Goal: Task Accomplishment & Management: Manage account settings

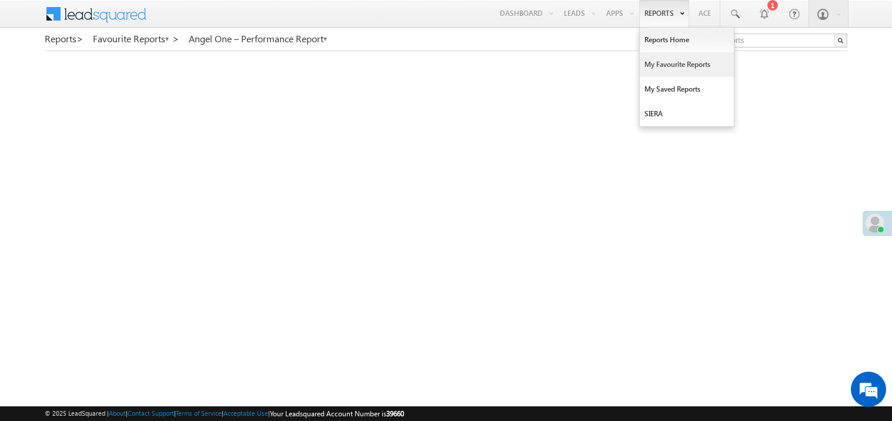
click at [649, 63] on link "My Favourite Reports" at bounding box center [686, 64] width 94 height 25
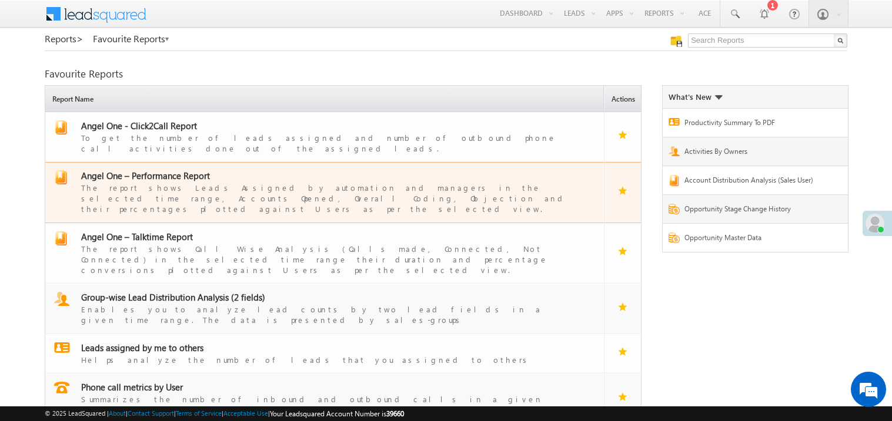
click at [160, 170] on span "Angel One – Performance Report" at bounding box center [145, 176] width 129 height 12
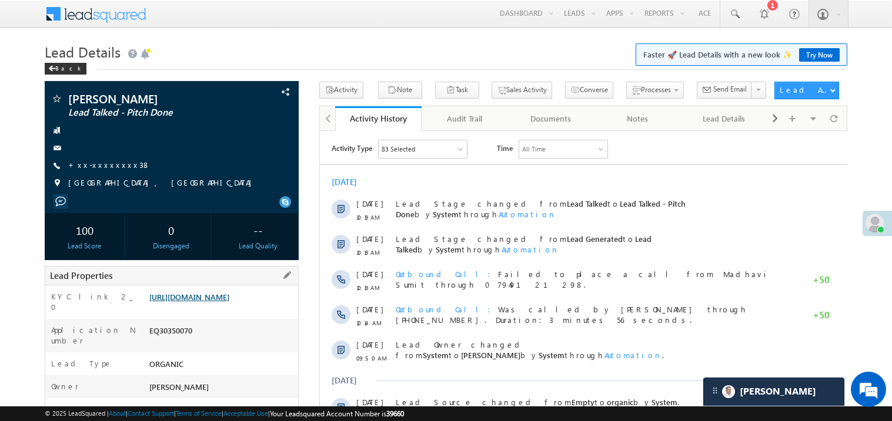
click at [203, 300] on link "https://angelbroking1-pk3em7sa.customui-test.leadsquared.com?leadId=4345a917-05…" at bounding box center [189, 297] width 80 height 10
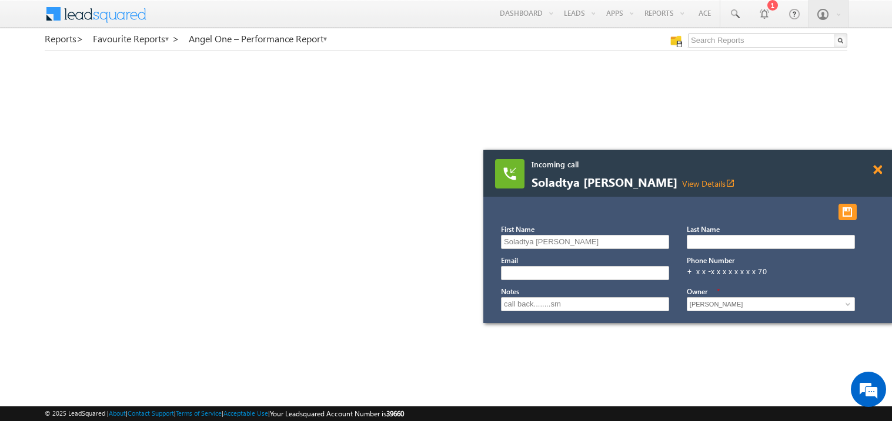
click at [878, 175] on span at bounding box center [877, 170] width 9 height 10
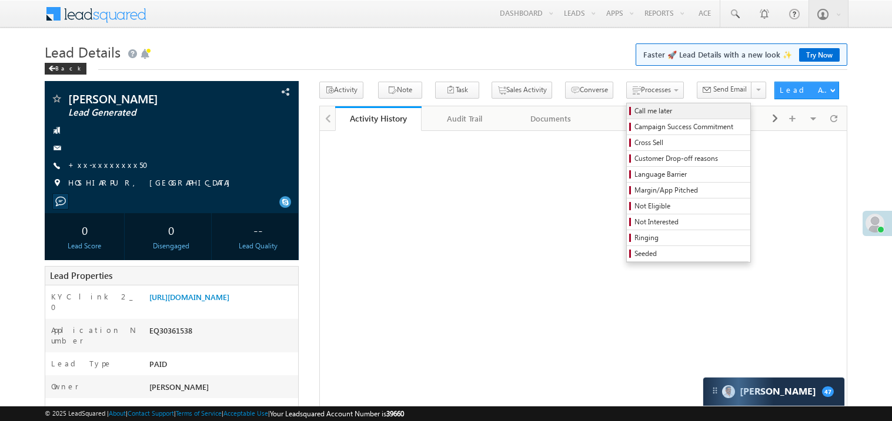
click at [634, 112] on span "Call me later" at bounding box center [690, 111] width 112 height 11
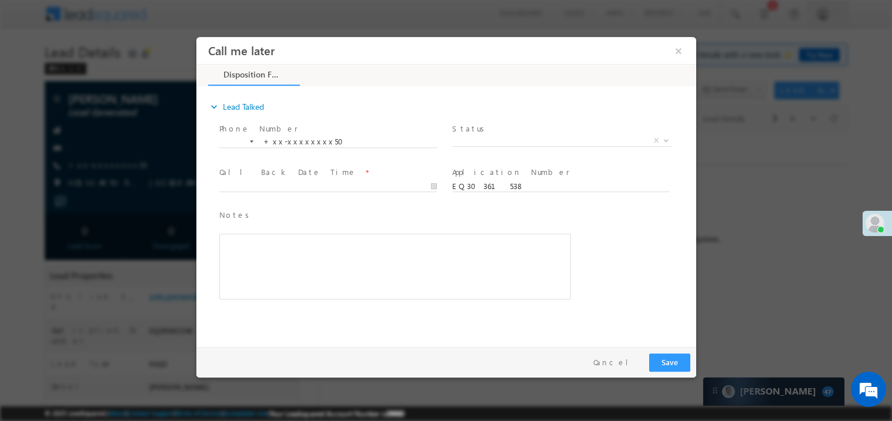
click at [477, 129] on span "Status *" at bounding box center [559, 128] width 217 height 13
click at [475, 136] on span "X" at bounding box center [560, 141] width 219 height 12
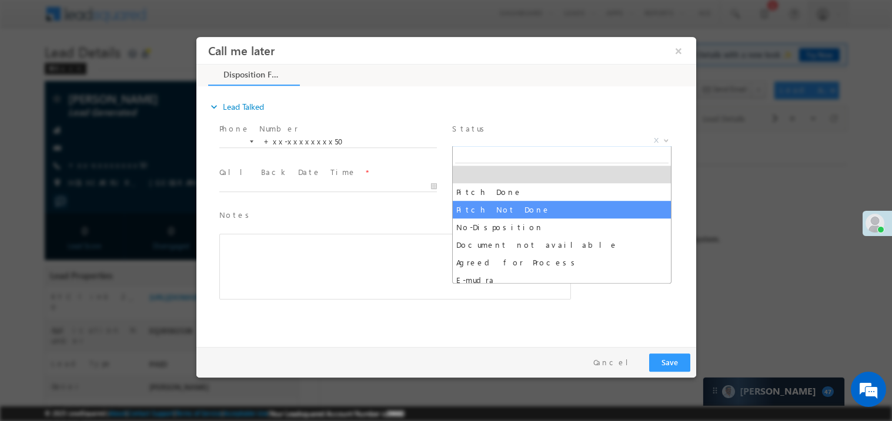
select select "Pitch Not Done"
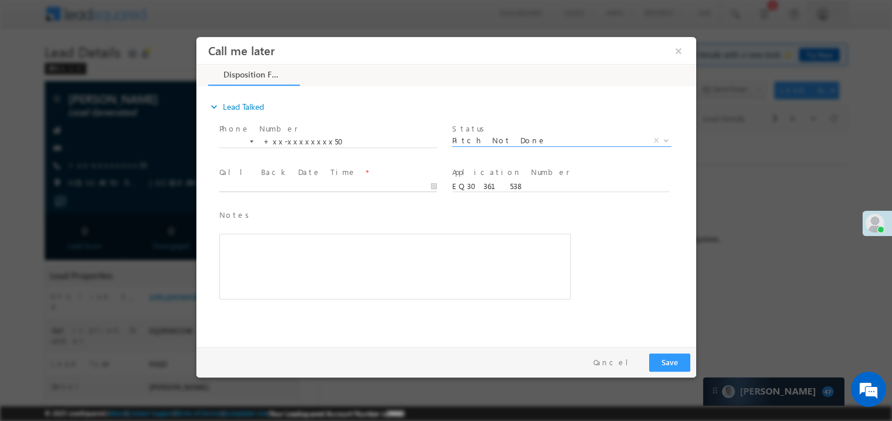
click at [281, 183] on body "Call me later ×" at bounding box center [446, 188] width 500 height 305
type input "10/11/25 10:51 AM"
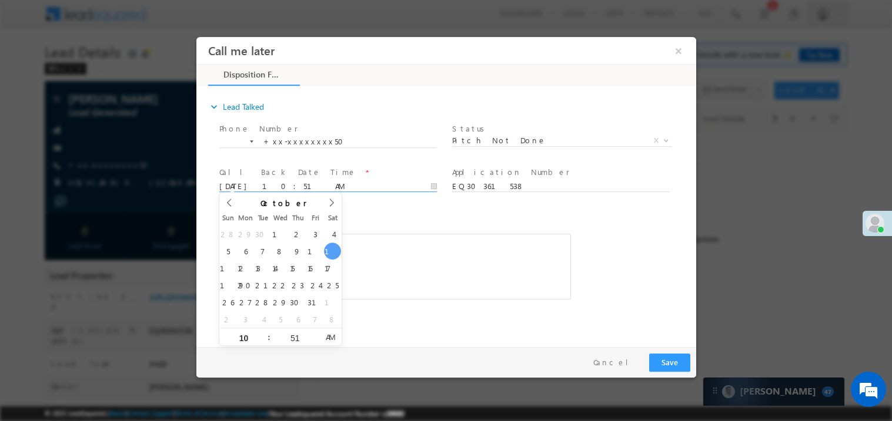
click at [390, 294] on div "Rich Text Editor, 40788eee-0fb2-11ec-a811-0adc8a9d82c2__tab1__section1__Notes__…" at bounding box center [394, 266] width 351 height 66
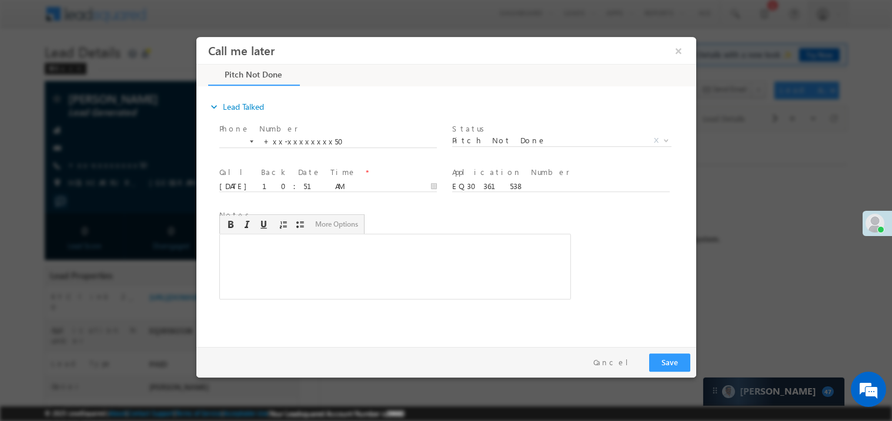
click at [390, 294] on div "Rich Text Editor, 40788eee-0fb2-11ec-a811-0adc8a9d82c2__tab1__section1__Notes__…" at bounding box center [394, 266] width 351 height 66
click at [663, 362] on button "Save" at bounding box center [668, 362] width 41 height 18
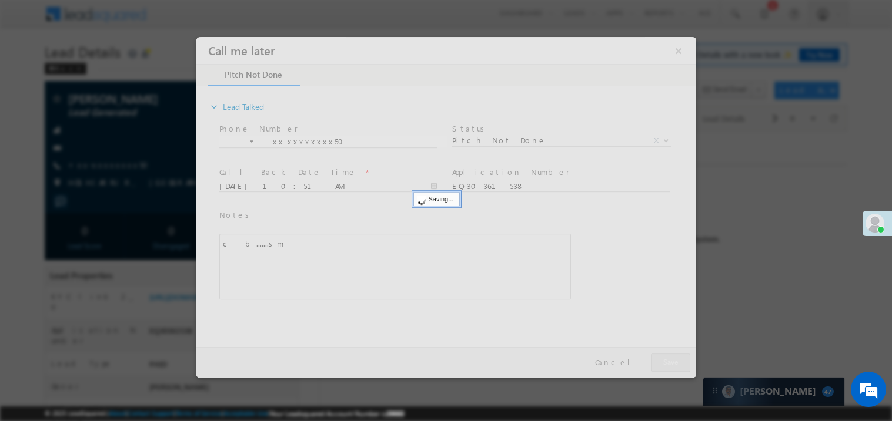
click at [663, 362] on div at bounding box center [446, 206] width 500 height 341
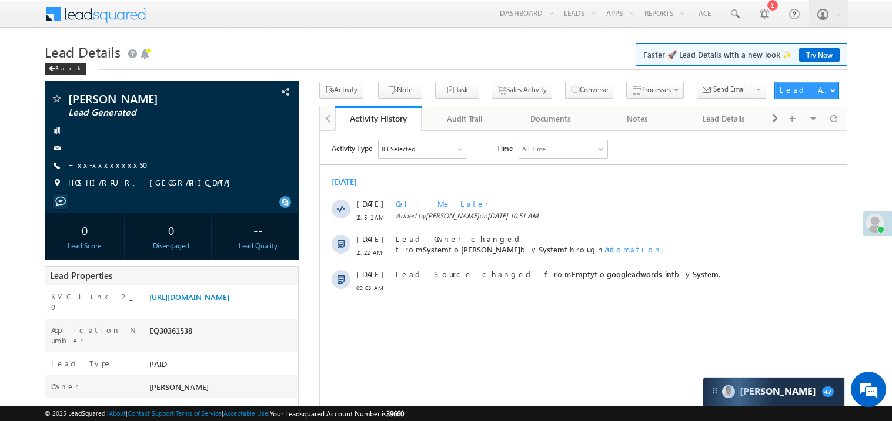
click at [663, 307] on html "Activity Type 83 Selected Select All Sales Activities 1 Sales Activity Email Ac…" at bounding box center [582, 218] width 527 height 177
click at [220, 302] on link "https://angelbroking1-pk3em7sa.customui-test.leadsquared.com?leadId=58f79848-7c…" at bounding box center [189, 297] width 80 height 10
click at [107, 166] on link "+xx-xxxxxxxx50" at bounding box center [111, 165] width 87 height 10
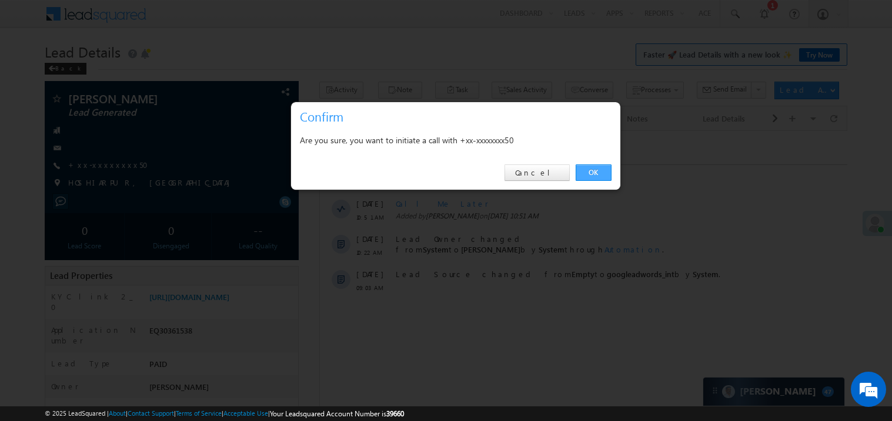
click at [592, 172] on link "OK" at bounding box center [593, 173] width 36 height 16
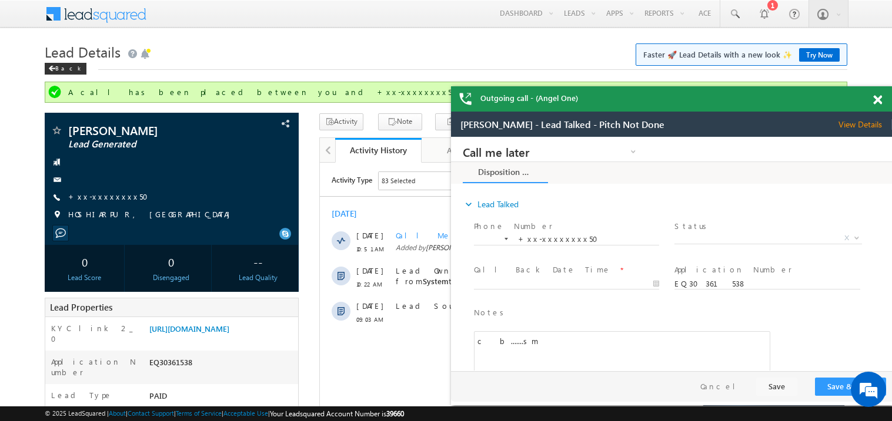
click at [879, 97] on span at bounding box center [877, 100] width 9 height 10
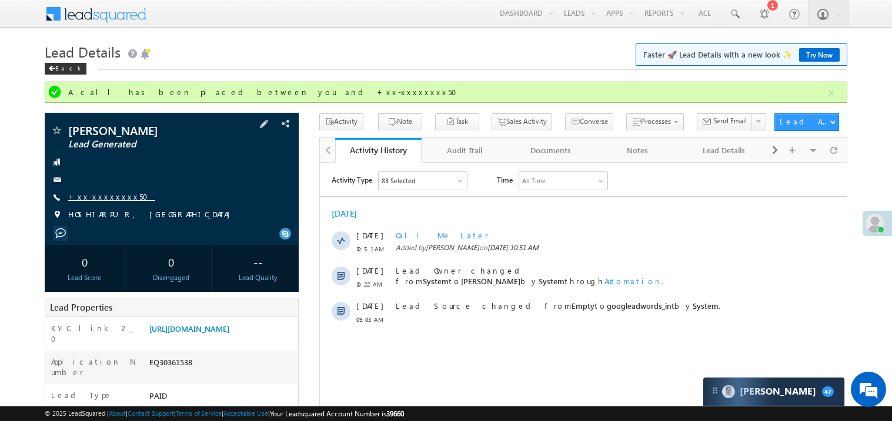
click at [110, 200] on link "+xx-xxxxxxxx50" at bounding box center [111, 197] width 87 height 10
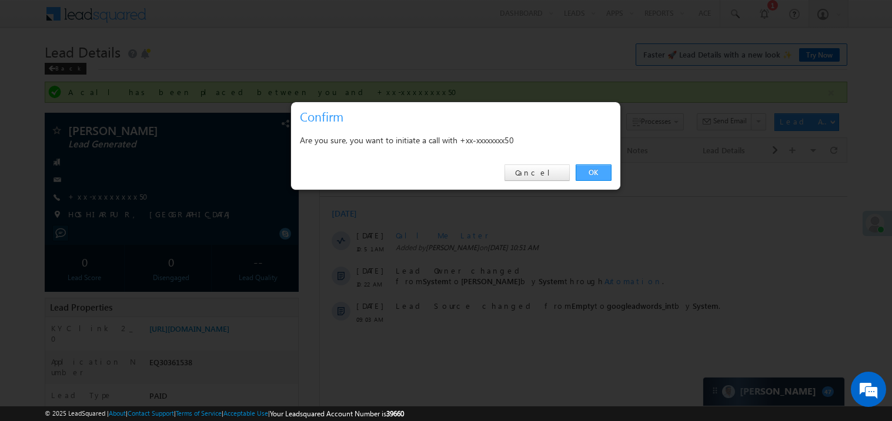
click at [588, 172] on link "OK" at bounding box center [593, 173] width 36 height 16
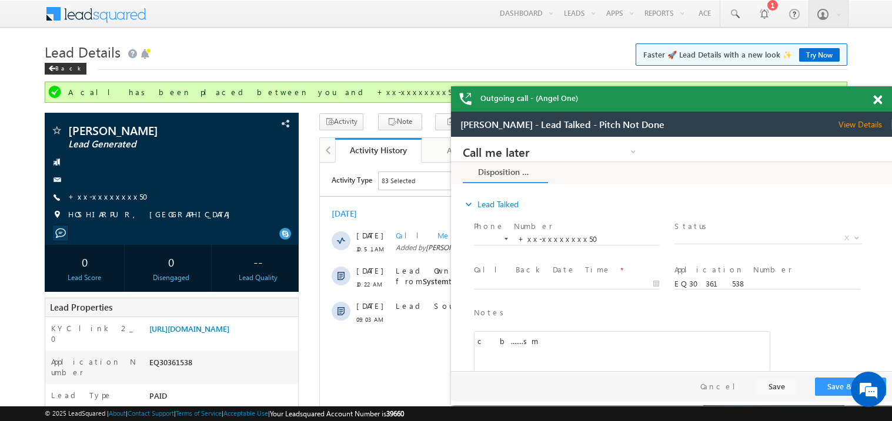
click at [880, 106] on div at bounding box center [884, 97] width 16 height 23
click at [100, 198] on link "+xx-xxxxxxxx50" at bounding box center [111, 197] width 87 height 10
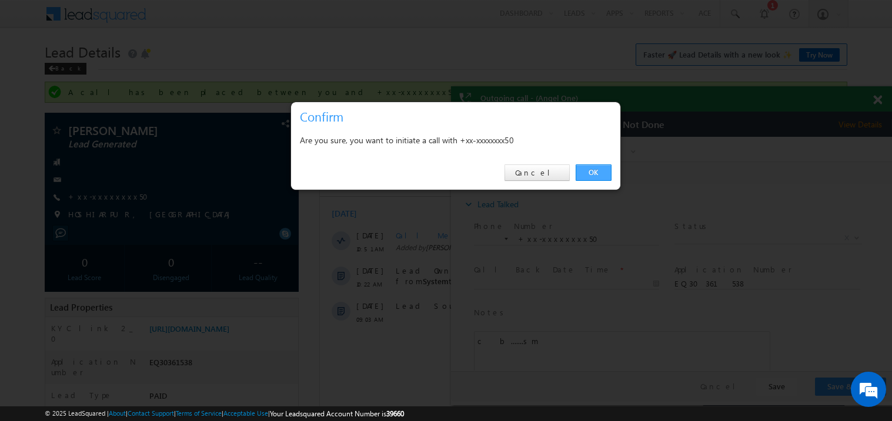
click at [592, 171] on link "OK" at bounding box center [593, 173] width 36 height 16
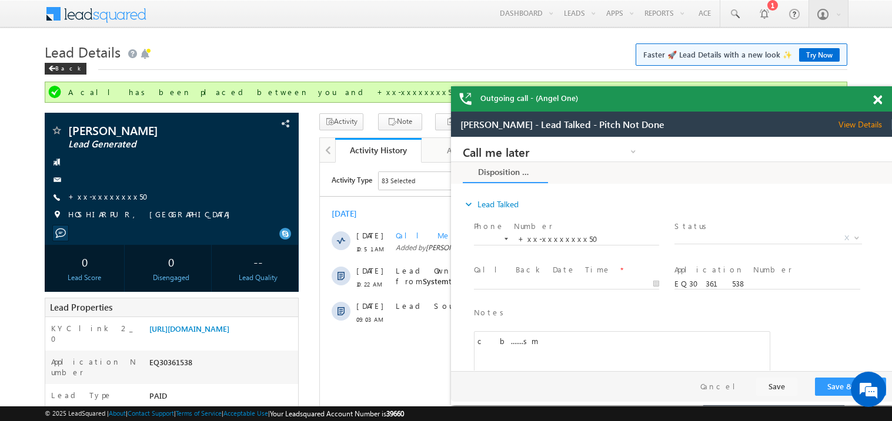
click at [876, 101] on span at bounding box center [877, 100] width 9 height 10
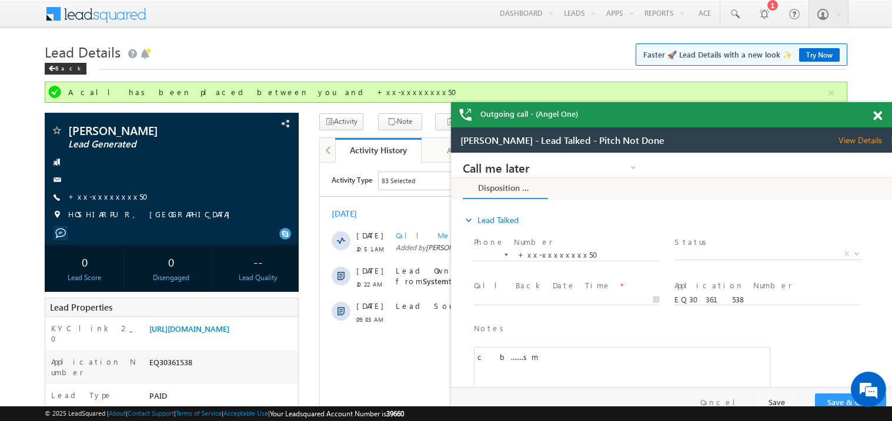
drag, startPoint x: 832, startPoint y: 116, endPoint x: 752, endPoint y: 102, distance: 81.3
click at [752, 102] on div "Outgoing call - (Angel One)" at bounding box center [671, 114] width 441 height 25
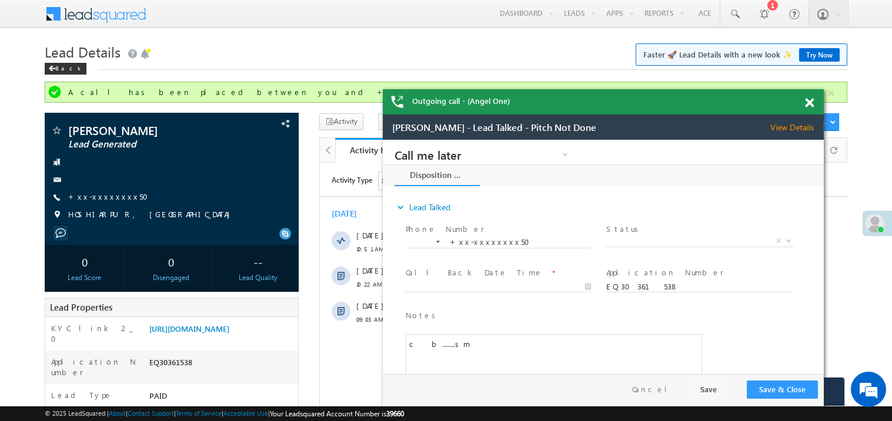
click at [812, 103] on span at bounding box center [809, 103] width 9 height 10
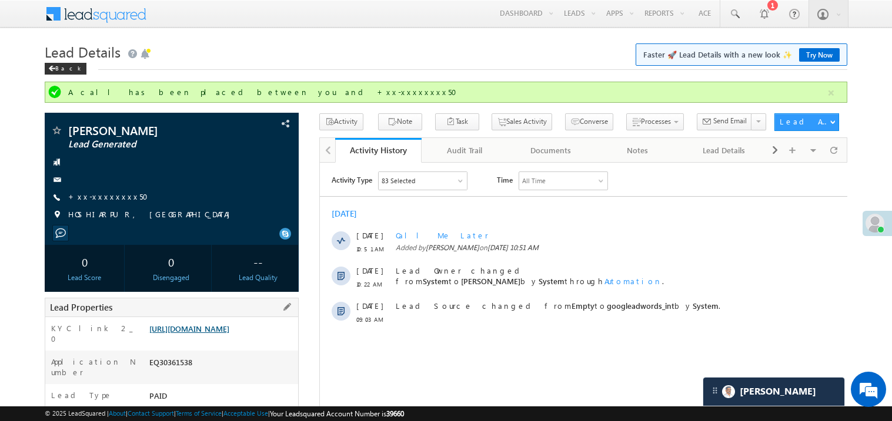
click at [228, 334] on link "https://angelbroking1-pk3em7sa.customui-test.leadsquared.com?leadId=58f79848-7c…" at bounding box center [189, 329] width 80 height 10
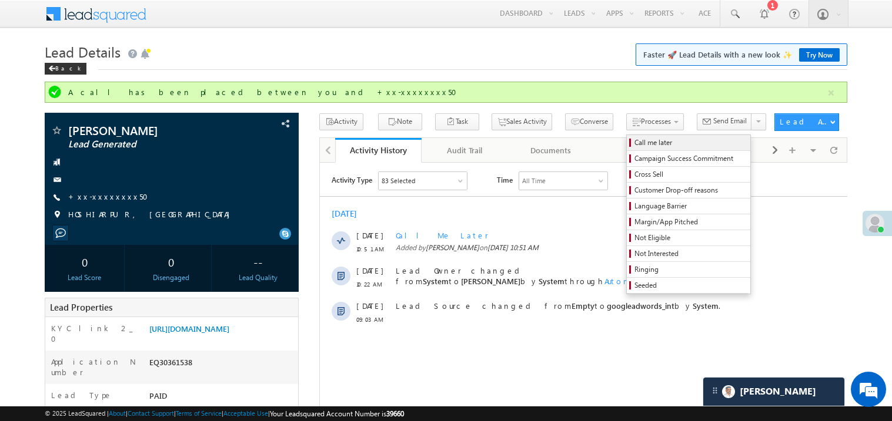
click at [634, 144] on span "Call me later" at bounding box center [690, 143] width 112 height 11
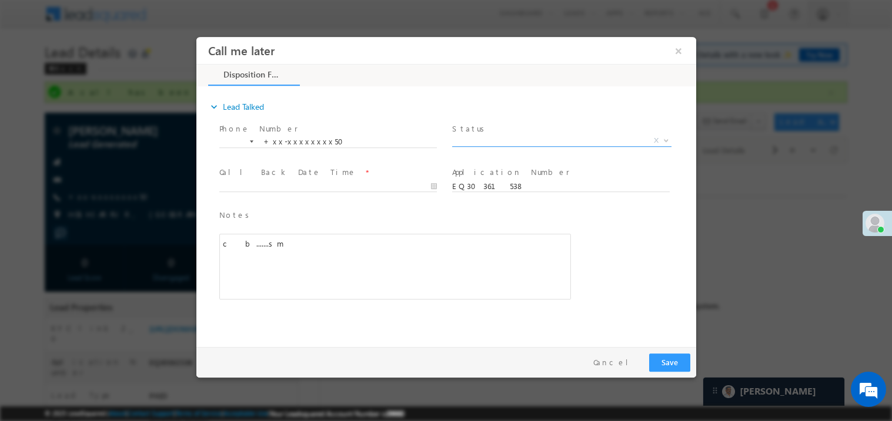
click at [510, 139] on span "X" at bounding box center [560, 141] width 219 height 12
click at [490, 136] on span "No-Disposition" at bounding box center [546, 140] width 191 height 11
select select "Pitch Not Done"
click at [269, 190] on body "Call me later ×" at bounding box center [446, 188] width 500 height 305
type input "10/11/25 11:07 AM"
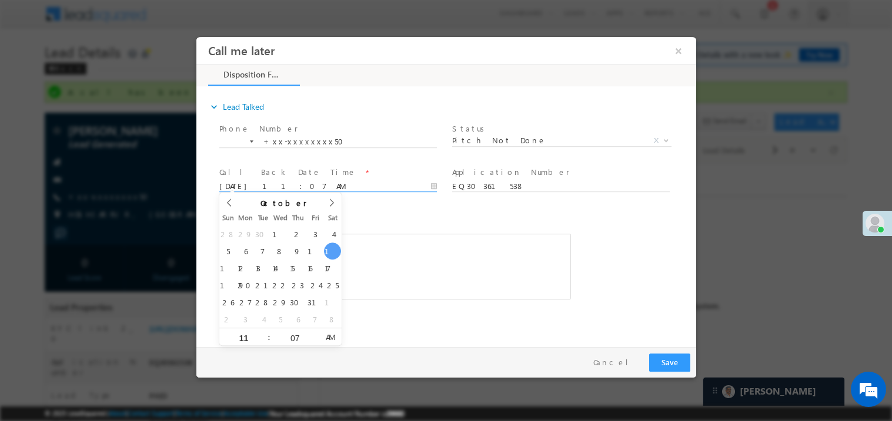
click at [484, 248] on div "c b.......sm" at bounding box center [394, 266] width 351 height 66
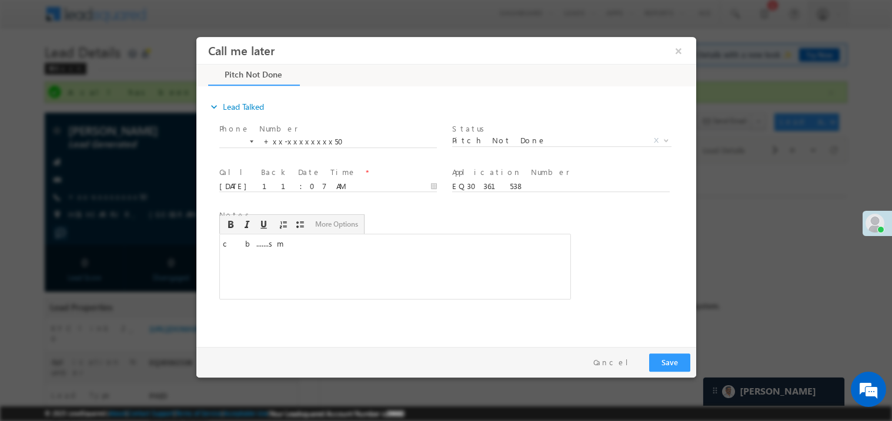
click at [500, 290] on div "c b.......sm" at bounding box center [394, 266] width 351 height 66
click at [672, 363] on button "Save" at bounding box center [668, 362] width 41 height 18
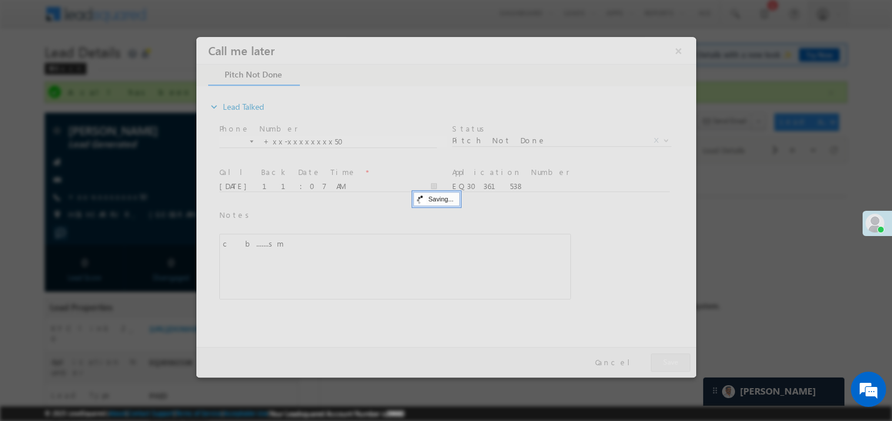
click at [672, 363] on div at bounding box center [446, 206] width 500 height 341
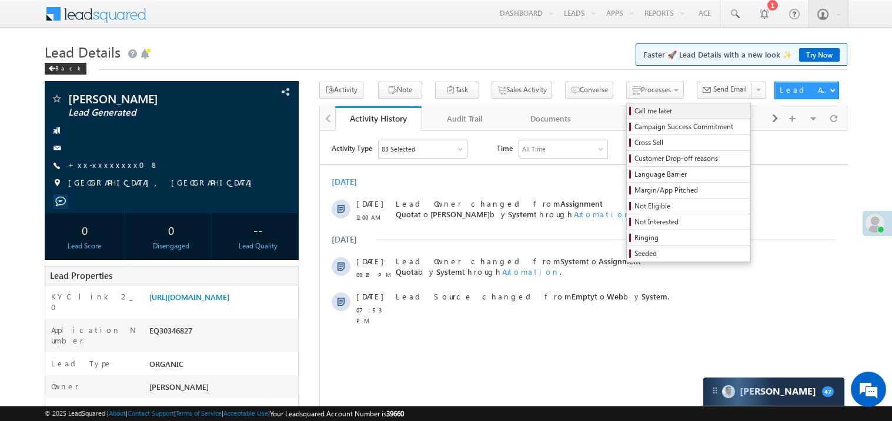
click at [634, 112] on span "Call me later" at bounding box center [690, 111] width 112 height 11
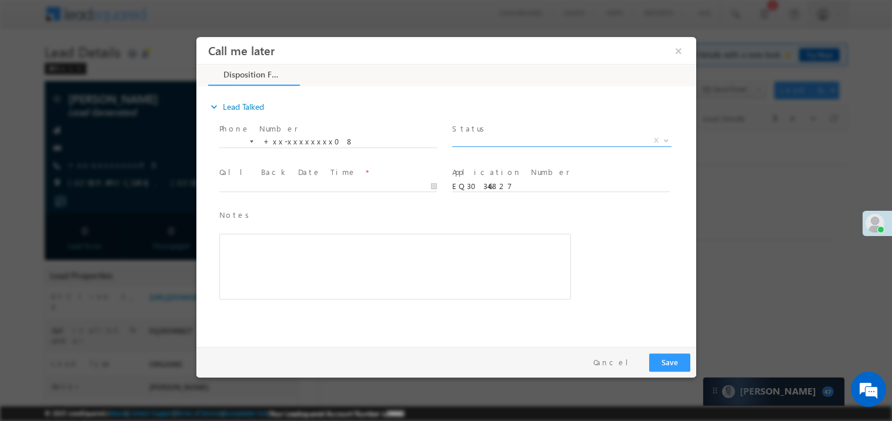
click at [480, 139] on span "X" at bounding box center [560, 141] width 219 height 12
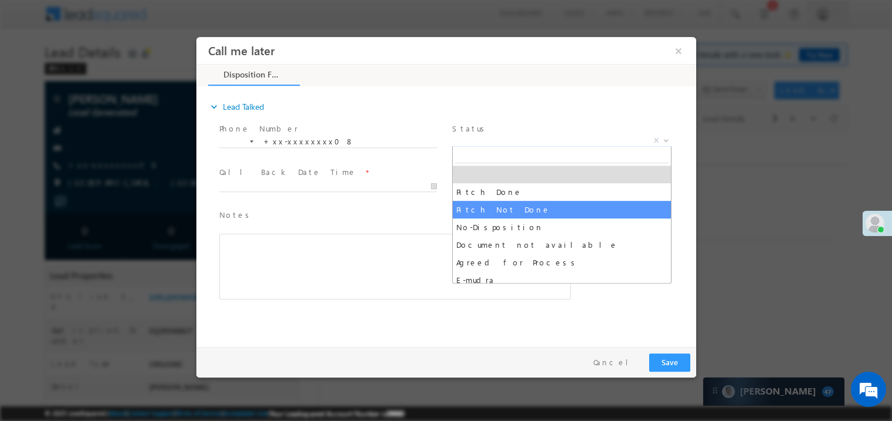
select select "Pitch Not Done"
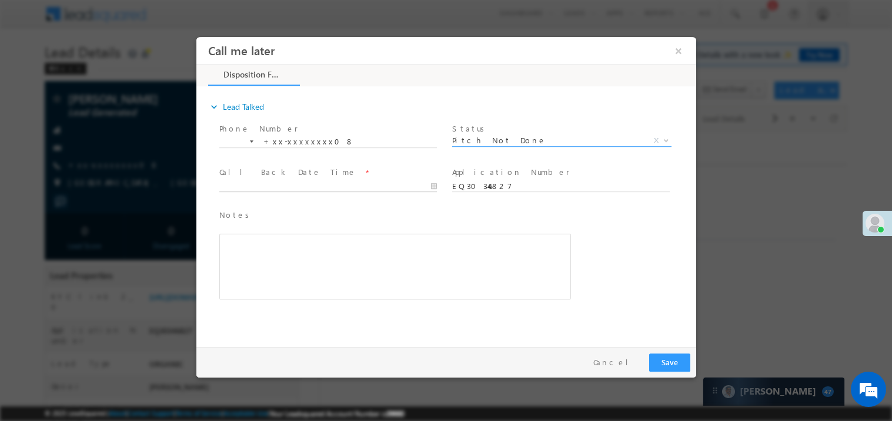
click at [295, 189] on body "Call me later ×" at bounding box center [446, 188] width 500 height 305
type input "[DATE] 11:01 AM"
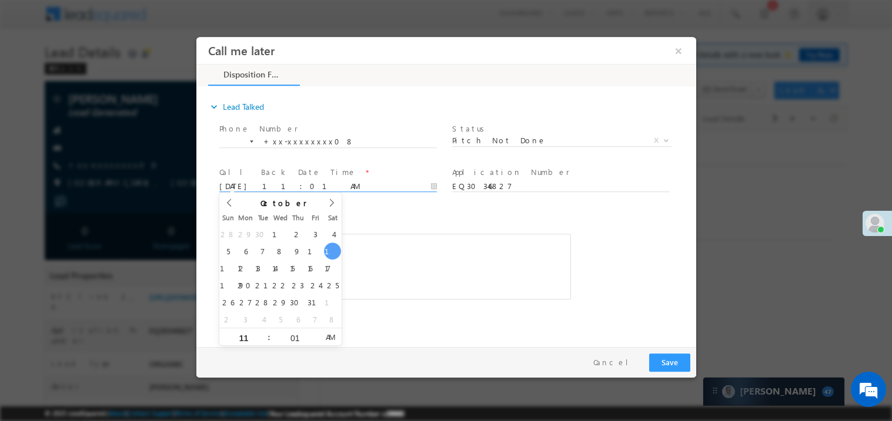
click at [385, 229] on div "Notes * Editor toolbars Basic Styles Bold Italic Underline Paragraph Insert/Rem…" at bounding box center [394, 254] width 351 height 91
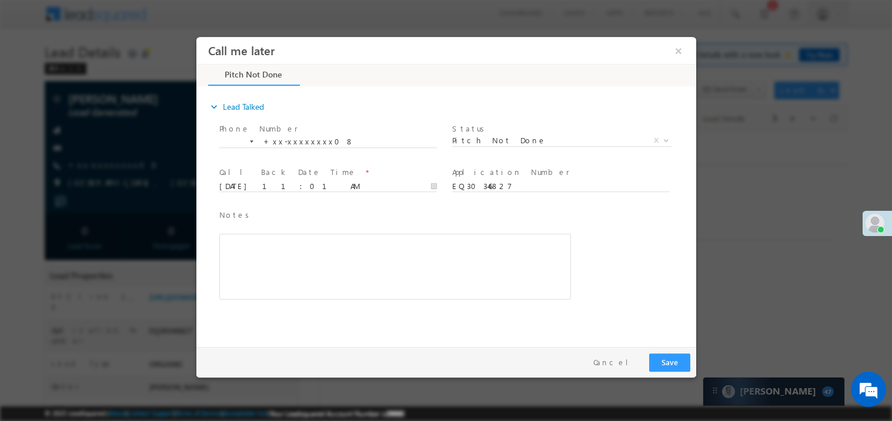
click at [380, 242] on div "Rich Text Editor, 40788eee-0fb2-11ec-a811-0adc8a9d82c2__tab1__section1__Notes__…" at bounding box center [394, 266] width 351 height 66
click at [662, 364] on button "Save" at bounding box center [668, 362] width 41 height 18
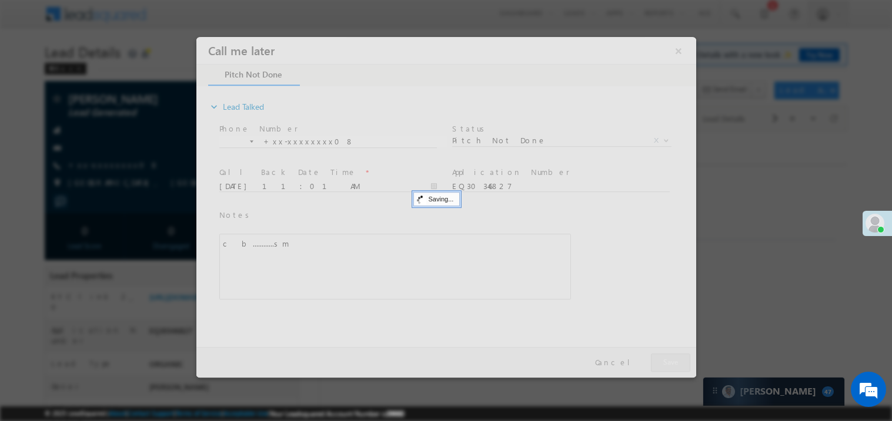
click at [662, 364] on div at bounding box center [446, 206] width 500 height 341
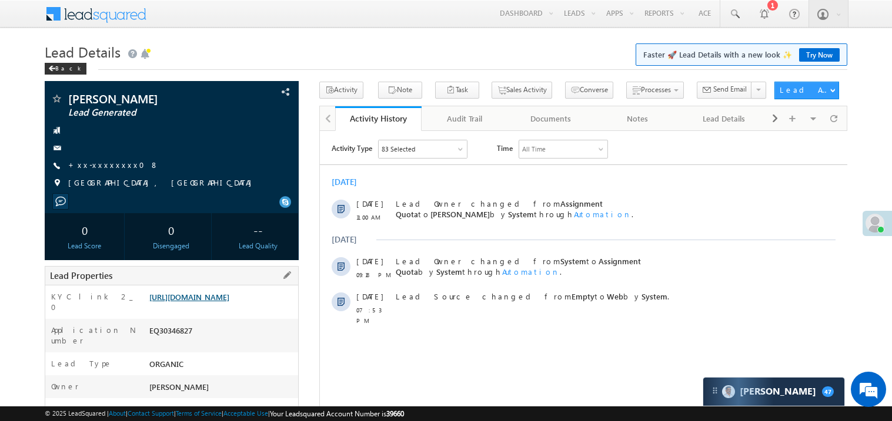
click at [212, 302] on link "https://angelbroking1-pk3em7sa.customui-test.leadsquared.com?leadId=4dd00331-81…" at bounding box center [189, 297] width 80 height 10
click at [106, 164] on link "+xx-xxxxxxxx08" at bounding box center [113, 165] width 91 height 10
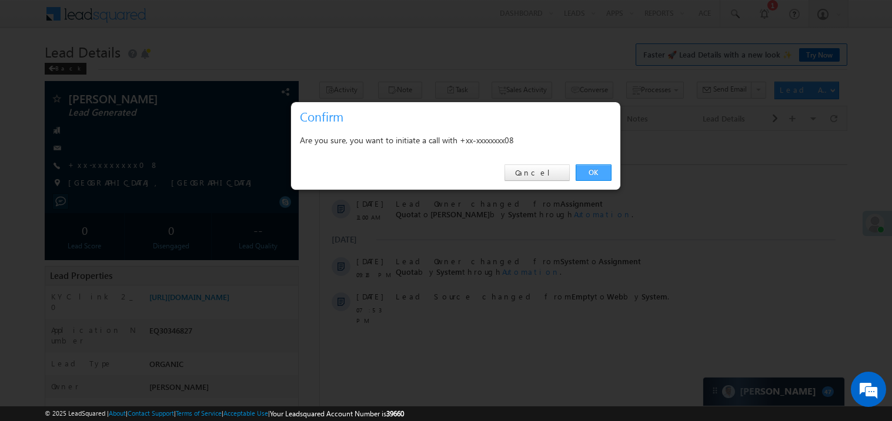
click at [591, 170] on link "OK" at bounding box center [593, 173] width 36 height 16
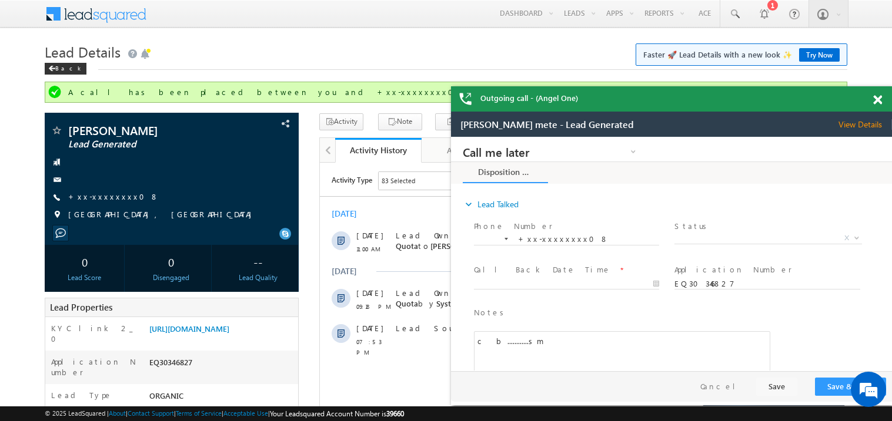
click at [877, 100] on span at bounding box center [877, 100] width 9 height 10
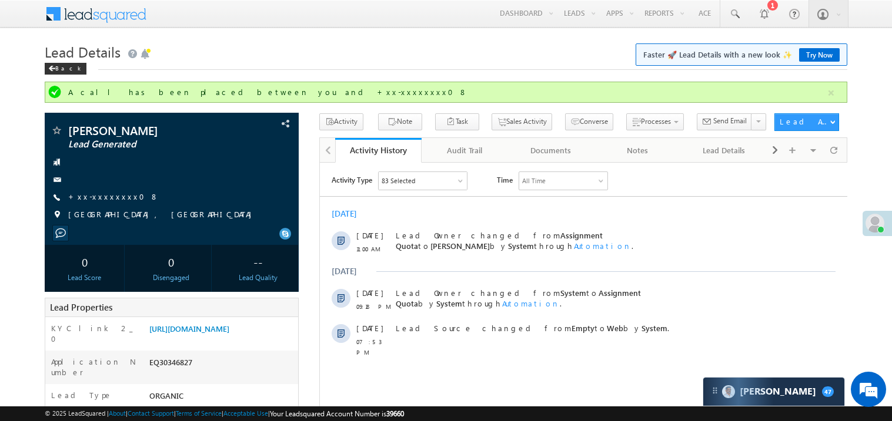
click at [413, 61] on h1 "Lead Details Faster 🚀 Lead Details with a new look ✨ Try Now" at bounding box center [446, 50] width 802 height 23
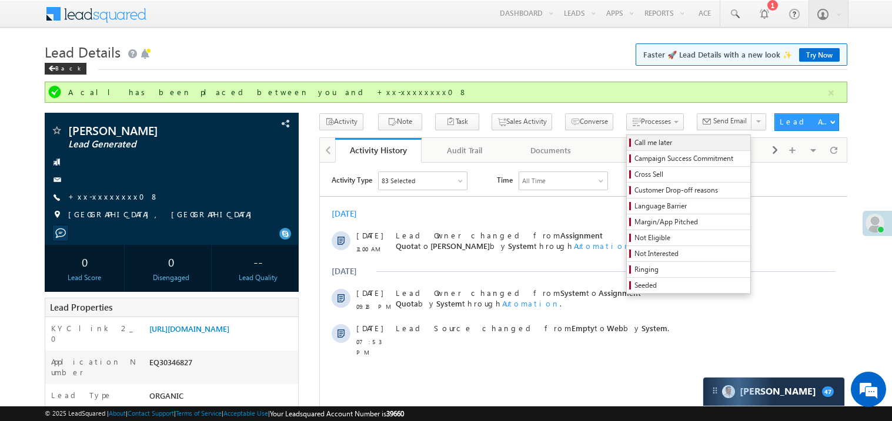
click at [634, 144] on span "Call me later" at bounding box center [690, 143] width 112 height 11
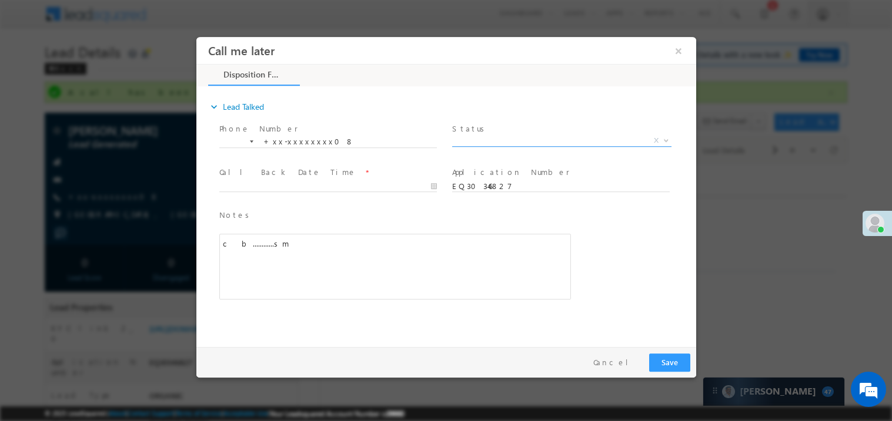
click at [477, 138] on span "X" at bounding box center [560, 141] width 219 height 12
click at [478, 139] on span "Pitch Done" at bounding box center [546, 140] width 191 height 11
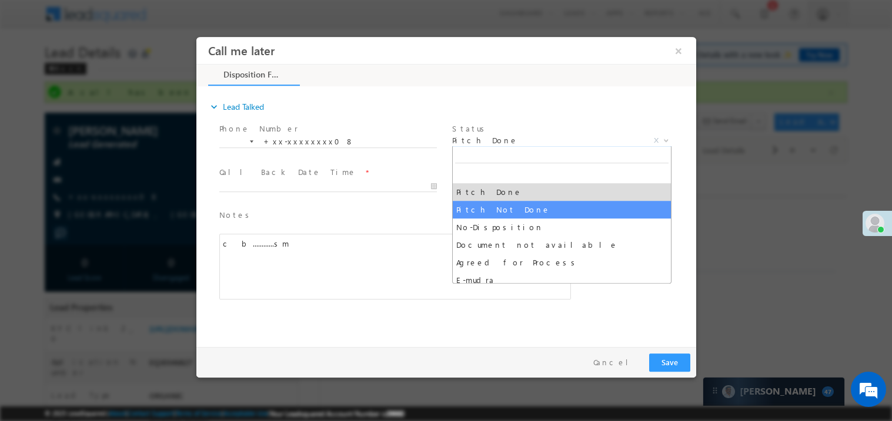
select select "Pitch Not Done"
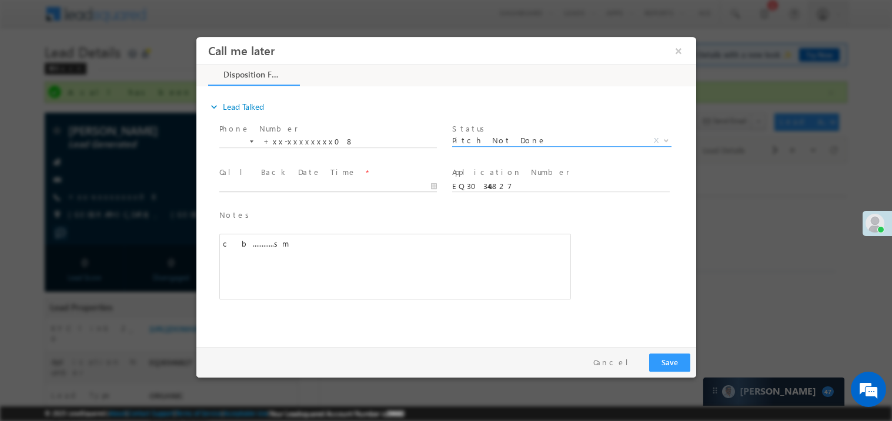
click at [252, 184] on body "Call me later ×" at bounding box center [446, 188] width 500 height 305
type input "10/11/25 11:06 AM"
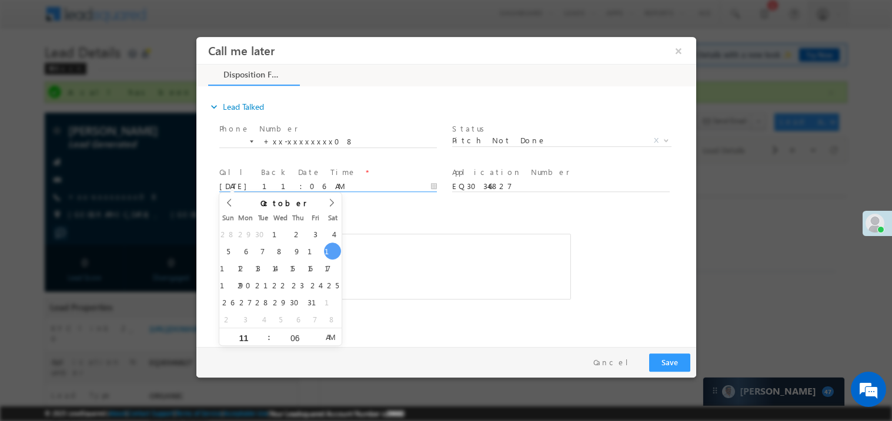
click at [455, 245] on div "c b............sm" at bounding box center [394, 266] width 351 height 66
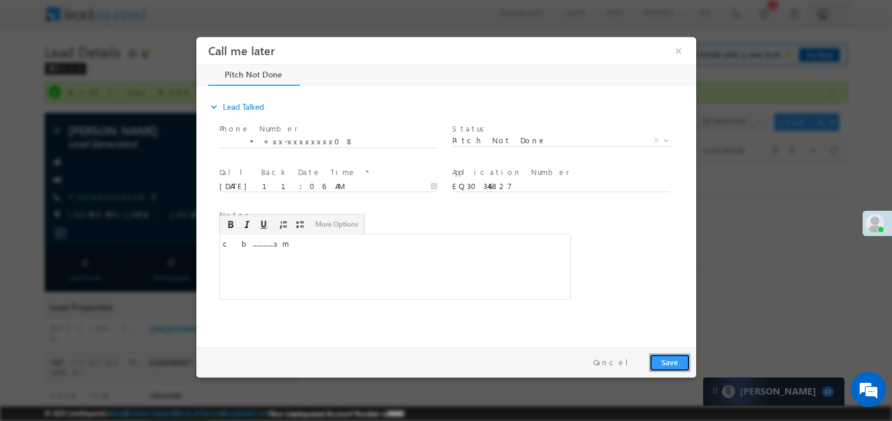
click at [683, 362] on button "Save" at bounding box center [668, 362] width 41 height 18
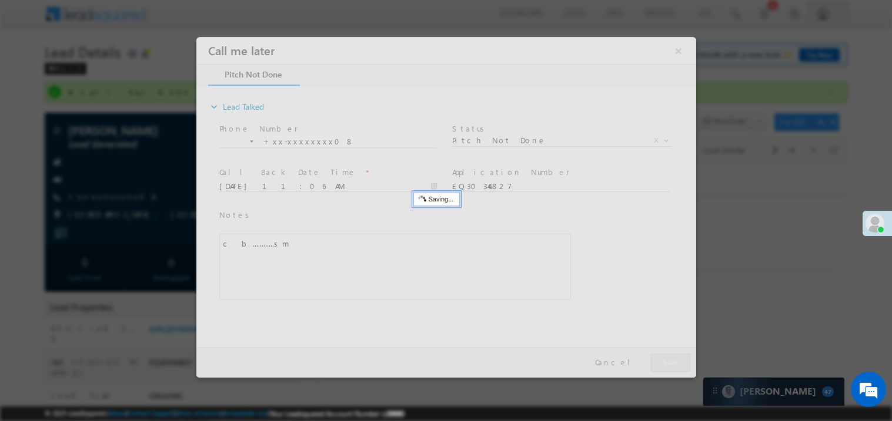
click at [683, 362] on div at bounding box center [446, 206] width 500 height 341
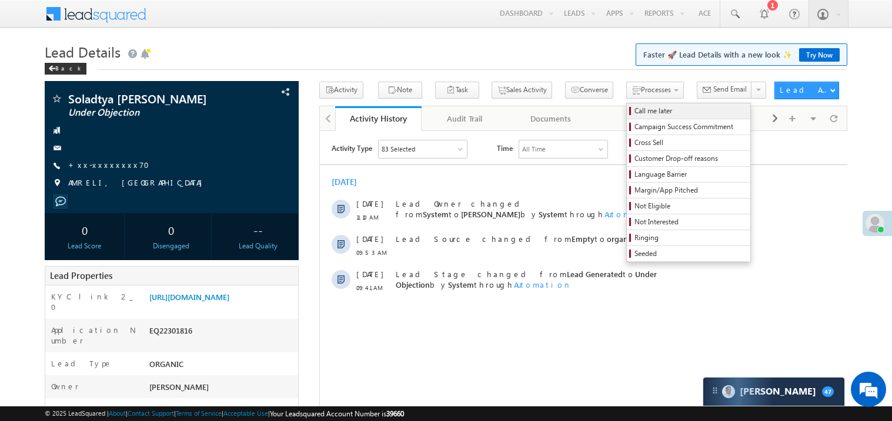
click at [634, 109] on span "Call me later" at bounding box center [690, 111] width 112 height 11
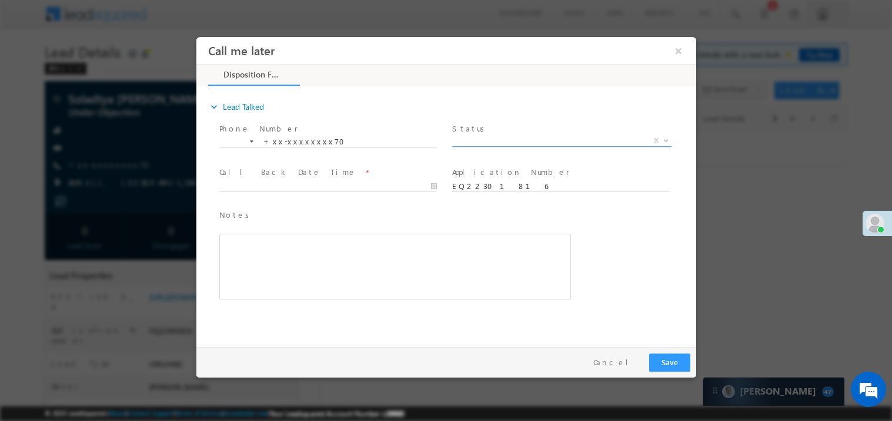
click at [485, 142] on span "X" at bounding box center [560, 141] width 219 height 12
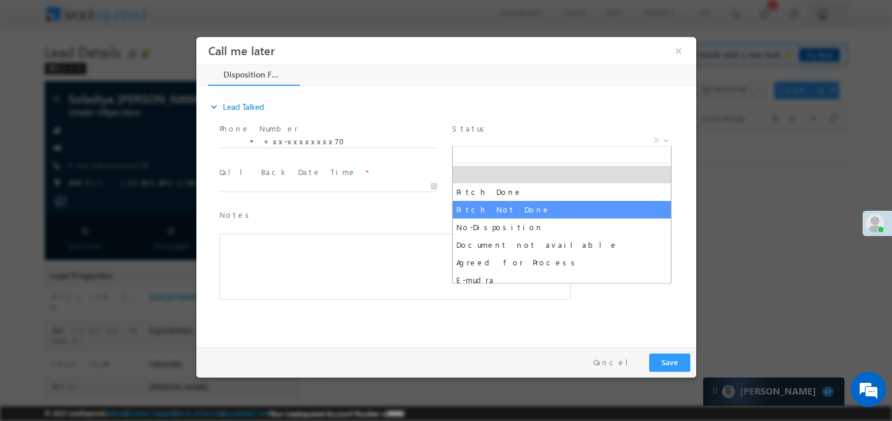
select select "Pitch Not Done"
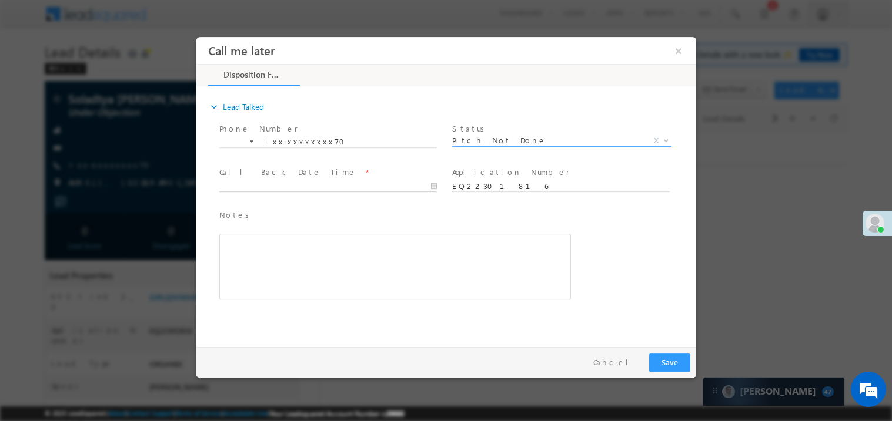
click at [265, 182] on body "Call me later ×" at bounding box center [446, 188] width 500 height 305
type input "10/11/25 11:11 AM"
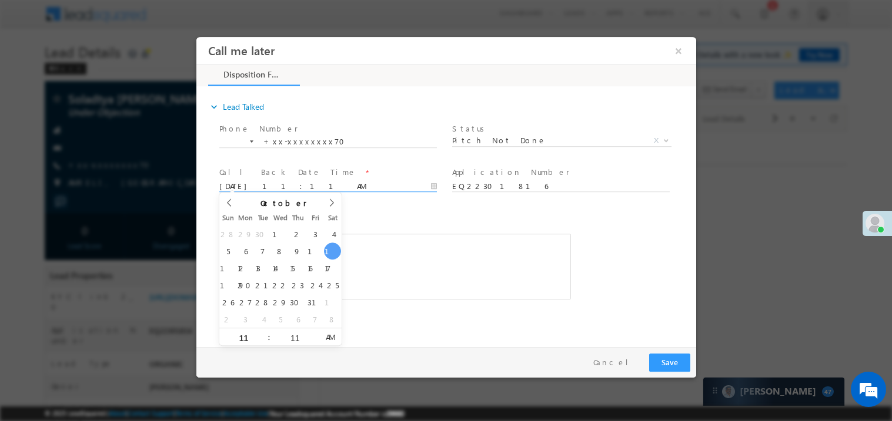
click at [419, 231] on div "Notes * Editor toolbars Basic Styles Bold Italic Underline Paragraph Insert/Rem…" at bounding box center [394, 254] width 351 height 91
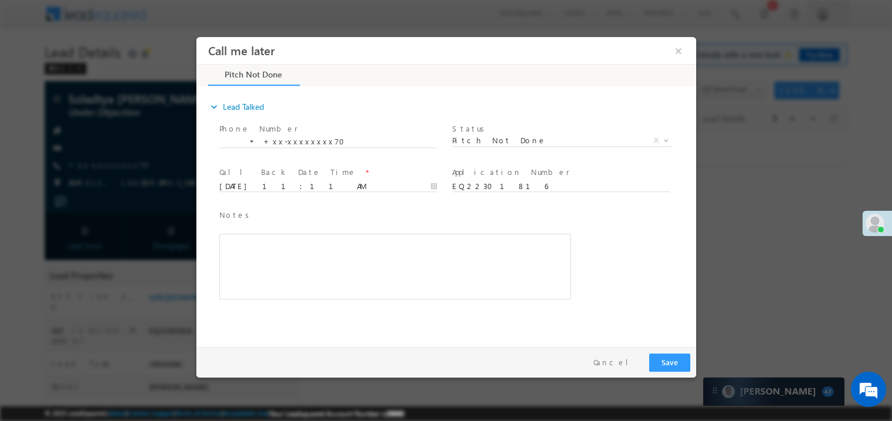
click at [417, 257] on div "Rich Text Editor, 40788eee-0fb2-11ec-a811-0adc8a9d82c2__tab1__section1__Notes__…" at bounding box center [394, 266] width 351 height 66
click at [683, 360] on button "Save" at bounding box center [668, 362] width 41 height 18
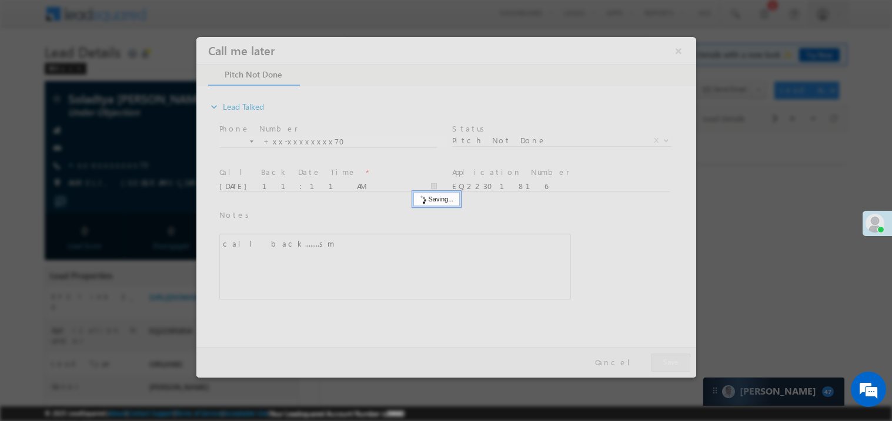
click at [683, 360] on div at bounding box center [446, 206] width 500 height 341
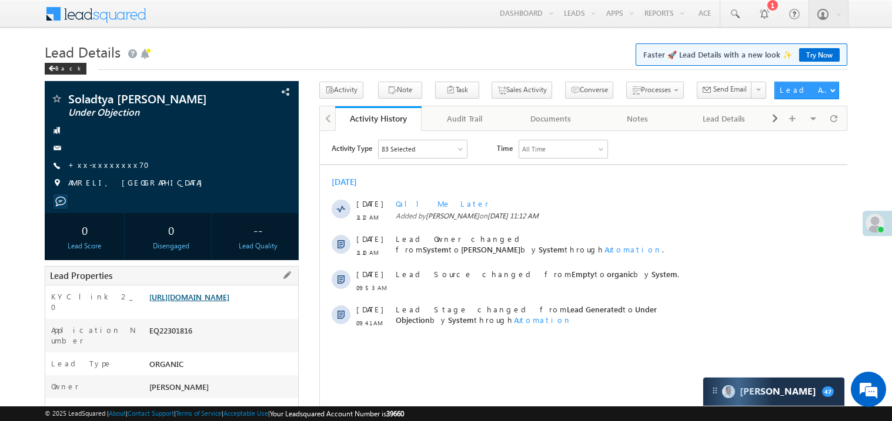
click at [213, 302] on link "https://angelbroking1-pk3em7sa.customui-test.leadsquared.com?leadId=cb23c2a1-21…" at bounding box center [189, 297] width 80 height 10
click at [98, 170] on link "+xx-xxxxxxxx70" at bounding box center [112, 165] width 88 height 10
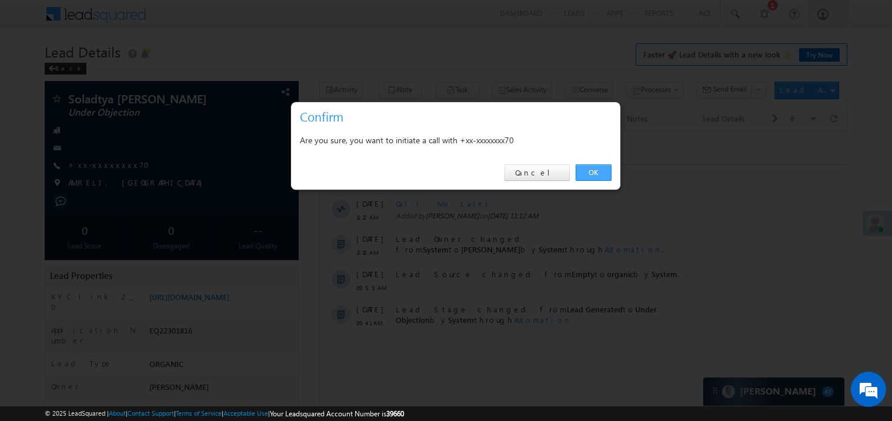
click at [591, 173] on link "OK" at bounding box center [593, 173] width 36 height 16
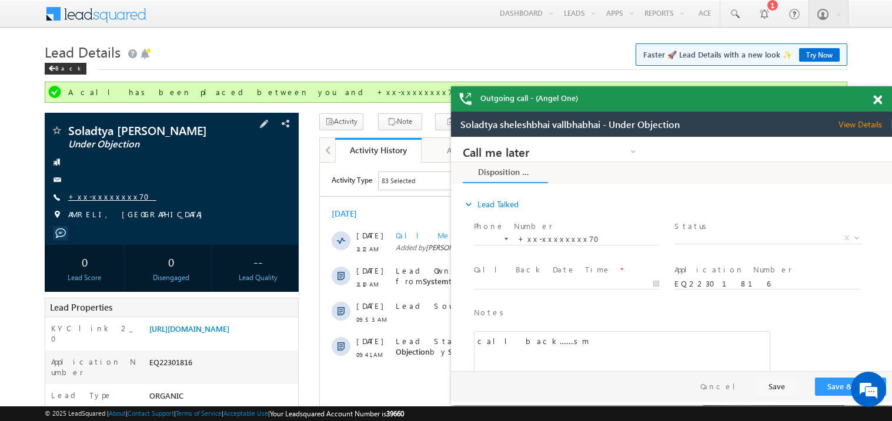
click at [106, 202] on link "+xx-xxxxxxxx70" at bounding box center [112, 197] width 88 height 10
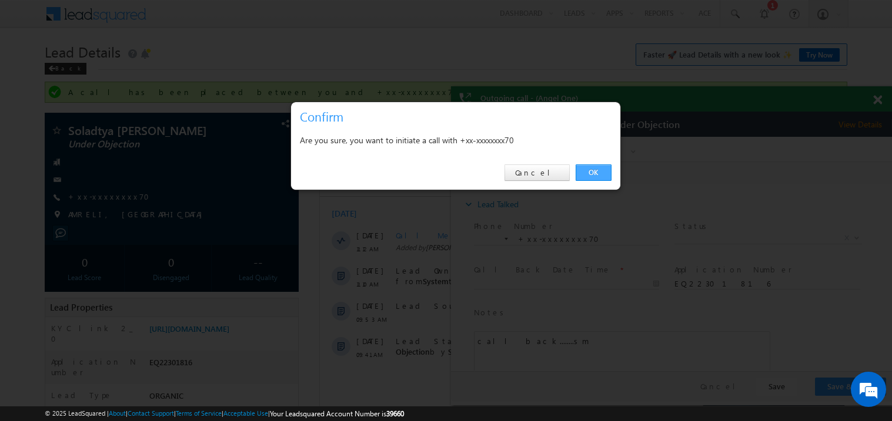
click at [595, 172] on link "OK" at bounding box center [593, 173] width 36 height 16
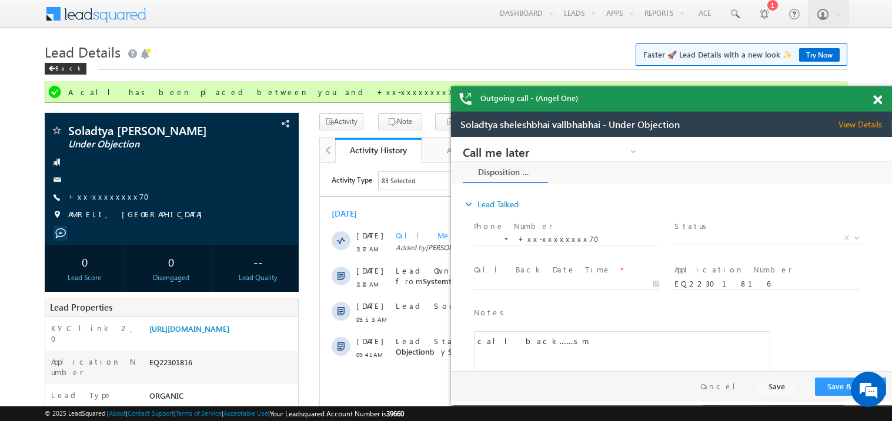
click at [882, 98] on div at bounding box center [884, 97] width 16 height 23
click at [878, 100] on span at bounding box center [877, 100] width 9 height 10
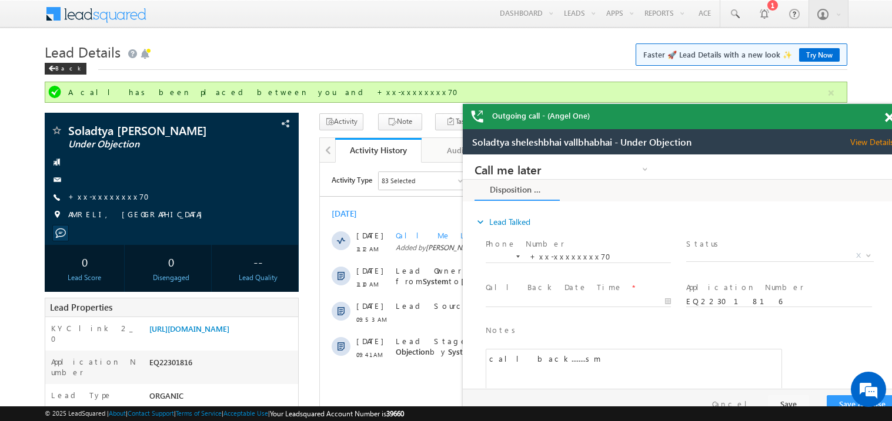
drag, startPoint x: 606, startPoint y: 115, endPoint x: 572, endPoint y: 105, distance: 35.5
click at [572, 105] on div "Outgoing call - (Angel One)" at bounding box center [682, 116] width 441 height 25
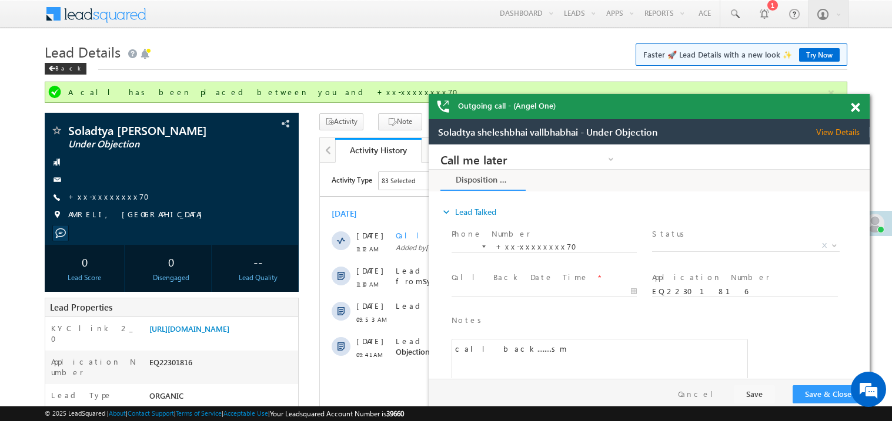
click at [856, 109] on span at bounding box center [854, 108] width 9 height 10
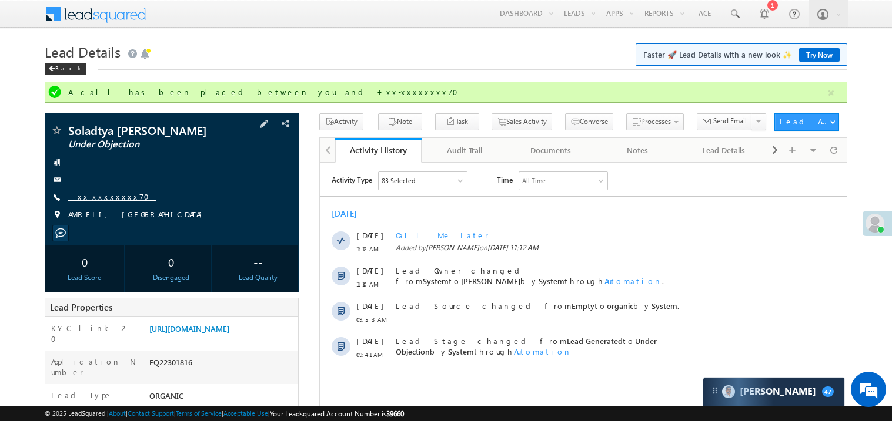
click at [102, 202] on link "+xx-xxxxxxxx70" at bounding box center [112, 197] width 88 height 10
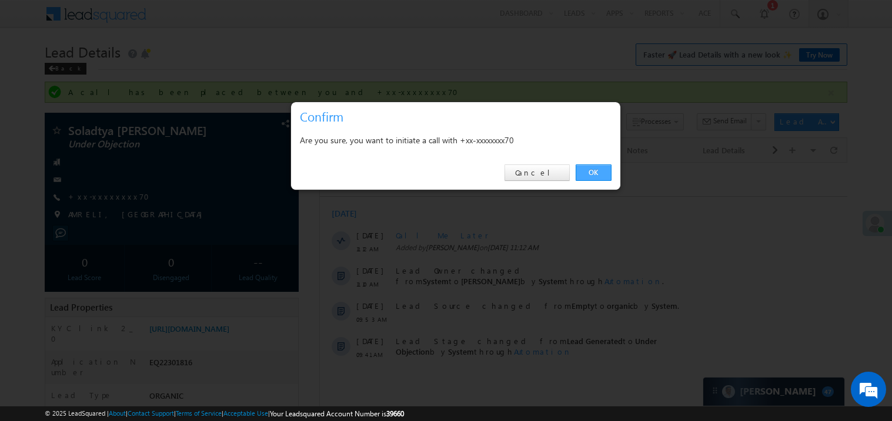
click at [594, 169] on link "OK" at bounding box center [593, 173] width 36 height 16
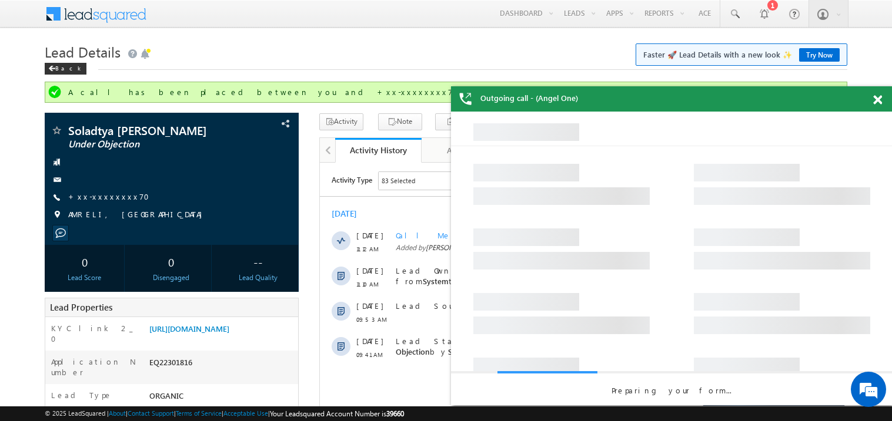
click at [882, 98] on div at bounding box center [884, 97] width 16 height 23
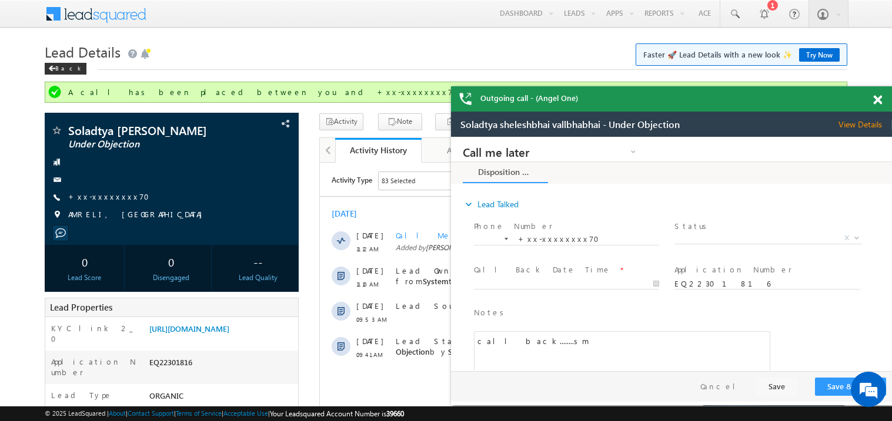
click at [876, 100] on span at bounding box center [877, 100] width 9 height 10
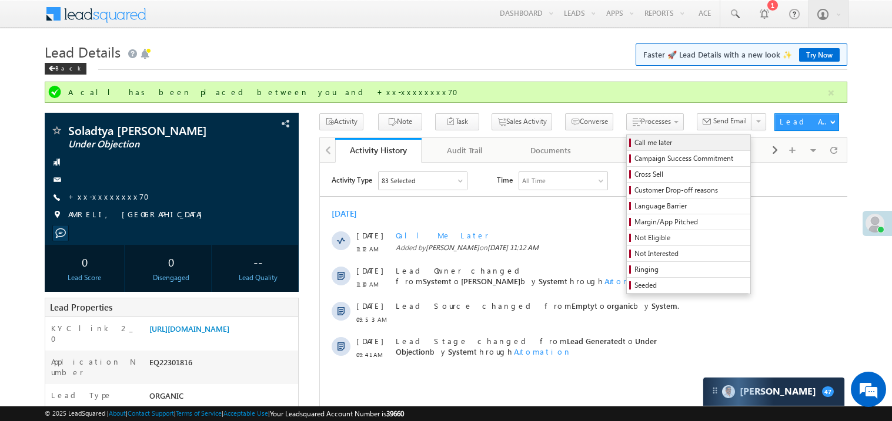
click at [634, 141] on span "Call me later" at bounding box center [690, 143] width 112 height 11
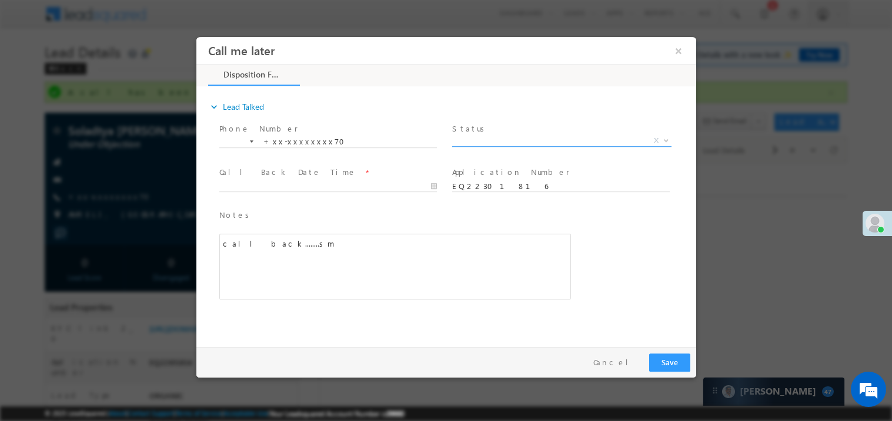
click at [488, 138] on span "X" at bounding box center [560, 141] width 219 height 12
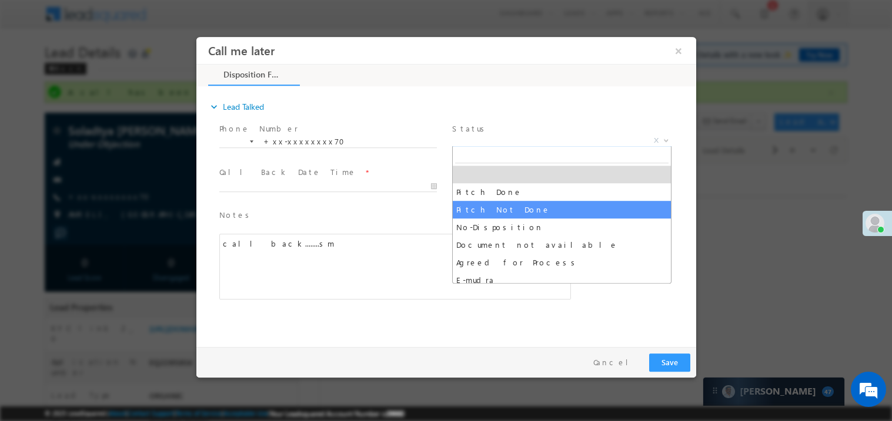
select select "Pitch Not Done"
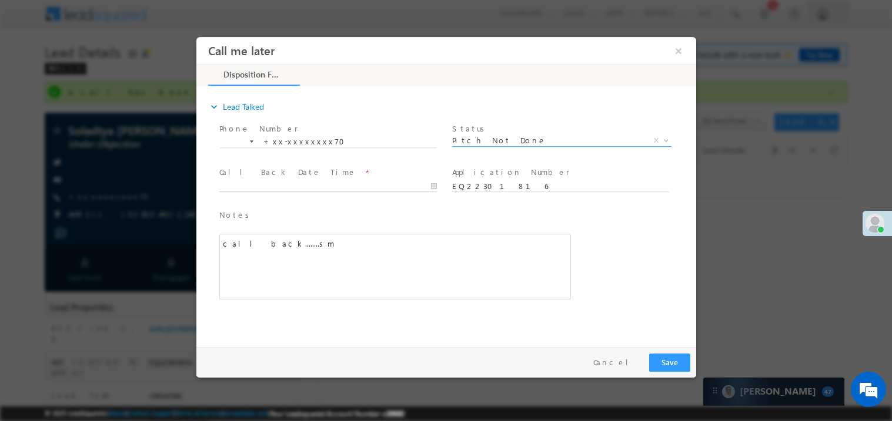
click at [316, 186] on body "Call me later ×" at bounding box center [446, 188] width 500 height 305
type input "10/11/25 11:16 AM"
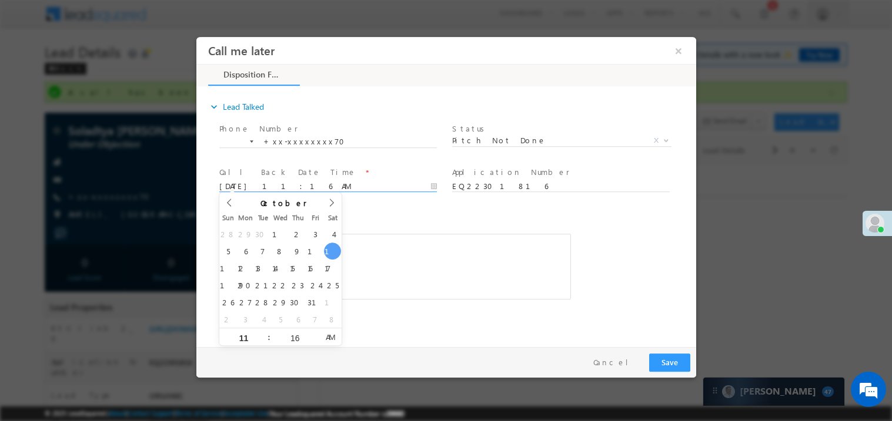
click at [457, 262] on div "call back........sm" at bounding box center [394, 266] width 351 height 66
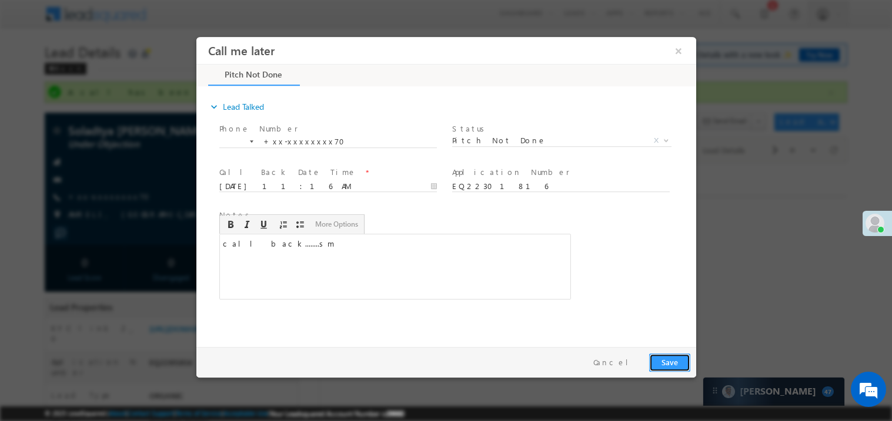
click at [682, 362] on button "Save" at bounding box center [668, 362] width 41 height 18
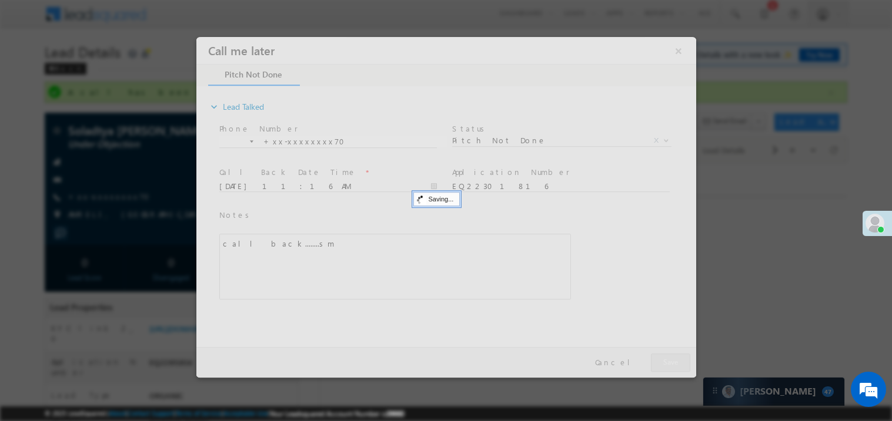
click at [682, 362] on div at bounding box center [446, 206] width 500 height 341
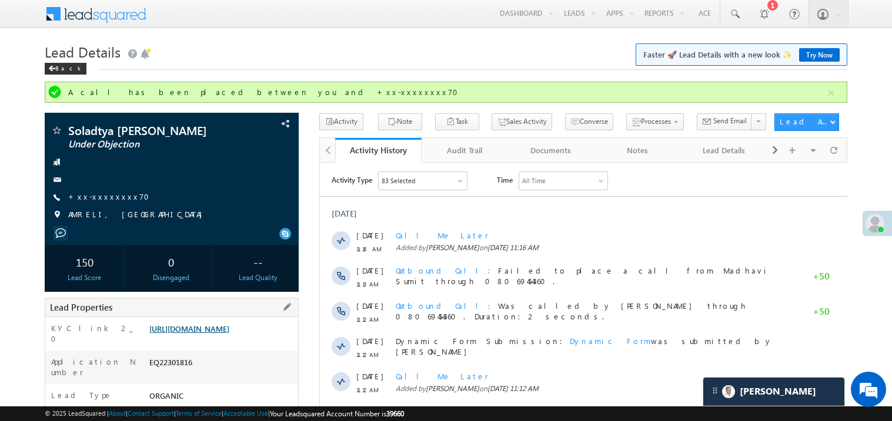
click at [208, 334] on link "https://angelbroking1-pk3em7sa.customui-test.leadsquared.com?leadId=cb23c2a1-21…" at bounding box center [189, 329] width 80 height 10
click at [110, 202] on link "+xx-xxxxxxxx70" at bounding box center [112, 197] width 88 height 10
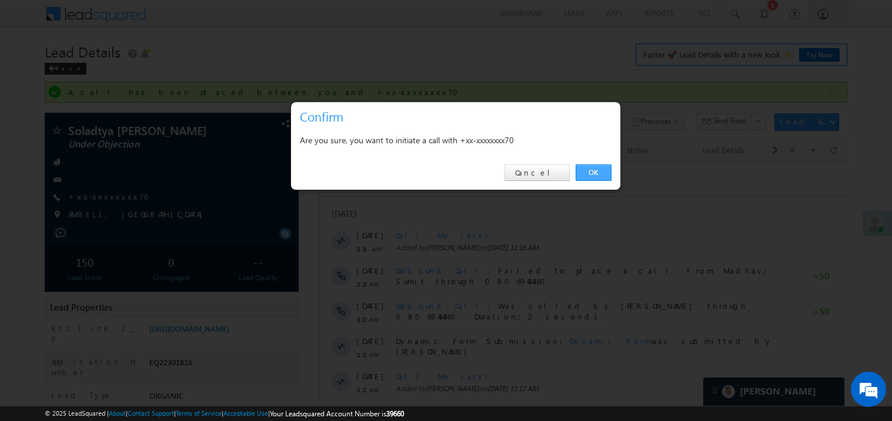
click at [595, 173] on link "OK" at bounding box center [593, 173] width 36 height 16
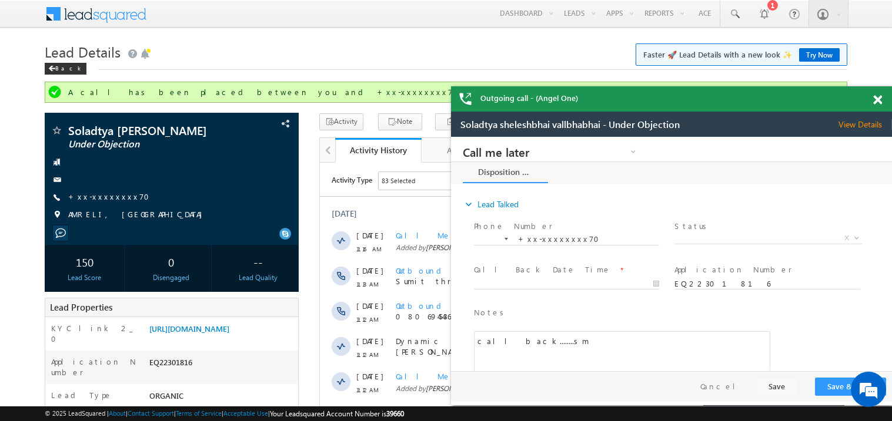
click at [879, 95] on span at bounding box center [877, 100] width 9 height 10
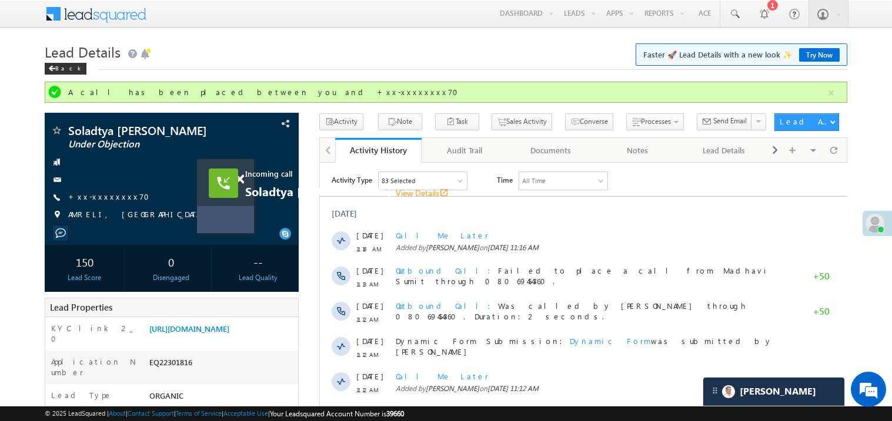
drag, startPoint x: 521, startPoint y: 205, endPoint x: 230, endPoint y: 216, distance: 291.7
click at [230, 216] on div "Incoming call Soladtya sheleshbhai vallbhabhai View Details open_in_new" at bounding box center [225, 196] width 57 height 74
click at [229, 334] on link "https://angelbroking1-pk3em7sa.customui-test.leadsquared.com?leadId=cb23c2a1-21…" at bounding box center [189, 329] width 80 height 10
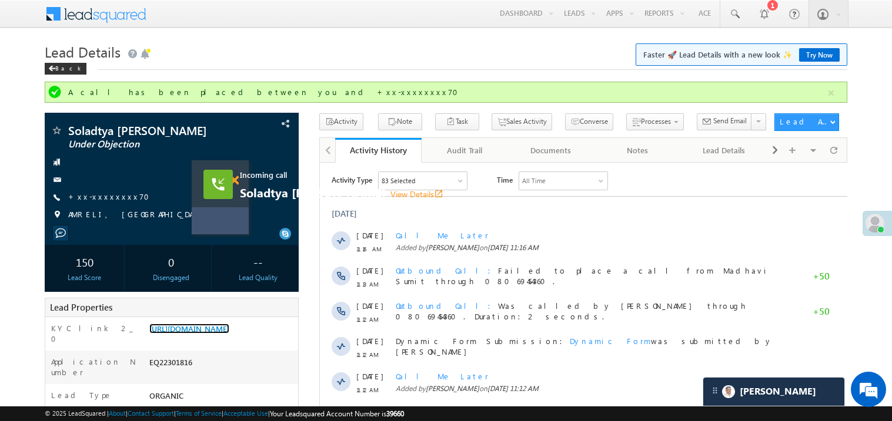
click at [236, 179] on span at bounding box center [234, 181] width 9 height 10
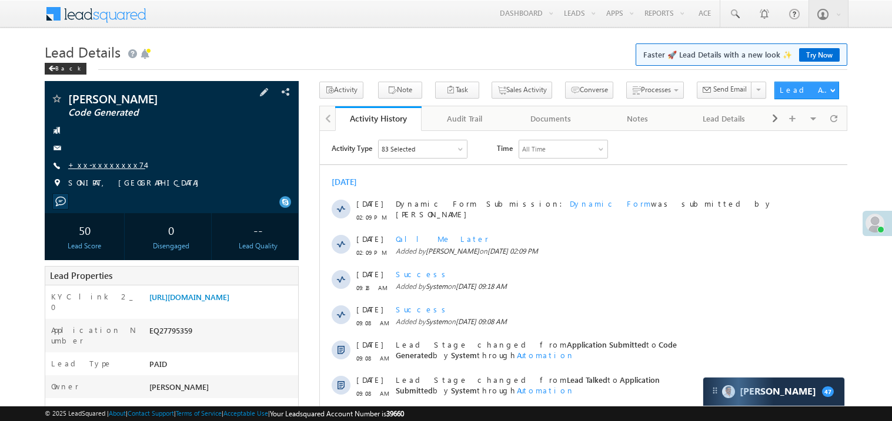
click at [107, 166] on link "+xx-xxxxxxxx74" at bounding box center [106, 165] width 77 height 10
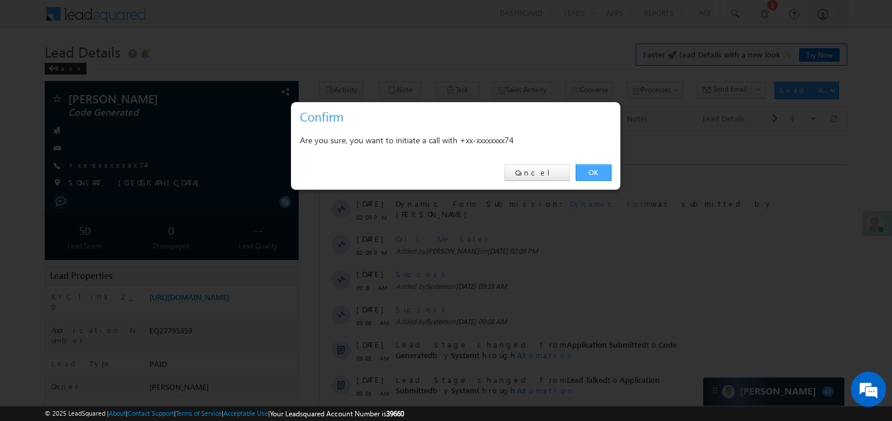
click at [599, 169] on link "OK" at bounding box center [593, 173] width 36 height 16
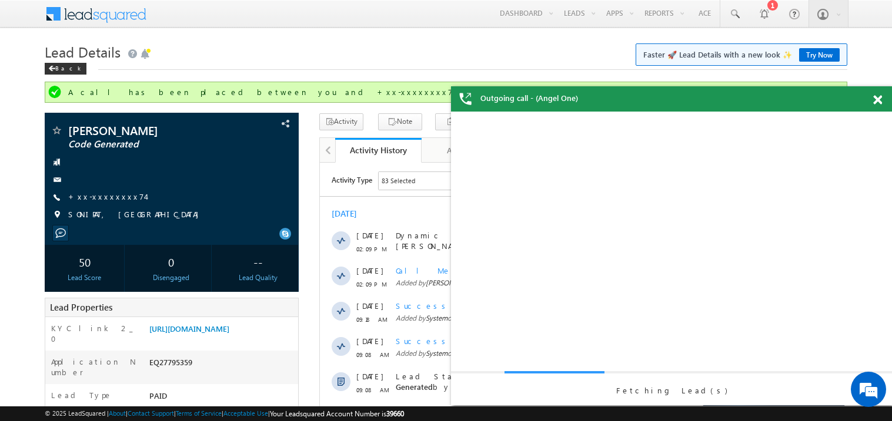
click at [875, 99] on span at bounding box center [877, 100] width 9 height 10
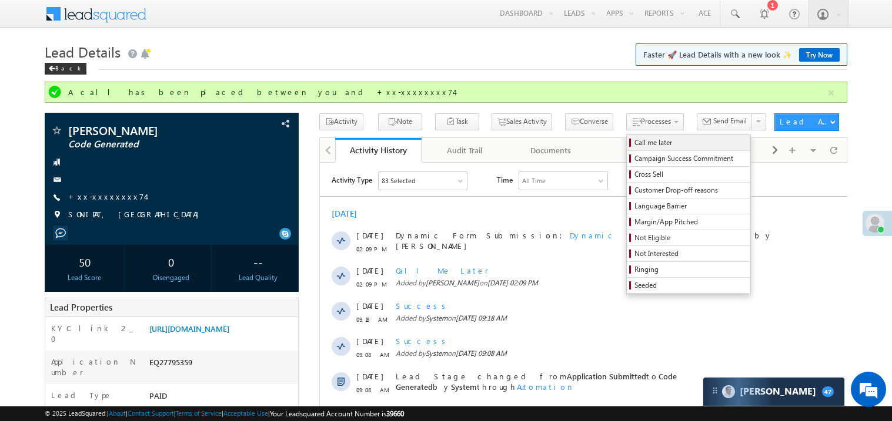
click at [634, 140] on span "Call me later" at bounding box center [690, 143] width 112 height 11
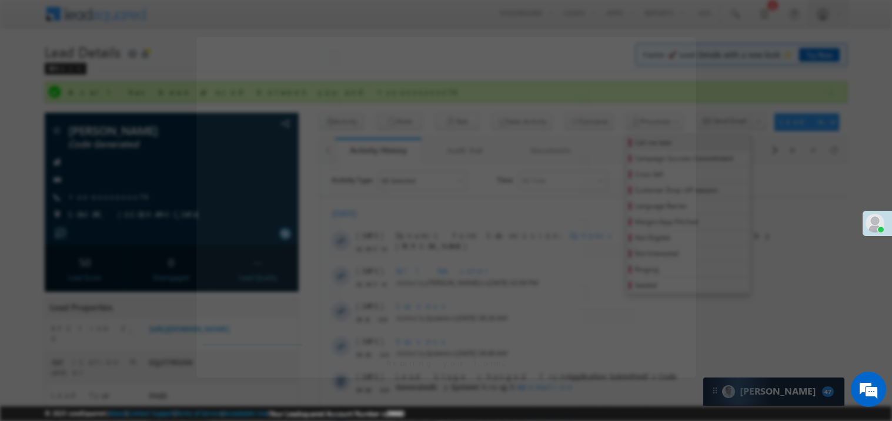
click at [619, 140] on div at bounding box center [446, 168] width 500 height 65
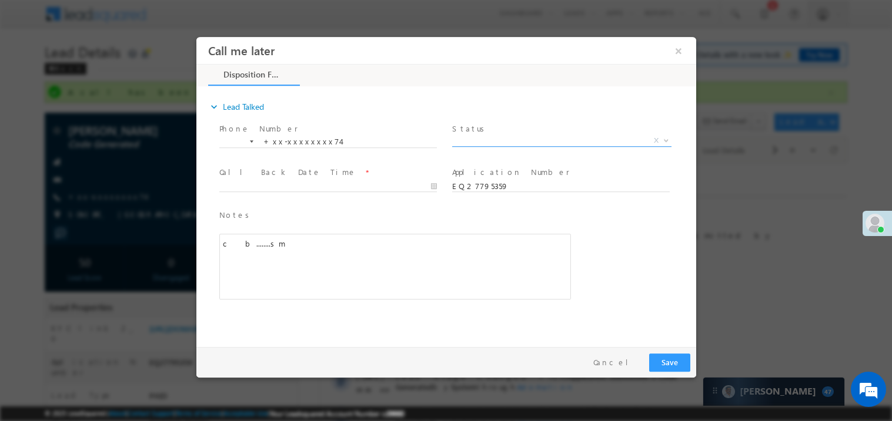
click at [472, 139] on span "X" at bounding box center [560, 141] width 219 height 12
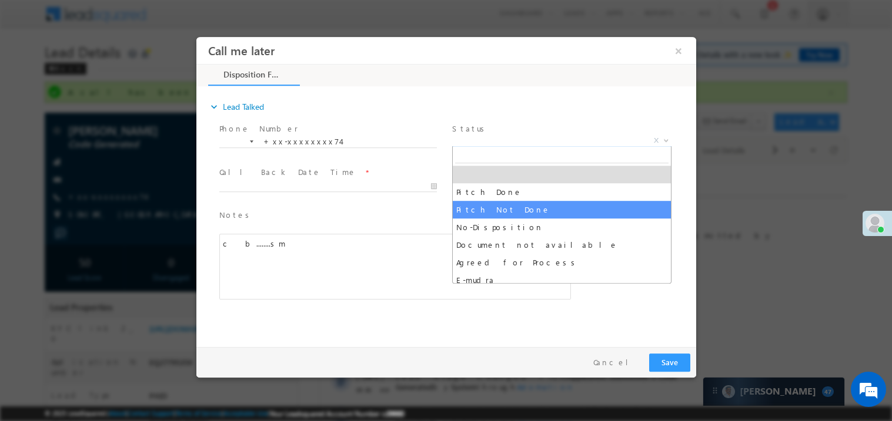
select select "Pitch Not Done"
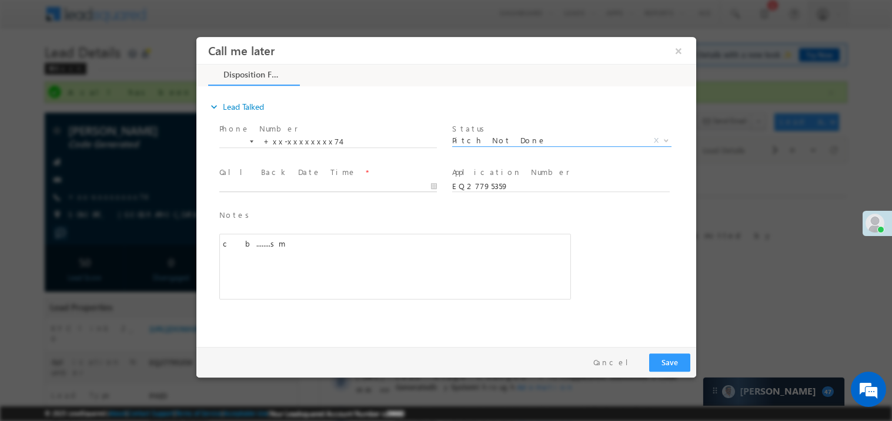
click at [276, 183] on body "Call me later ×" at bounding box center [446, 188] width 500 height 305
type input "10/11/25 11:18 AM"
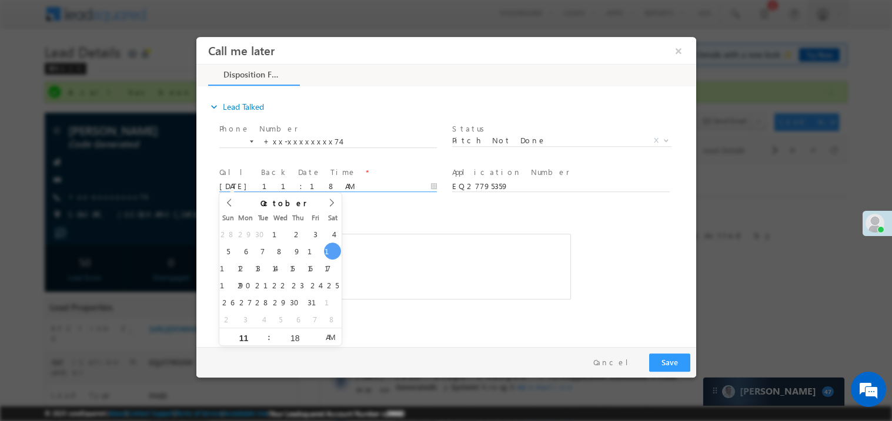
click at [487, 290] on div "c b........sm" at bounding box center [394, 266] width 351 height 66
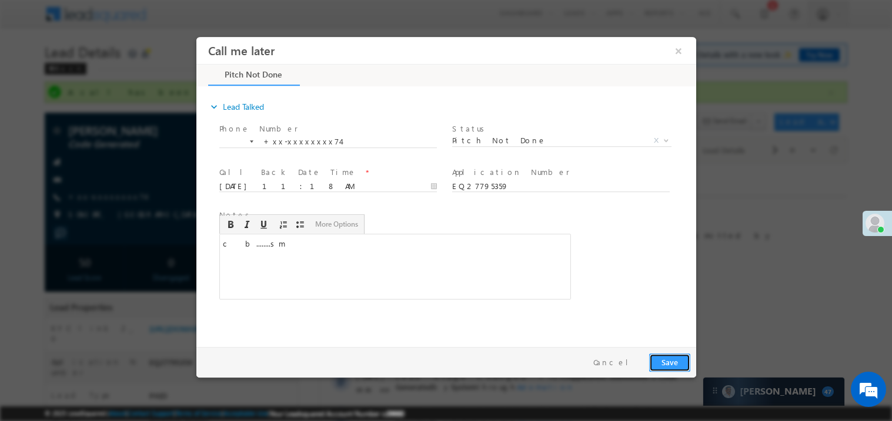
click at [676, 363] on button "Save" at bounding box center [668, 362] width 41 height 18
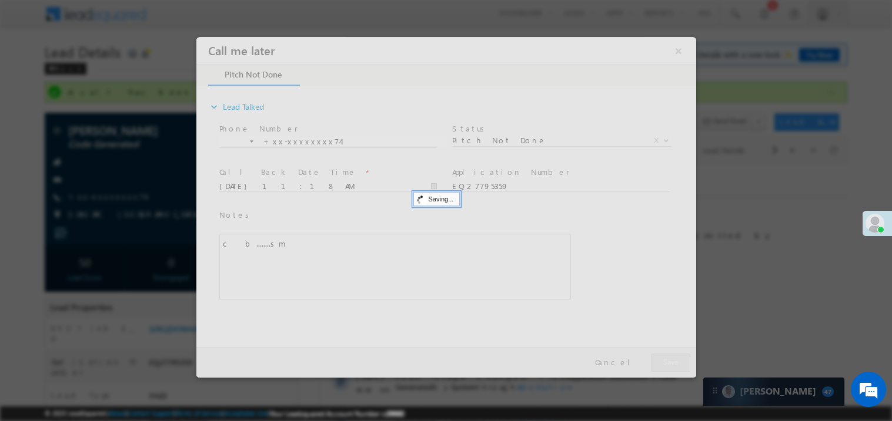
click at [676, 363] on div at bounding box center [446, 206] width 500 height 341
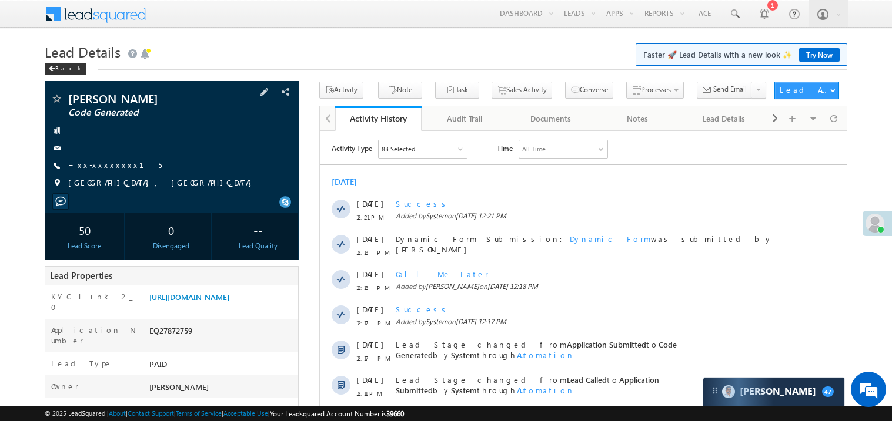
click at [98, 166] on link "+xx-xxxxxxxx15" at bounding box center [114, 165] width 93 height 10
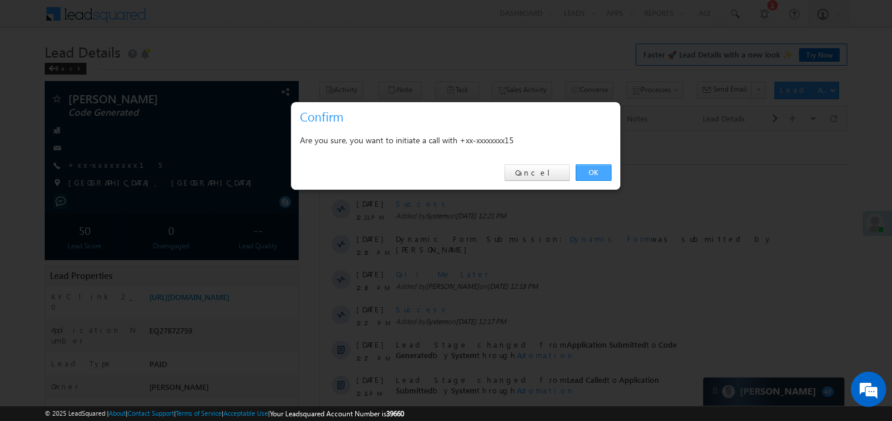
click at [601, 169] on link "OK" at bounding box center [593, 173] width 36 height 16
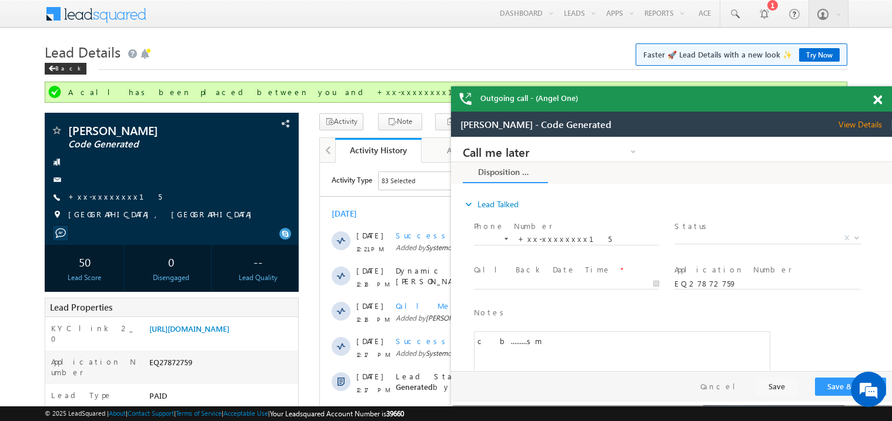
click at [879, 102] on span at bounding box center [877, 100] width 9 height 10
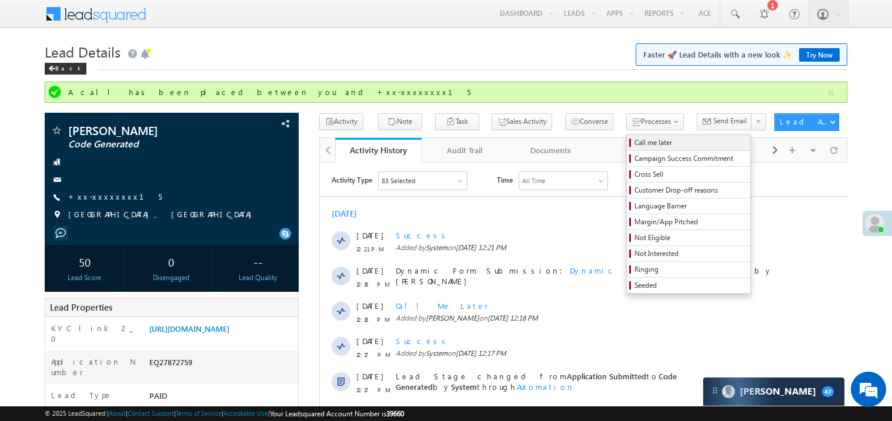
click at [634, 142] on span "Call me later" at bounding box center [690, 143] width 112 height 11
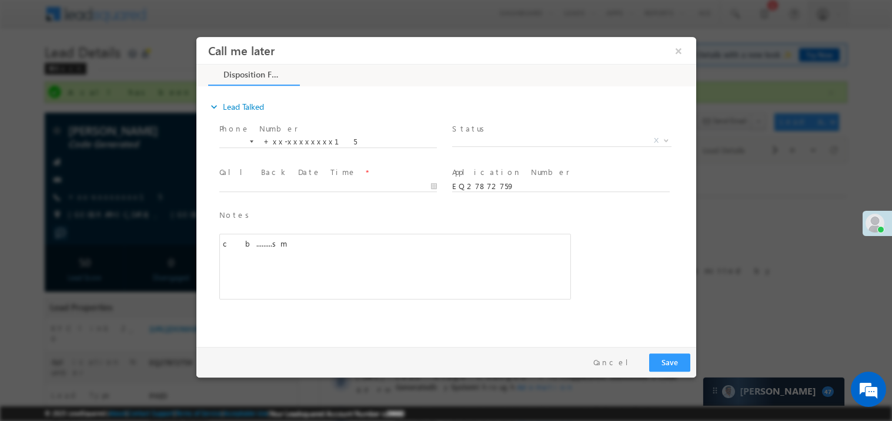
click at [489, 131] on span "Status *" at bounding box center [559, 128] width 217 height 13
click at [475, 135] on span "X" at bounding box center [560, 141] width 219 height 12
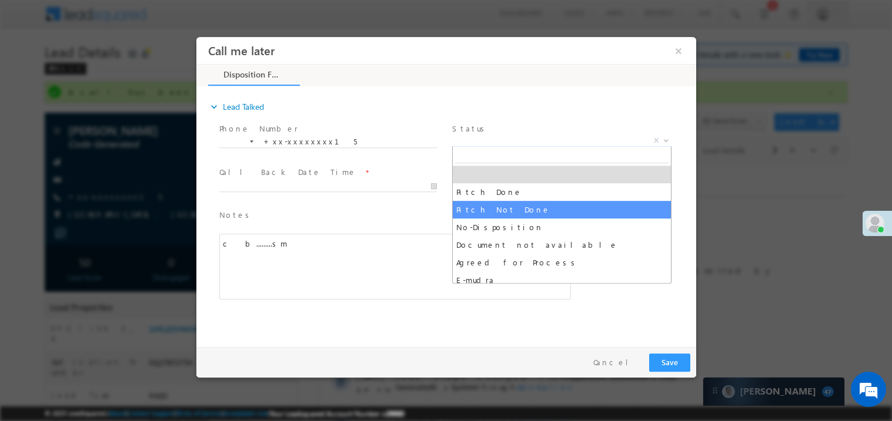
select select "Pitch Not Done"
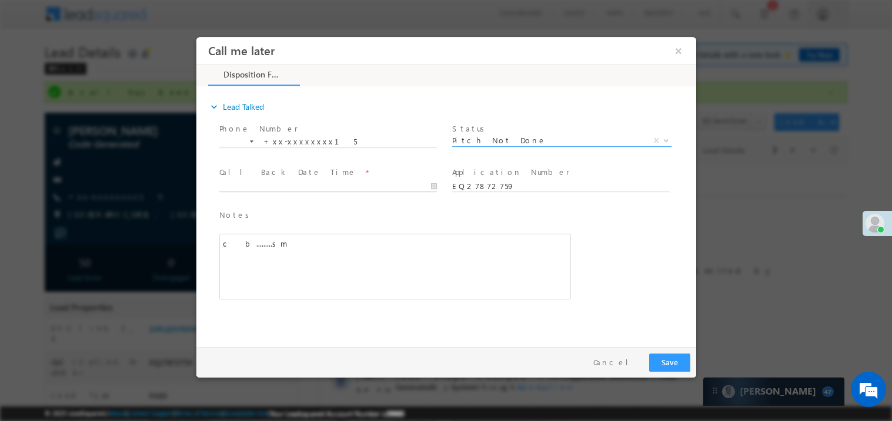
click at [254, 180] on input "text" at bounding box center [327, 186] width 217 height 12
type input "10/11/25 11:19 AM"
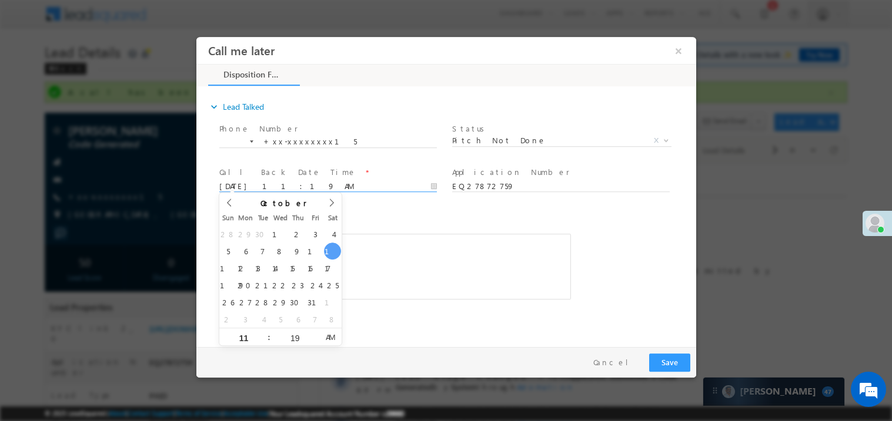
click at [421, 228] on div "Notes * c&nbsp; b.........sm Editor toolbars Basic Styles Bold Italic Underline…" at bounding box center [394, 254] width 351 height 91
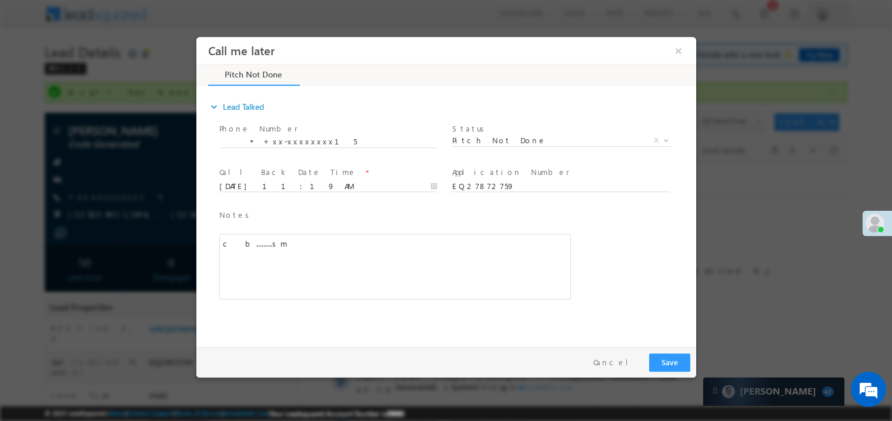
click at [431, 256] on div "c b.........sm" at bounding box center [394, 266] width 351 height 66
click at [676, 357] on button "Save" at bounding box center [668, 362] width 41 height 18
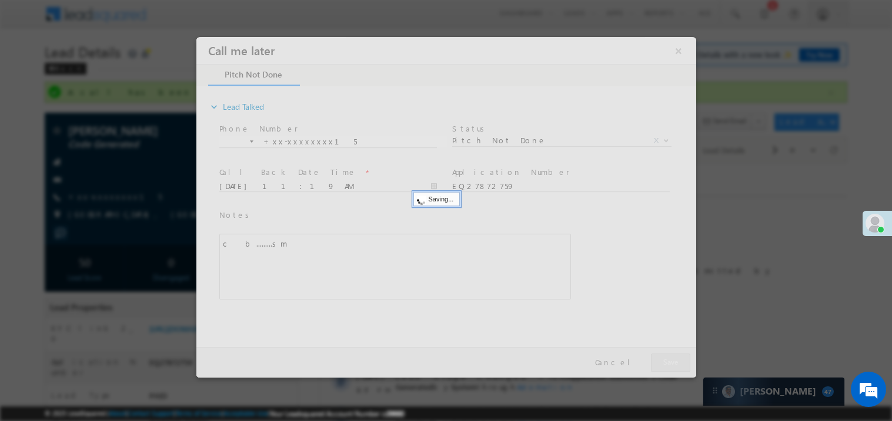
click at [676, 357] on div at bounding box center [446, 206] width 500 height 341
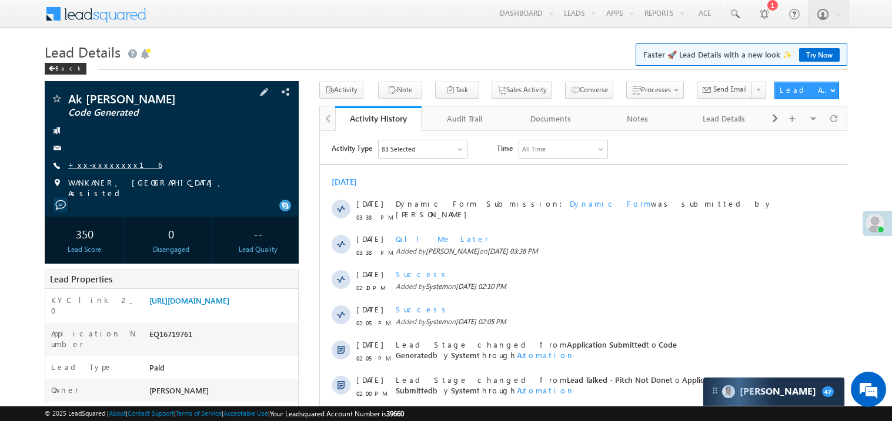
click at [105, 165] on link "+xx-xxxxxxxx16" at bounding box center [114, 165] width 93 height 10
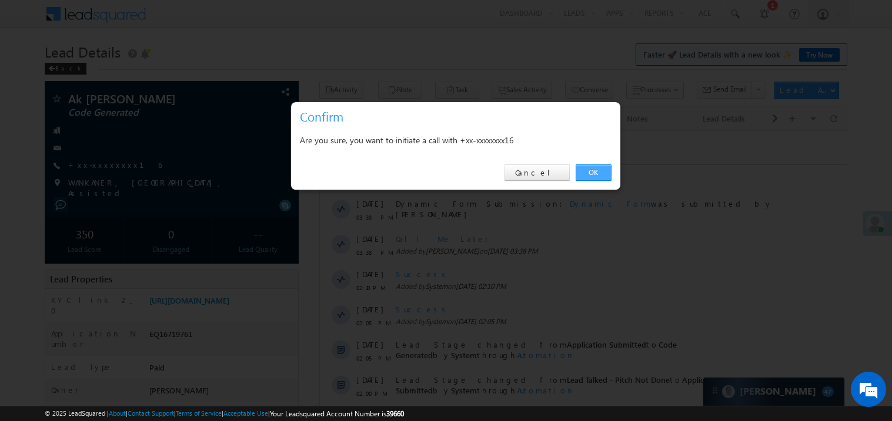
click at [589, 173] on link "OK" at bounding box center [593, 173] width 36 height 16
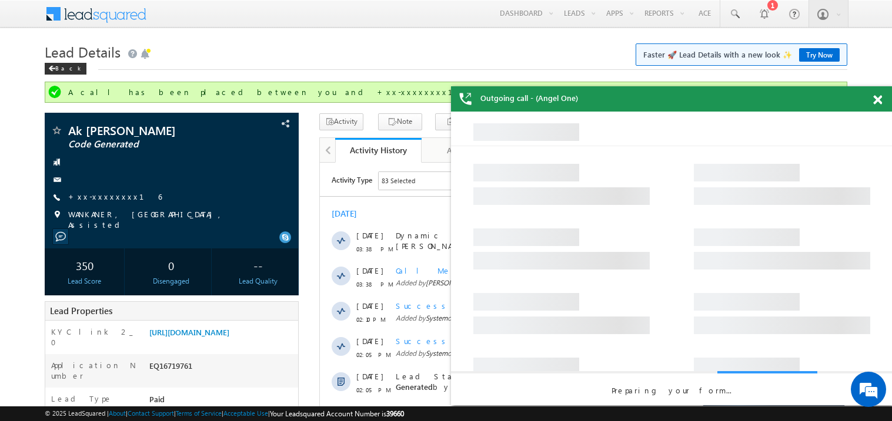
click at [877, 99] on span at bounding box center [877, 100] width 9 height 10
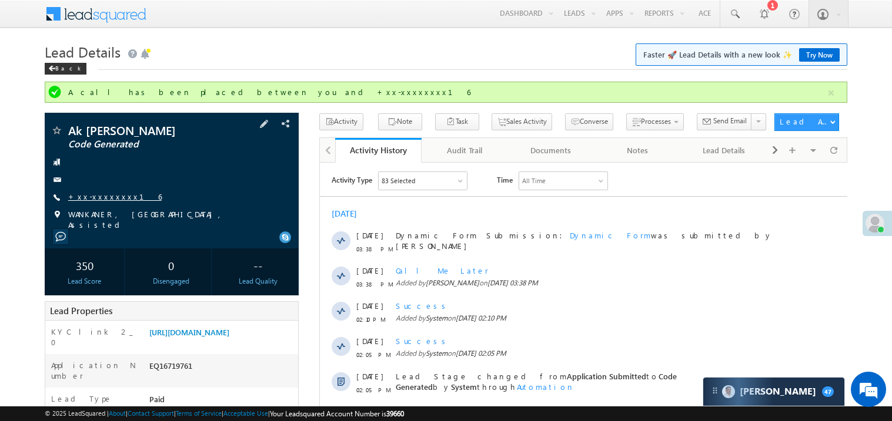
click at [101, 199] on link "+xx-xxxxxxxx16" at bounding box center [114, 197] width 93 height 10
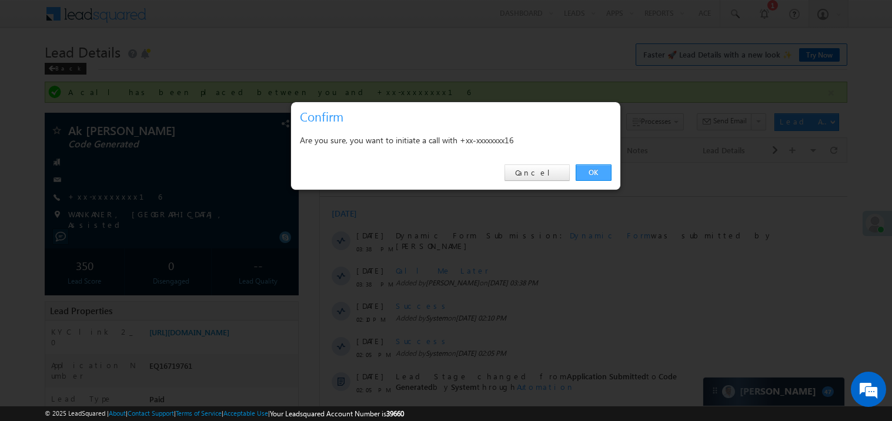
click at [599, 172] on link "OK" at bounding box center [593, 173] width 36 height 16
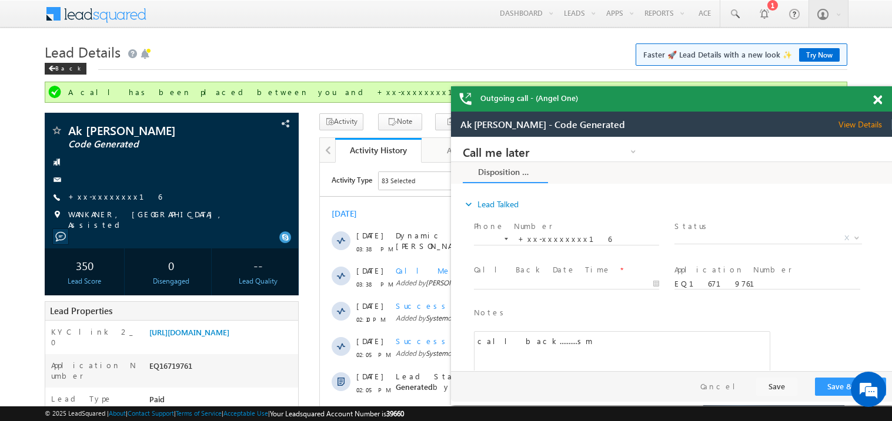
click at [878, 102] on span at bounding box center [877, 100] width 9 height 10
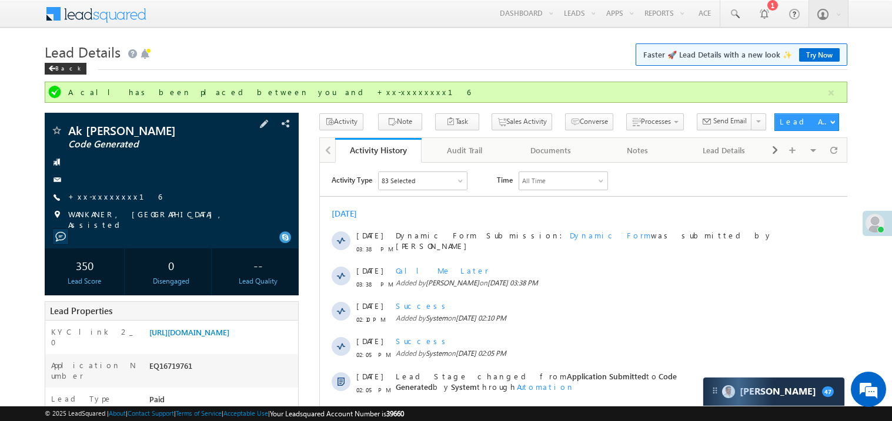
click at [101, 202] on span "+xx-xxxxxxxx16" at bounding box center [114, 198] width 93 height 12
click at [102, 195] on link "+xx-xxxxxxxx16" at bounding box center [114, 197] width 93 height 10
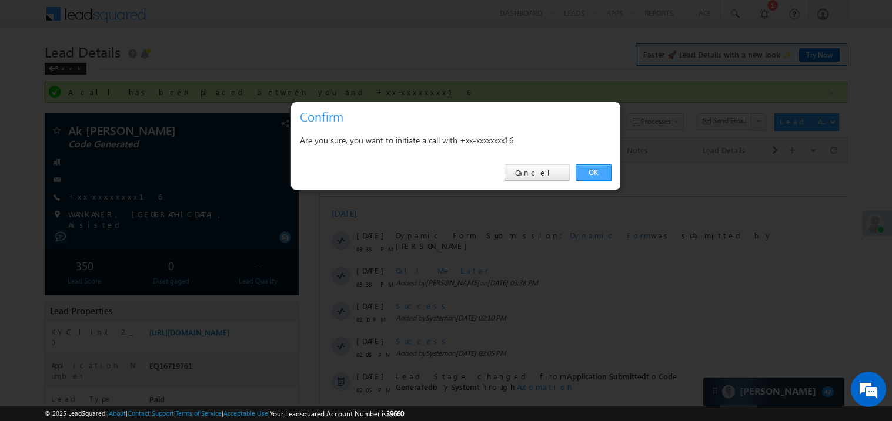
click at [592, 172] on link "OK" at bounding box center [593, 173] width 36 height 16
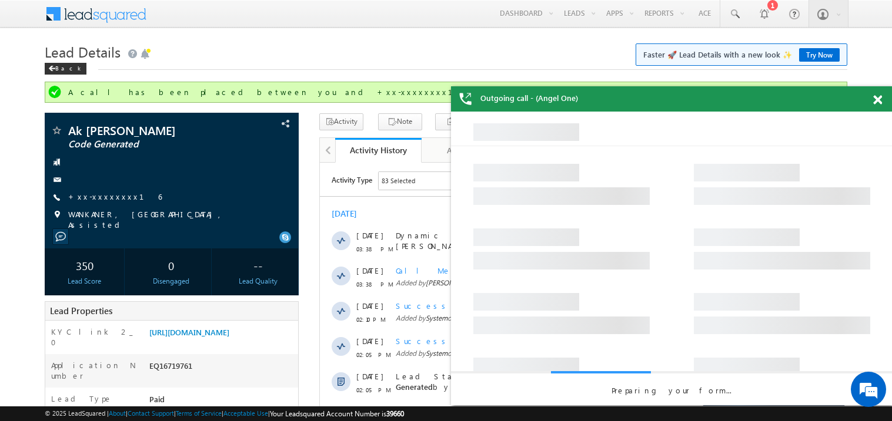
click at [879, 100] on span at bounding box center [877, 100] width 9 height 10
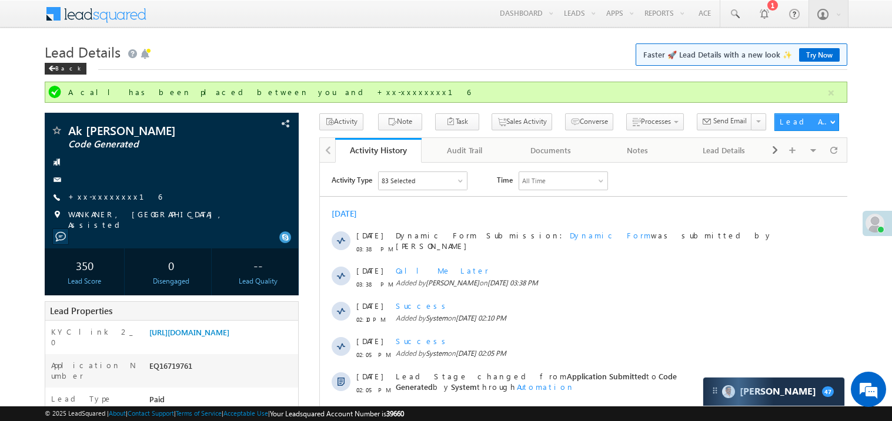
click at [622, 68] on div "Back" at bounding box center [446, 66] width 802 height 8
click at [482, 16] on div "Menu Madhavi Sumit Sumit .Madh avi@a ngelb rokin g.com Angel Broki" at bounding box center [446, 14] width 802 height 29
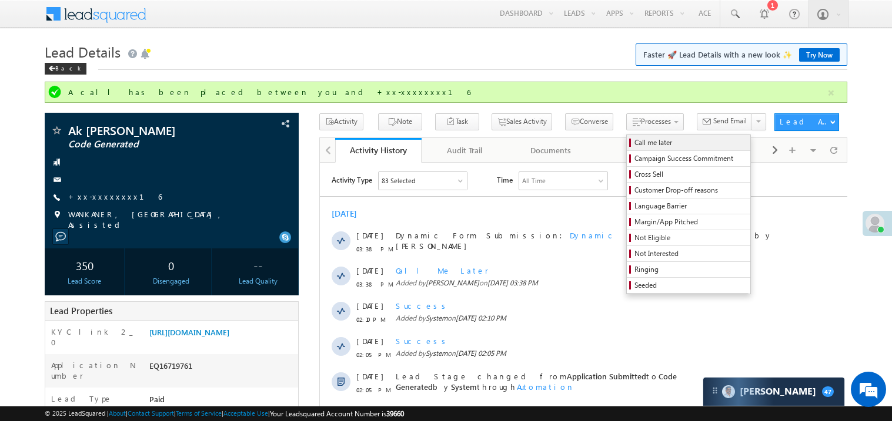
click at [634, 145] on span "Call me later" at bounding box center [690, 143] width 112 height 11
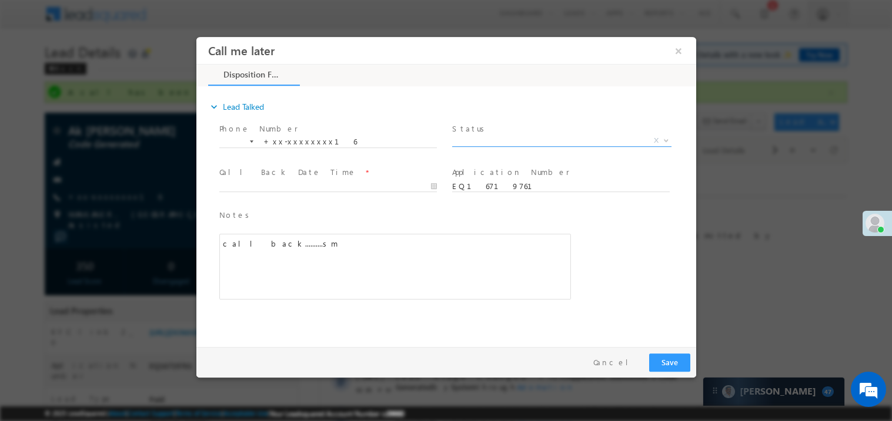
click at [485, 140] on span "X" at bounding box center [560, 141] width 219 height 12
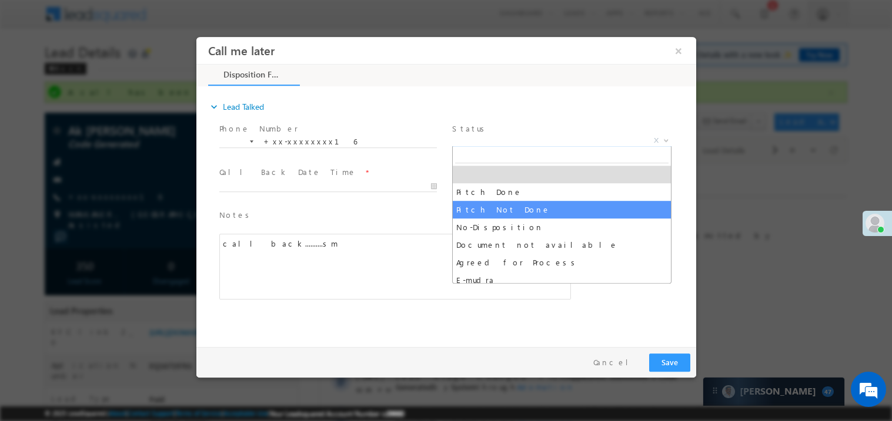
select select "Pitch Not Done"
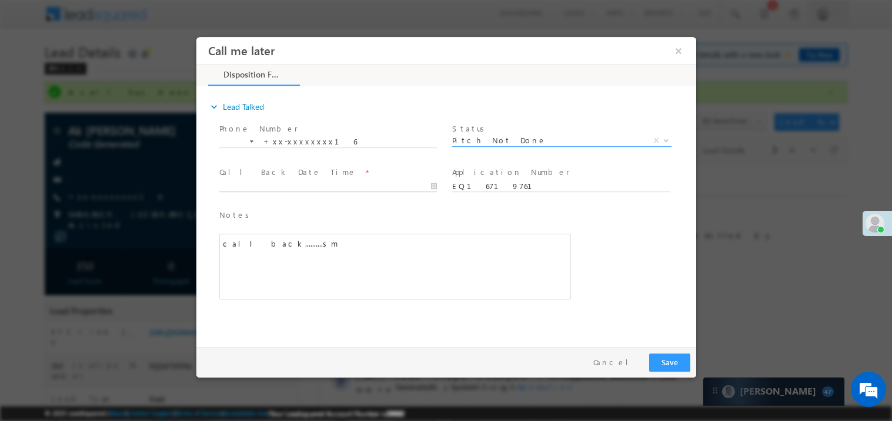
click at [286, 188] on body "Call me later ×" at bounding box center [446, 188] width 500 height 305
type input "10/11/25 11:24 AM"
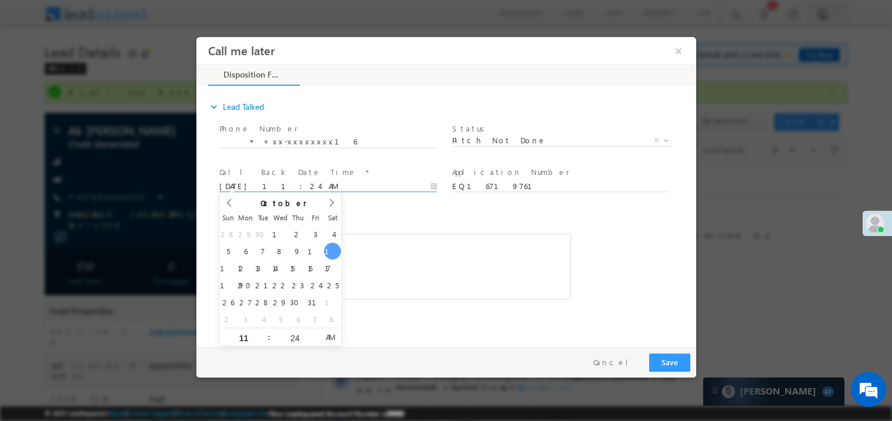
click at [478, 273] on div "call back..........sm" at bounding box center [394, 266] width 351 height 66
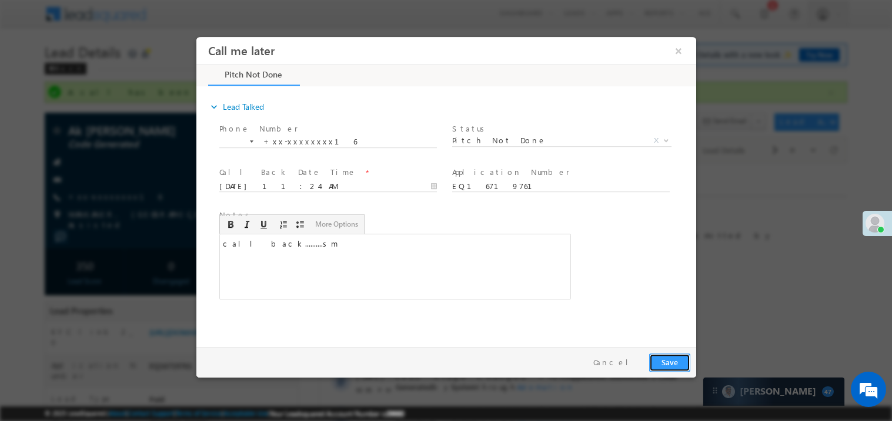
click at [671, 361] on button "Save" at bounding box center [668, 362] width 41 height 18
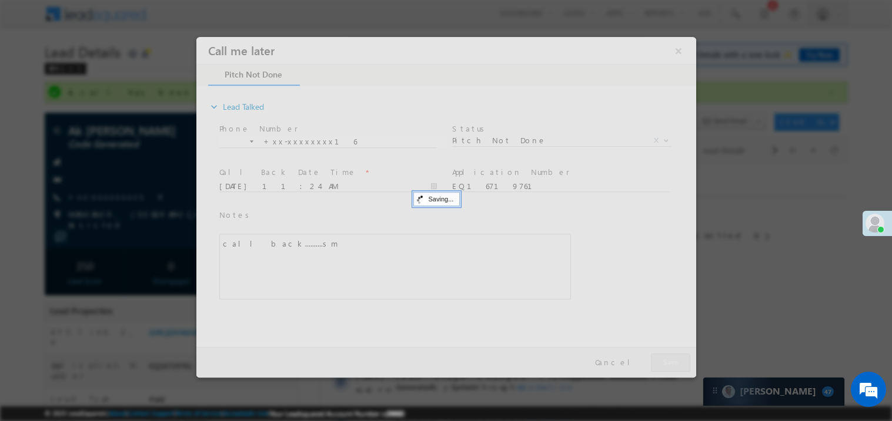
click at [671, 361] on div at bounding box center [446, 206] width 500 height 341
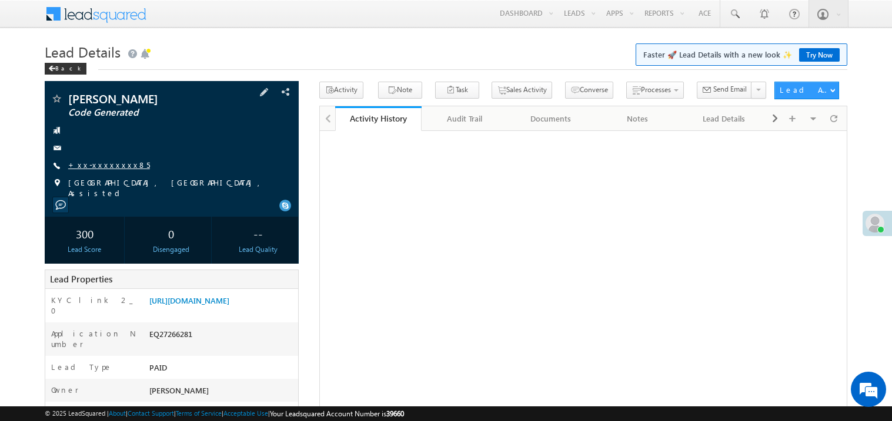
click at [105, 167] on link "+xx-xxxxxxxx85" at bounding box center [109, 165] width 82 height 10
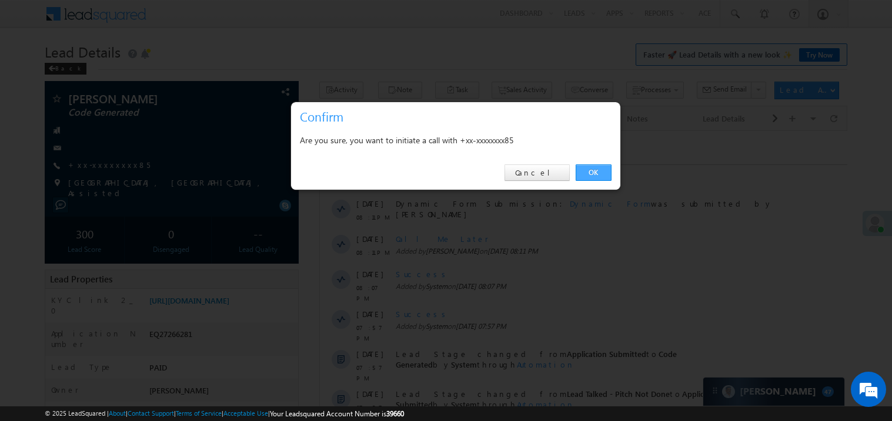
click at [597, 173] on link "OK" at bounding box center [593, 173] width 36 height 16
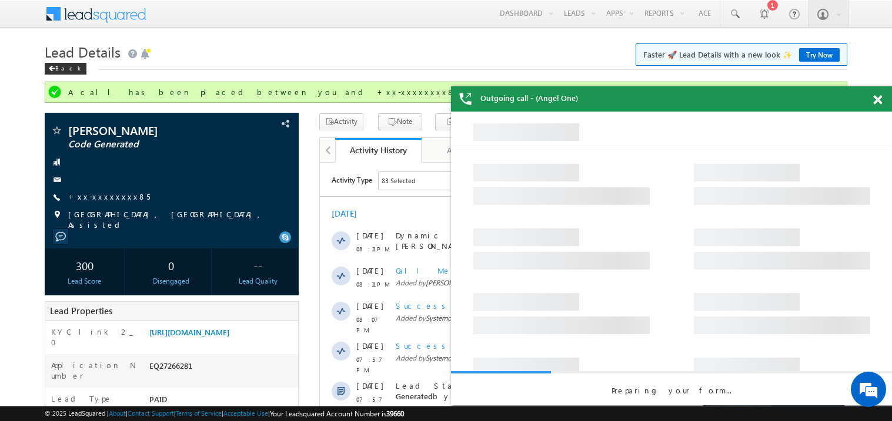
click at [879, 97] on span at bounding box center [877, 100] width 9 height 10
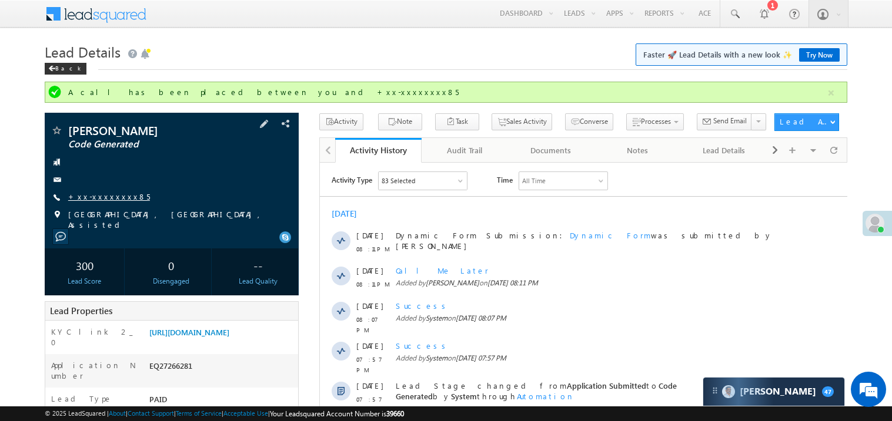
click at [99, 198] on link "+xx-xxxxxxxx85" at bounding box center [109, 197] width 82 height 10
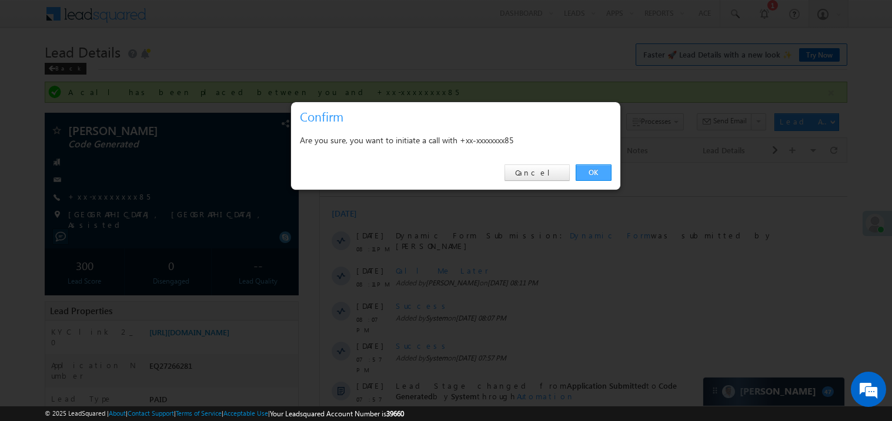
click at [594, 174] on link "OK" at bounding box center [593, 173] width 36 height 16
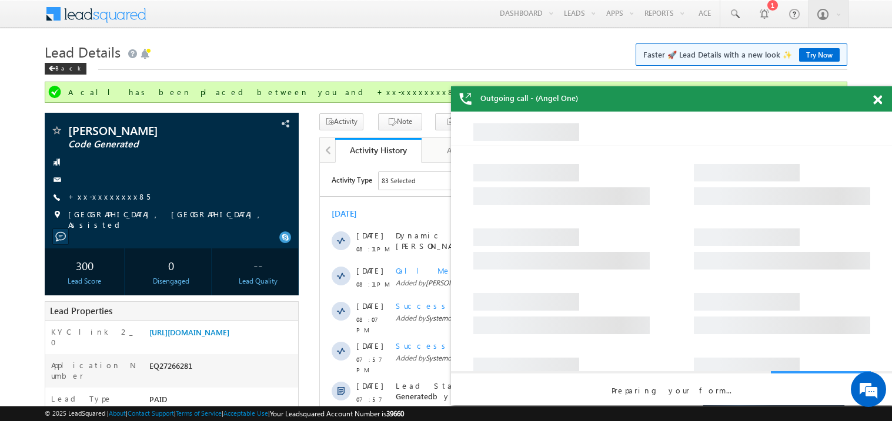
click at [878, 100] on span at bounding box center [877, 100] width 9 height 10
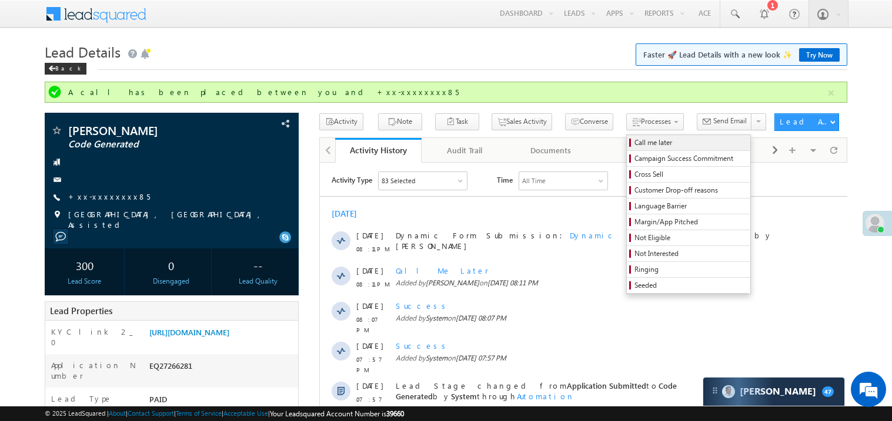
click at [634, 144] on span "Call me later" at bounding box center [690, 143] width 112 height 11
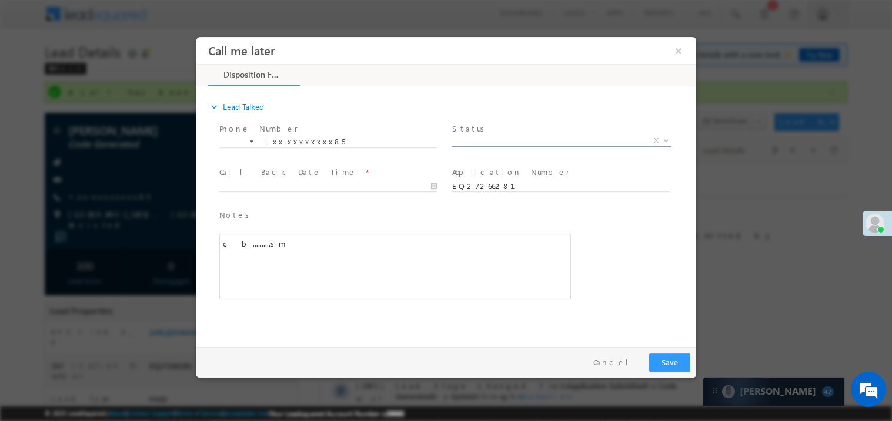
click at [485, 142] on span "X" at bounding box center [560, 141] width 219 height 12
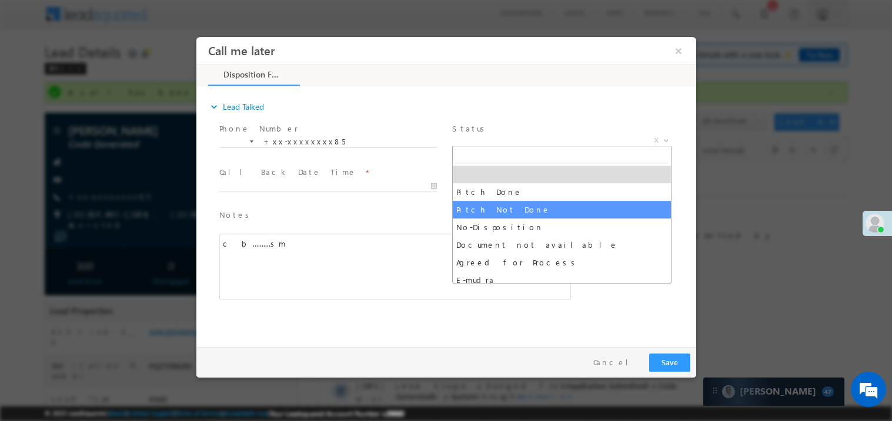
select select "Pitch Not Done"
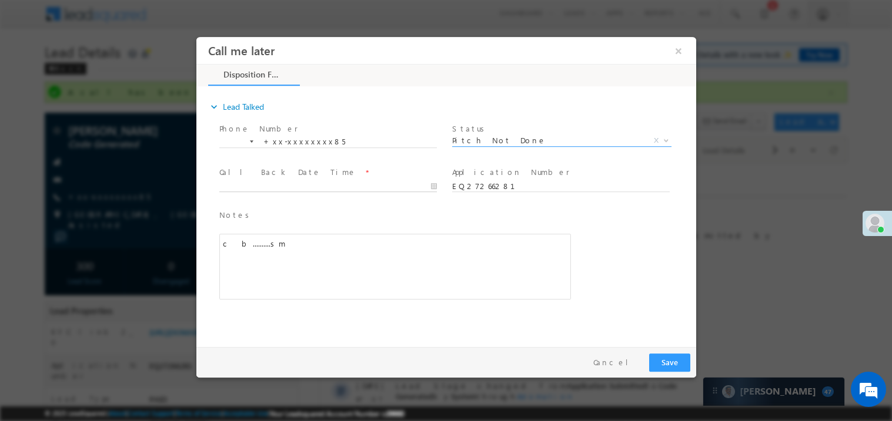
click at [270, 186] on body "Call me later ×" at bounding box center [446, 188] width 500 height 305
type input "10/11/25 11:26 AM"
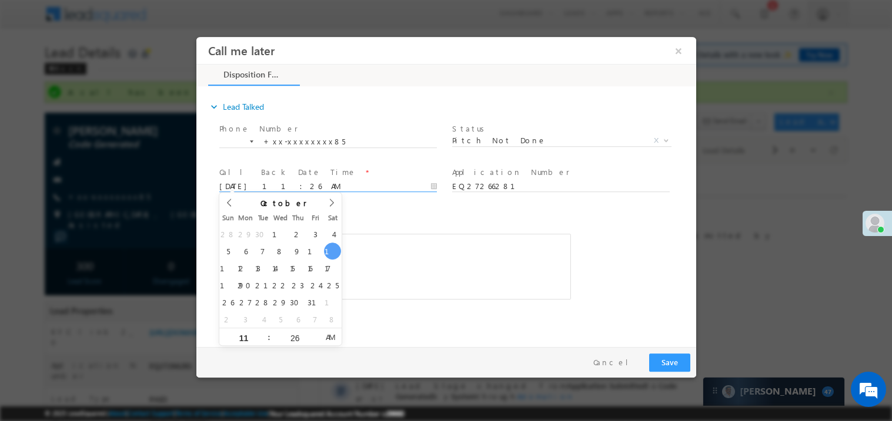
click at [428, 277] on div "c b..........sm" at bounding box center [394, 266] width 351 height 66
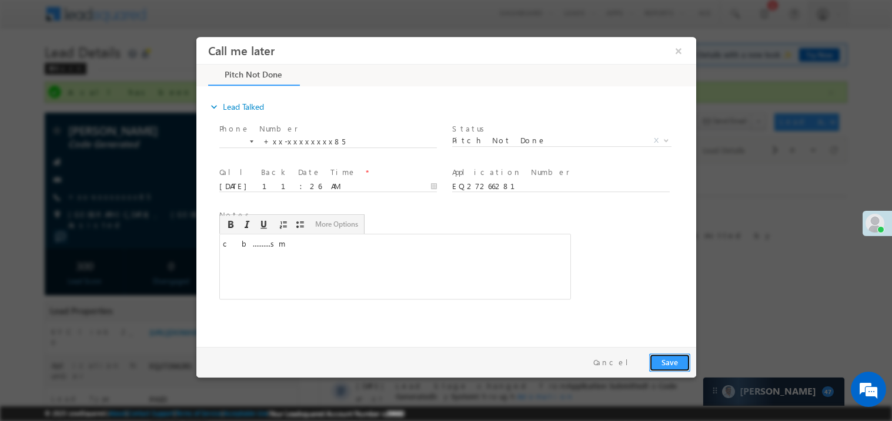
click at [674, 361] on button "Save" at bounding box center [668, 362] width 41 height 18
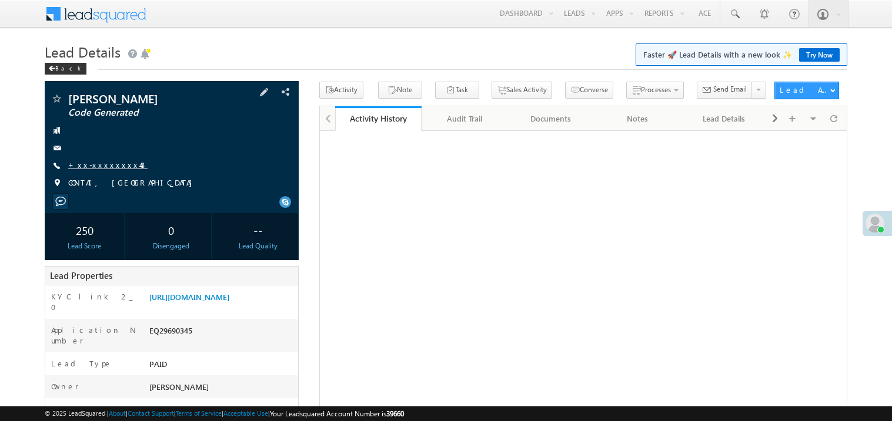
click at [115, 169] on link "+xx-xxxxxxxx48" at bounding box center [107, 165] width 79 height 10
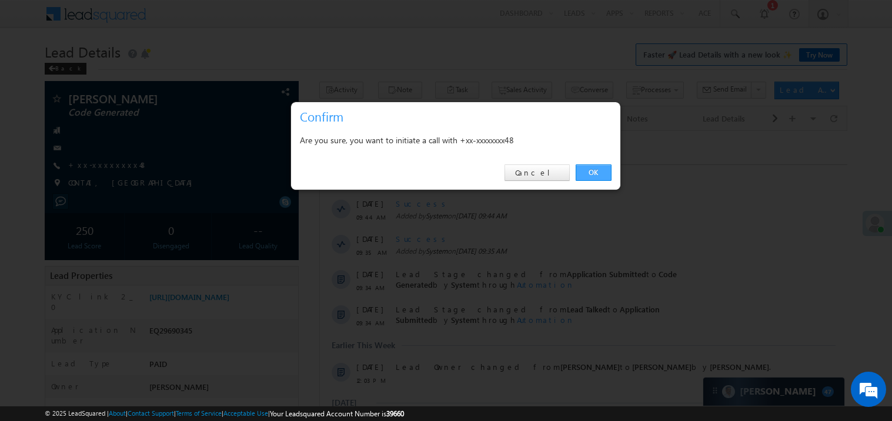
click at [591, 168] on link "OK" at bounding box center [593, 173] width 36 height 16
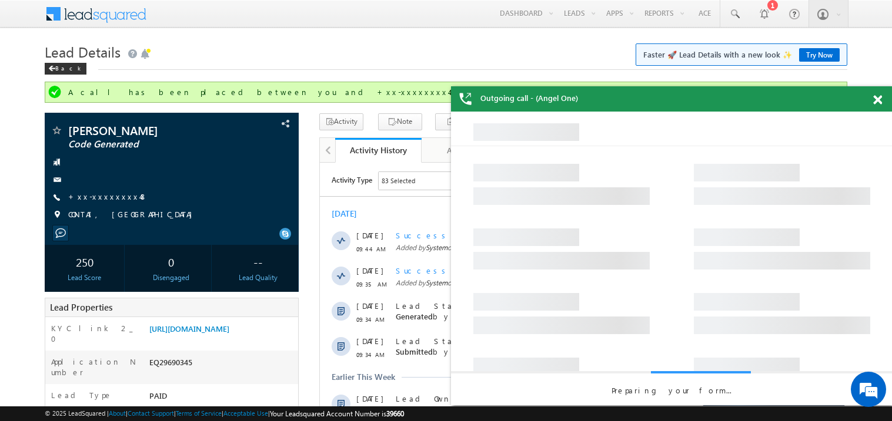
click at [876, 98] on span at bounding box center [877, 100] width 9 height 10
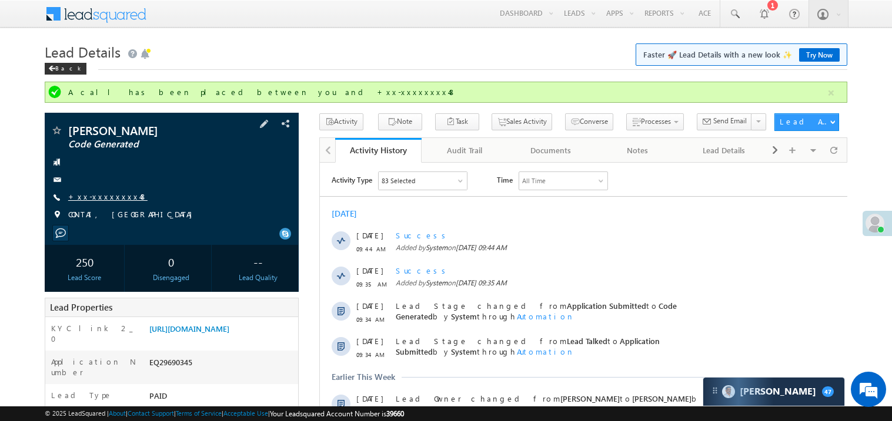
click at [113, 200] on link "+xx-xxxxxxxx48" at bounding box center [107, 197] width 79 height 10
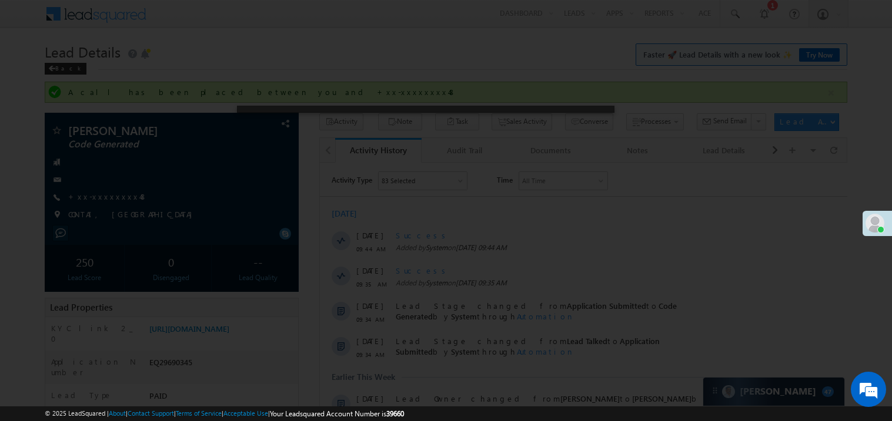
click at [576, 160] on div at bounding box center [446, 210] width 892 height 421
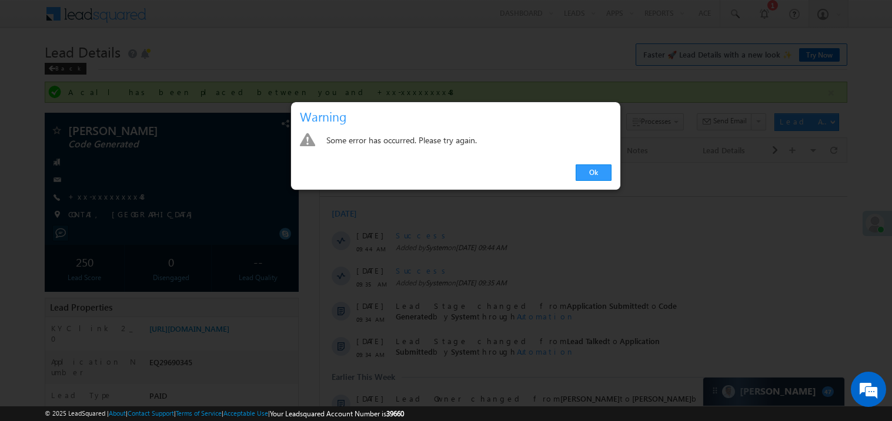
click at [490, 211] on div at bounding box center [446, 210] width 892 height 421
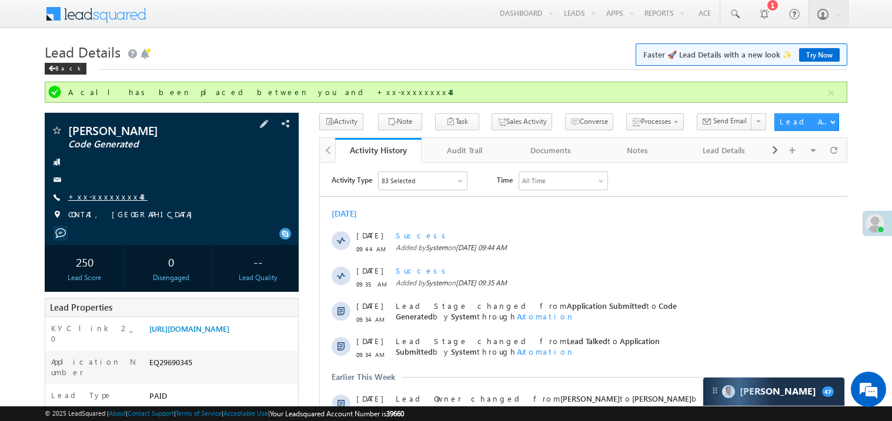
click at [111, 199] on link "+xx-xxxxxxxx48" at bounding box center [107, 197] width 79 height 10
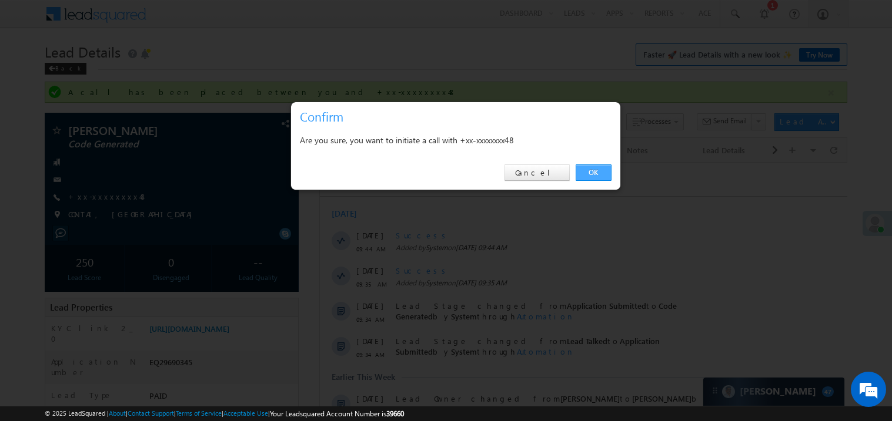
click at [594, 170] on link "OK" at bounding box center [593, 173] width 36 height 16
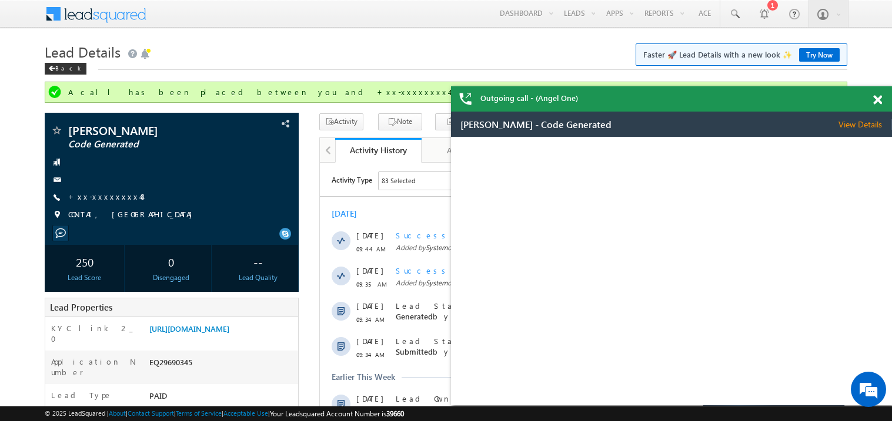
click at [876, 101] on span at bounding box center [877, 100] width 9 height 10
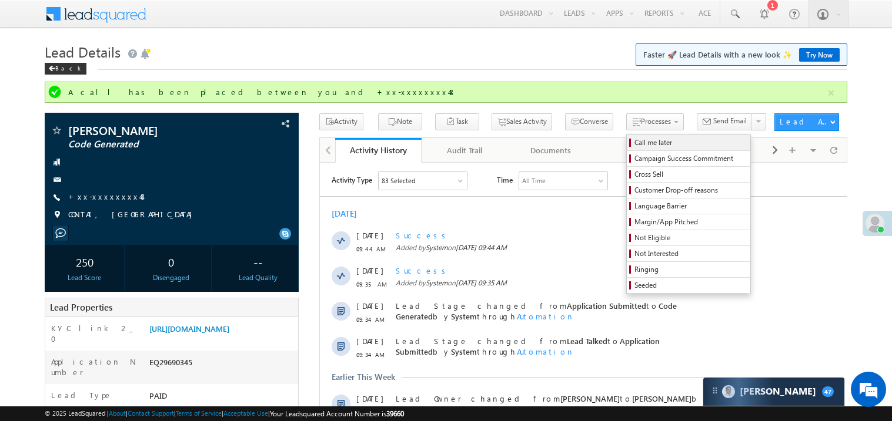
click at [634, 143] on span "Call me later" at bounding box center [690, 143] width 112 height 11
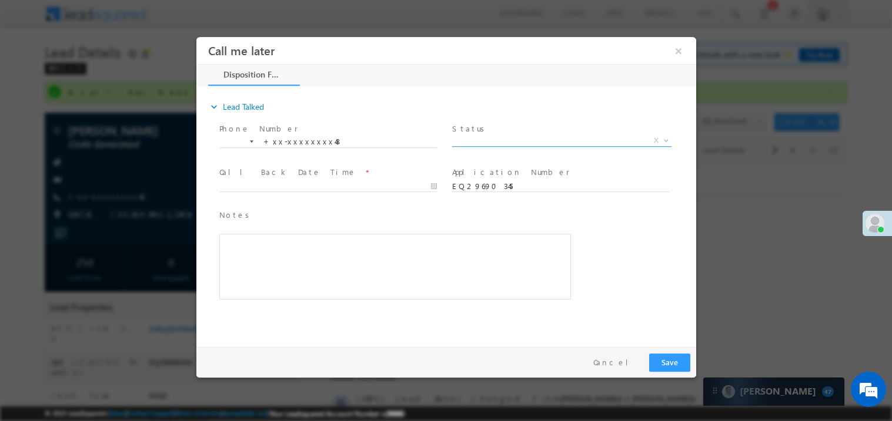
click at [481, 142] on span "X" at bounding box center [560, 141] width 219 height 12
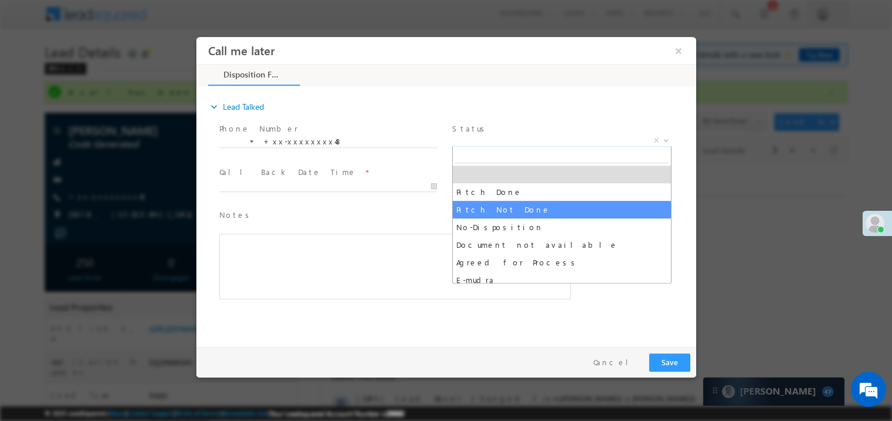
select select "Pitch Not Done"
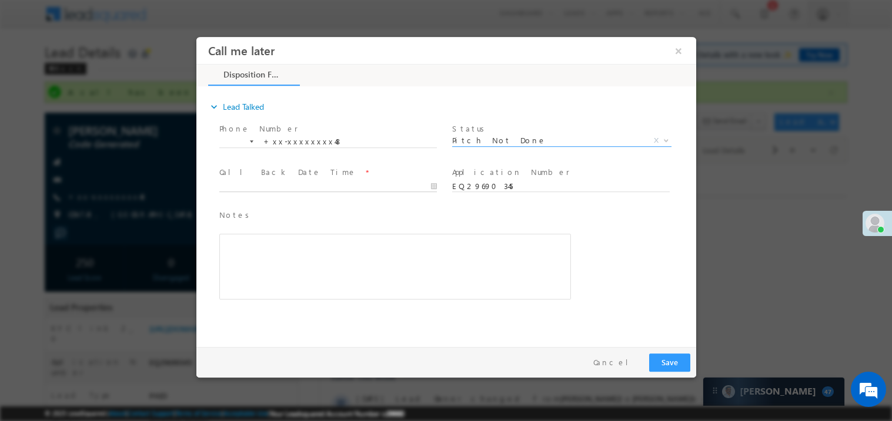
click at [302, 187] on body "Call me later ×" at bounding box center [446, 188] width 500 height 305
type input "[DATE] 11:33 AM"
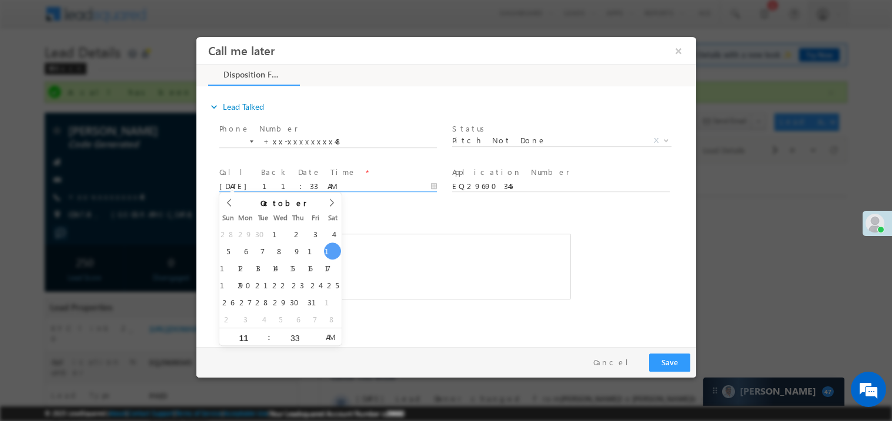
click at [473, 324] on div "expand_more Lead Talked Phone Number *" at bounding box center [449, 215] width 494 height 254
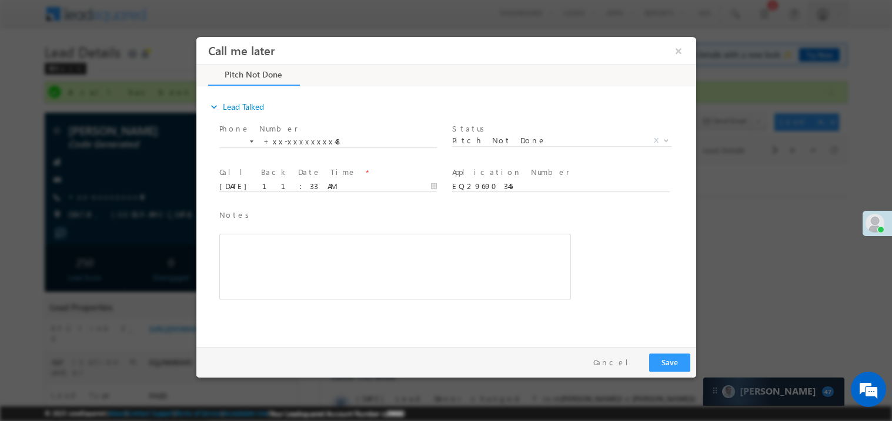
click at [326, 295] on div "Rich Text Editor, 40788eee-0fb2-11ec-a811-0adc8a9d82c2__tab1__section1__Notes__…" at bounding box center [394, 266] width 351 height 66
click at [672, 354] on button "Save" at bounding box center [668, 362] width 41 height 18
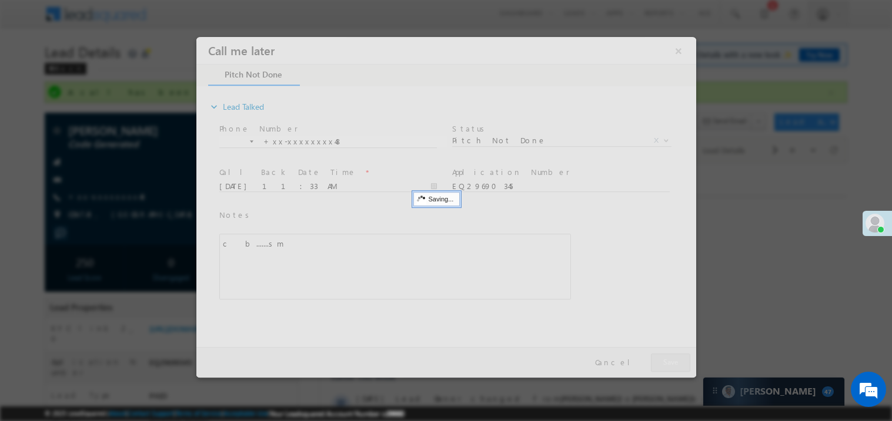
click at [672, 354] on div at bounding box center [446, 206] width 500 height 341
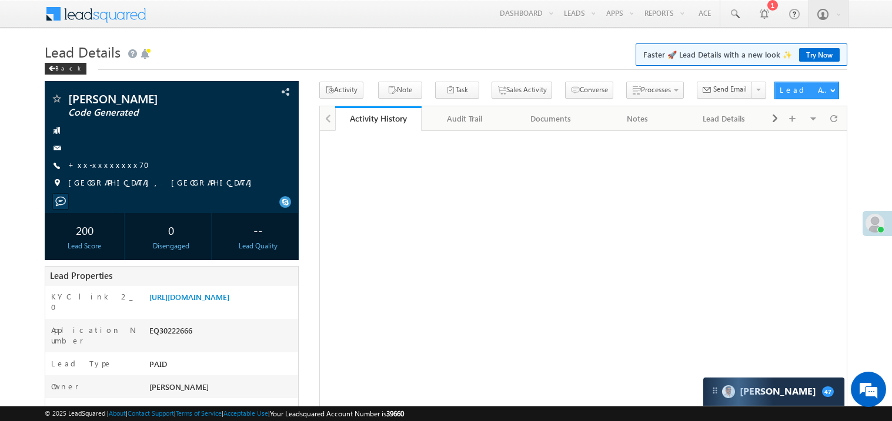
click at [101, 165] on link "+xx-xxxxxxxx70" at bounding box center [112, 165] width 88 height 10
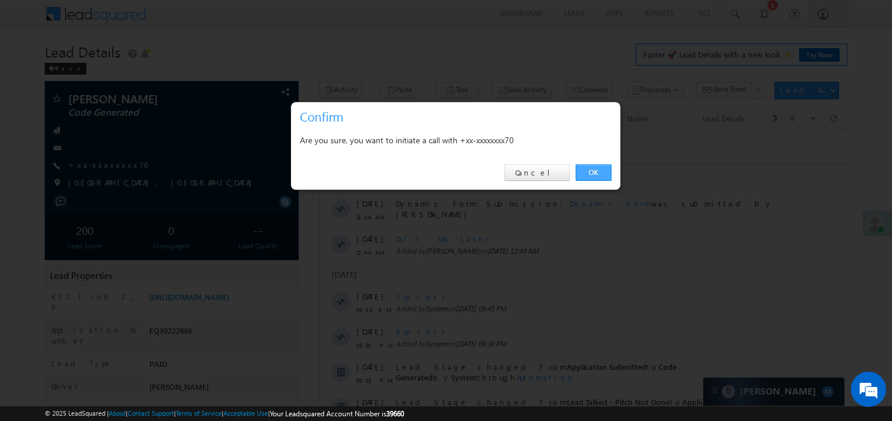
click at [589, 168] on link "OK" at bounding box center [593, 173] width 36 height 16
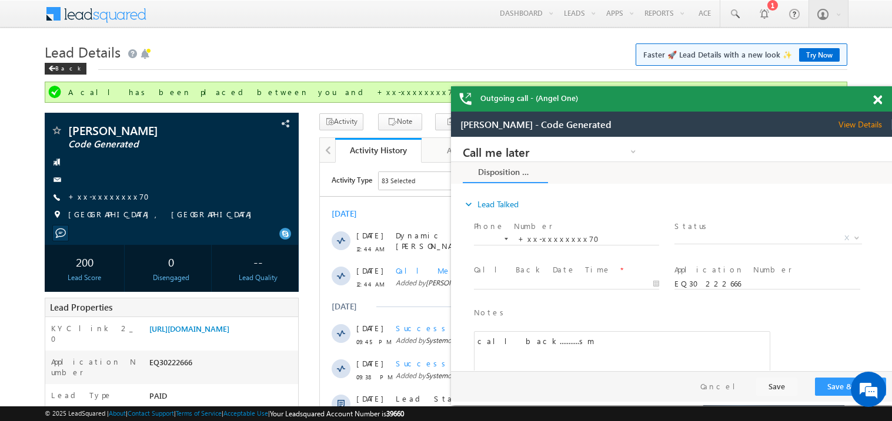
click at [875, 95] on span at bounding box center [877, 100] width 9 height 10
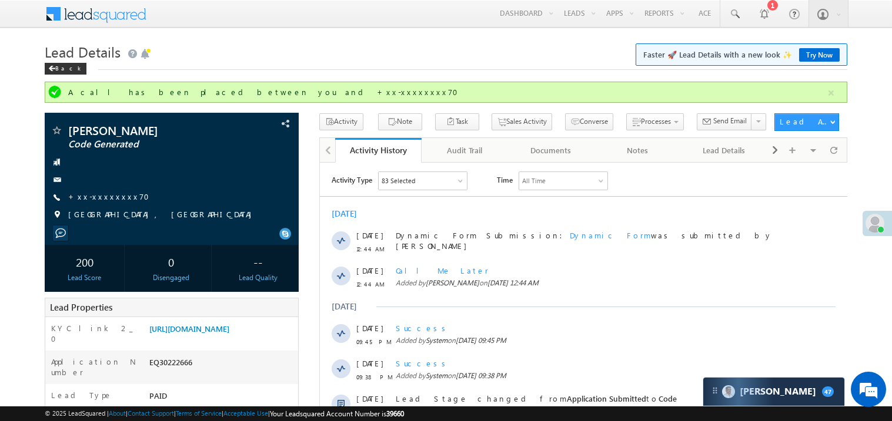
click at [365, 62] on div "Back" at bounding box center [446, 66] width 802 height 8
click at [106, 202] on span "+xx-xxxxxxxx70" at bounding box center [112, 198] width 88 height 12
click at [102, 196] on link "+xx-xxxxxxxx70" at bounding box center [112, 197] width 88 height 10
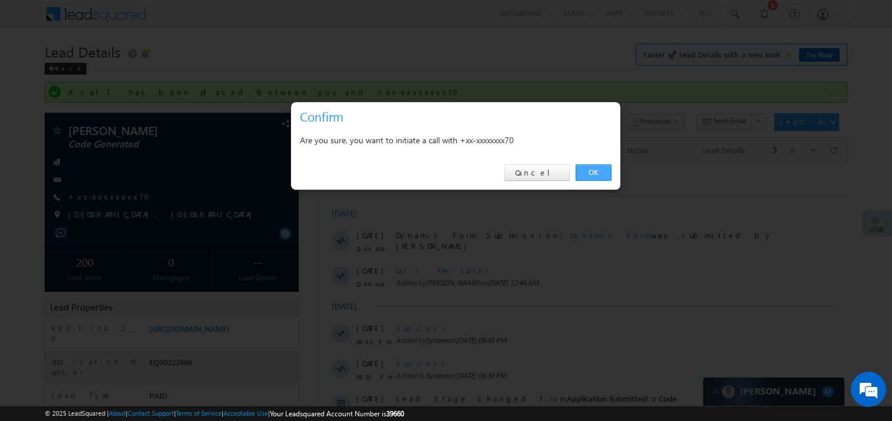
click at [602, 172] on link "OK" at bounding box center [593, 173] width 36 height 16
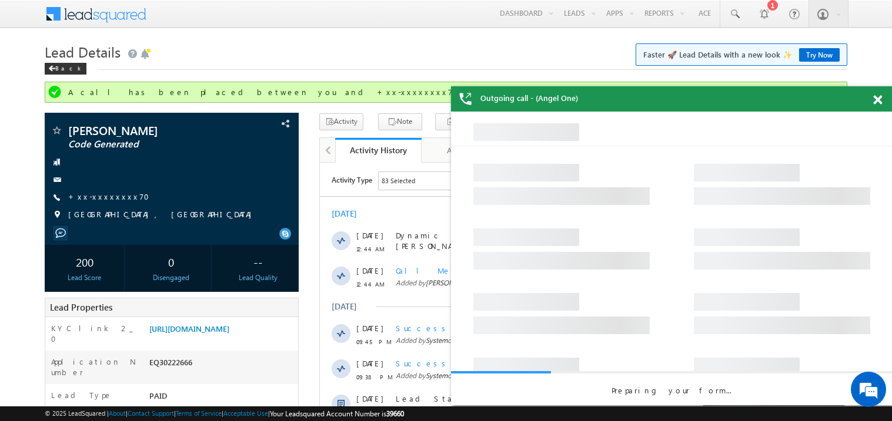
click at [875, 96] on span at bounding box center [877, 100] width 9 height 10
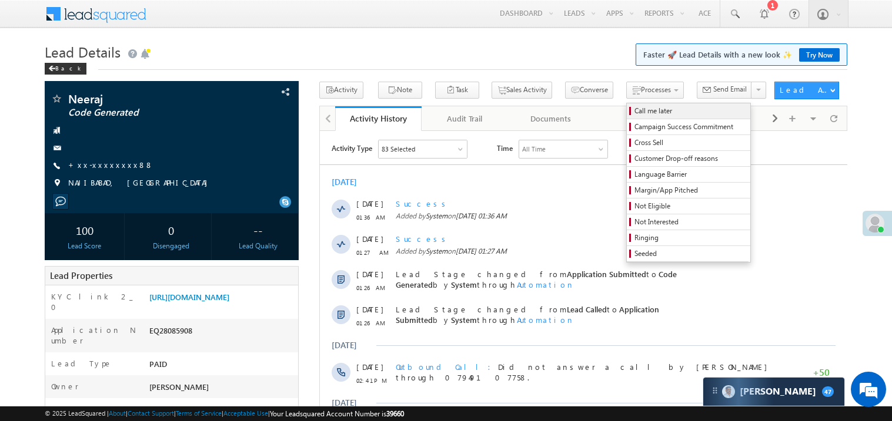
click at [634, 114] on span "Call me later" at bounding box center [690, 111] width 112 height 11
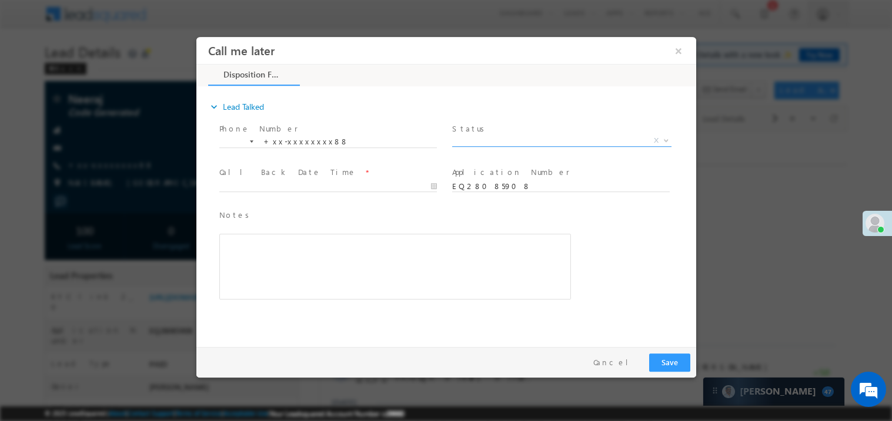
click at [500, 138] on span "X" at bounding box center [560, 141] width 219 height 12
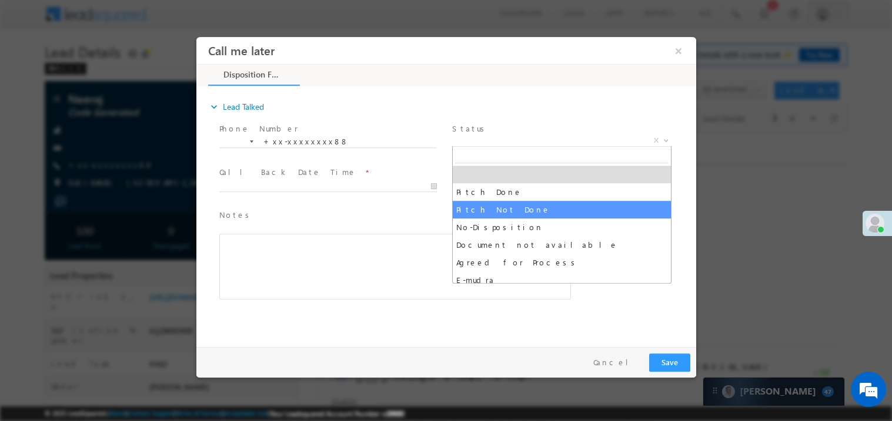
select select "Pitch Not Done"
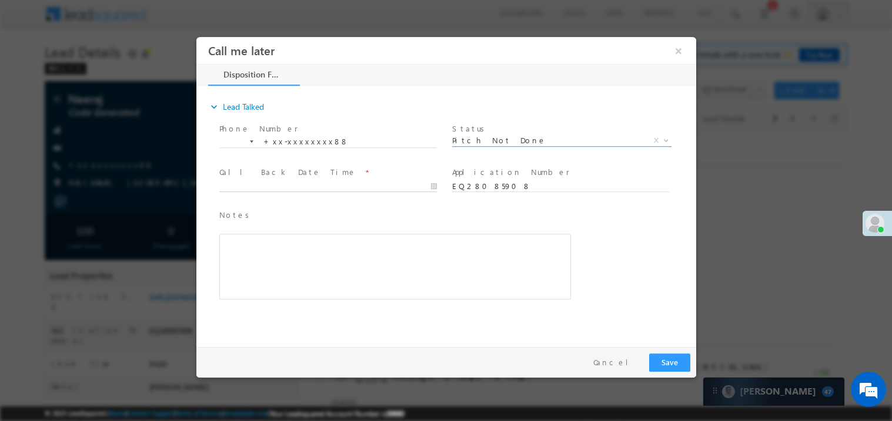
click at [290, 186] on body "Call me later ×" at bounding box center [446, 188] width 500 height 305
type input "10/11/25 11:36 AM"
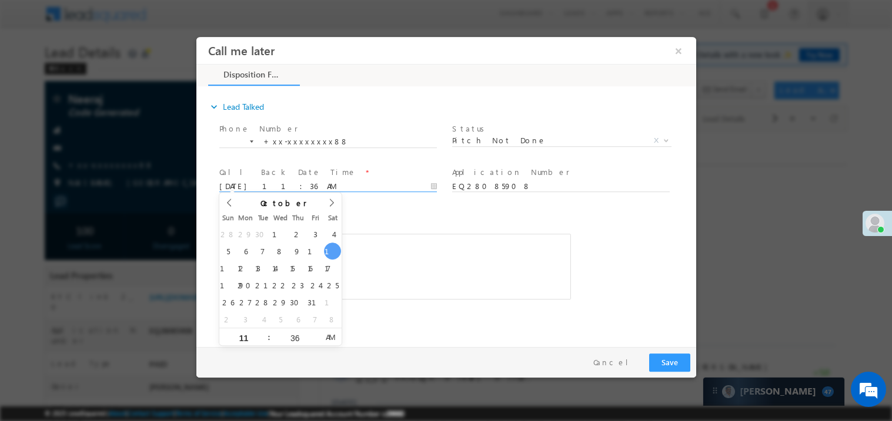
click at [362, 259] on div "Rich Text Editor, 40788eee-0fb2-11ec-a811-0adc8a9d82c2__tab1__section1__Notes__…" at bounding box center [394, 266] width 351 height 66
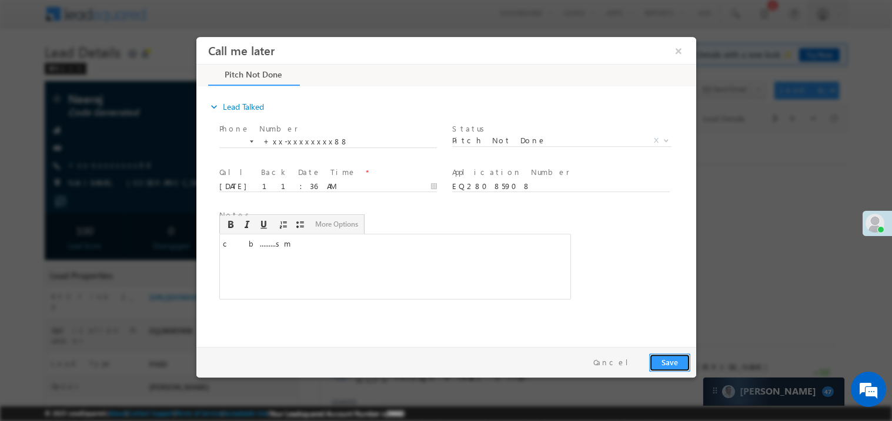
click at [676, 366] on button "Save" at bounding box center [668, 362] width 41 height 18
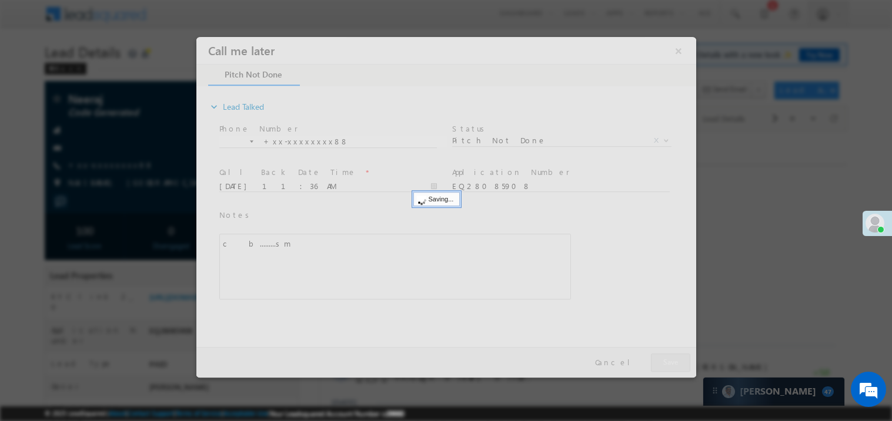
click at [676, 366] on div at bounding box center [446, 206] width 500 height 341
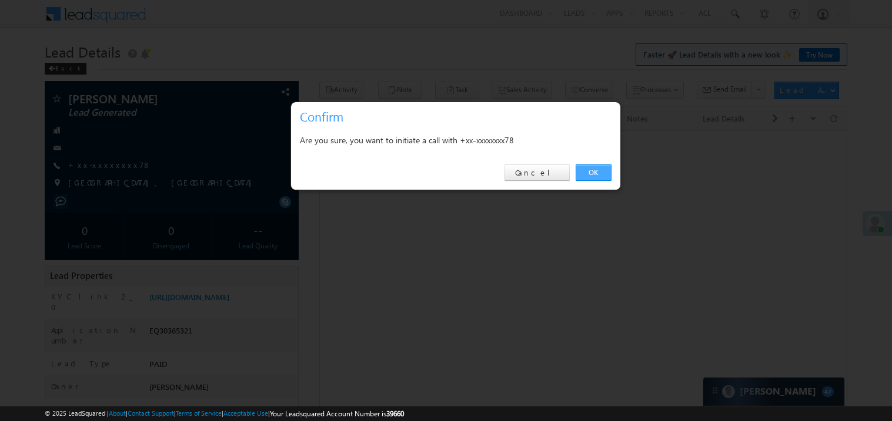
click at [587, 172] on link "OK" at bounding box center [593, 173] width 36 height 16
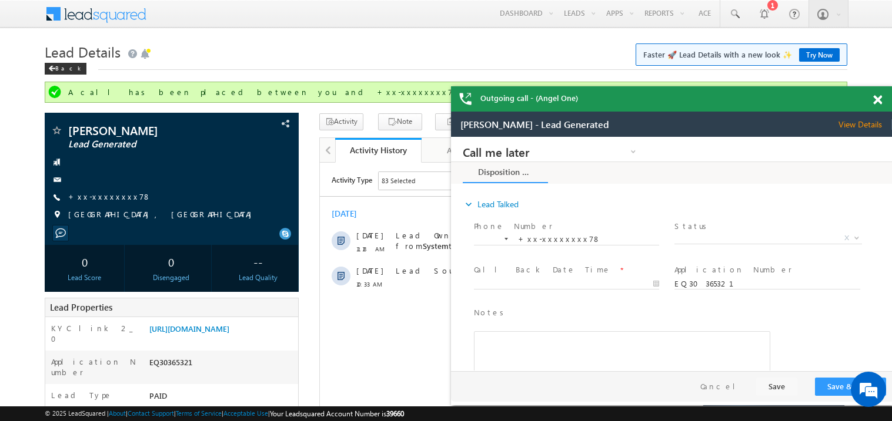
click at [879, 99] on span at bounding box center [877, 100] width 9 height 10
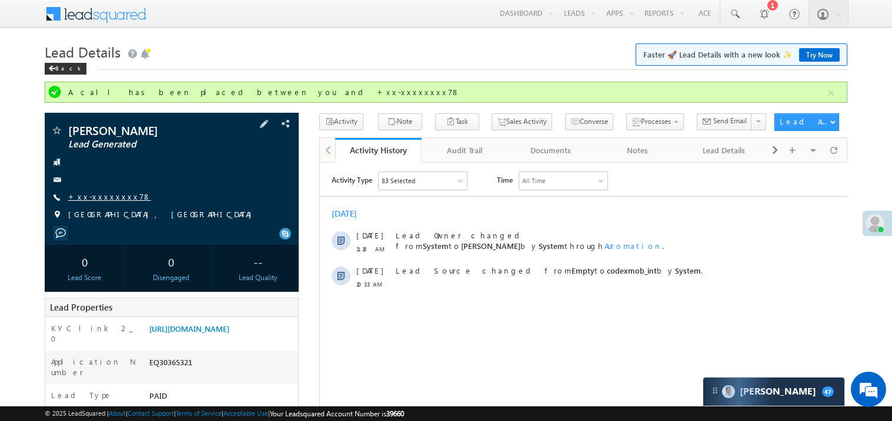
click at [96, 196] on link "+xx-xxxxxxxx78" at bounding box center [109, 197] width 83 height 10
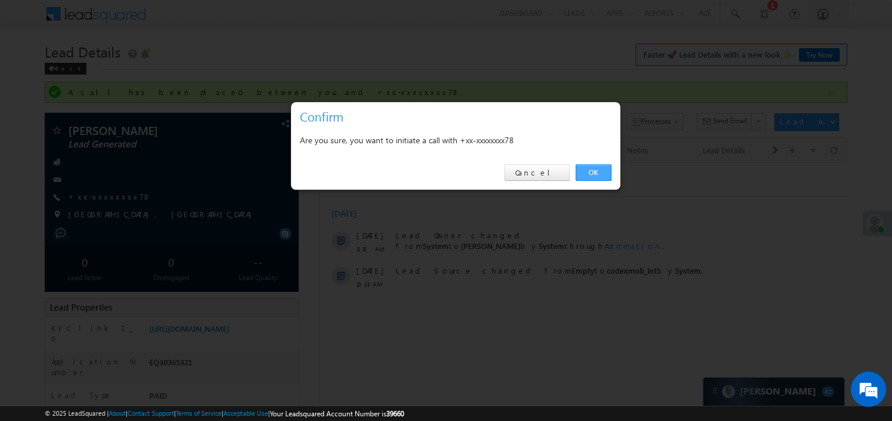
click at [592, 169] on link "OK" at bounding box center [593, 173] width 36 height 16
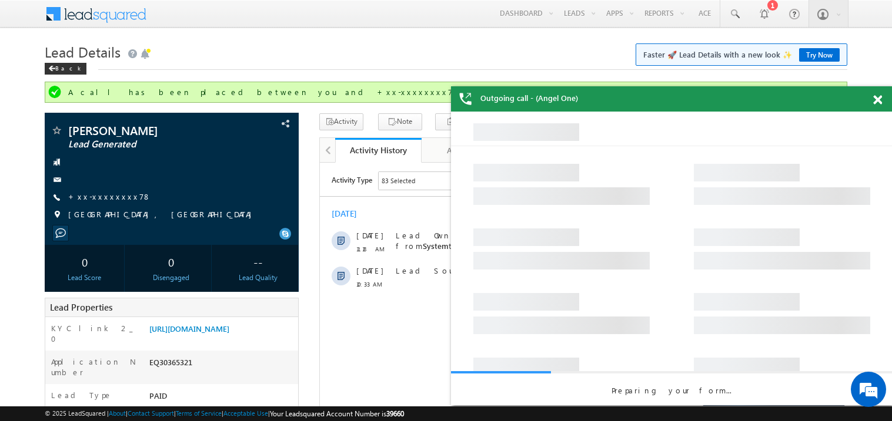
click at [877, 103] on span at bounding box center [877, 100] width 9 height 10
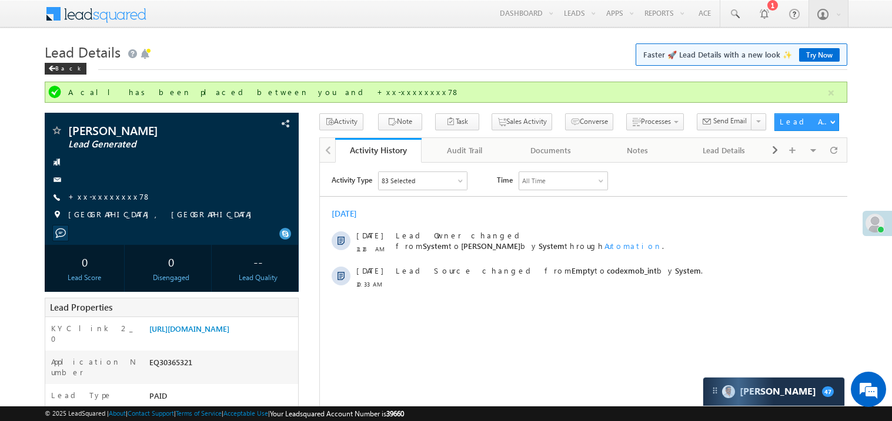
click at [378, 67] on div "Back" at bounding box center [446, 66] width 802 height 8
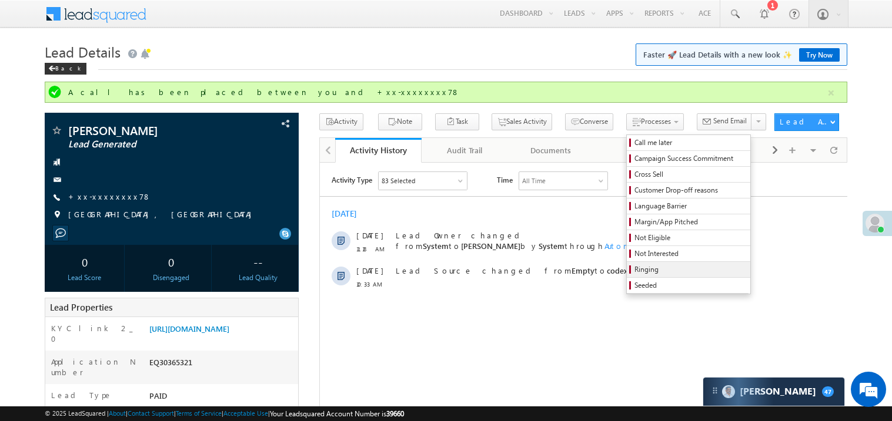
click at [638, 273] on span "Ringing" at bounding box center [690, 269] width 112 height 11
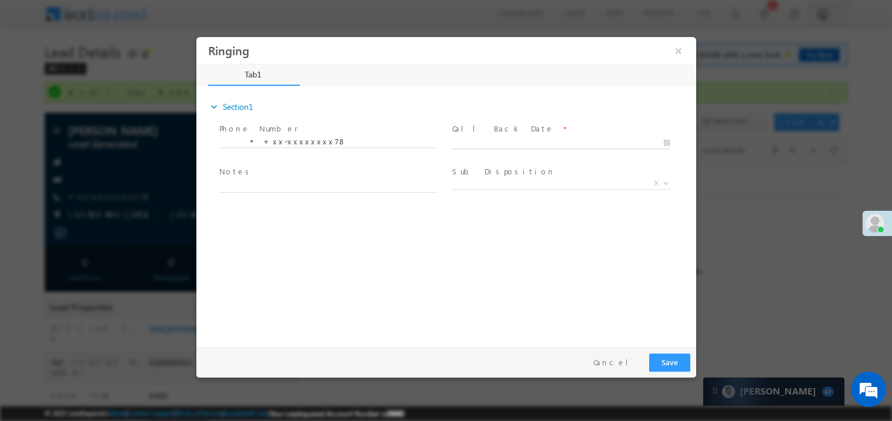
click at [468, 138] on body "Ringing ×" at bounding box center [446, 188] width 500 height 305
type input "10/11/25 11:52 AM"
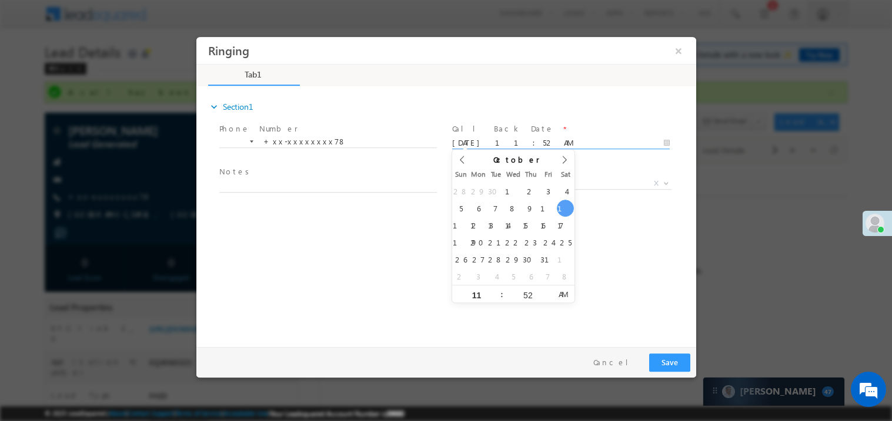
click at [366, 177] on span "Notes *" at bounding box center [327, 172] width 217 height 13
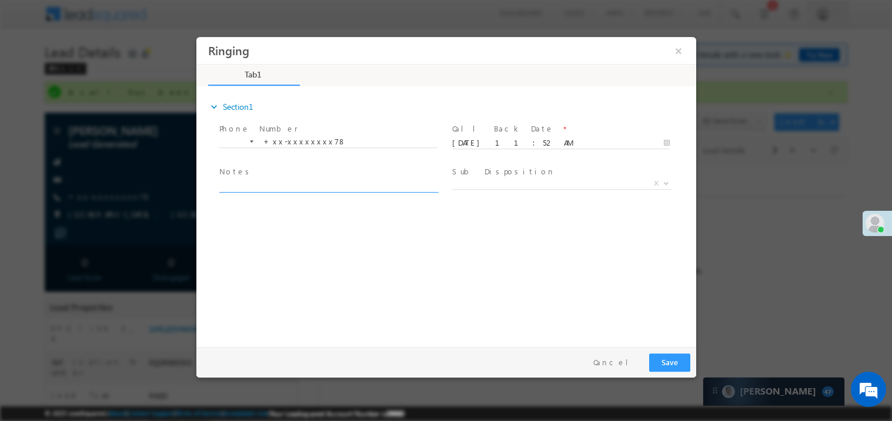
click at [358, 179] on textarea at bounding box center [327, 186] width 217 height 14
type textarea "ring"
click at [488, 175] on label "Sub Disposition" at bounding box center [502, 171] width 103 height 11
click at [487, 179] on span "X" at bounding box center [560, 183] width 219 height 12
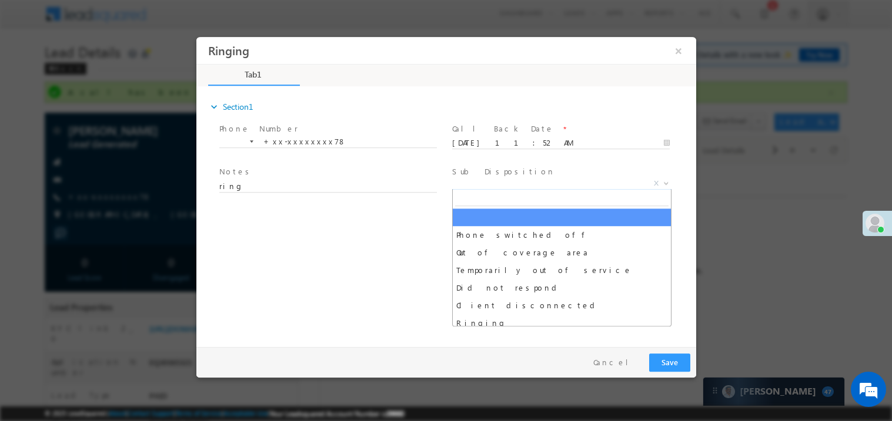
click at [395, 257] on div "expand_more Section1 Phone Number *" at bounding box center [449, 215] width 494 height 254
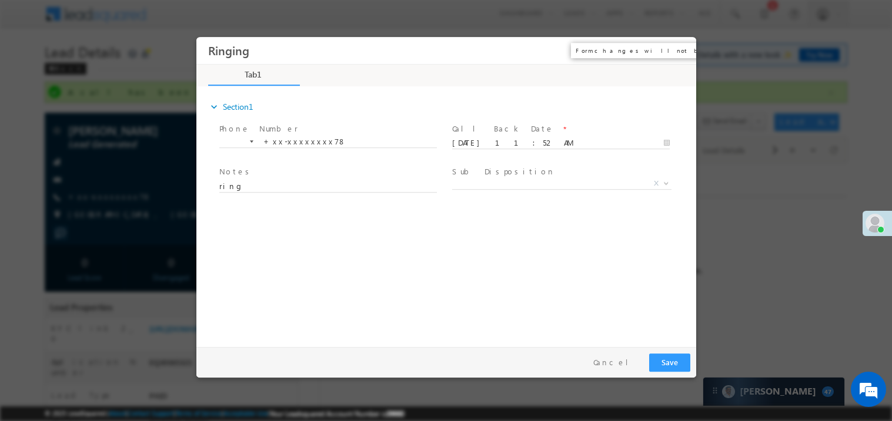
click at [679, 51] on button "×" at bounding box center [678, 50] width 20 height 22
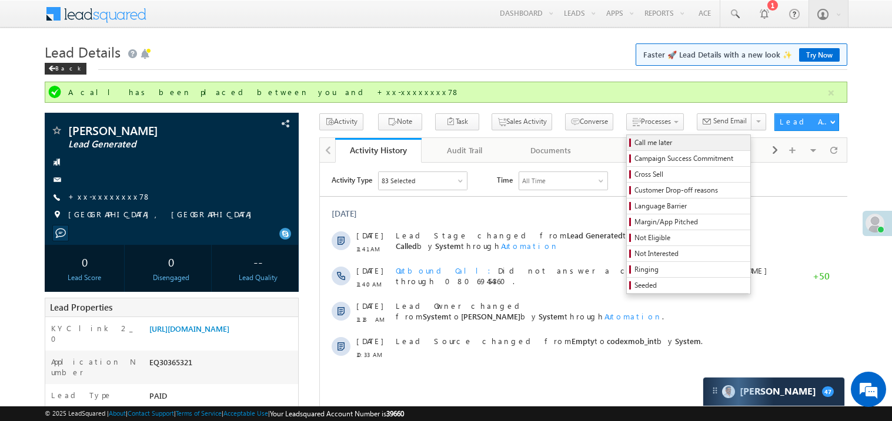
click at [634, 138] on span "Call me later" at bounding box center [690, 143] width 112 height 11
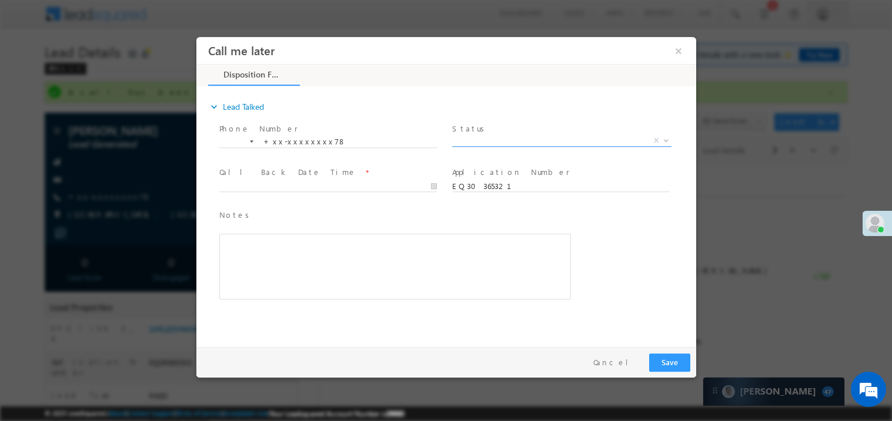
click at [501, 146] on span at bounding box center [560, 146] width 219 height 1
click at [489, 142] on span "X" at bounding box center [560, 141] width 219 height 12
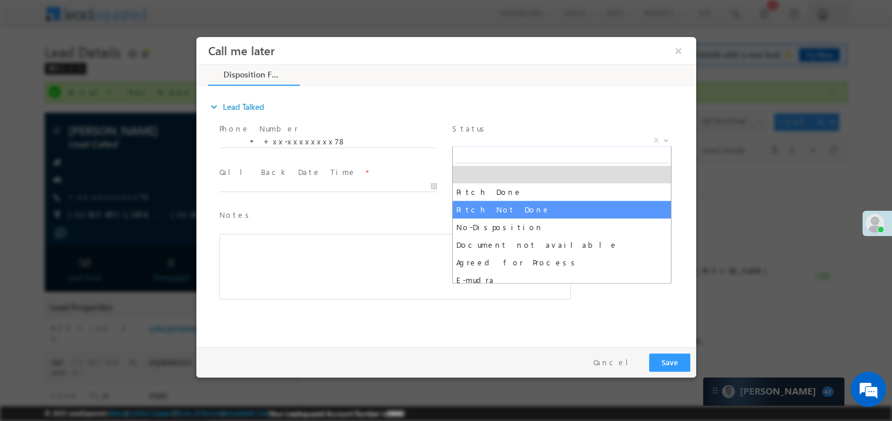
select select "Pitch Not Done"
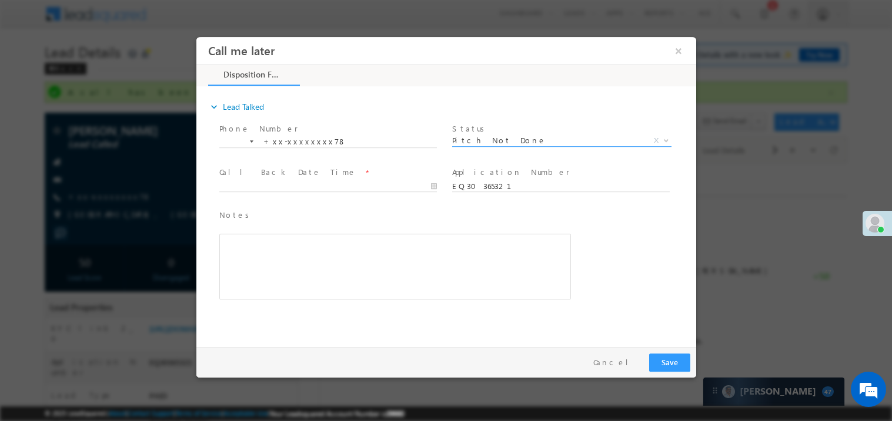
click at [321, 195] on span at bounding box center [327, 197] width 217 height 13
click at [314, 193] on span at bounding box center [327, 197] width 217 height 13
click at [288, 184] on body "Call me later ×" at bounding box center [446, 188] width 500 height 305
type input "10/11/25 11:52 AM"
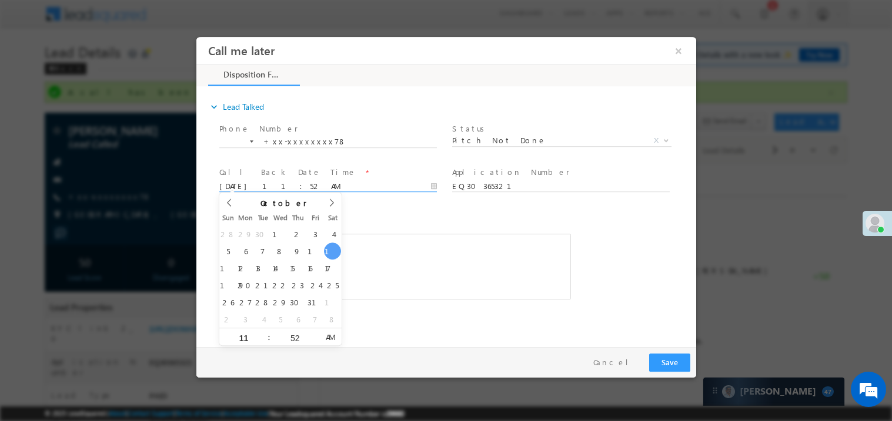
click at [370, 243] on div "Rich Text Editor, 40788eee-0fb2-11ec-a811-0adc8a9d82c2__tab1__section1__Notes__…" at bounding box center [394, 266] width 351 height 66
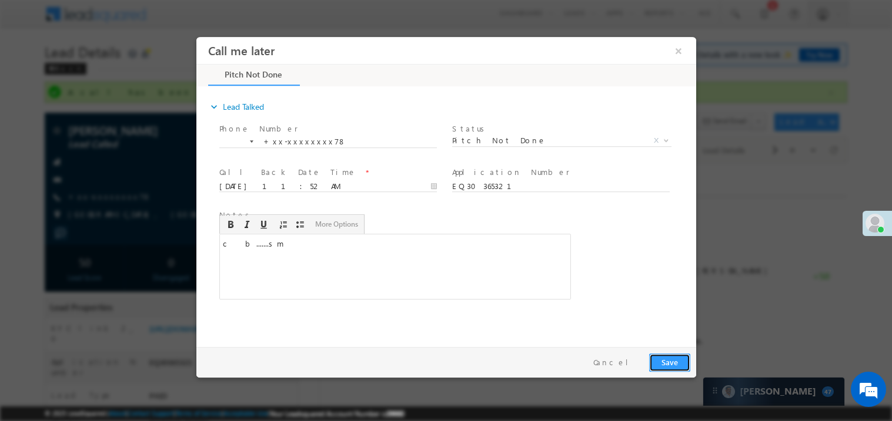
click at [662, 366] on button "Save" at bounding box center [668, 362] width 41 height 18
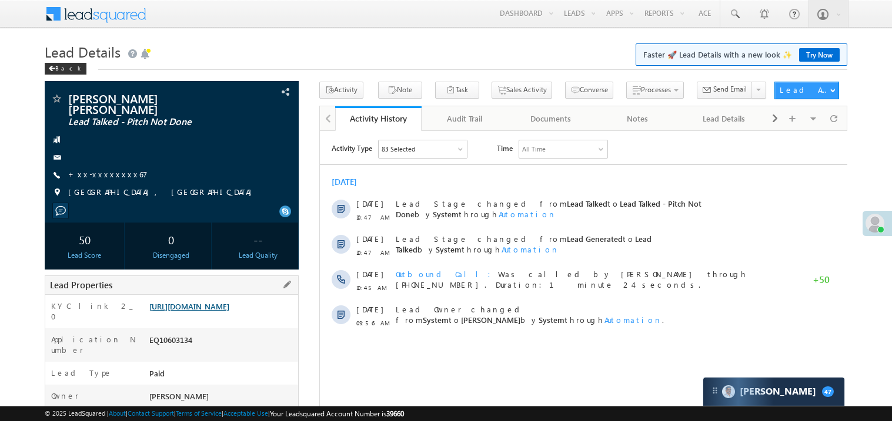
click at [212, 308] on link "[URL][DOMAIN_NAME]" at bounding box center [189, 306] width 80 height 10
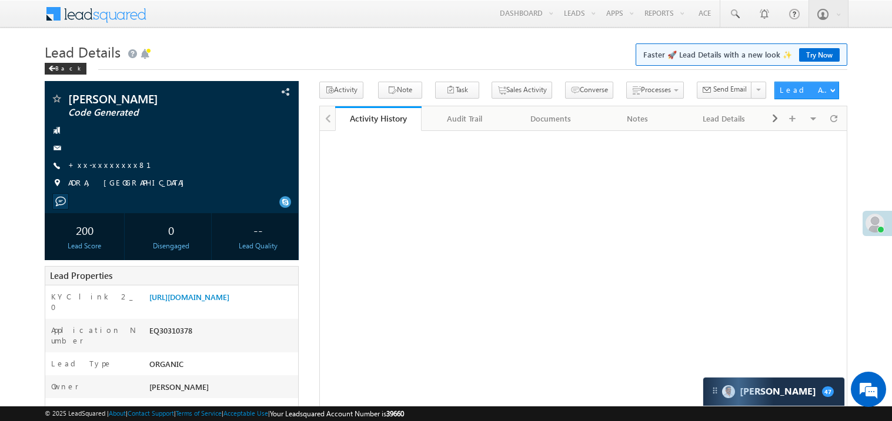
click at [102, 167] on link "+xx-xxxxxxxx81" at bounding box center [116, 165] width 97 height 10
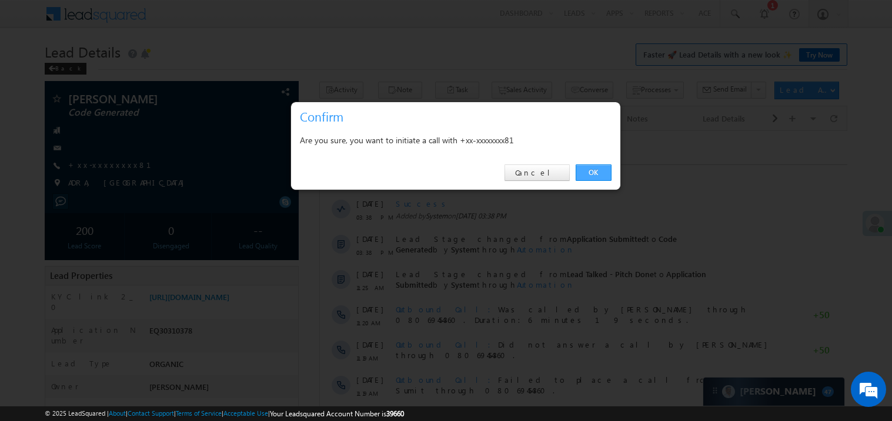
click at [586, 170] on link "OK" at bounding box center [593, 173] width 36 height 16
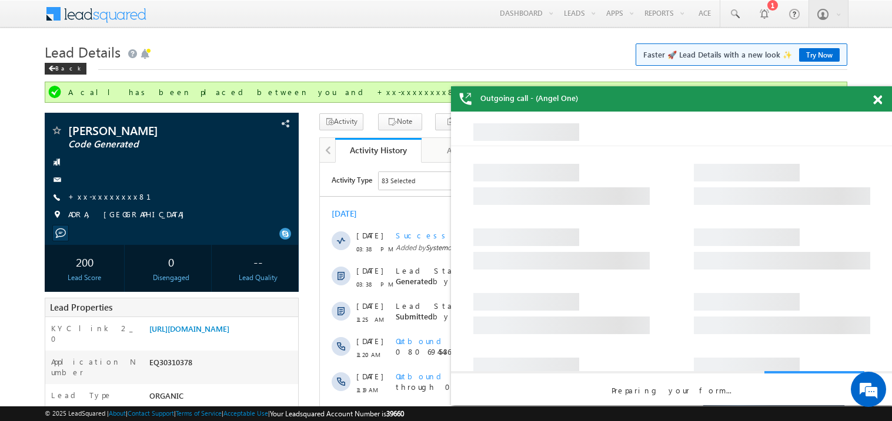
click at [877, 99] on span at bounding box center [877, 100] width 9 height 10
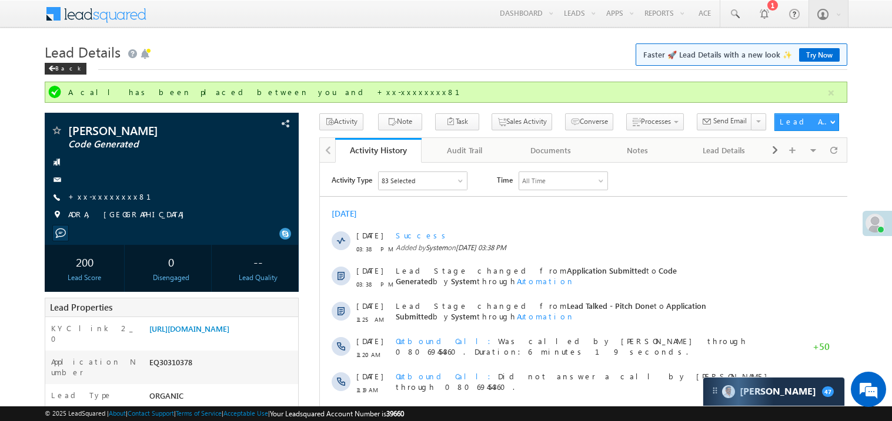
click at [221, 39] on h1 "Lead Details Faster 🚀 Lead Details with a new look ✨ Try Now" at bounding box center [446, 50] width 802 height 23
click at [109, 194] on link "+xx-xxxxxxxx81" at bounding box center [116, 197] width 97 height 10
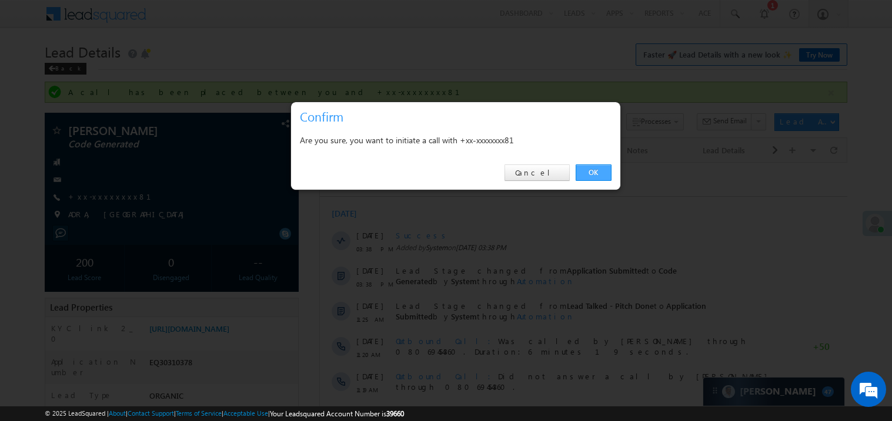
click at [602, 171] on link "OK" at bounding box center [593, 173] width 36 height 16
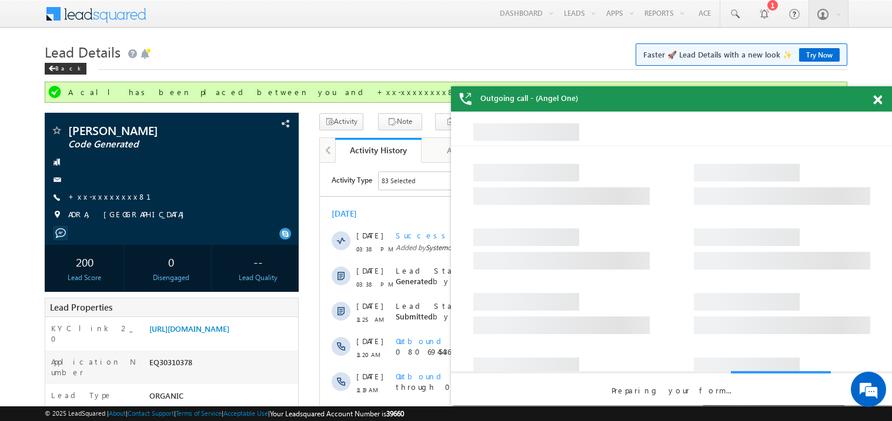
click at [878, 101] on span at bounding box center [877, 100] width 9 height 10
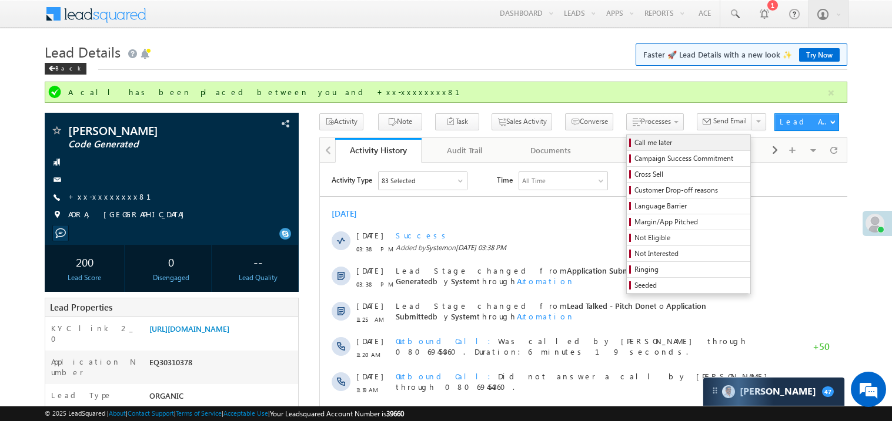
click at [634, 139] on span "Call me later" at bounding box center [690, 143] width 112 height 11
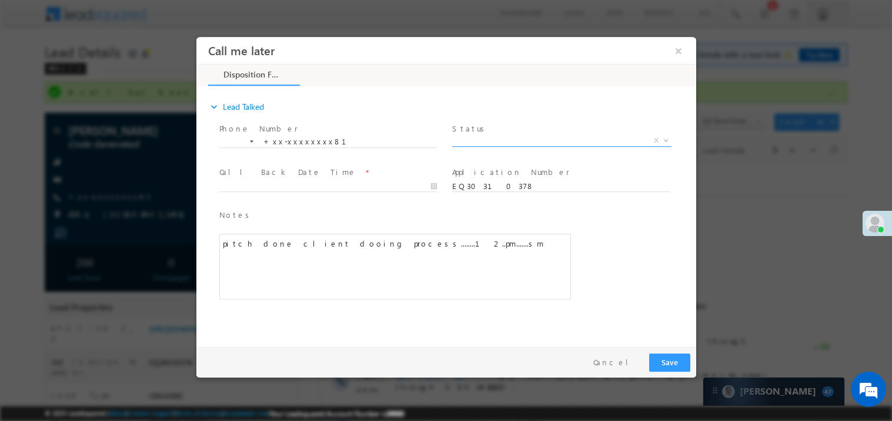
click at [468, 139] on span "X" at bounding box center [560, 141] width 219 height 12
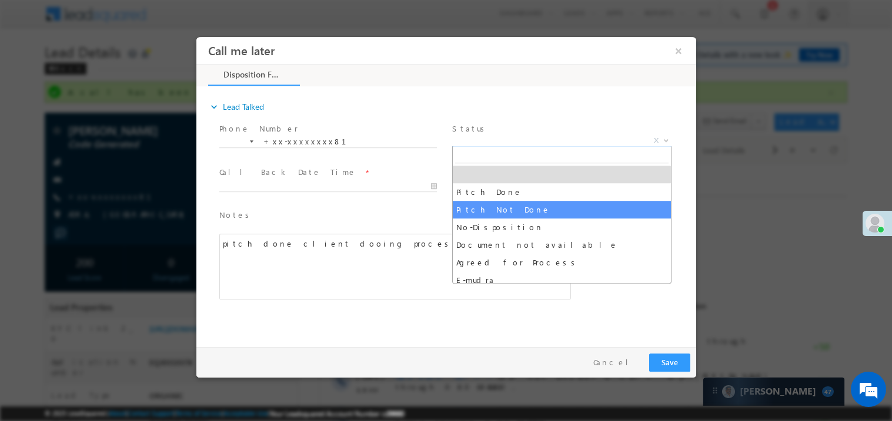
select select "Pitch Not Done"
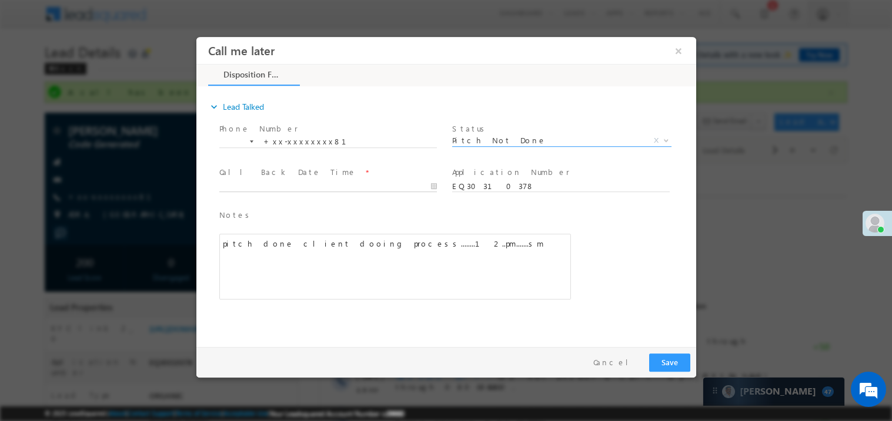
click at [267, 180] on input "text" at bounding box center [327, 186] width 217 height 12
type input "10/11/25 11:58 AM"
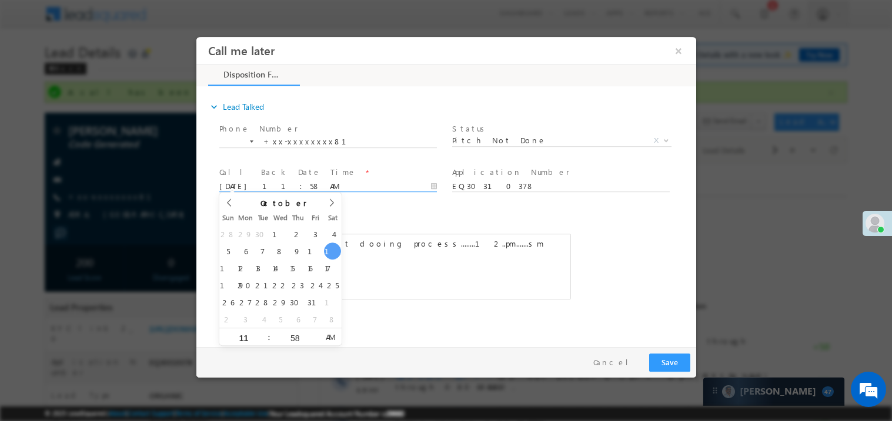
click at [444, 247] on div "pitch done client dooing process........12..pm.......sm" at bounding box center [394, 266] width 351 height 66
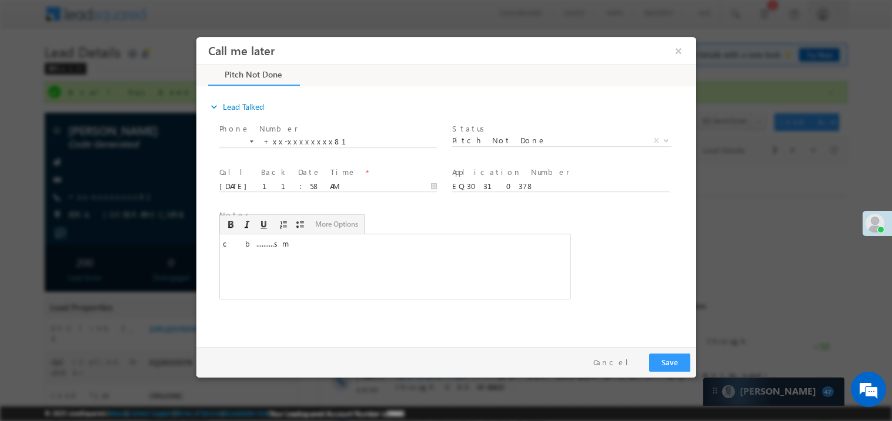
click at [449, 253] on div "c b..........sm" at bounding box center [394, 266] width 351 height 66
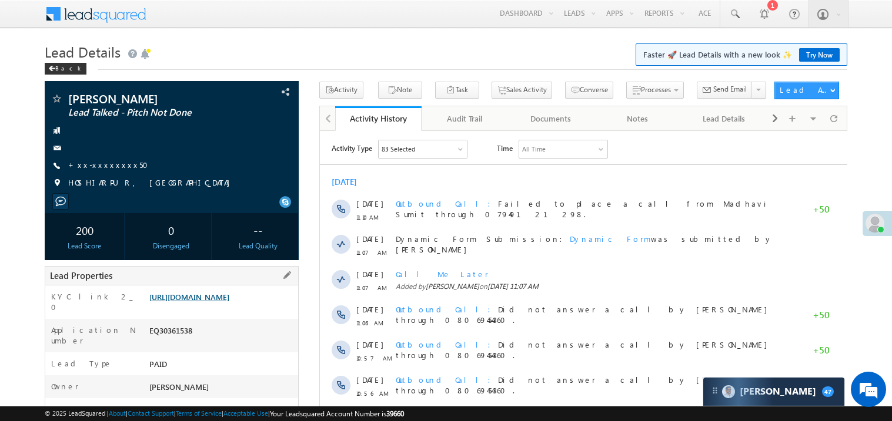
click at [205, 302] on link "[URL][DOMAIN_NAME]" at bounding box center [189, 297] width 80 height 10
click at [817, 49] on link "Try Now" at bounding box center [819, 55] width 41 height 14
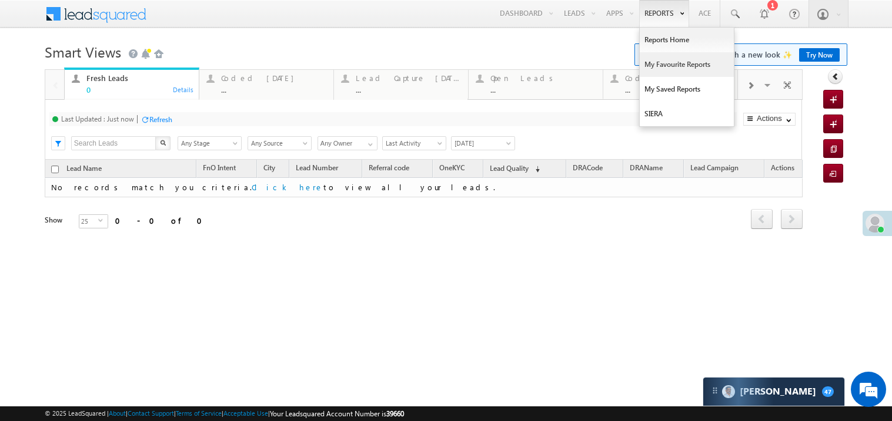
click at [660, 63] on link "My Favourite Reports" at bounding box center [686, 64] width 94 height 25
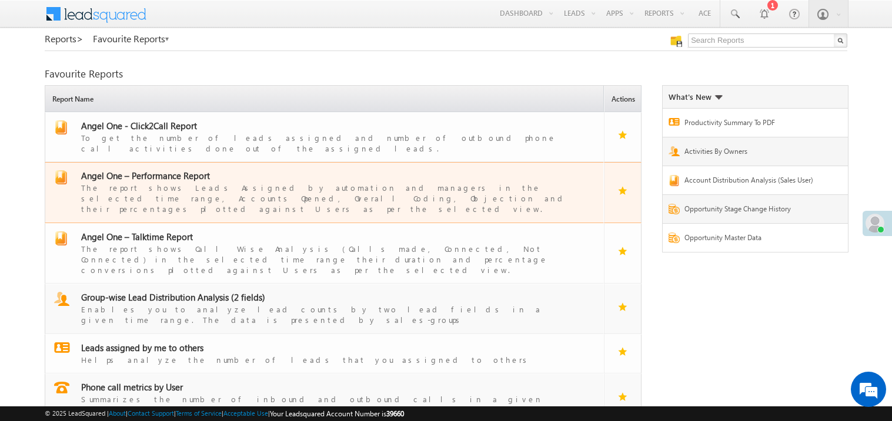
click at [156, 182] on div "The report shows Leads Assigned by automation and managers in the selected time…" at bounding box center [331, 198] width 501 height 33
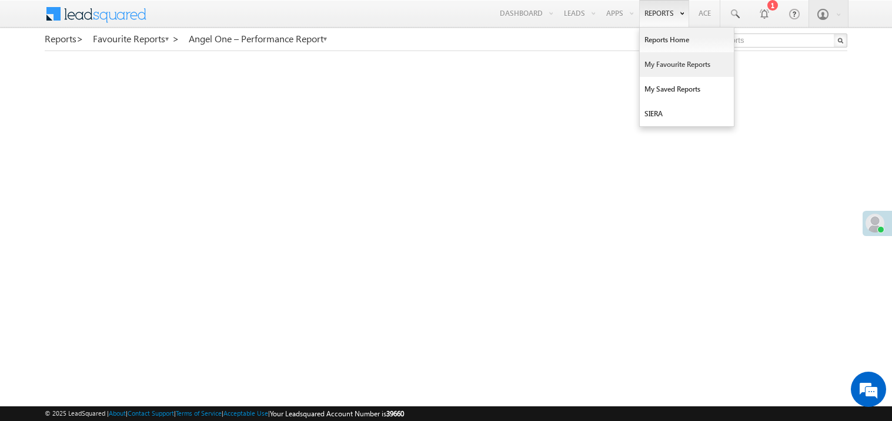
click at [655, 60] on link "My Favourite Reports" at bounding box center [686, 64] width 94 height 25
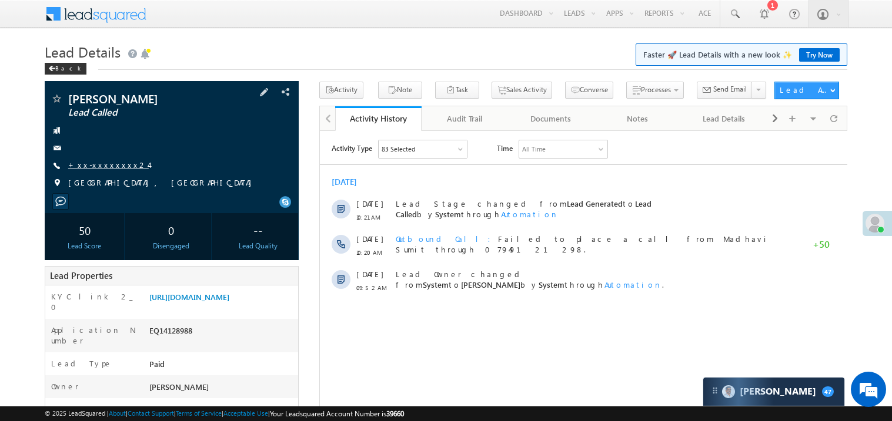
click at [111, 167] on link "+xx-xxxxxxxx24" at bounding box center [108, 165] width 81 height 10
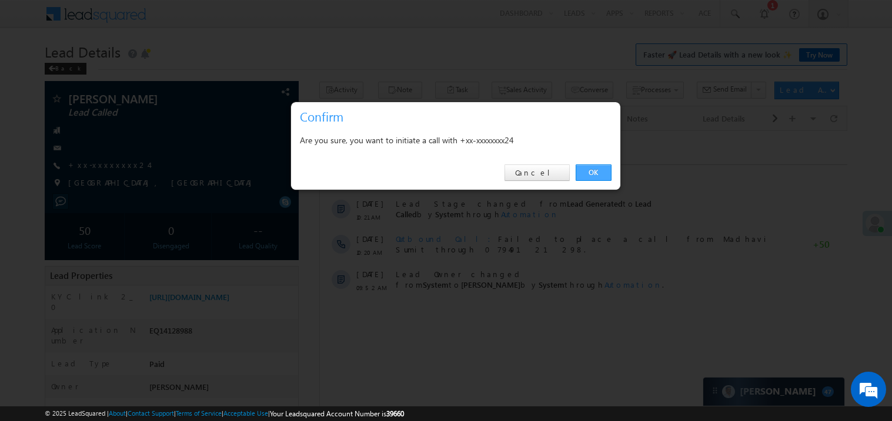
click at [591, 175] on link "OK" at bounding box center [593, 173] width 36 height 16
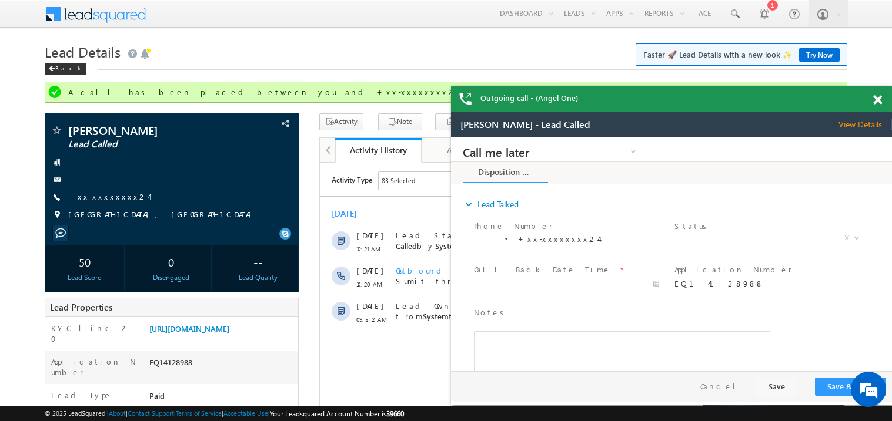
click at [873, 98] on span at bounding box center [877, 100] width 9 height 10
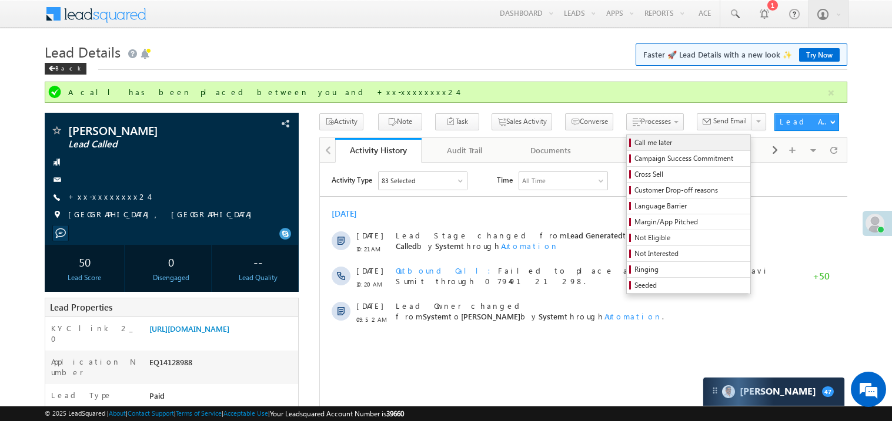
click at [634, 141] on span "Call me later" at bounding box center [690, 143] width 112 height 11
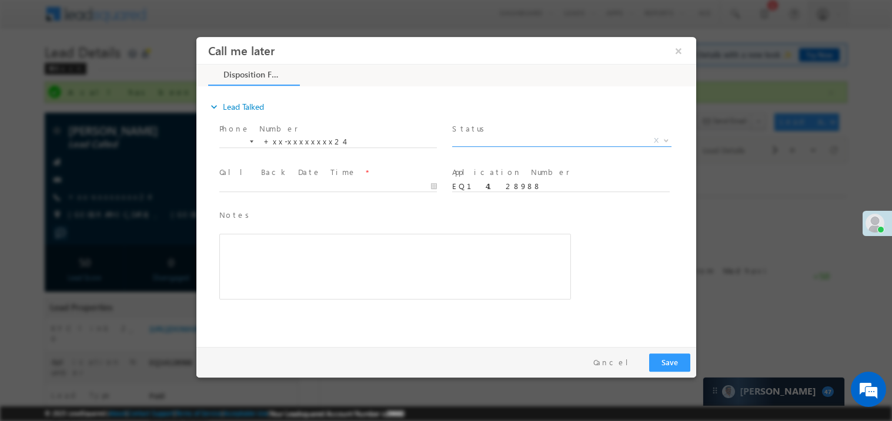
click at [498, 138] on span "X" at bounding box center [560, 141] width 219 height 12
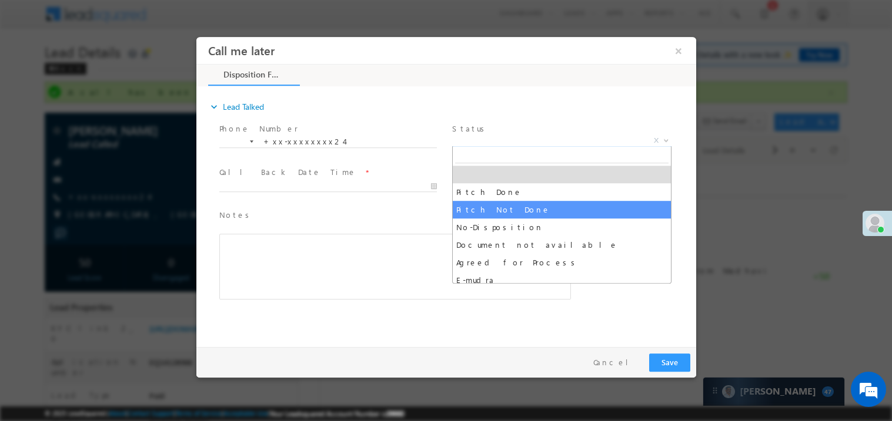
select select "Pitch Not Done"
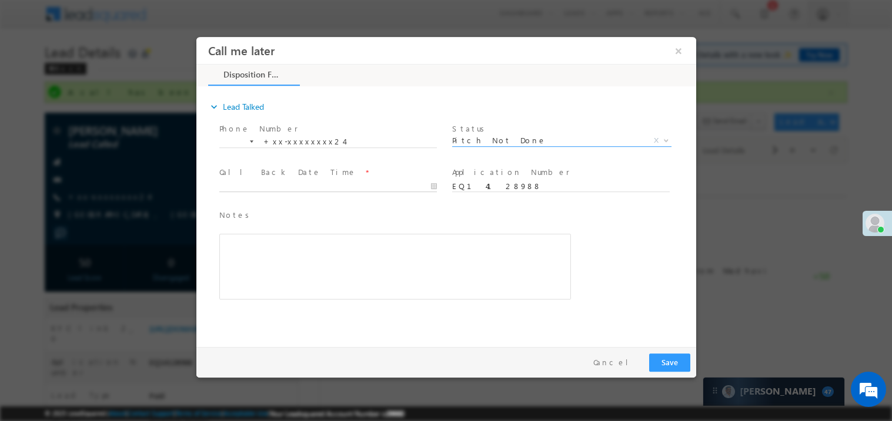
click at [281, 180] on input "text" at bounding box center [327, 186] width 217 height 12
type input "10/11/25 12:15 PM"
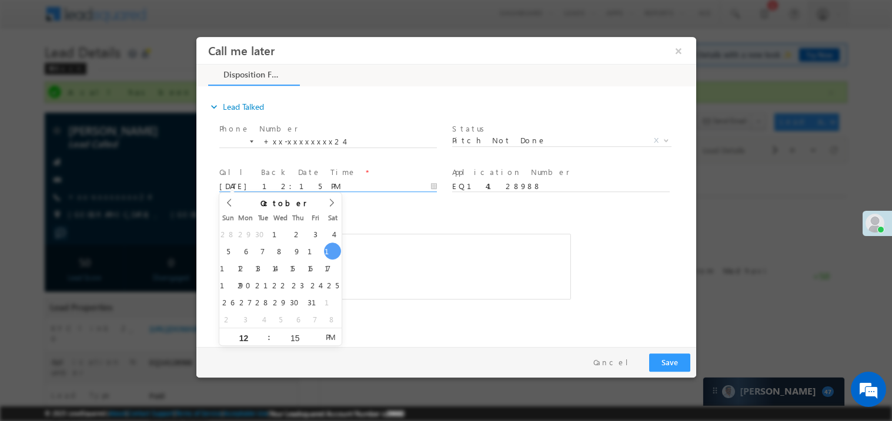
click at [455, 275] on div "Rich Text Editor, 40788eee-0fb2-11ec-a811-0adc8a9d82c2__tab1__section1__Notes__…" at bounding box center [394, 266] width 351 height 66
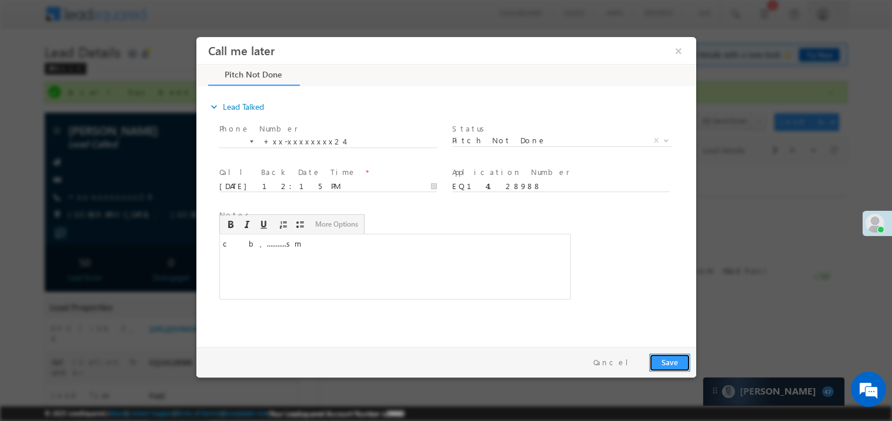
click at [669, 367] on button "Save" at bounding box center [668, 362] width 41 height 18
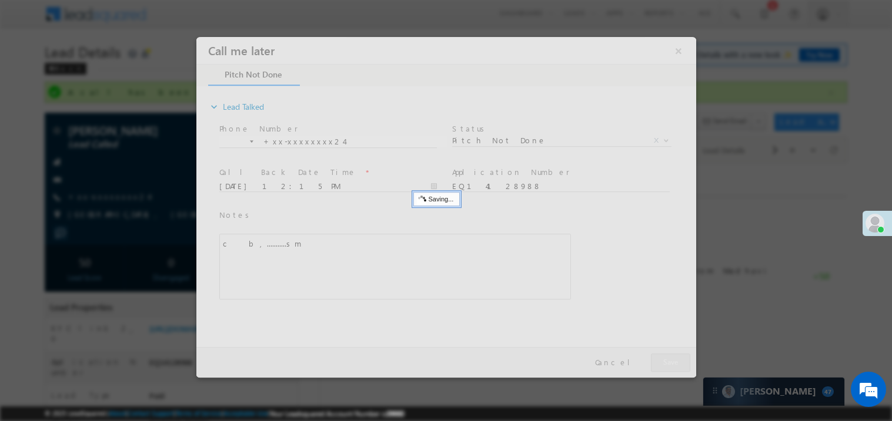
click at [669, 367] on div at bounding box center [446, 206] width 500 height 341
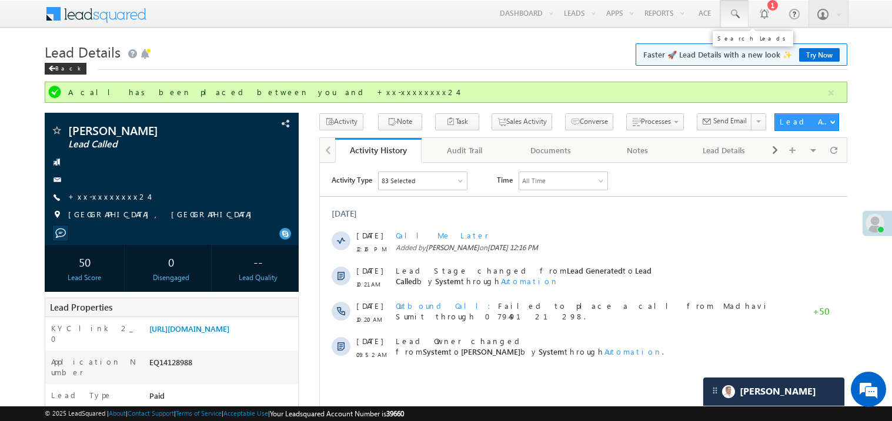
click at [732, 12] on span at bounding box center [734, 14] width 12 height 12
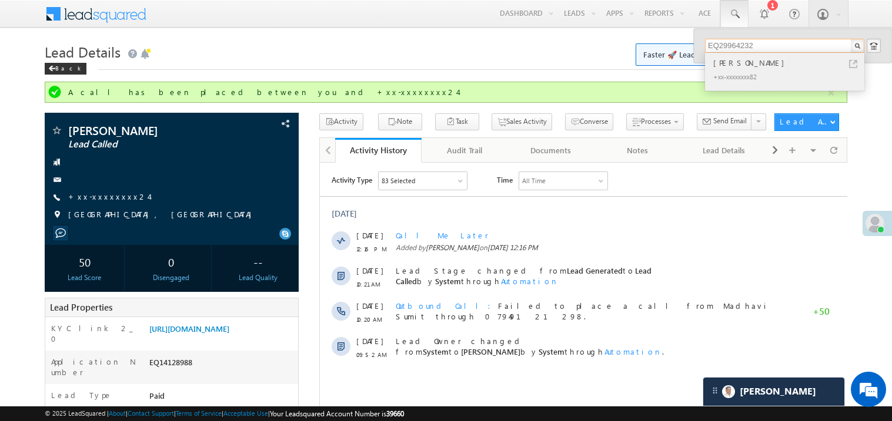
type input "EQ29964232"
click at [742, 61] on div "Karan Singh" at bounding box center [788, 62] width 157 height 13
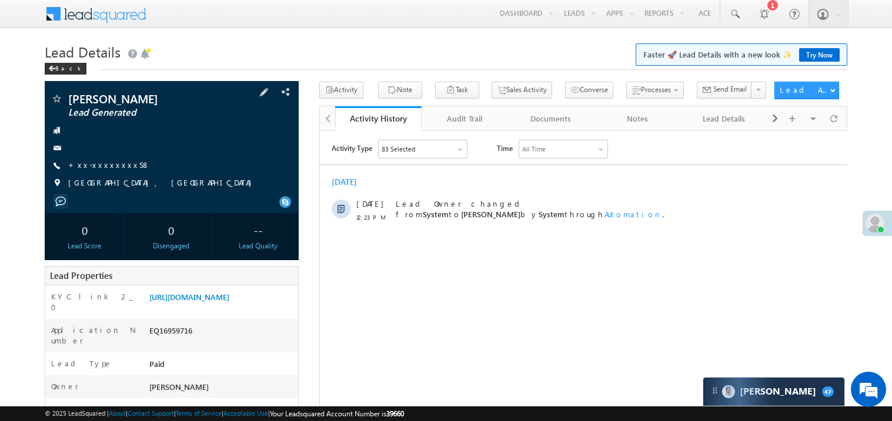
click at [105, 171] on span "+xx-xxxxxxxx58" at bounding box center [109, 166] width 82 height 12
click at [109, 166] on link "+xx-xxxxxxxx58" at bounding box center [109, 165] width 82 height 10
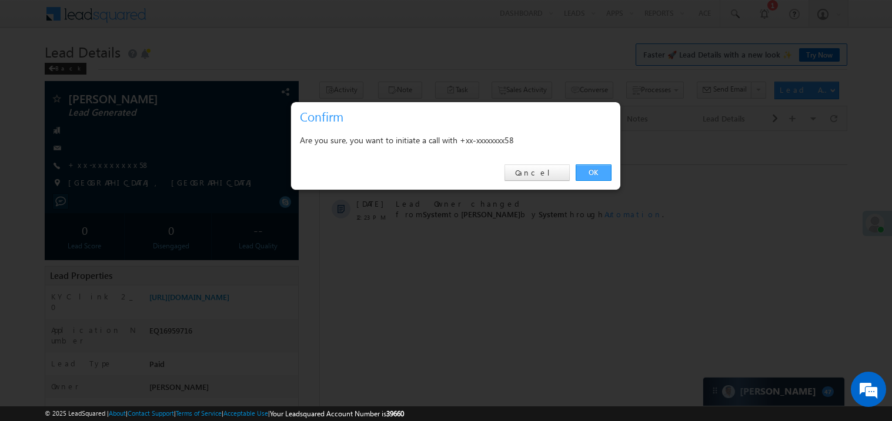
click at [596, 173] on link "OK" at bounding box center [593, 173] width 36 height 16
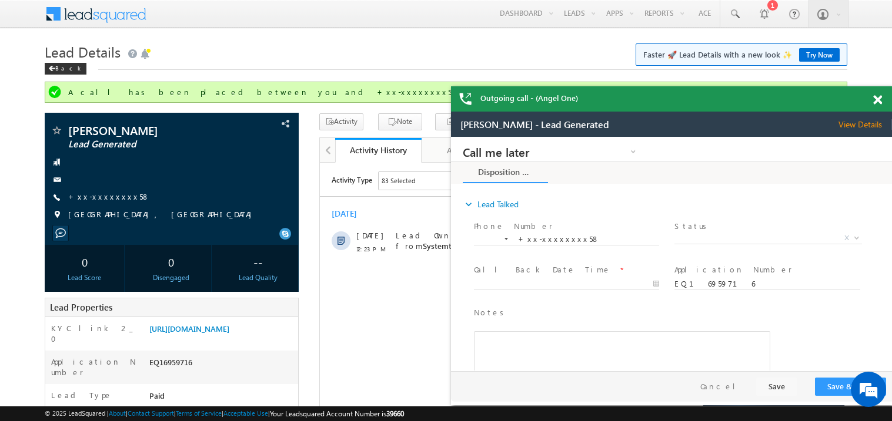
click at [878, 104] on span at bounding box center [877, 100] width 9 height 10
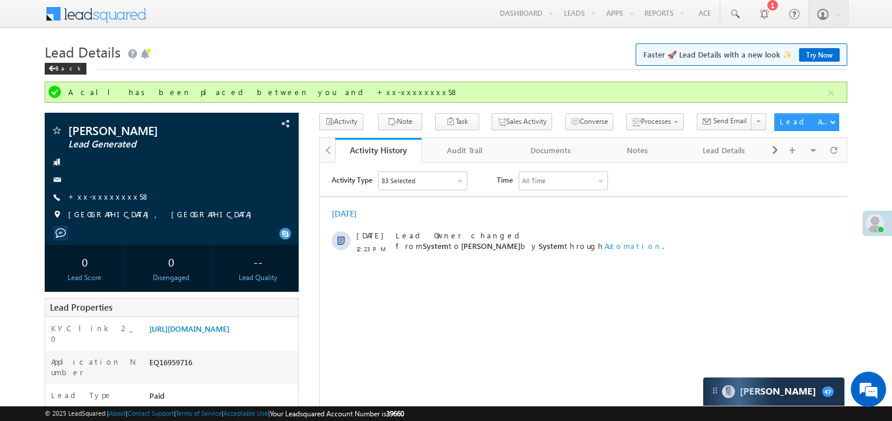
click at [449, 56] on h1 "Lead Details Faster 🚀 Lead Details with a new look ✨ Try Now" at bounding box center [446, 50] width 802 height 23
click at [519, 269] on html "Activity Type 83 Selected Select All Sales Activities 1 Sales Activity Email Ac…" at bounding box center [582, 215] width 527 height 106
click at [109, 195] on link "+xx-xxxxxxxx58" at bounding box center [109, 197] width 82 height 10
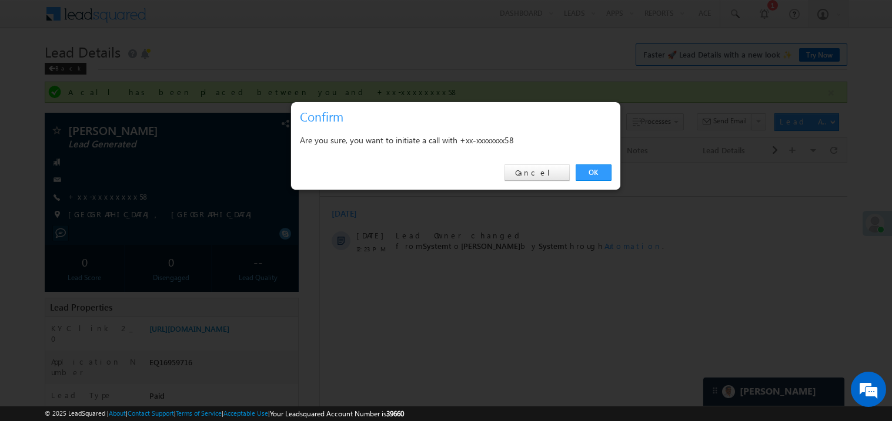
click at [593, 162] on div "OK Cancel" at bounding box center [455, 172] width 329 height 33
click at [594, 166] on link "OK" at bounding box center [593, 173] width 36 height 16
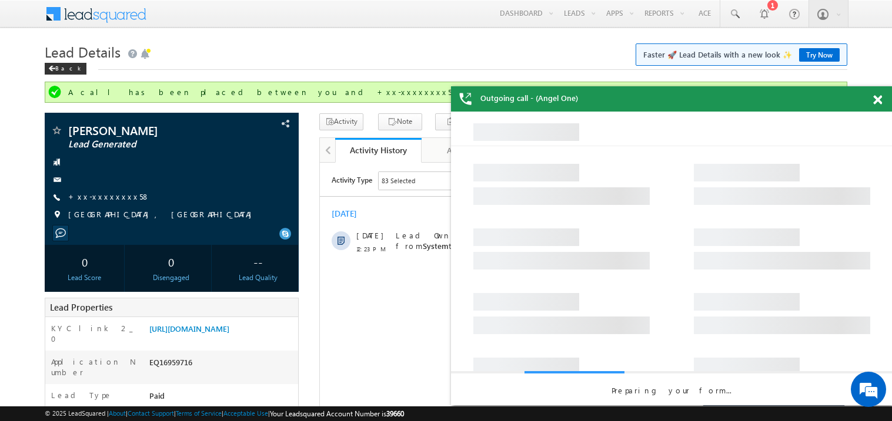
click at [879, 103] on span at bounding box center [877, 100] width 9 height 10
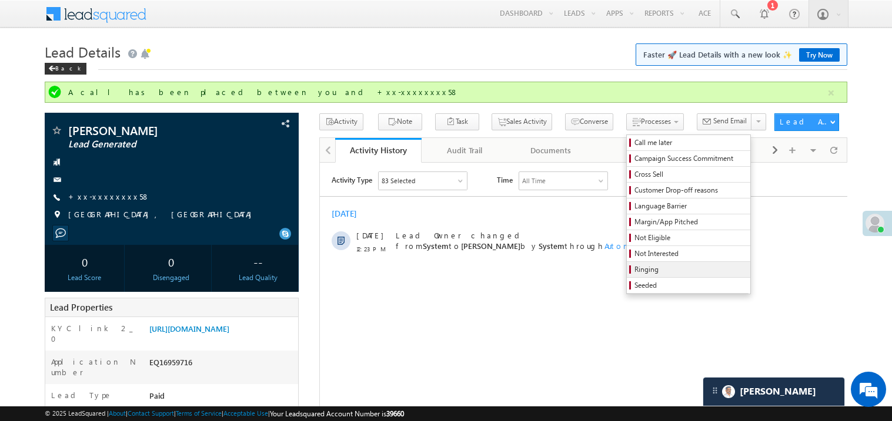
click at [634, 269] on span "Ringing" at bounding box center [690, 269] width 112 height 11
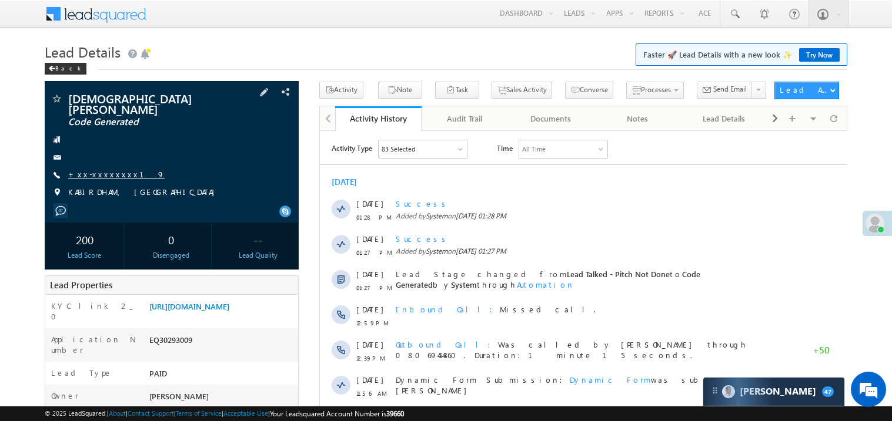
click at [116, 169] on link "+xx-xxxxxxxx19" at bounding box center [116, 174] width 96 height 10
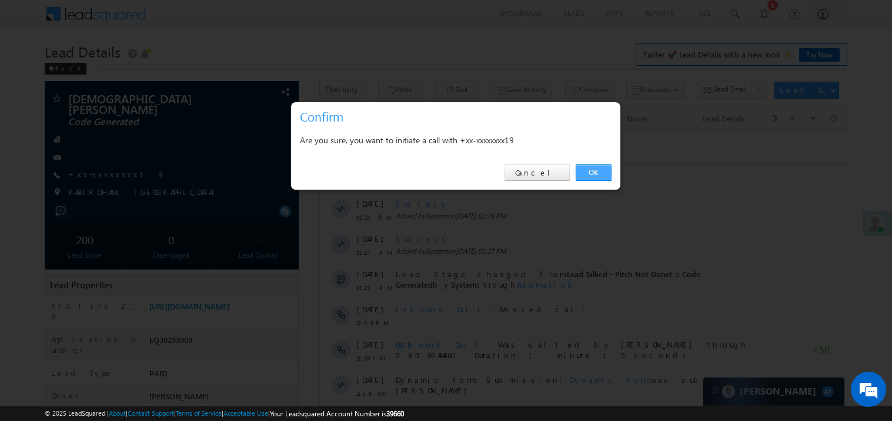
click at [599, 171] on link "OK" at bounding box center [593, 173] width 36 height 16
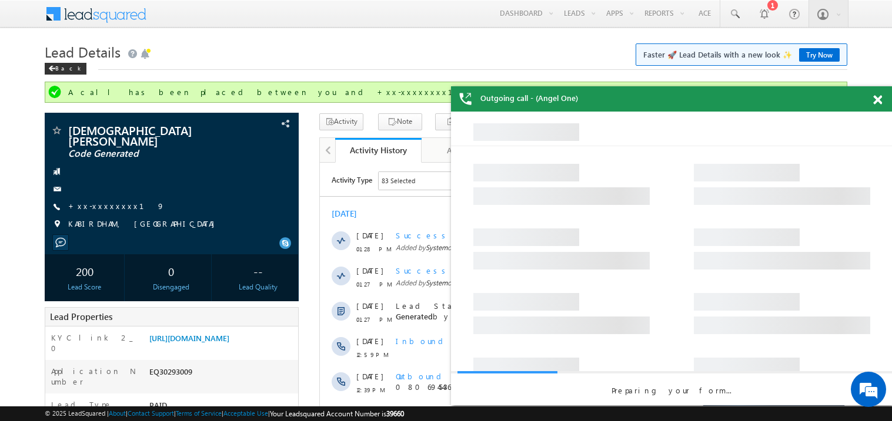
click at [883, 98] on div at bounding box center [884, 97] width 16 height 23
click at [882, 98] on div at bounding box center [884, 97] width 16 height 23
click at [876, 103] on span at bounding box center [877, 100] width 9 height 10
click at [876, 103] on div "Outgoing call - (Angel One)" at bounding box center [671, 98] width 441 height 25
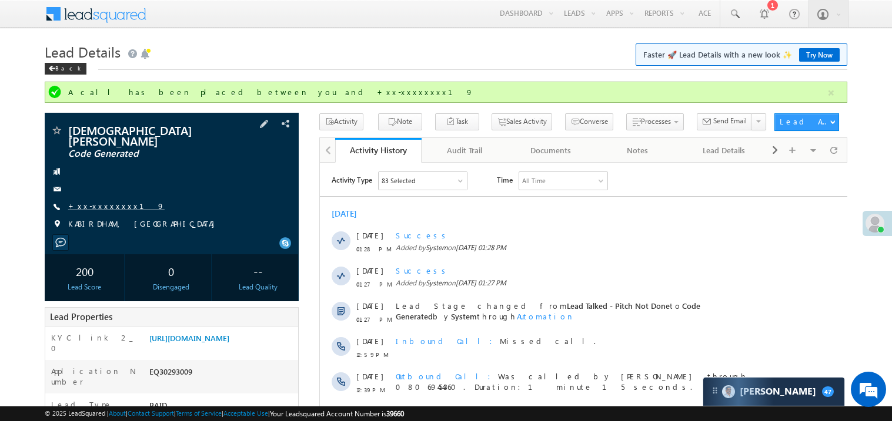
click at [99, 201] on link "+xx-xxxxxxxx19" at bounding box center [116, 206] width 96 height 10
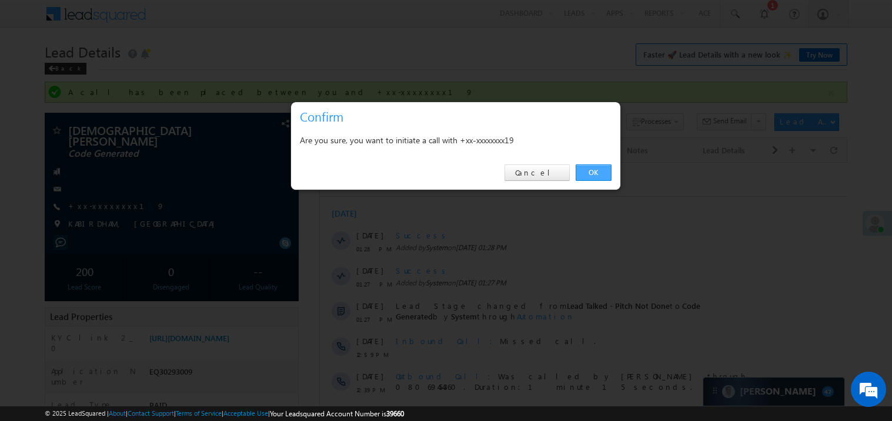
click at [595, 171] on link "OK" at bounding box center [593, 173] width 36 height 16
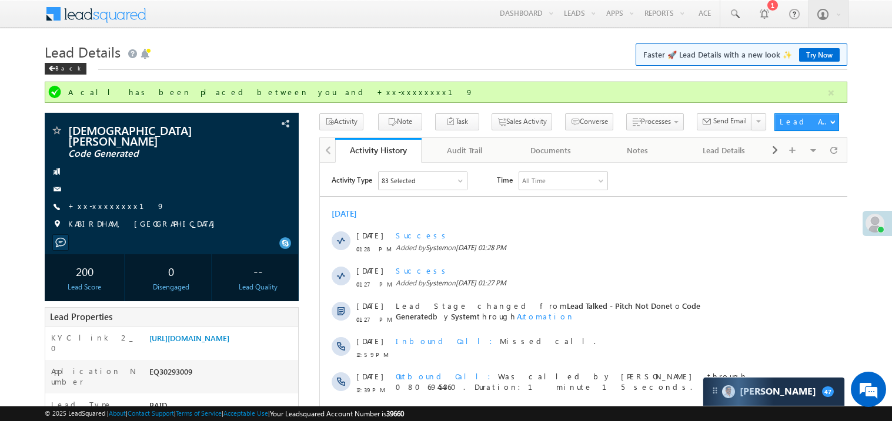
click at [594, 170] on div "Activity Type 83 Selected Select All Sales Activities 1 Sales Activity Email Ac…" at bounding box center [582, 390] width 527 height 450
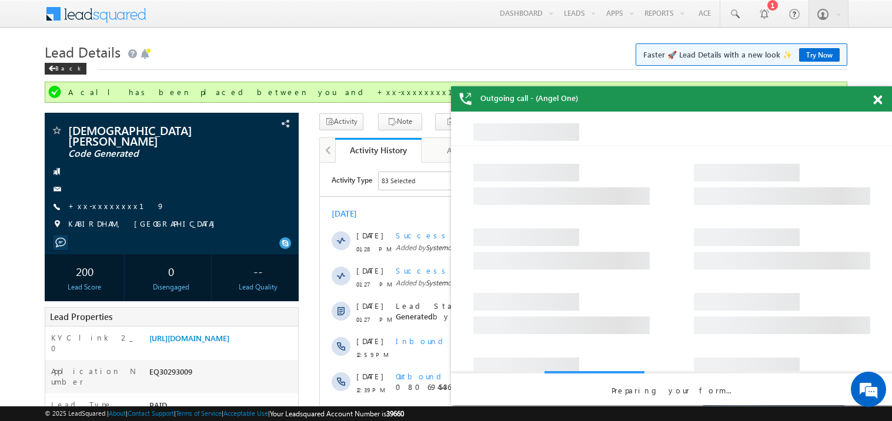
click at [879, 98] on span at bounding box center [877, 100] width 9 height 10
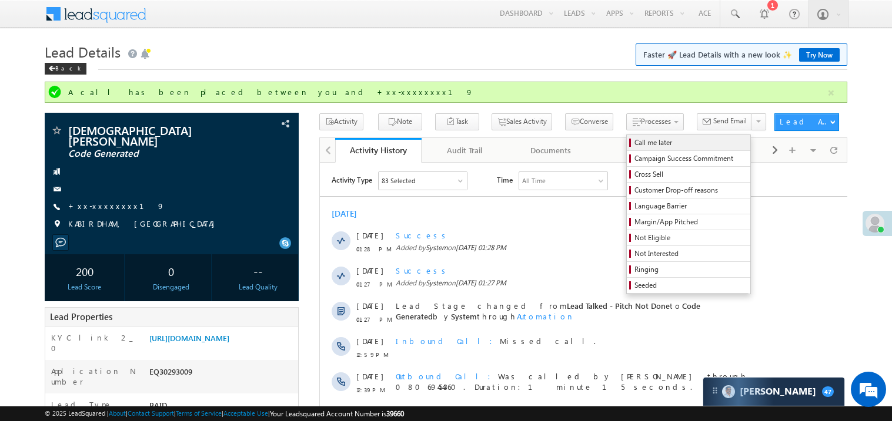
click at [634, 145] on span "Call me later" at bounding box center [690, 143] width 112 height 11
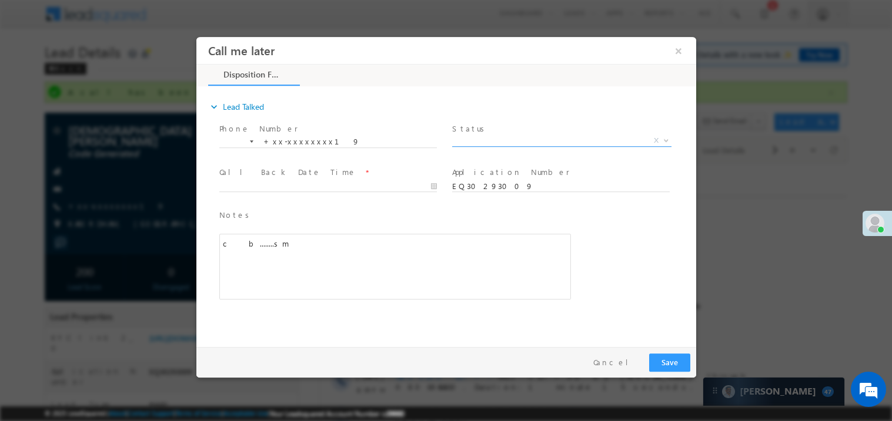
click at [485, 135] on span "X" at bounding box center [560, 141] width 219 height 12
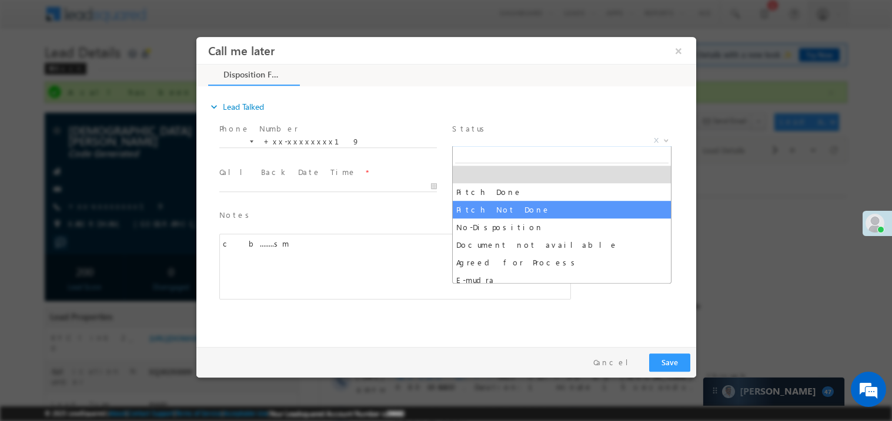
select select "Pitch Not Done"
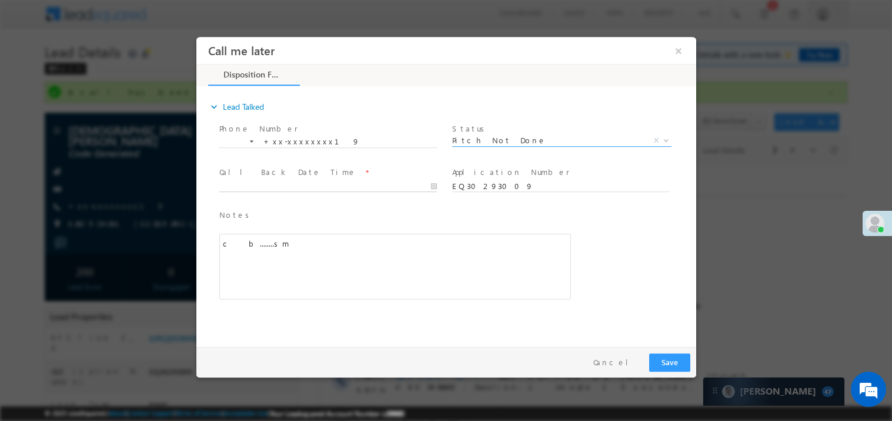
click at [314, 186] on body "Call me later ×" at bounding box center [446, 188] width 500 height 305
type input "10/11/25 12:27 PM"
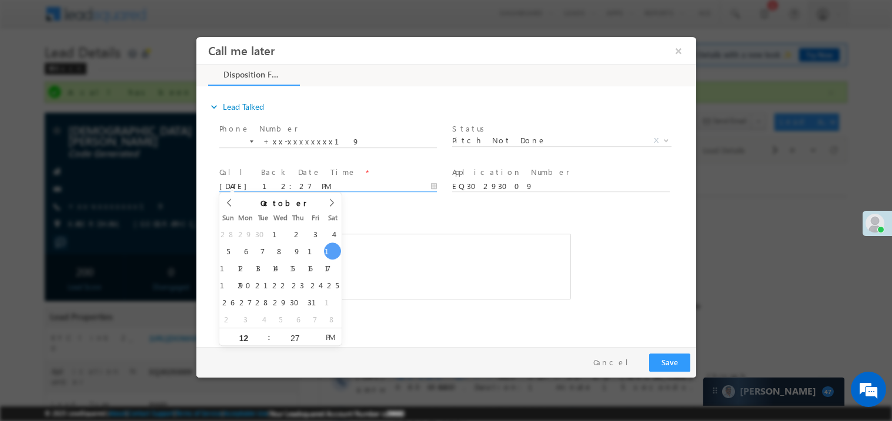
click at [435, 250] on div "c b........sm" at bounding box center [394, 266] width 351 height 66
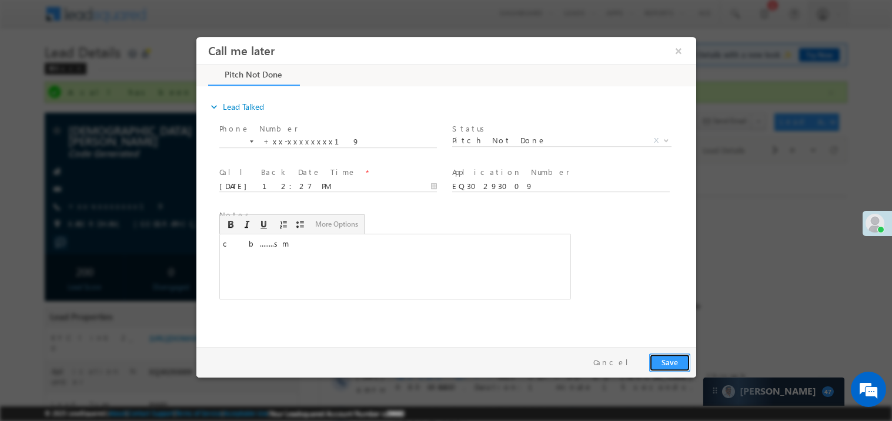
click at [675, 365] on button "Save" at bounding box center [668, 362] width 41 height 18
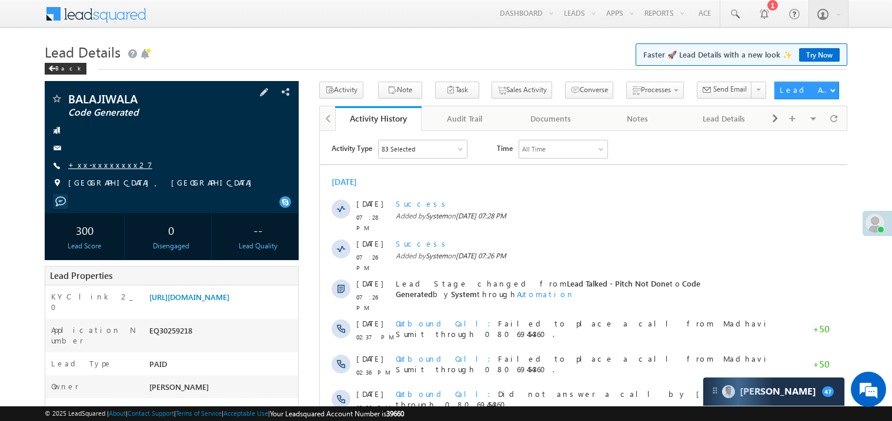
click at [98, 166] on link "+xx-xxxxxxxx27" at bounding box center [110, 165] width 84 height 10
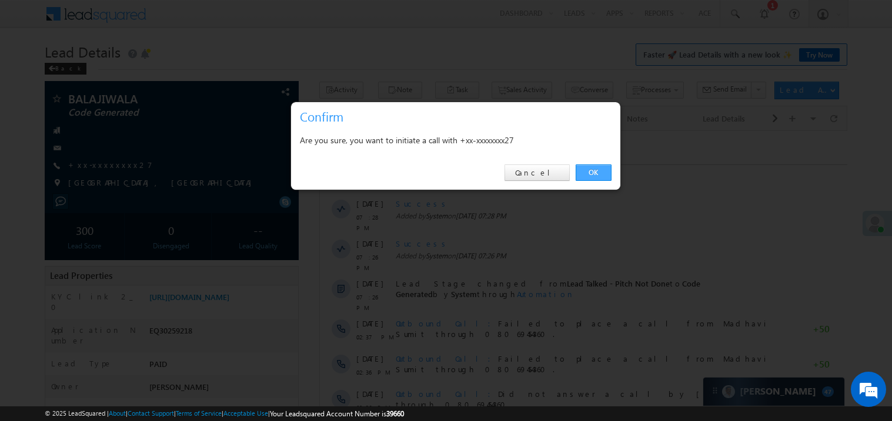
click at [595, 175] on link "OK" at bounding box center [593, 173] width 36 height 16
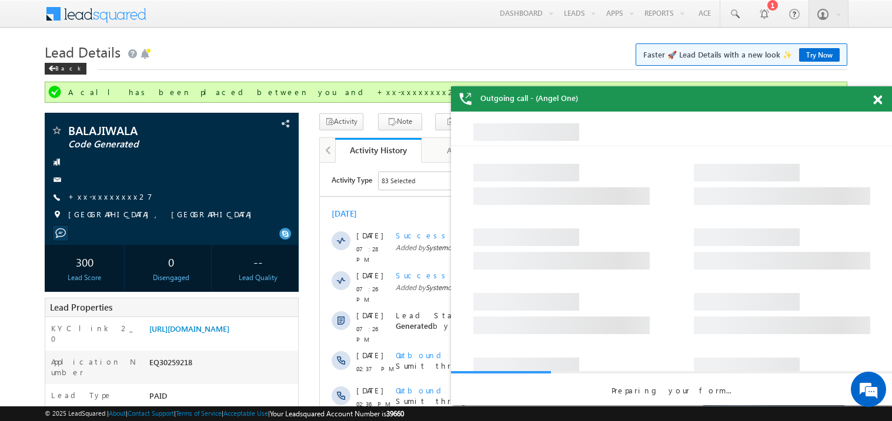
click at [881, 97] on span at bounding box center [877, 100] width 9 height 10
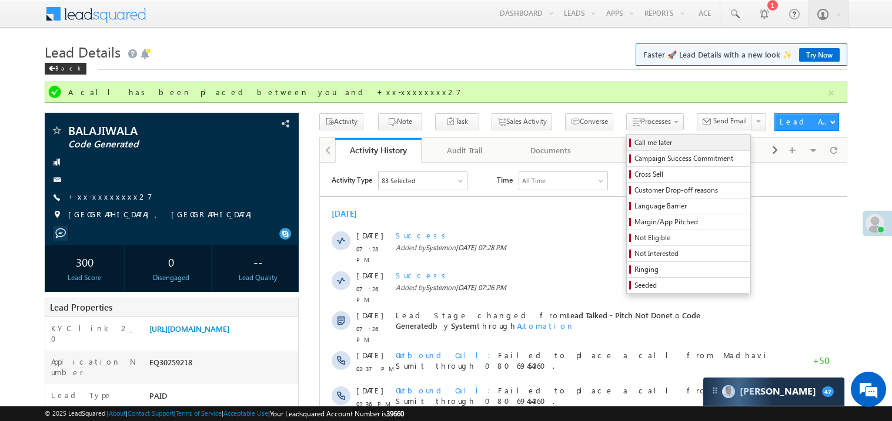
click at [634, 140] on span "Call me later" at bounding box center [690, 143] width 112 height 11
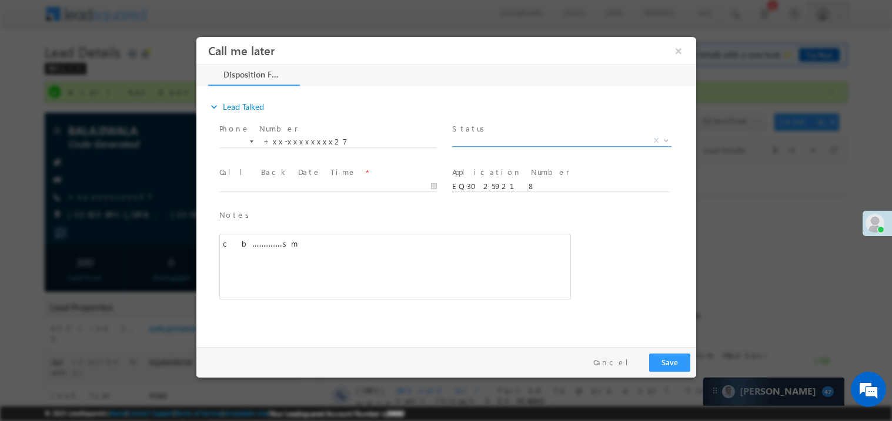
click at [500, 142] on span "X" at bounding box center [560, 141] width 219 height 12
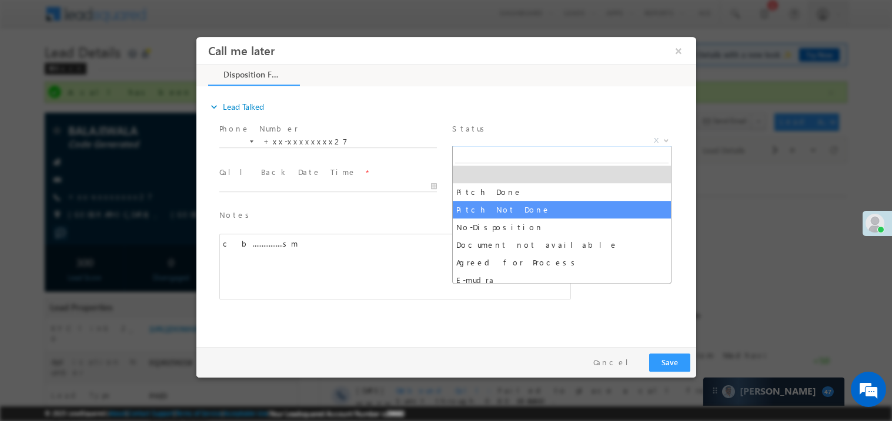
select select "Pitch Not Done"
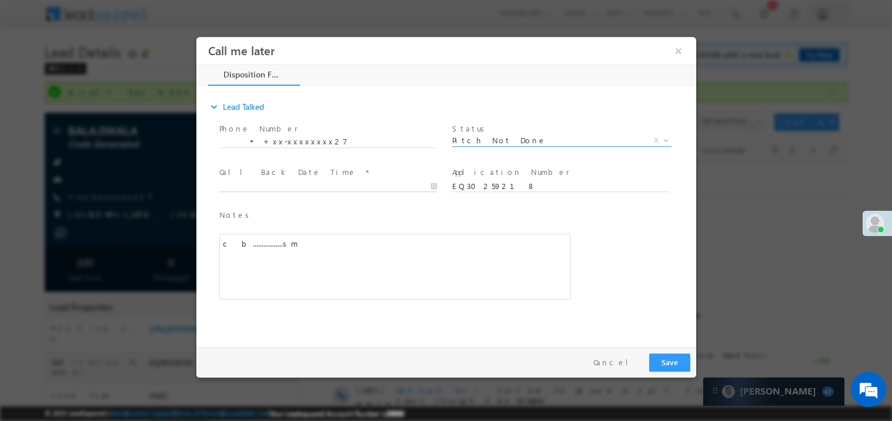
click at [303, 182] on body "Call me later ×" at bounding box center [446, 188] width 500 height 305
type input "10/11/25 12:28 PM"
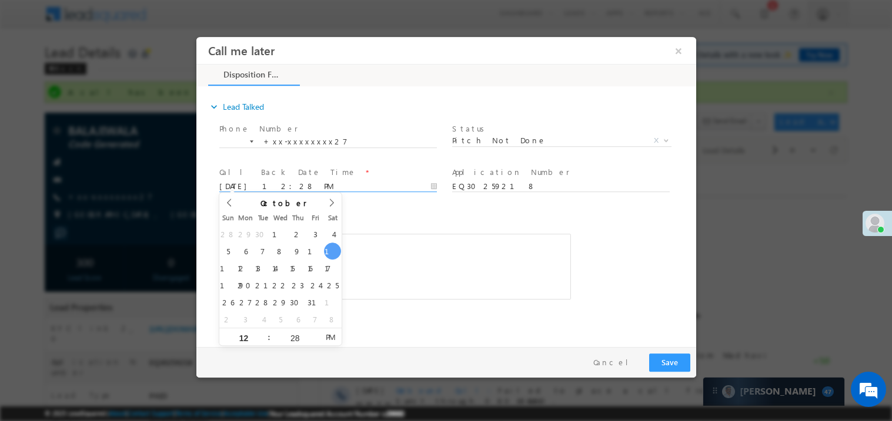
click at [540, 312] on div "Notes * c b.................sm Editor toolbars Basic Styles Bold Italic Underli…" at bounding box center [394, 260] width 356 height 108
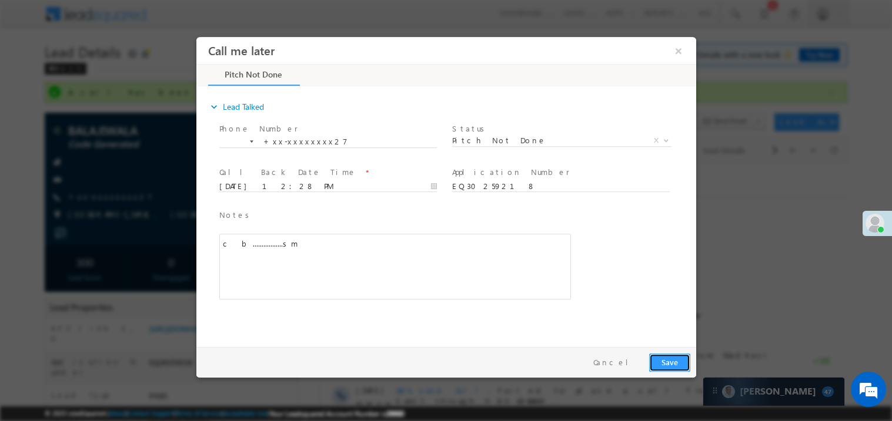
click at [672, 362] on button "Save" at bounding box center [668, 362] width 41 height 18
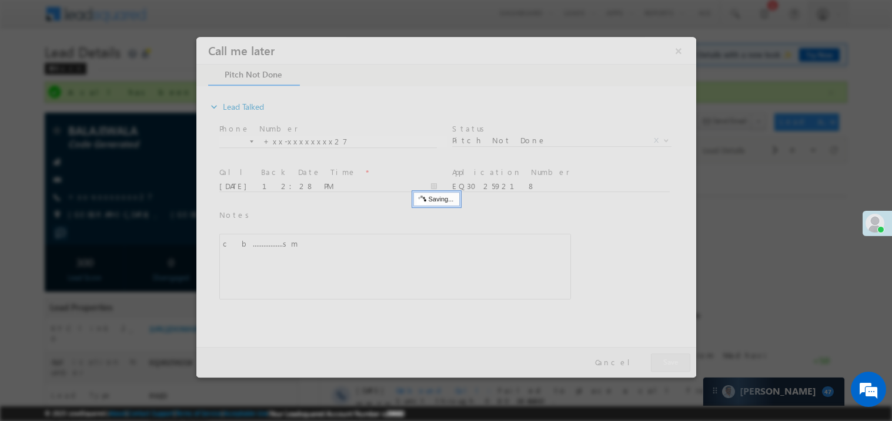
click at [672, 362] on div at bounding box center [446, 206] width 500 height 341
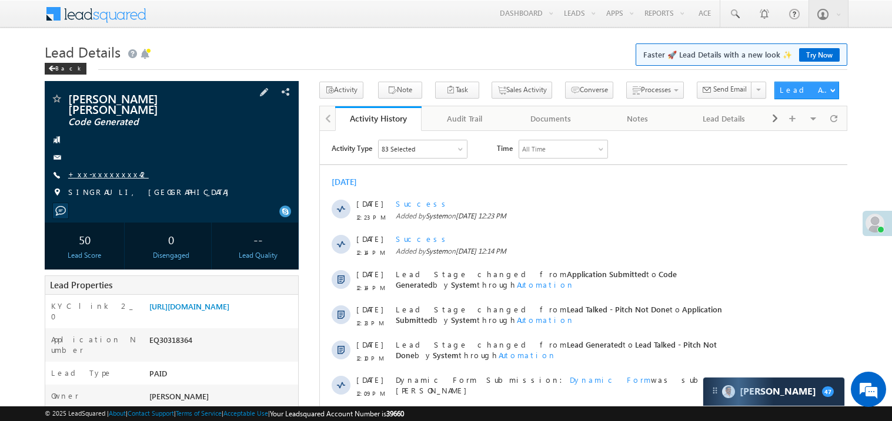
click at [102, 169] on link "+xx-xxxxxxxx42" at bounding box center [108, 174] width 81 height 10
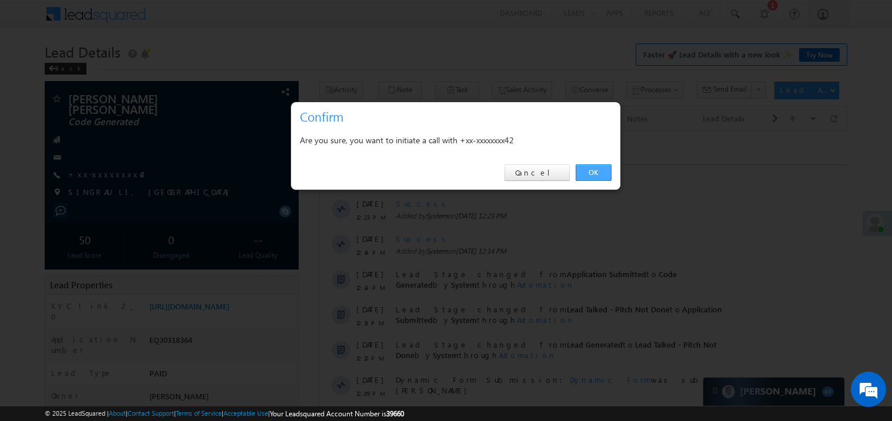
click at [593, 172] on link "OK" at bounding box center [593, 173] width 36 height 16
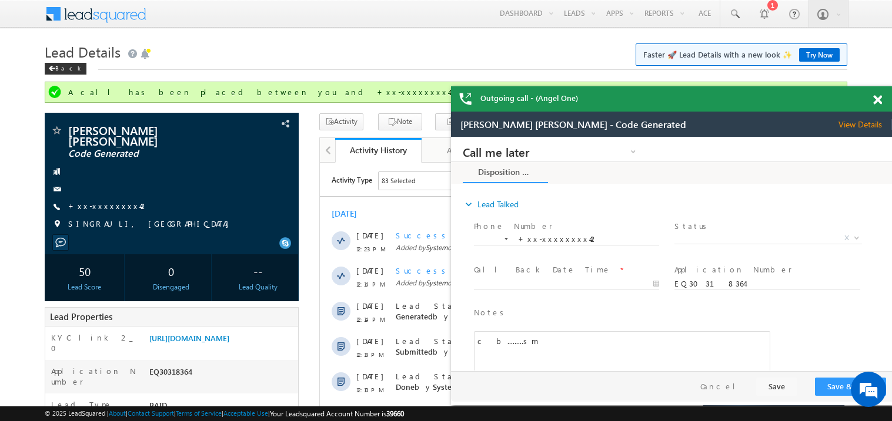
click at [880, 101] on span at bounding box center [877, 100] width 9 height 10
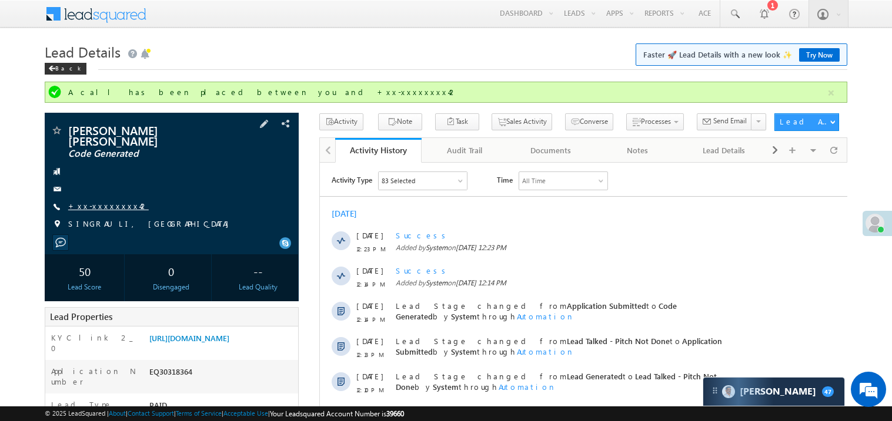
click at [101, 201] on link "+xx-xxxxxxxx42" at bounding box center [108, 206] width 81 height 10
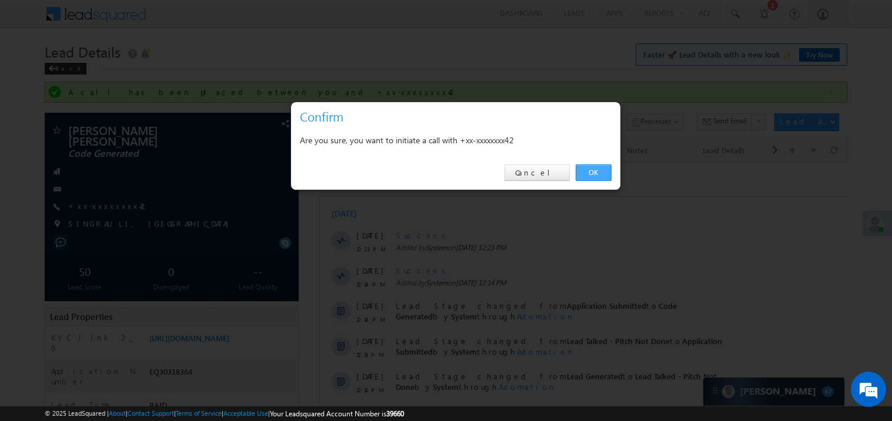
click at [598, 172] on link "OK" at bounding box center [593, 173] width 36 height 16
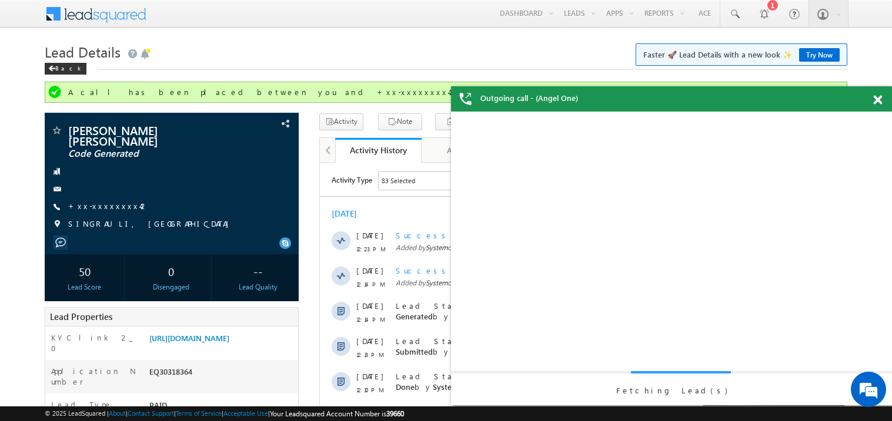
click at [879, 103] on span at bounding box center [877, 100] width 9 height 10
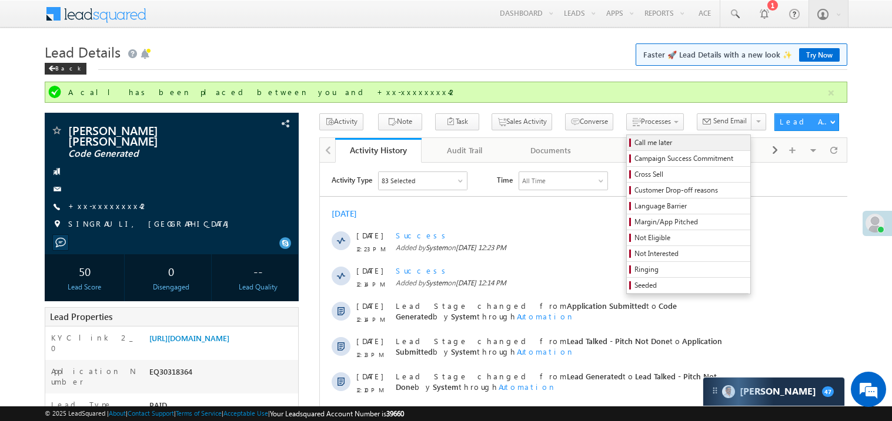
click at [634, 141] on span "Call me later" at bounding box center [690, 143] width 112 height 11
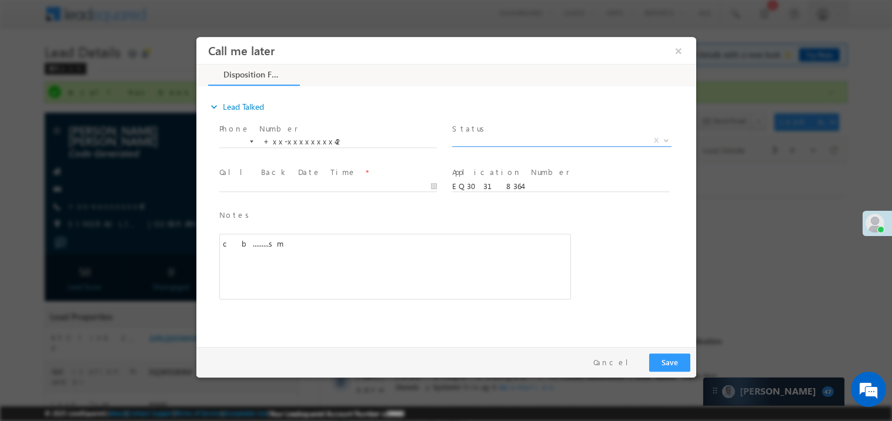
click at [481, 137] on span "X" at bounding box center [560, 141] width 219 height 12
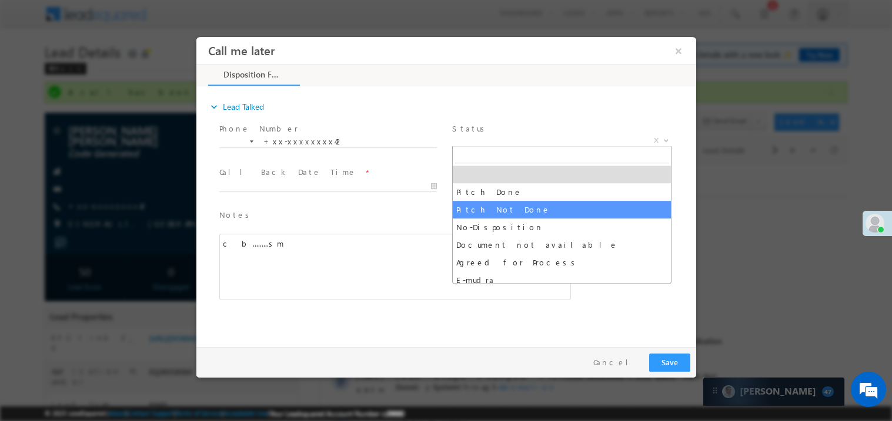
select select "Pitch Not Done"
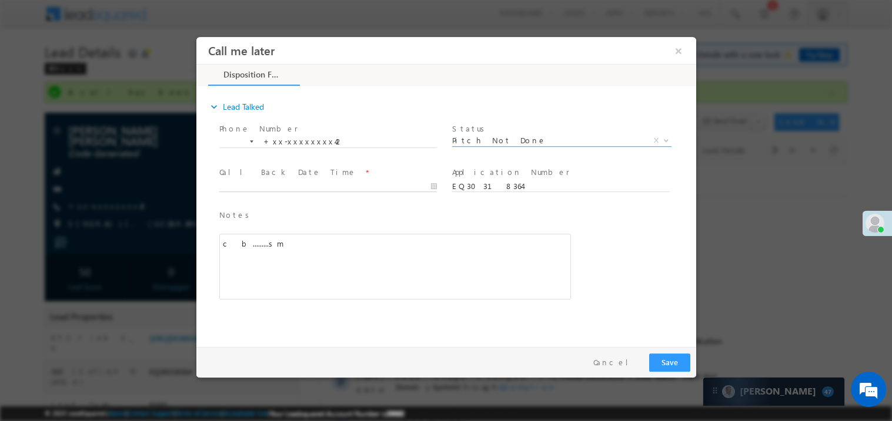
click at [296, 187] on body "Call me later ×" at bounding box center [446, 188] width 500 height 305
type input "10/11/25 12:30 PM"
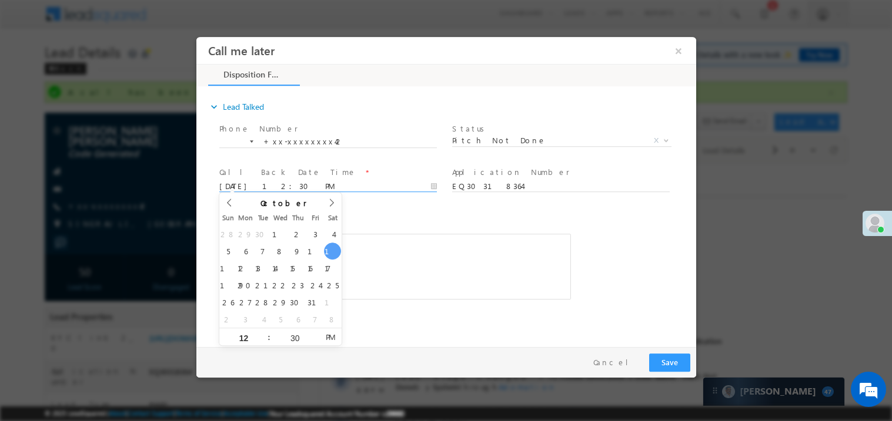
click at [467, 267] on div "c b.........sm" at bounding box center [394, 266] width 351 height 66
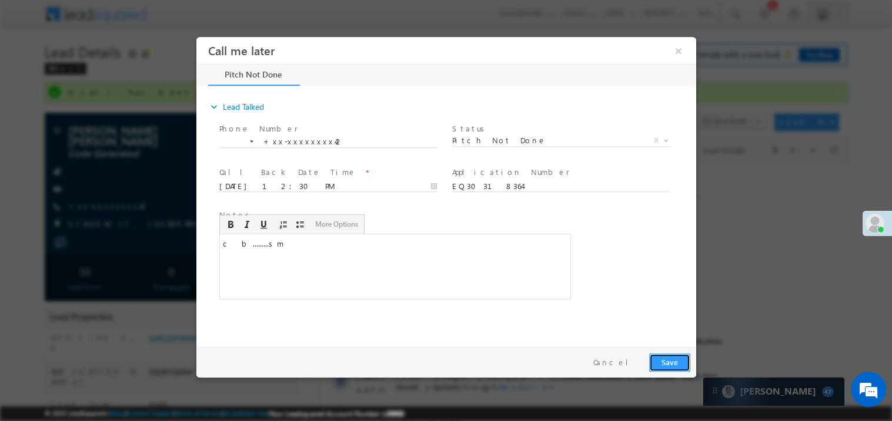
click at [666, 363] on button "Save" at bounding box center [668, 362] width 41 height 18
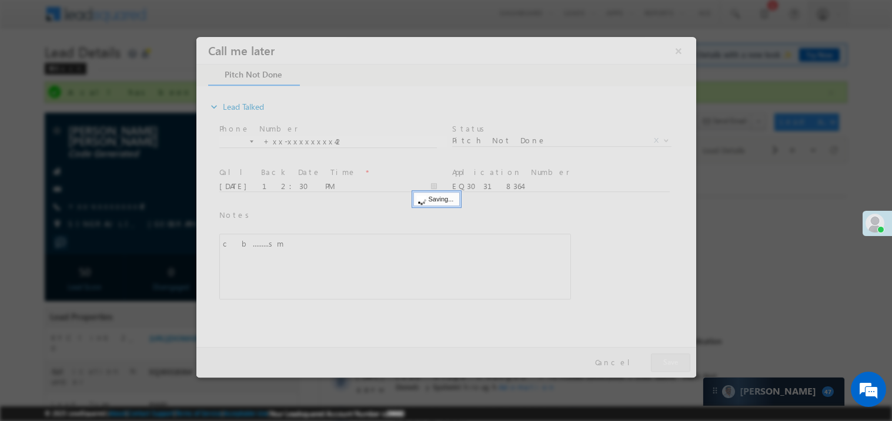
click at [666, 363] on div at bounding box center [446, 206] width 500 height 341
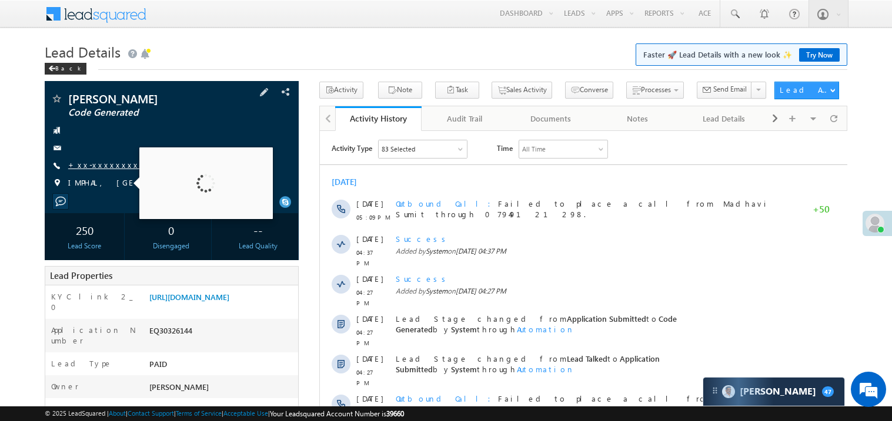
click at [103, 167] on link "+xx-xxxxxxxx79" at bounding box center [109, 165] width 82 height 10
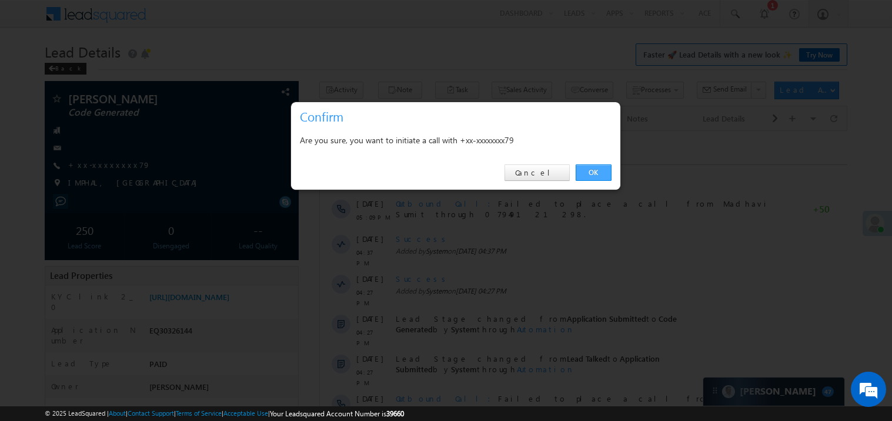
click at [591, 176] on link "OK" at bounding box center [593, 173] width 36 height 16
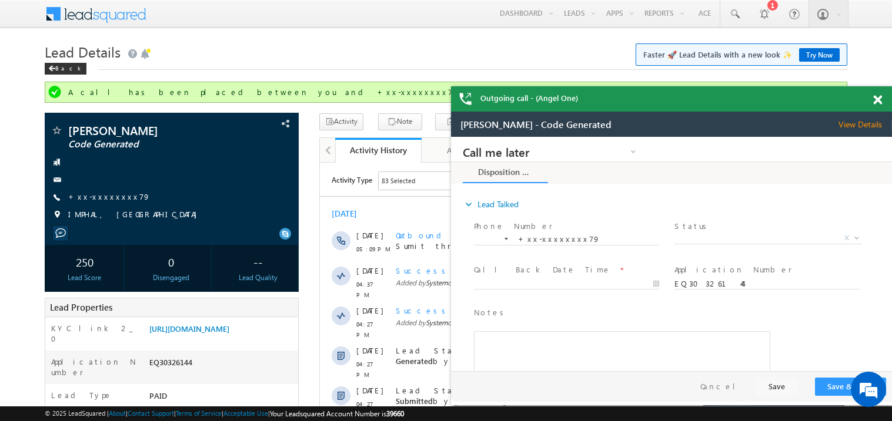
click at [879, 96] on span at bounding box center [877, 100] width 9 height 10
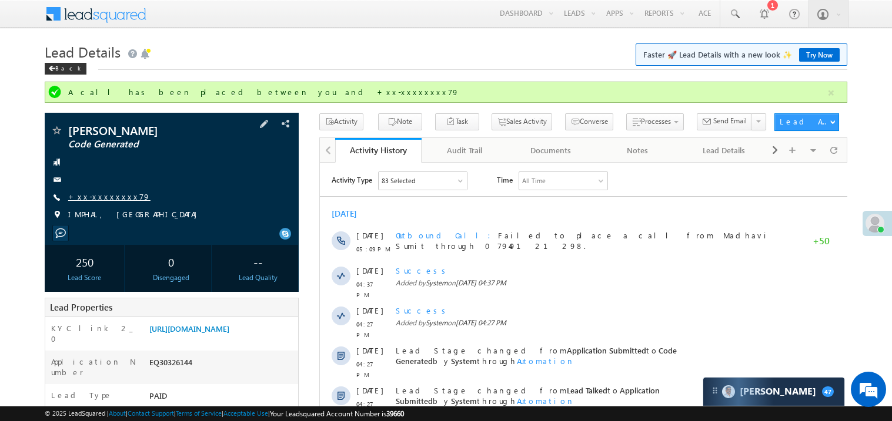
click at [108, 195] on link "+xx-xxxxxxxx79" at bounding box center [109, 197] width 82 height 10
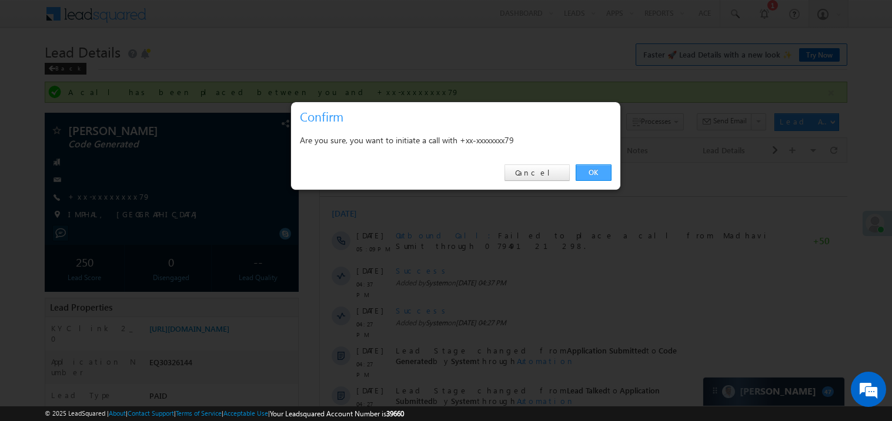
click at [594, 171] on link "OK" at bounding box center [593, 173] width 36 height 16
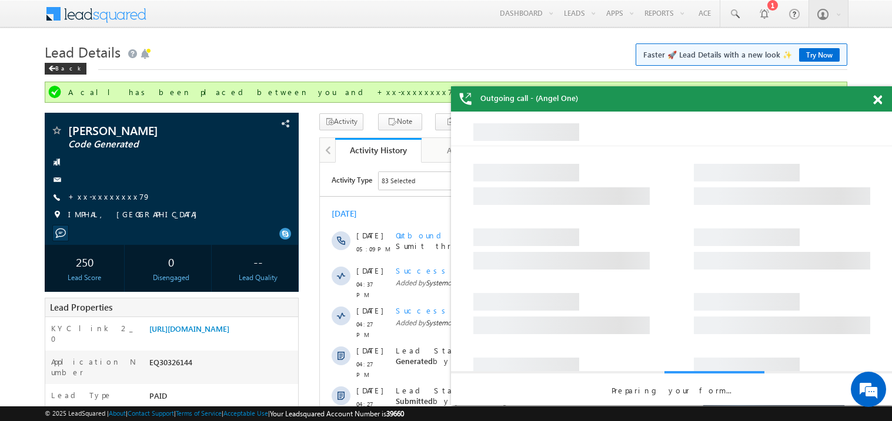
click at [882, 98] on div at bounding box center [884, 97] width 16 height 23
click at [881, 100] on span at bounding box center [877, 100] width 9 height 10
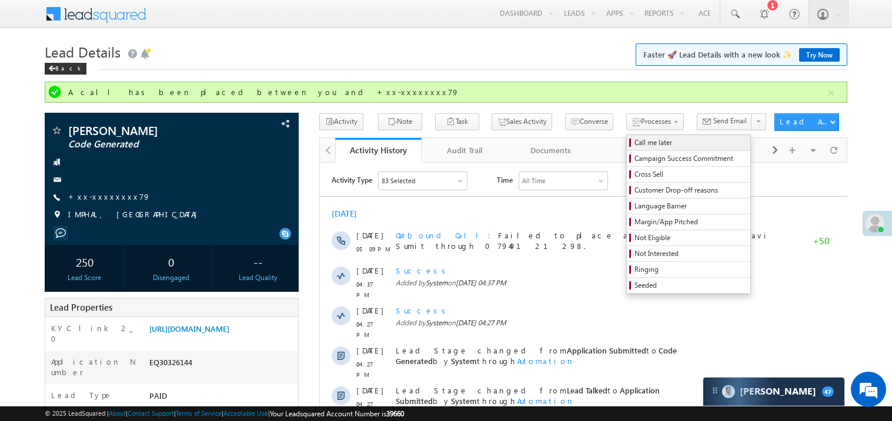
click at [634, 140] on span "Call me later" at bounding box center [690, 143] width 112 height 11
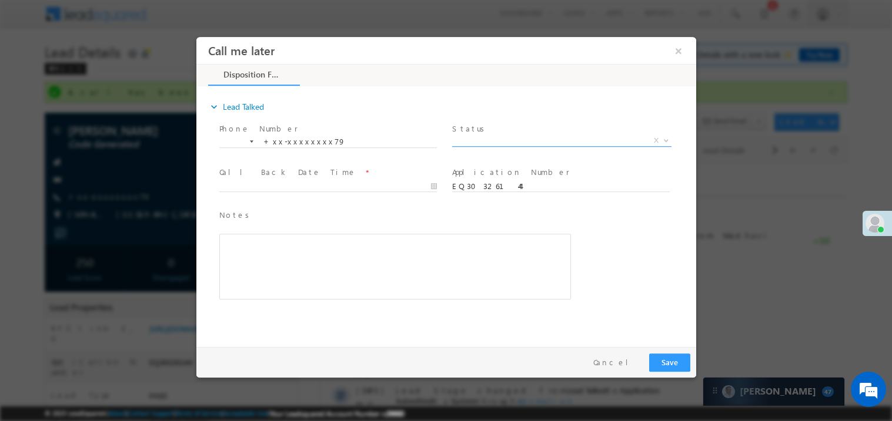
click at [485, 136] on span "X" at bounding box center [560, 141] width 219 height 12
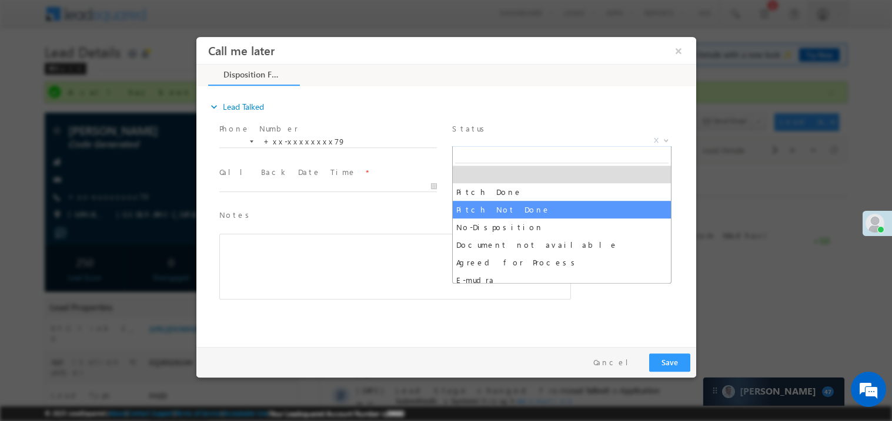
select select "Pitch Not Done"
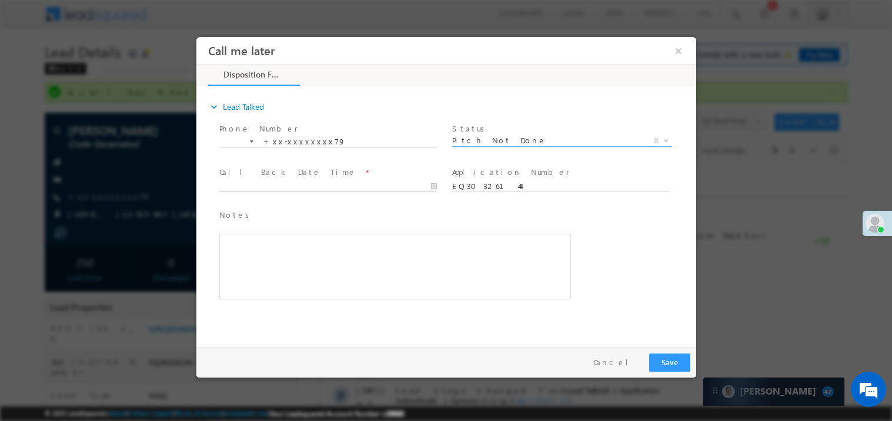
click at [278, 188] on body "Call me later ×" at bounding box center [446, 188] width 500 height 305
type input "[DATE] 12:32 PM"
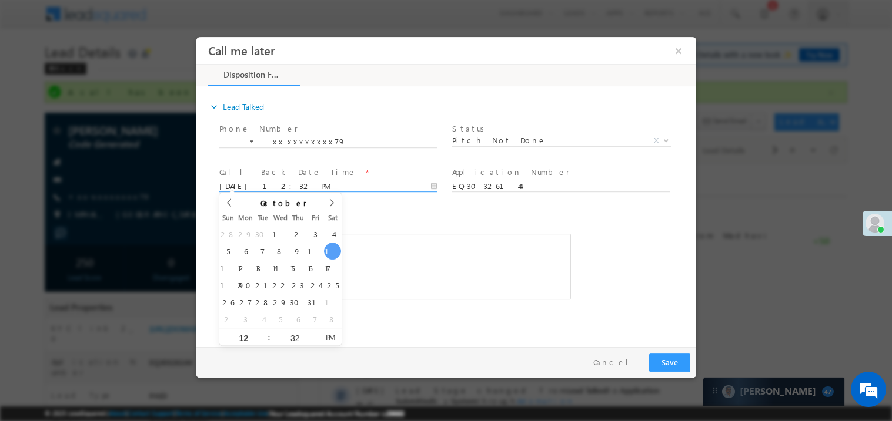
click at [445, 260] on div "Rich Text Editor, 40788eee-0fb2-11ec-a811-0adc8a9d82c2__tab1__section1__Notes__…" at bounding box center [394, 266] width 351 height 66
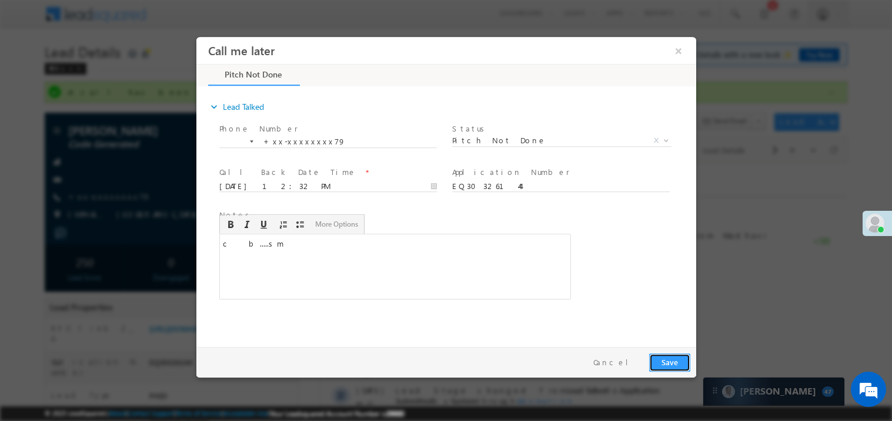
click at [666, 354] on button "Save" at bounding box center [668, 362] width 41 height 18
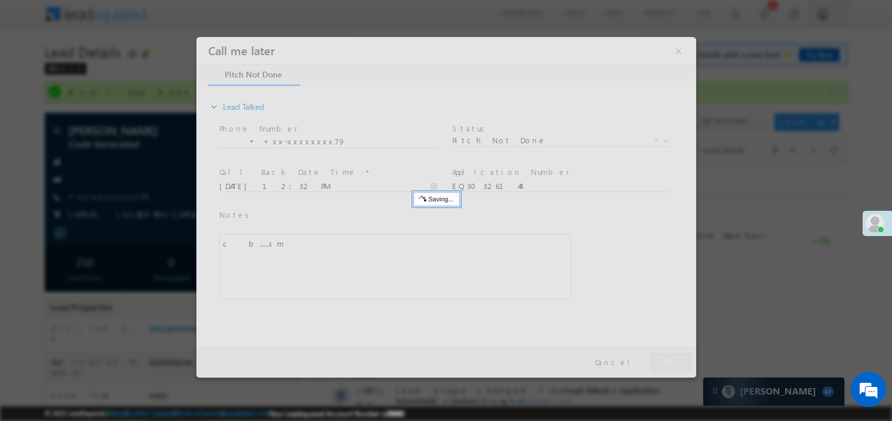
click at [666, 354] on div at bounding box center [446, 206] width 500 height 341
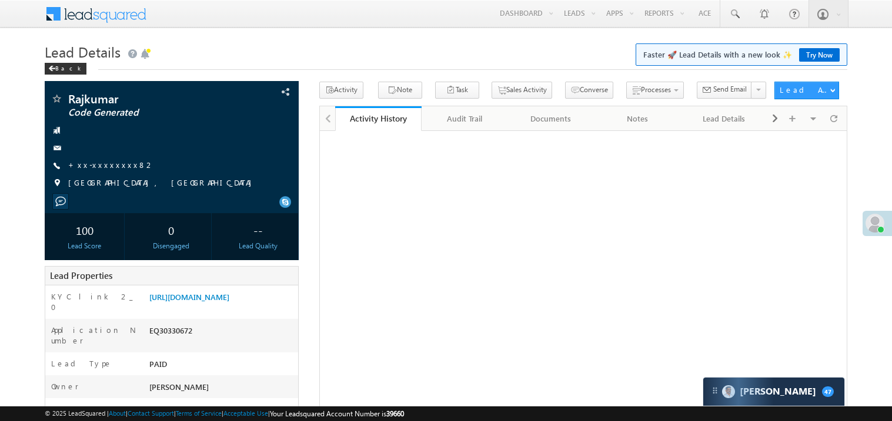
click at [99, 166] on link "+xx-xxxxxxxx82" at bounding box center [111, 165] width 86 height 10
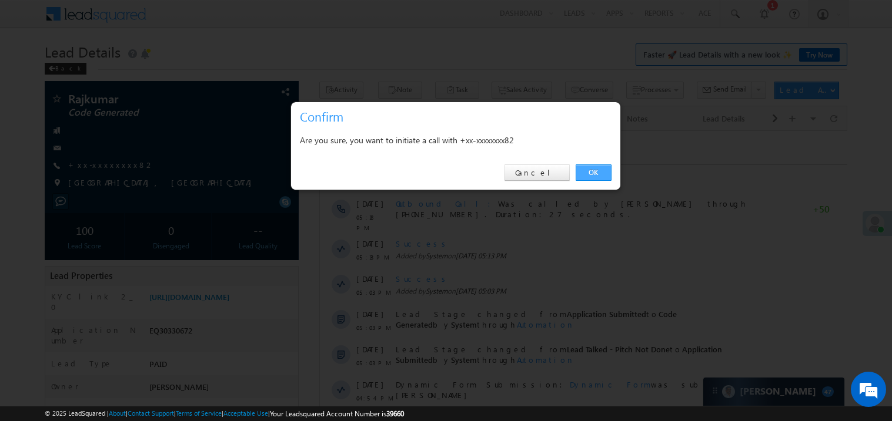
click at [594, 168] on link "OK" at bounding box center [593, 173] width 36 height 16
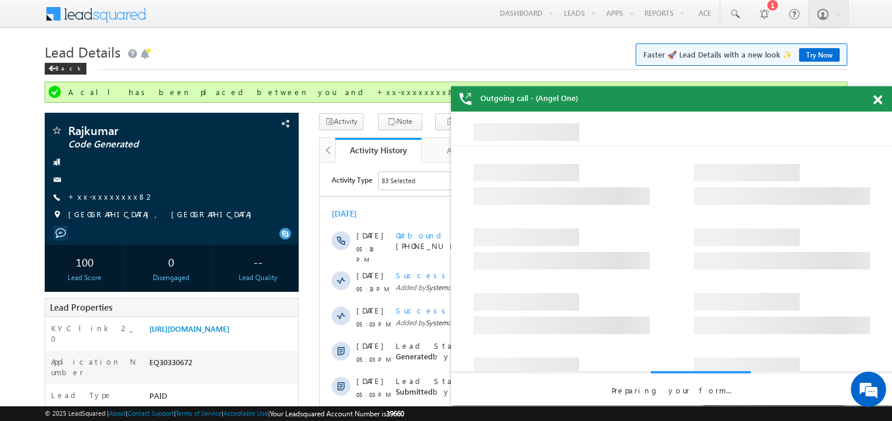
click at [880, 102] on span at bounding box center [877, 100] width 9 height 10
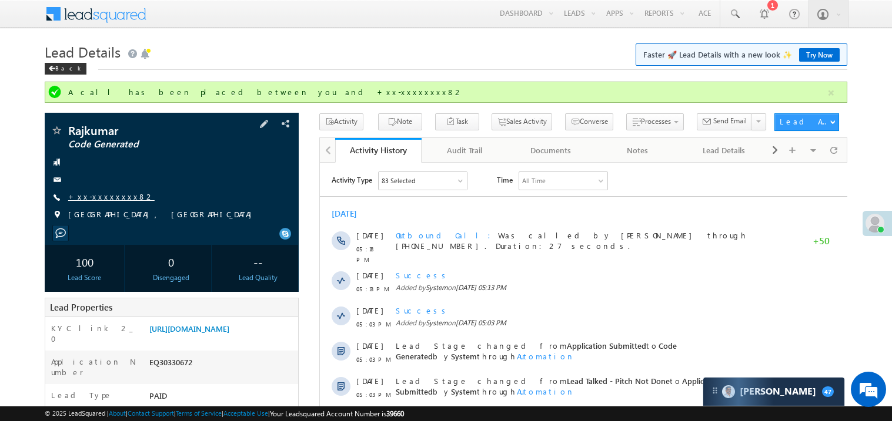
click at [105, 193] on link "+xx-xxxxxxxx82" at bounding box center [111, 197] width 86 height 10
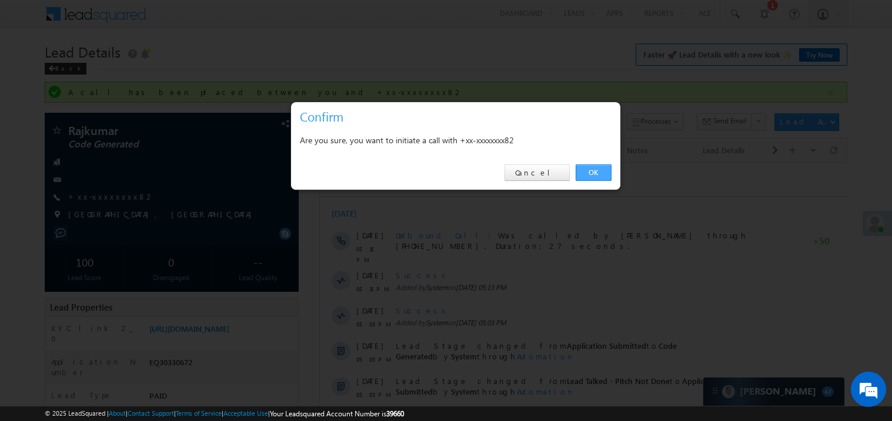
click at [597, 169] on link "OK" at bounding box center [593, 173] width 36 height 16
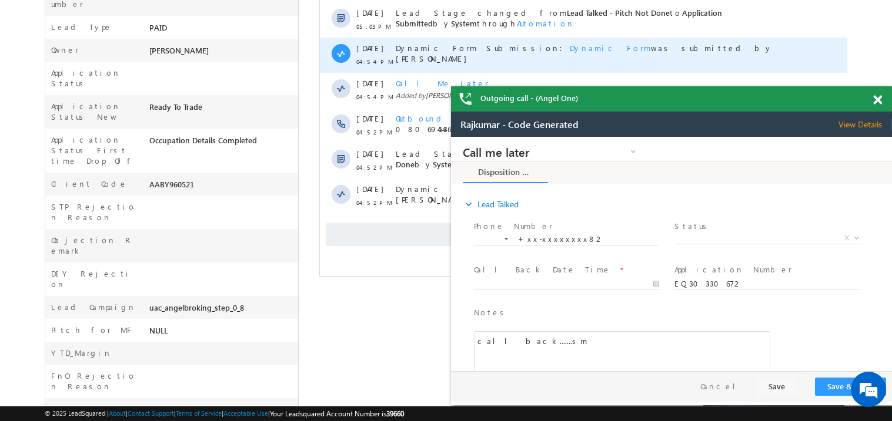
scroll to position [467, 0]
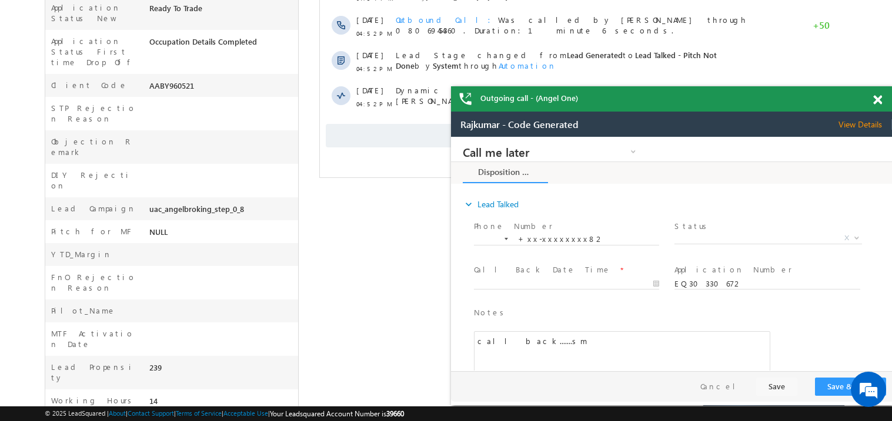
click at [877, 98] on span at bounding box center [877, 100] width 9 height 10
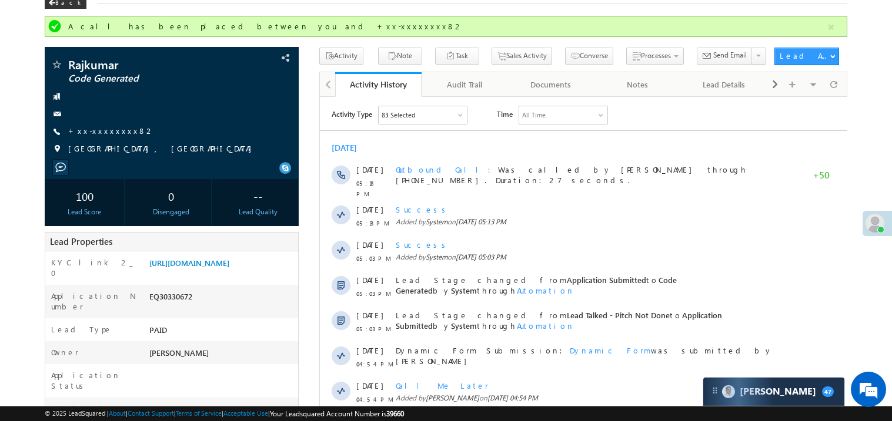
scroll to position [0, 0]
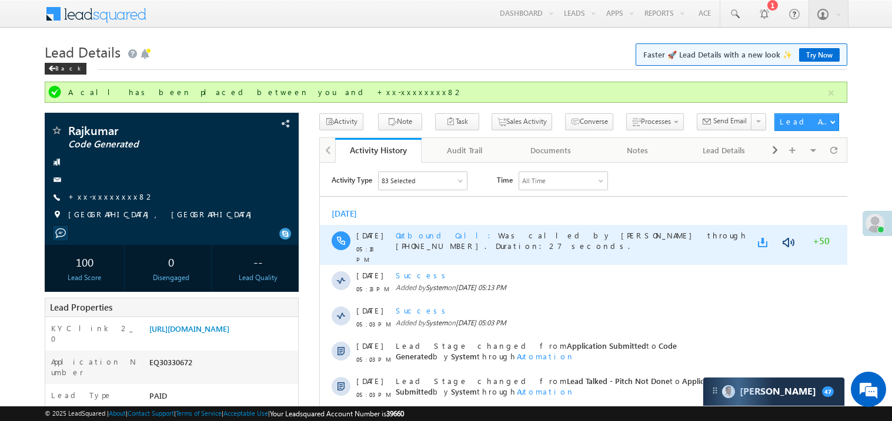
click at [763, 239] on link at bounding box center [764, 242] width 14 height 12
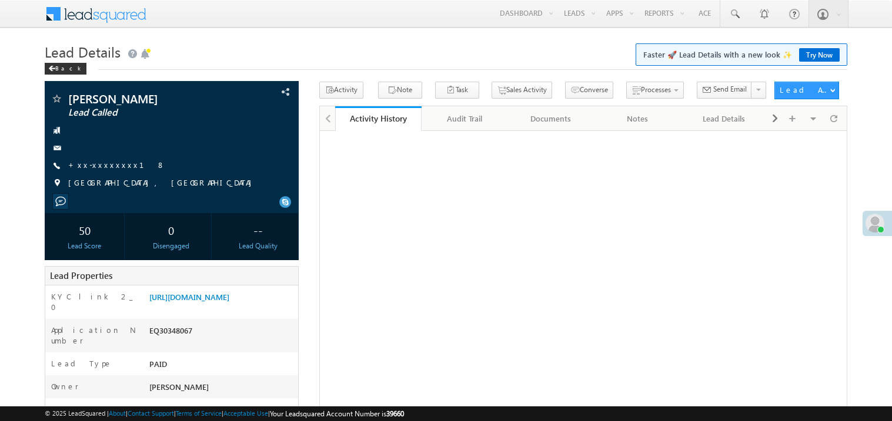
click at [110, 166] on link "+xx-xxxxxxxx18" at bounding box center [116, 165] width 97 height 10
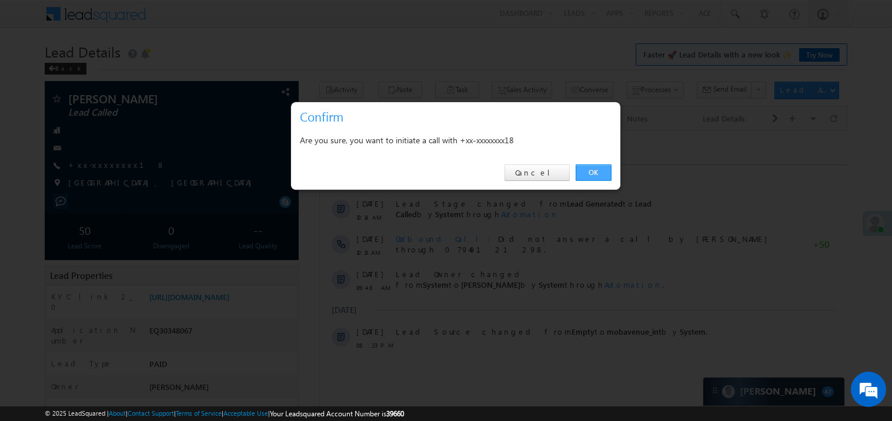
click at [594, 174] on link "OK" at bounding box center [593, 173] width 36 height 16
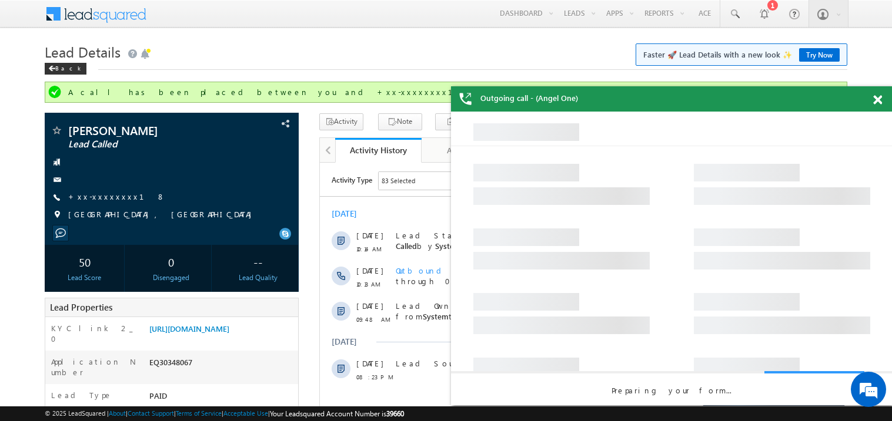
click at [882, 99] on div at bounding box center [884, 97] width 16 height 23
click at [879, 100] on span at bounding box center [877, 100] width 9 height 10
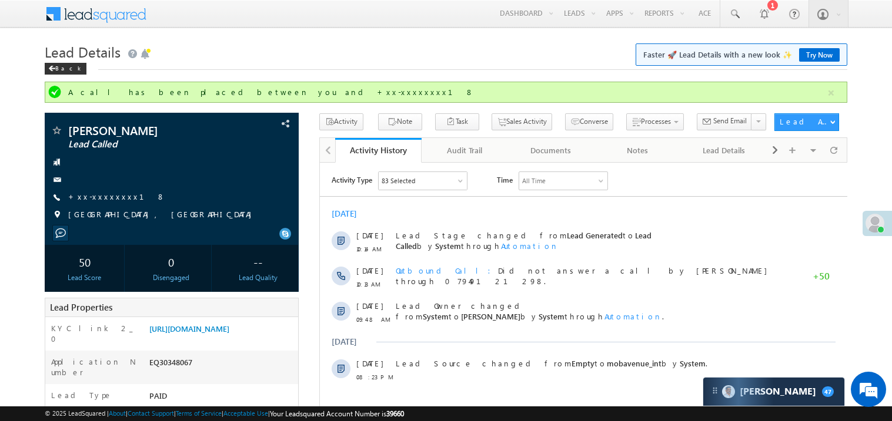
click at [255, 63] on div "Back" at bounding box center [446, 66] width 802 height 8
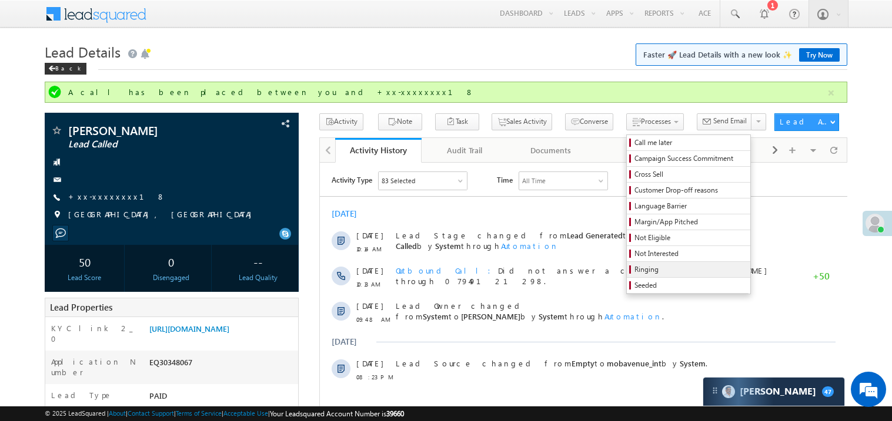
click at [639, 270] on span "Ringing" at bounding box center [690, 269] width 112 height 11
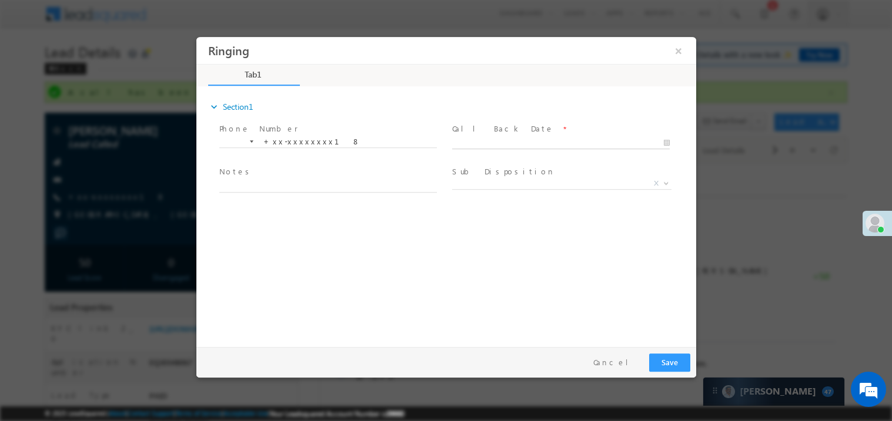
click at [490, 143] on body "Ringing ×" at bounding box center [446, 188] width 500 height 305
type input "10/11/25 12:38 PM"
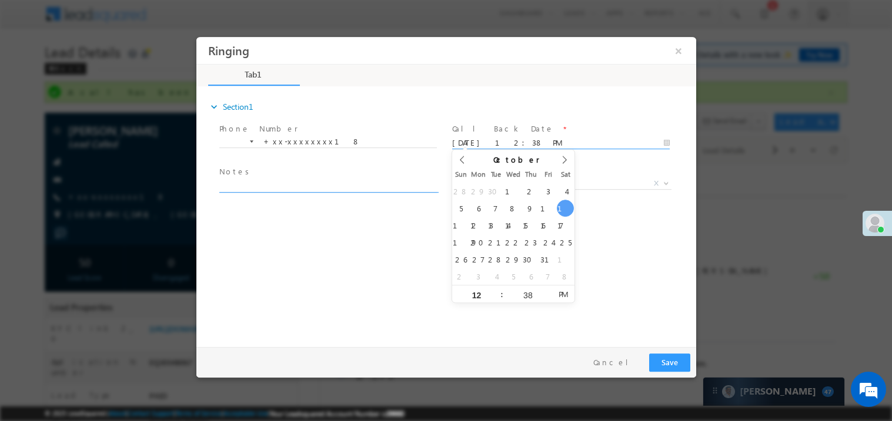
click at [301, 181] on textarea at bounding box center [327, 186] width 217 height 14
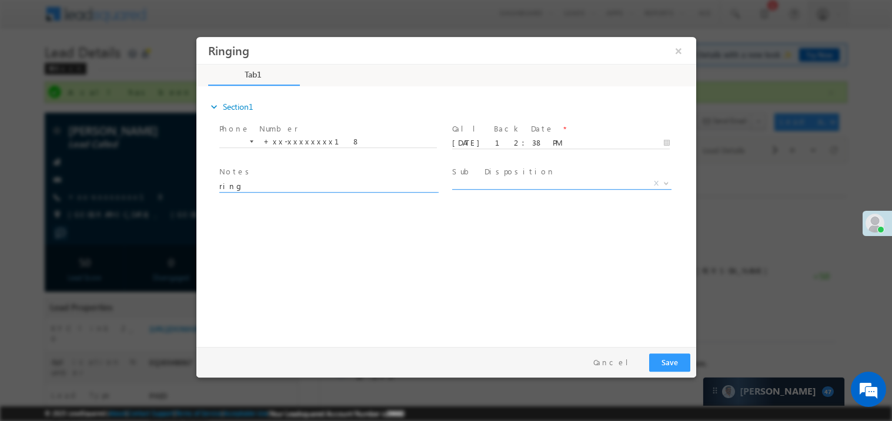
type textarea "ring"
click at [489, 177] on span "X" at bounding box center [560, 183] width 219 height 12
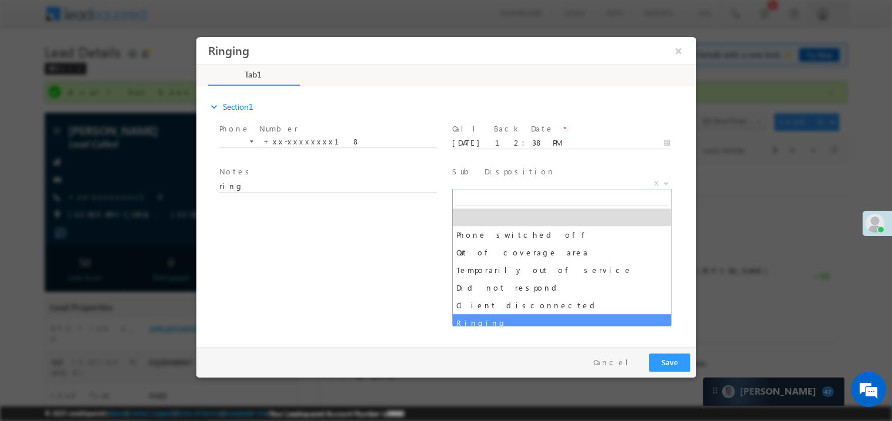
select select "Ringing"
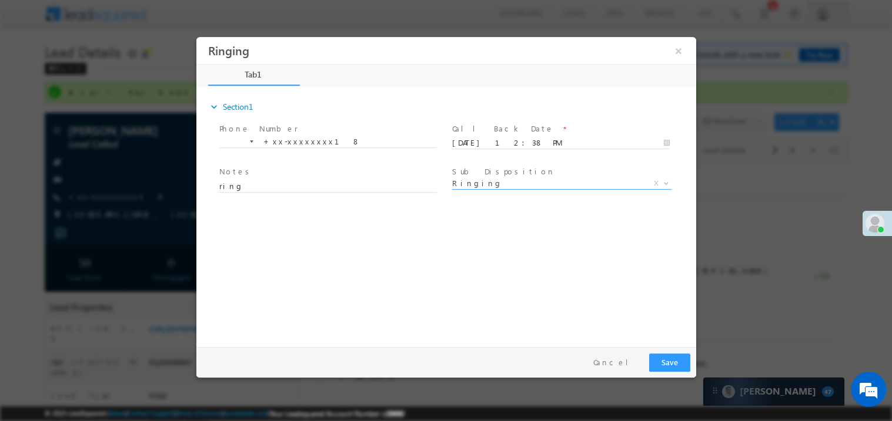
click at [444, 316] on div "expand_more Section1 Phone Number *" at bounding box center [449, 215] width 494 height 254
click at [679, 366] on button "Save" at bounding box center [668, 362] width 41 height 18
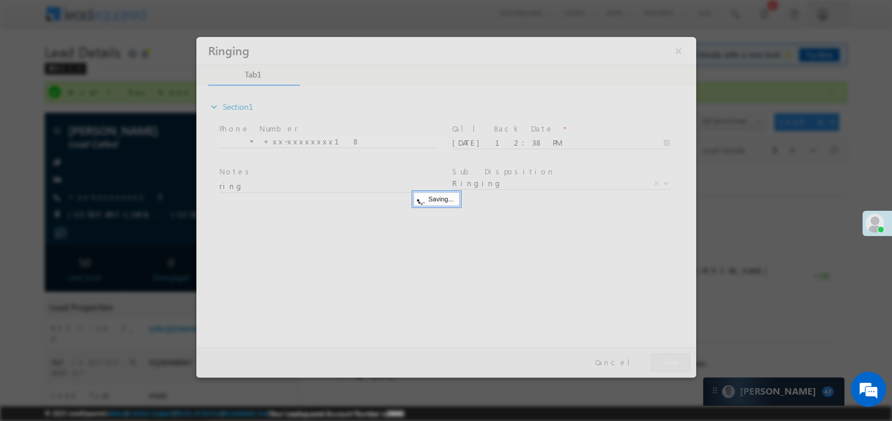
click at [679, 366] on div at bounding box center [446, 206] width 500 height 341
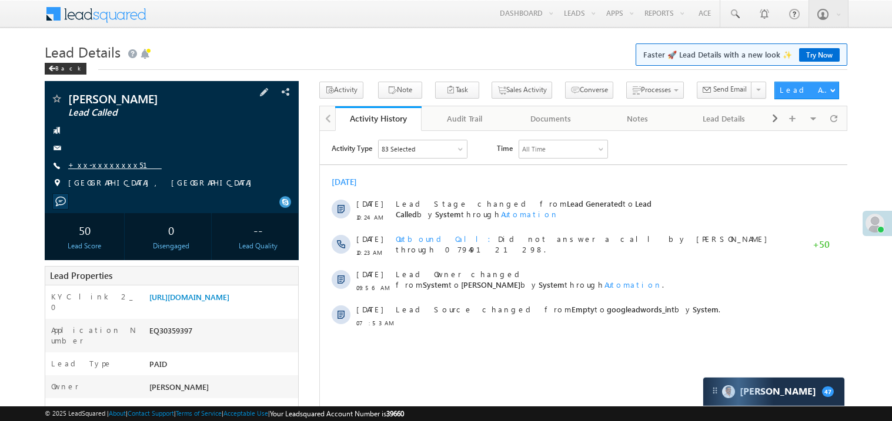
click at [115, 167] on link "+xx-xxxxxxxx51" at bounding box center [114, 165] width 93 height 10
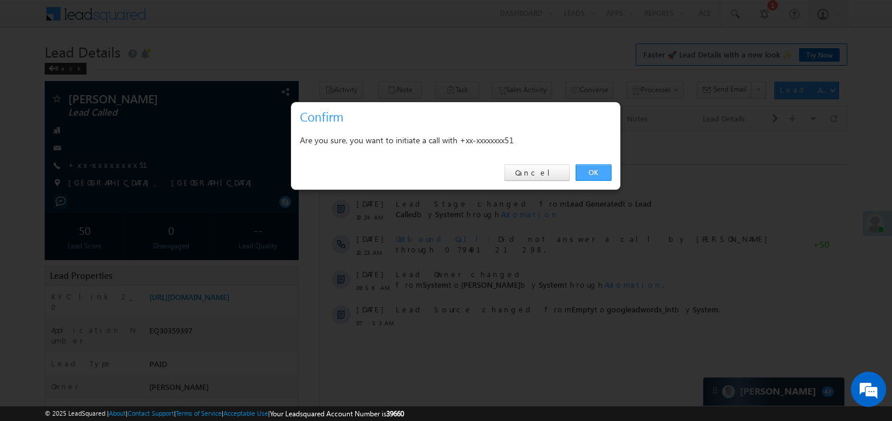
click at [585, 173] on link "OK" at bounding box center [593, 173] width 36 height 16
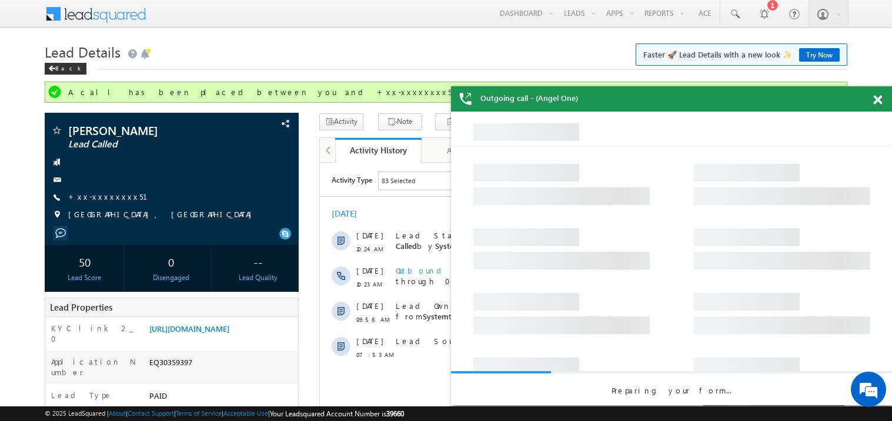
click at [881, 96] on span at bounding box center [877, 100] width 9 height 10
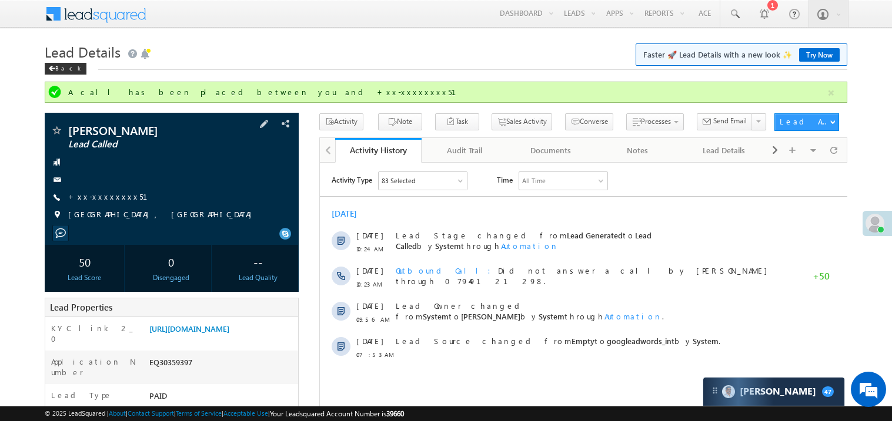
click at [103, 203] on span "+xx-xxxxxxxx51" at bounding box center [114, 198] width 93 height 12
click at [112, 195] on link "+xx-xxxxxxxx51" at bounding box center [114, 197] width 93 height 10
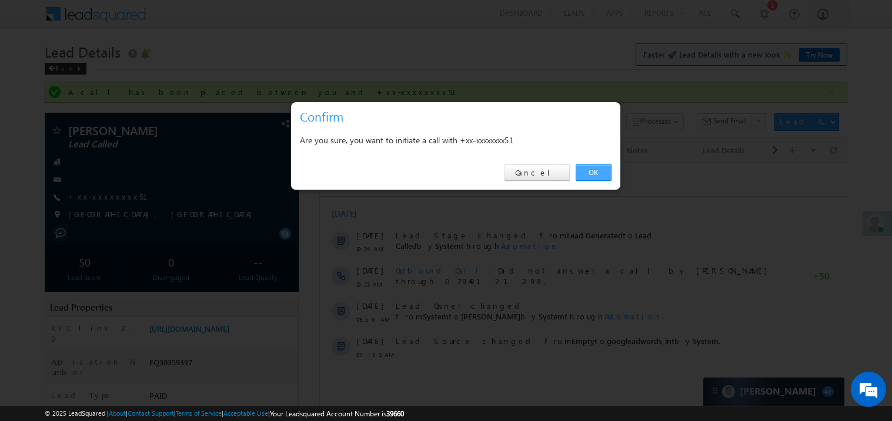
click at [595, 170] on link "OK" at bounding box center [593, 173] width 36 height 16
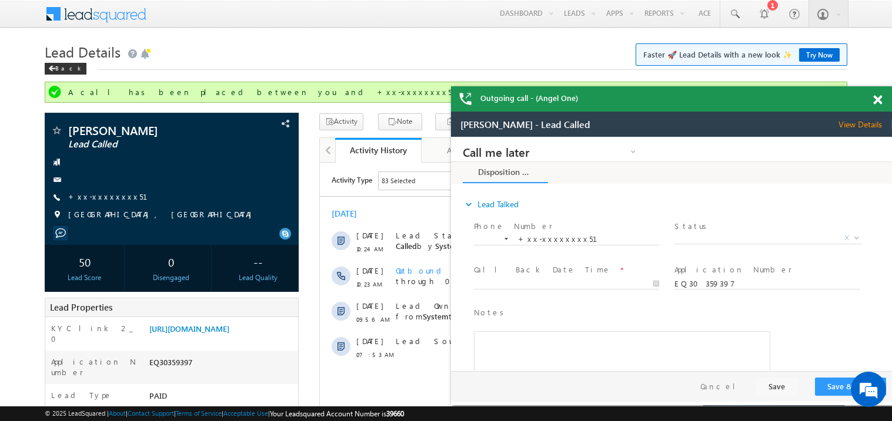
click at [877, 99] on span at bounding box center [877, 100] width 9 height 10
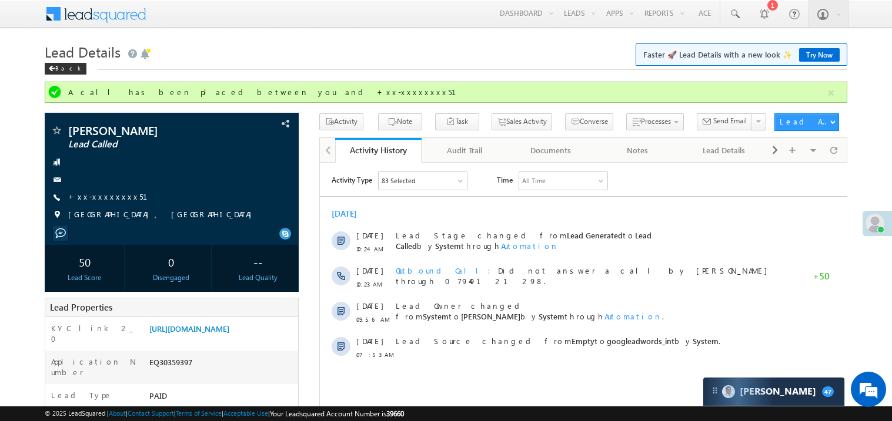
click at [509, 62] on div "Back" at bounding box center [446, 66] width 802 height 8
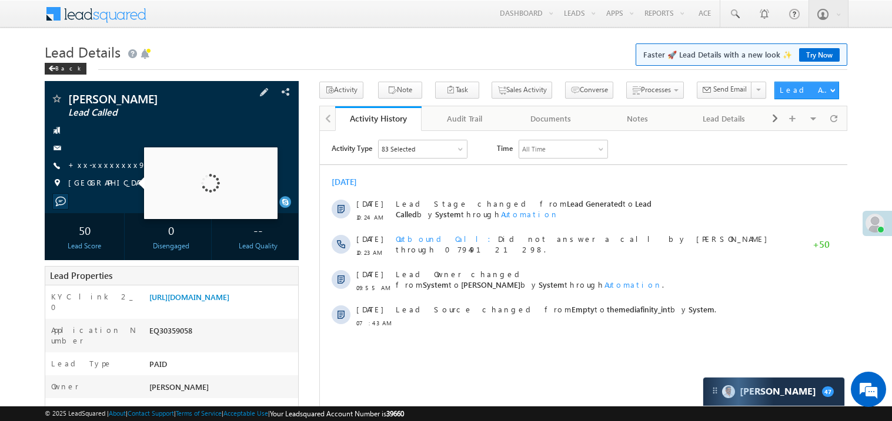
click at [106, 175] on div "[PERSON_NAME] Lead Called +xx-xxxxxxxx99" at bounding box center [172, 144] width 242 height 102
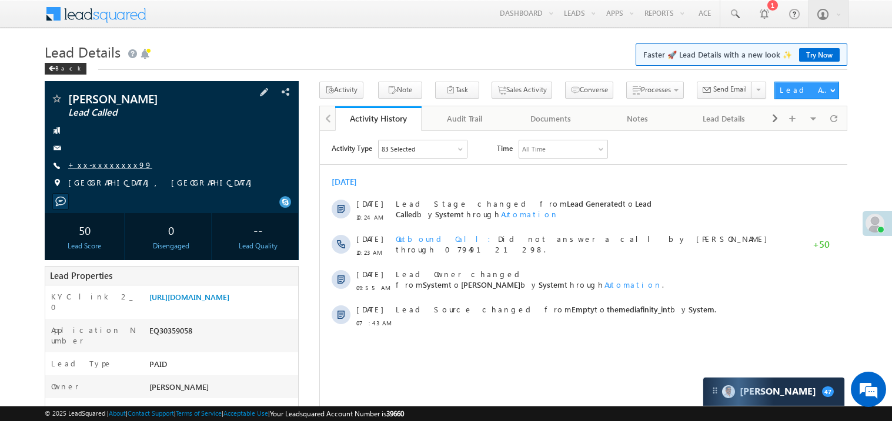
click at [100, 164] on link "+xx-xxxxxxxx99" at bounding box center [110, 165] width 84 height 10
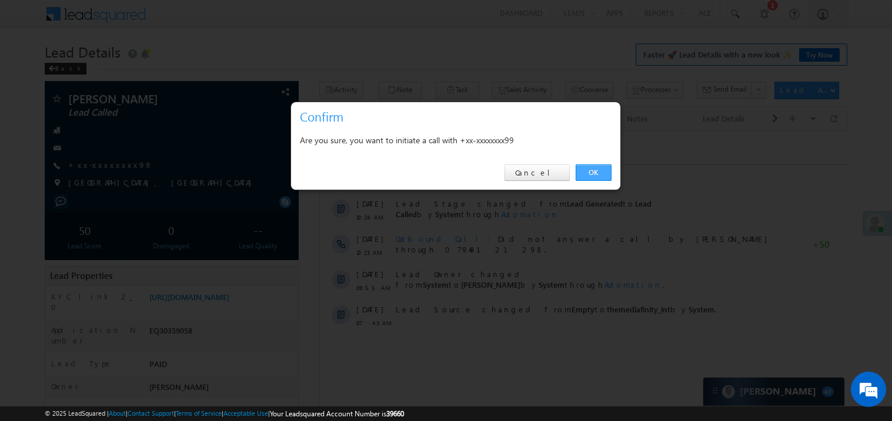
click at [599, 173] on link "OK" at bounding box center [593, 173] width 36 height 16
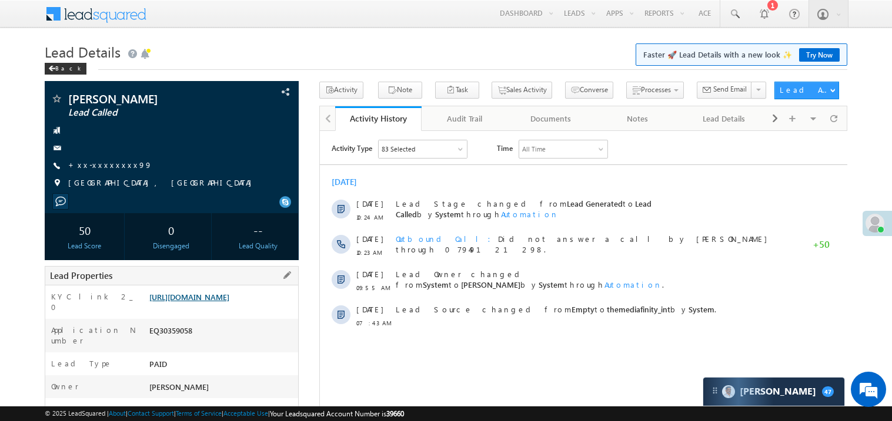
click at [209, 297] on link "[URL][DOMAIN_NAME]" at bounding box center [189, 297] width 80 height 10
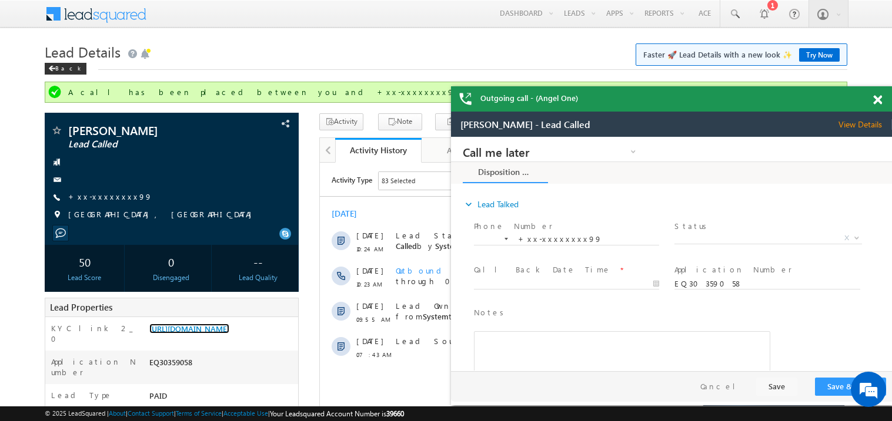
click at [875, 96] on span at bounding box center [877, 100] width 9 height 10
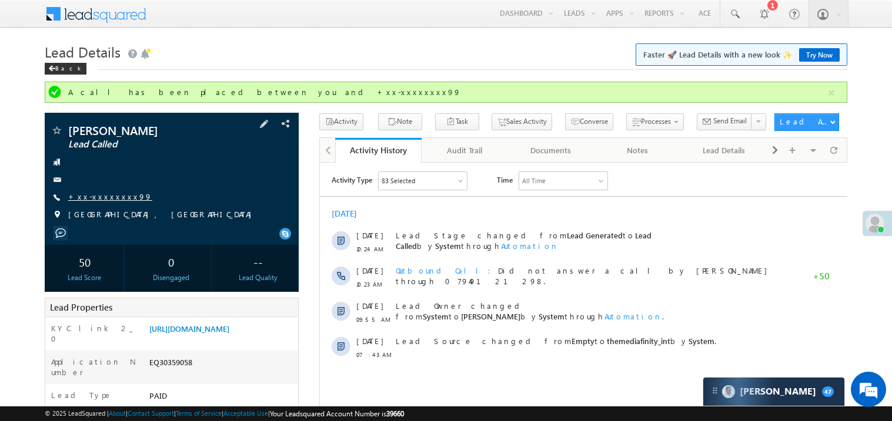
click at [112, 192] on link "+xx-xxxxxxxx99" at bounding box center [110, 197] width 84 height 10
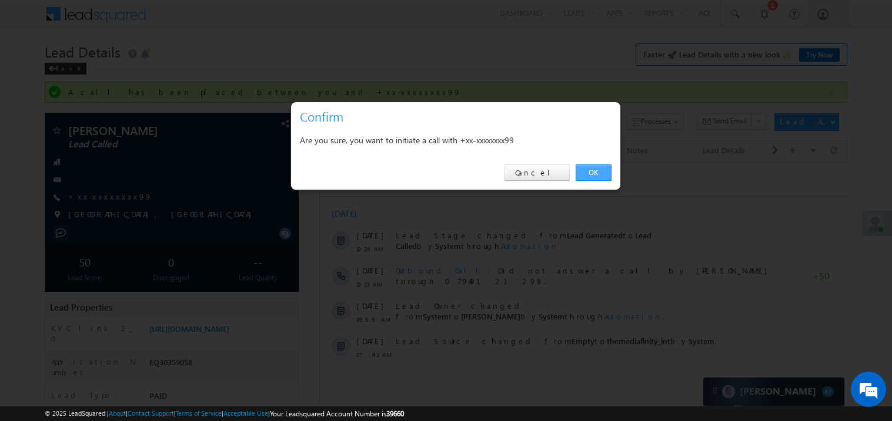
click at [588, 167] on link "OK" at bounding box center [593, 173] width 36 height 16
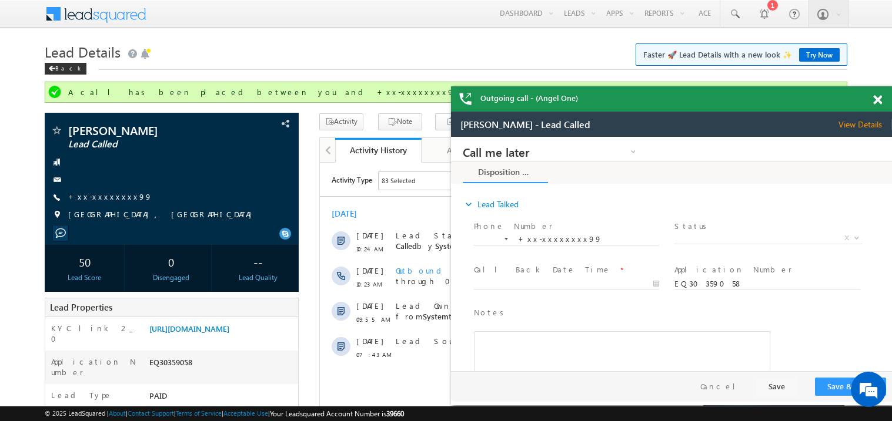
click at [877, 95] on span at bounding box center [877, 100] width 9 height 10
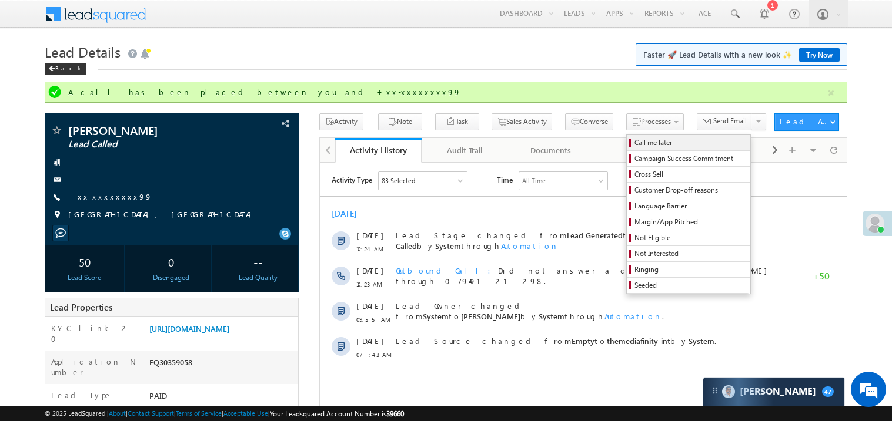
click at [634, 139] on span "Call me later" at bounding box center [690, 143] width 112 height 11
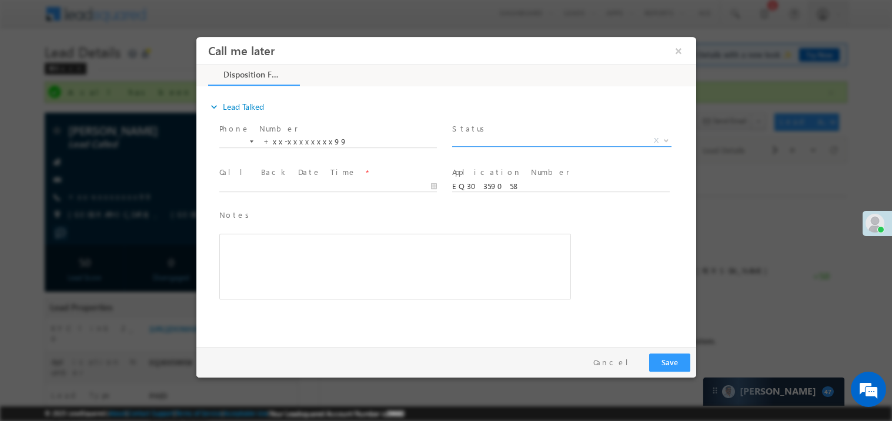
click at [508, 135] on span "X" at bounding box center [560, 141] width 219 height 12
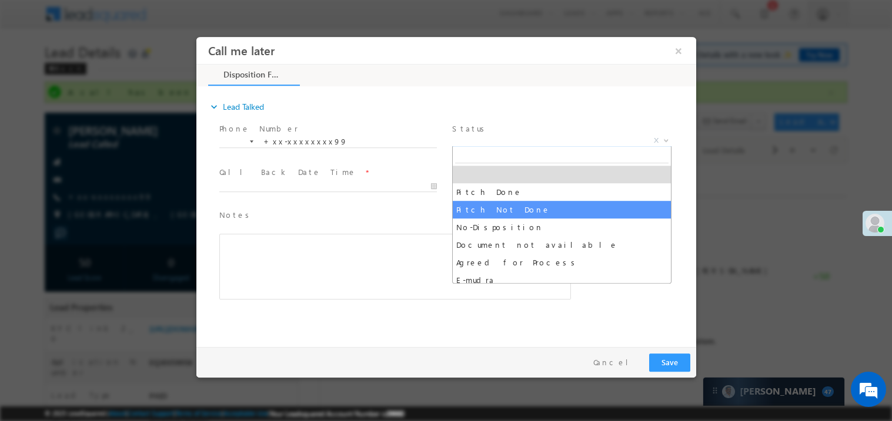
select select "Pitch Not Done"
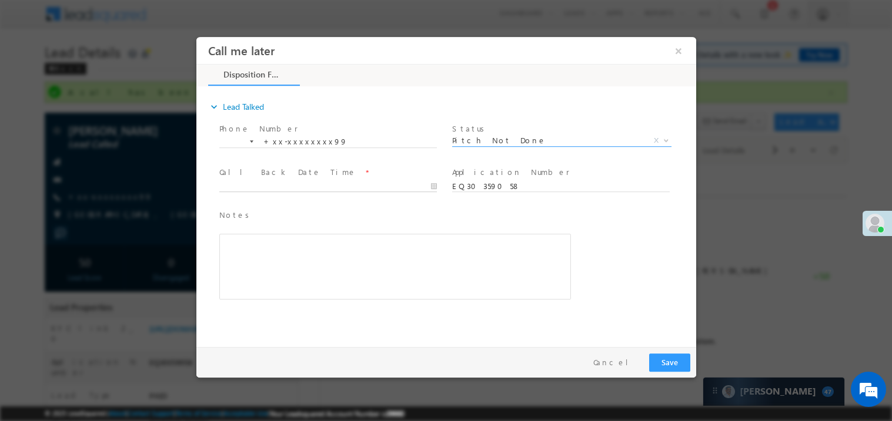
click at [303, 184] on body "Call me later ×" at bounding box center [446, 188] width 500 height 305
type input "10/11/25 12:44 PM"
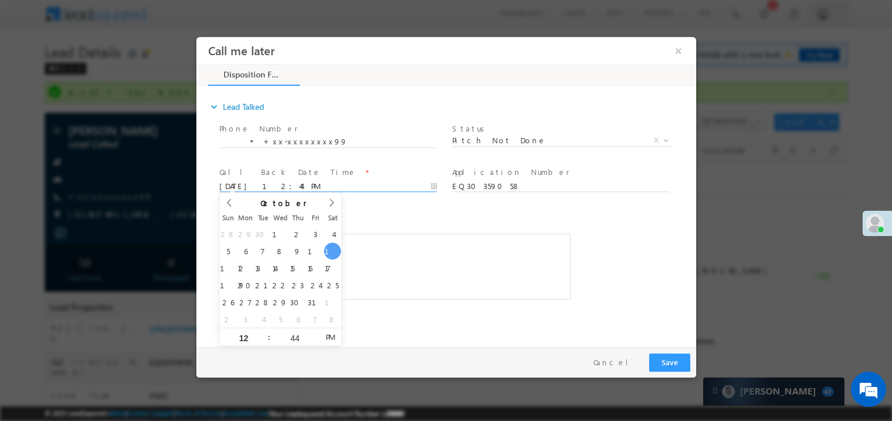
click at [428, 274] on div "Rich Text Editor, 40788eee-0fb2-11ec-a811-0adc8a9d82c2__tab1__section1__Notes__…" at bounding box center [394, 266] width 351 height 66
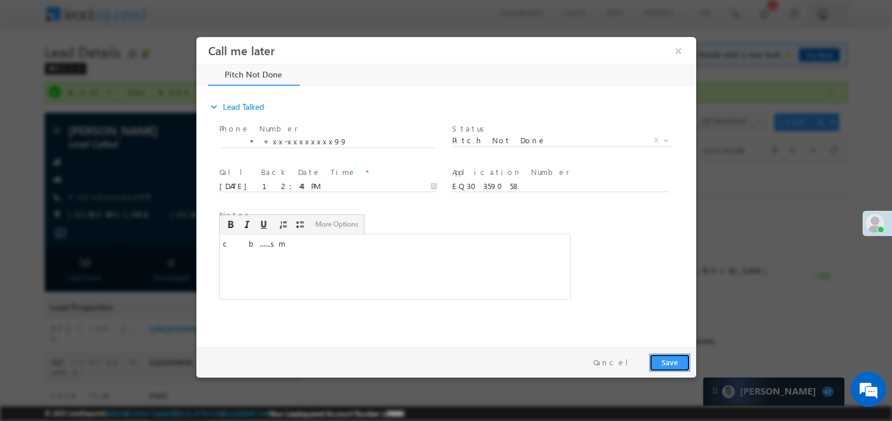
click at [676, 365] on button "Save" at bounding box center [668, 362] width 41 height 18
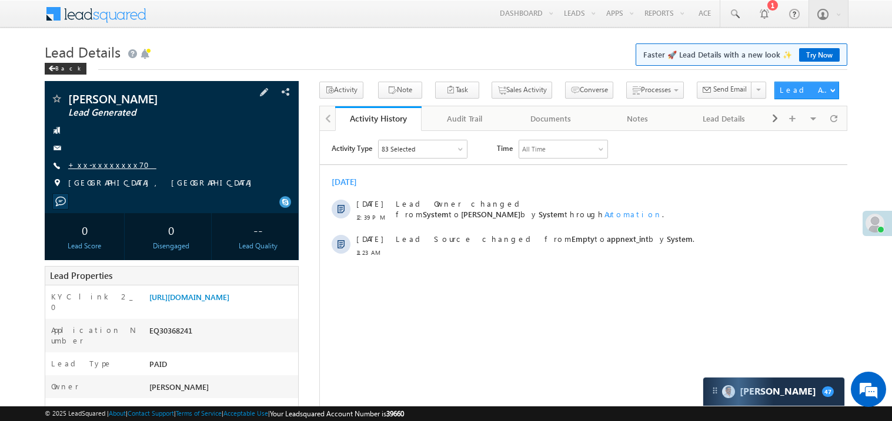
click at [100, 169] on link "+xx-xxxxxxxx70" at bounding box center [112, 165] width 88 height 10
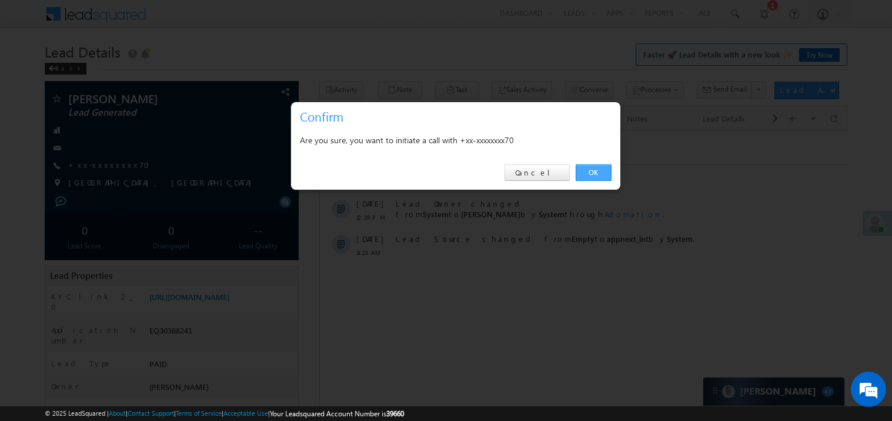
click at [601, 172] on link "OK" at bounding box center [593, 173] width 36 height 16
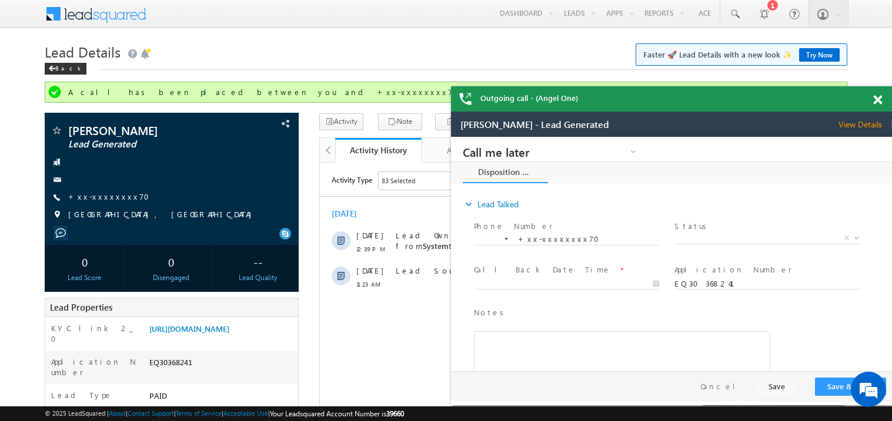
click at [872, 97] on div "Outgoing call - (Angel One)" at bounding box center [671, 98] width 441 height 25
click at [882, 103] on div at bounding box center [884, 97] width 16 height 23
click at [879, 100] on span at bounding box center [877, 100] width 9 height 10
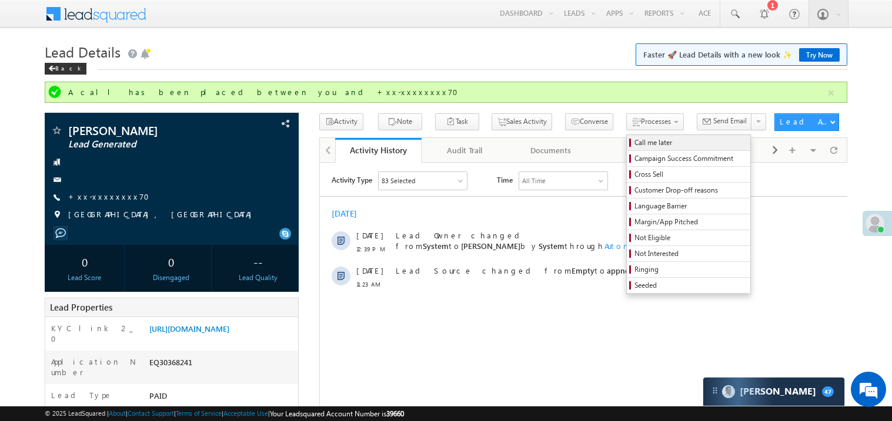
click at [634, 140] on span "Call me later" at bounding box center [690, 143] width 112 height 11
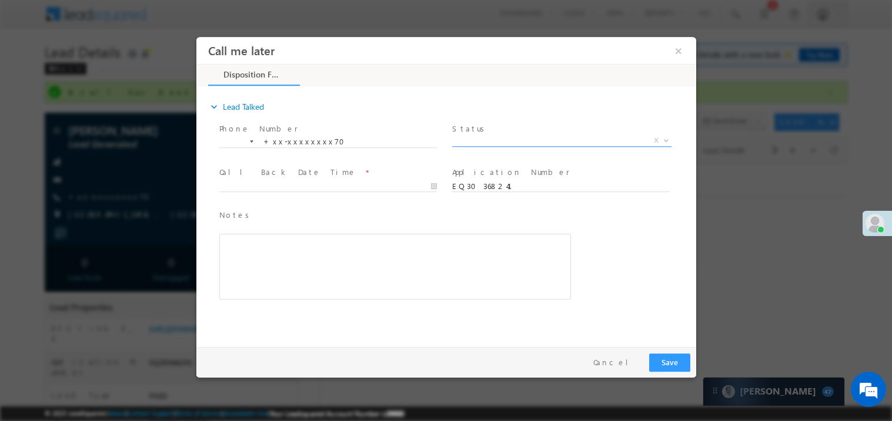
click at [486, 135] on span "X" at bounding box center [560, 141] width 219 height 12
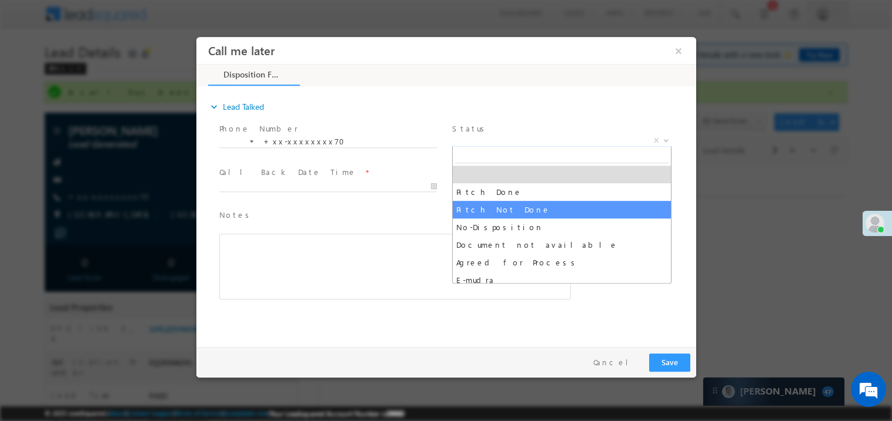
select select "Pitch Not Done"
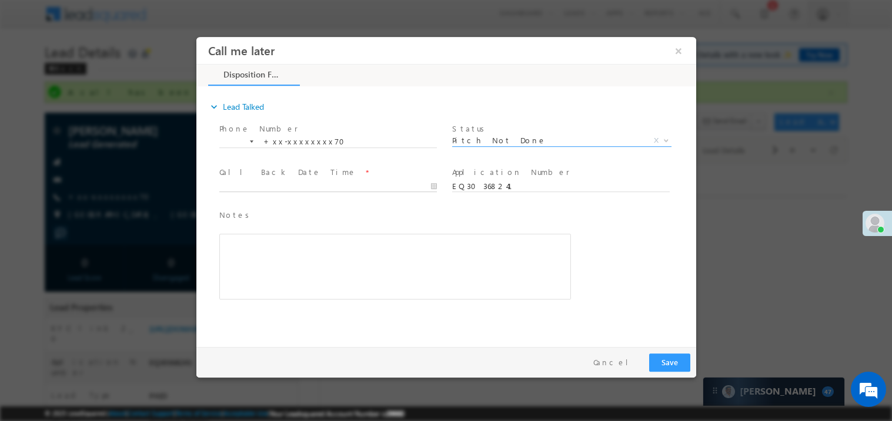
click at [306, 186] on body "Call me later ×" at bounding box center [446, 188] width 500 height 305
type input "10/11/25 12:46 PM"
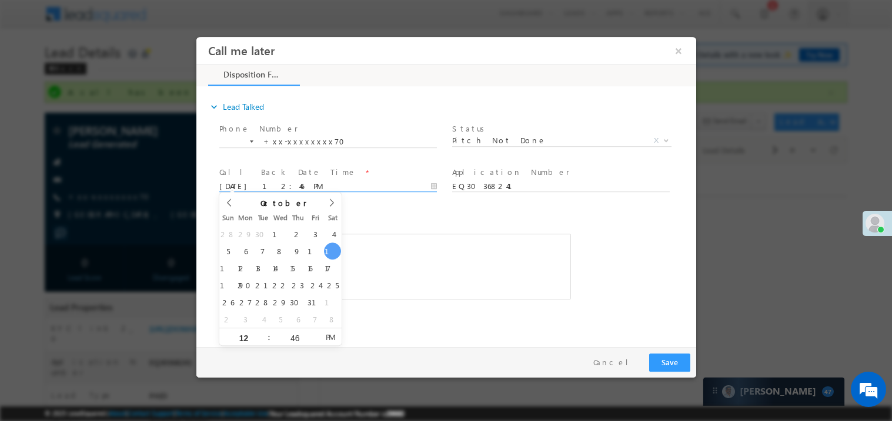
click at [474, 273] on div "Rich Text Editor, 40788eee-0fb2-11ec-a811-0adc8a9d82c2__tab1__section1__Notes__…" at bounding box center [394, 266] width 351 height 66
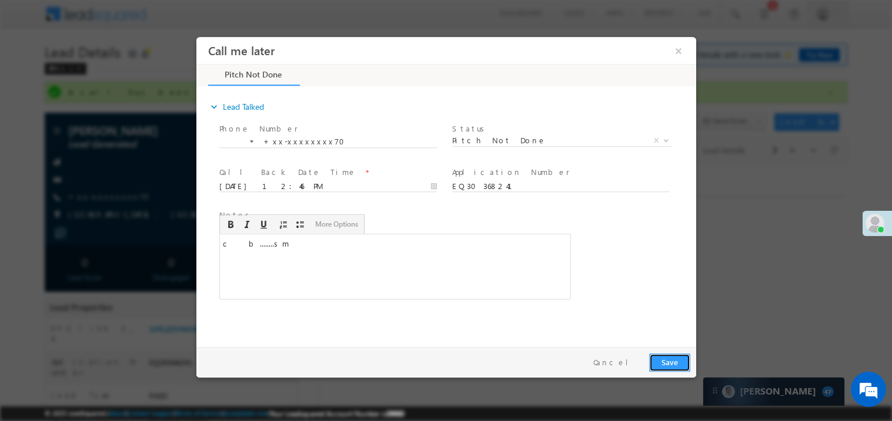
click at [673, 361] on button "Save" at bounding box center [668, 362] width 41 height 18
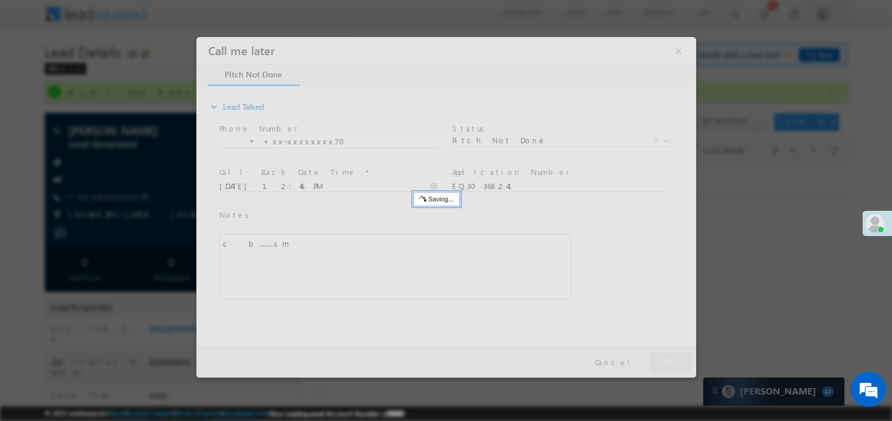
click at [673, 361] on div at bounding box center [446, 206] width 500 height 341
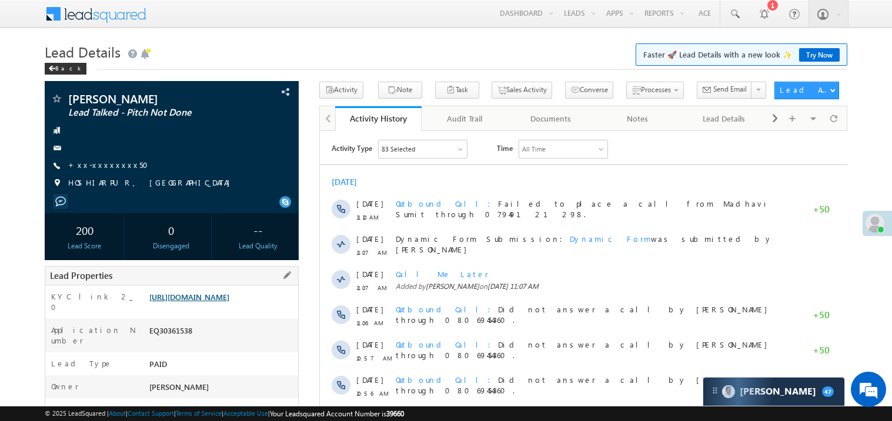
click at [229, 302] on link "[URL][DOMAIN_NAME]" at bounding box center [189, 297] width 80 height 10
click at [221, 302] on link "[URL][DOMAIN_NAME]" at bounding box center [189, 297] width 80 height 10
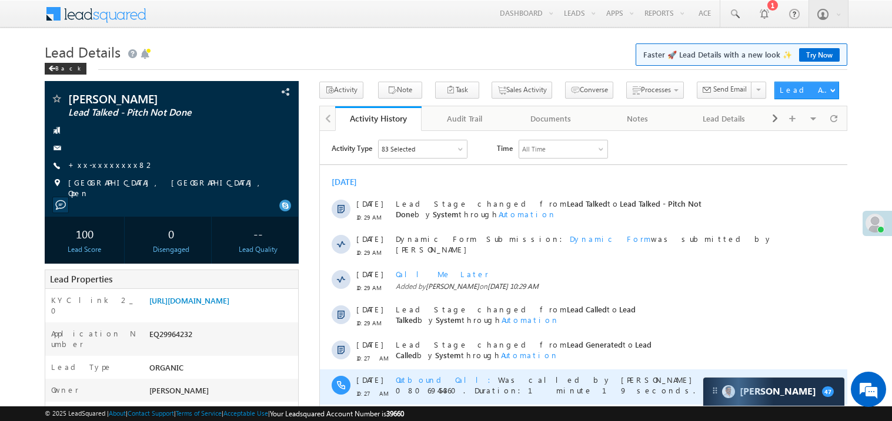
click at [658, 382] on span "Outbound Call Was called by [PERSON_NAME] through 08069454360. Duration:1 minut…" at bounding box center [570, 384] width 351 height 21
click at [680, 376] on span "Outbound Call Was called by [PERSON_NAME] through 08069454360. Duration:1 minut…" at bounding box center [570, 384] width 351 height 21
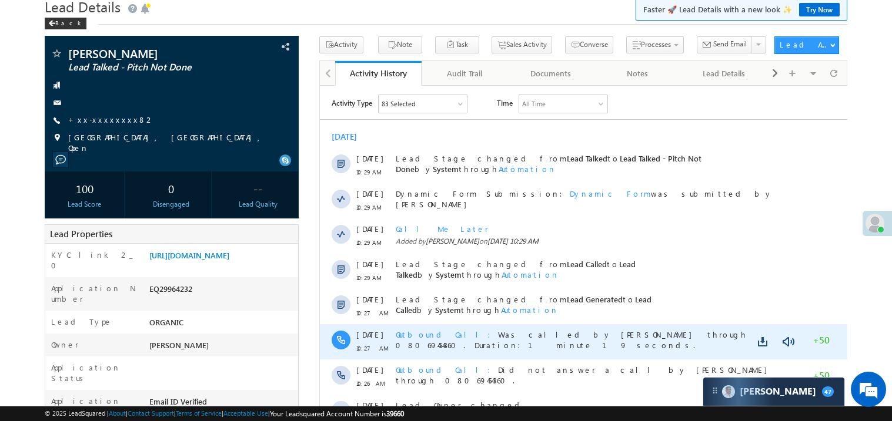
scroll to position [70, 0]
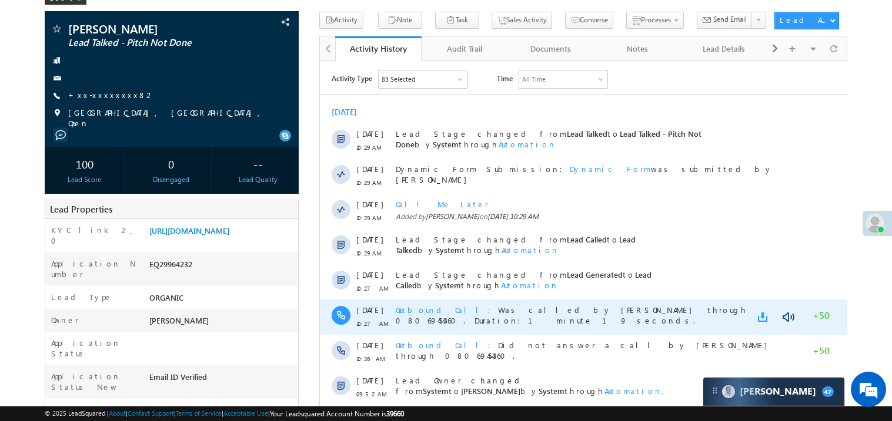
click at [761, 316] on link at bounding box center [764, 317] width 14 height 12
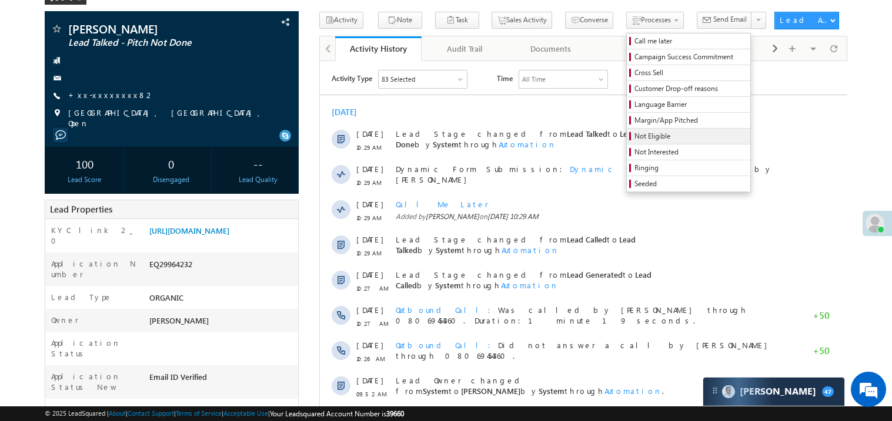
click at [643, 135] on span "Not Eligible" at bounding box center [690, 136] width 112 height 11
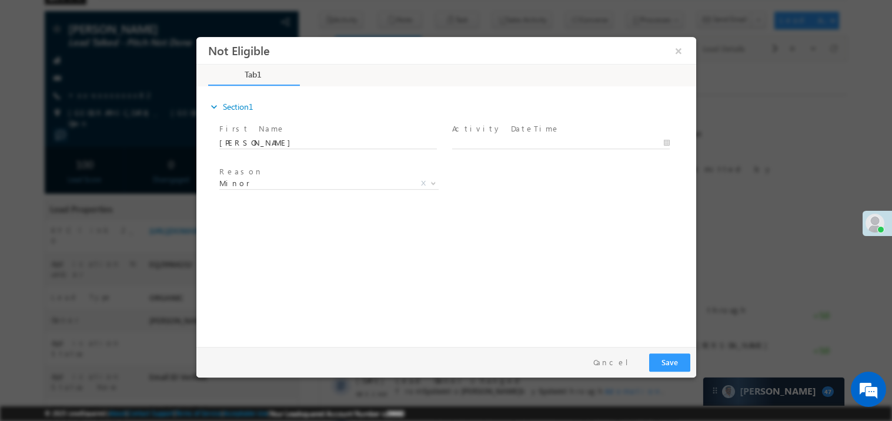
scroll to position [0, 0]
click at [475, 140] on body "Not Eligible ×" at bounding box center [446, 188] width 500 height 305
type input "[DATE] 12:51 PM"
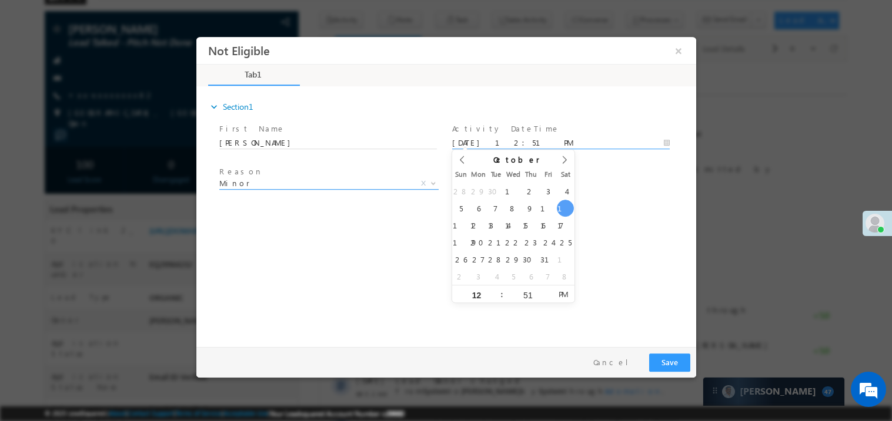
click at [264, 187] on span "Minor" at bounding box center [314, 182] width 191 height 11
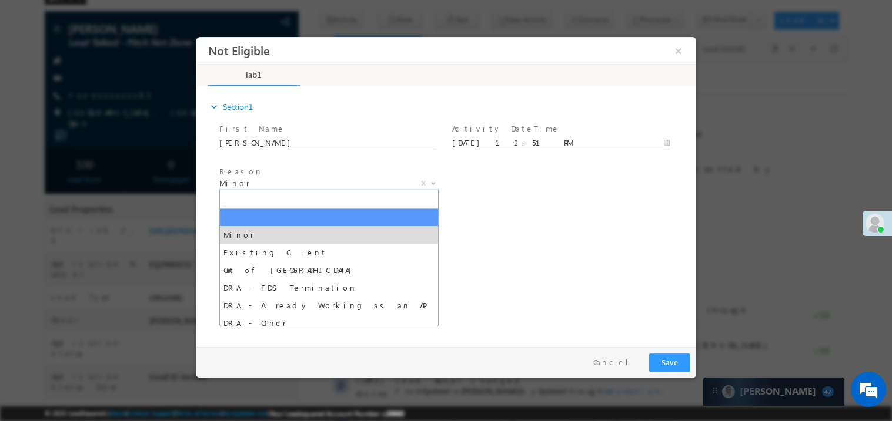
click at [534, 215] on div "expand_more Section1 First Name *" at bounding box center [449, 215] width 494 height 254
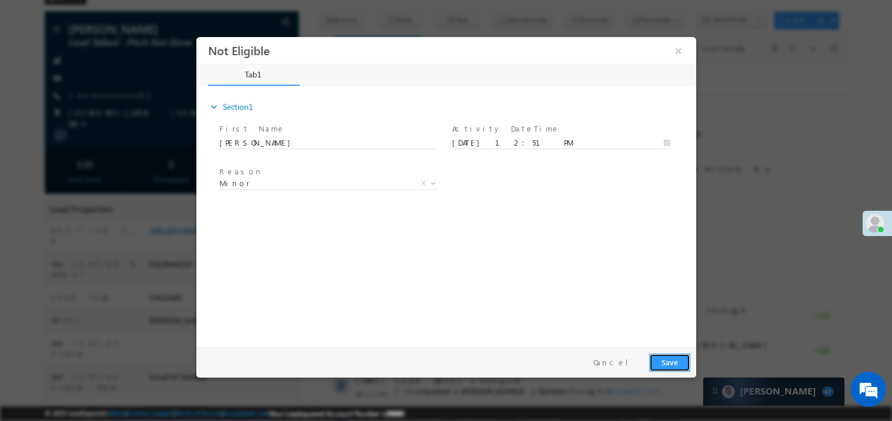
click at [672, 361] on button "Save" at bounding box center [668, 362] width 41 height 18
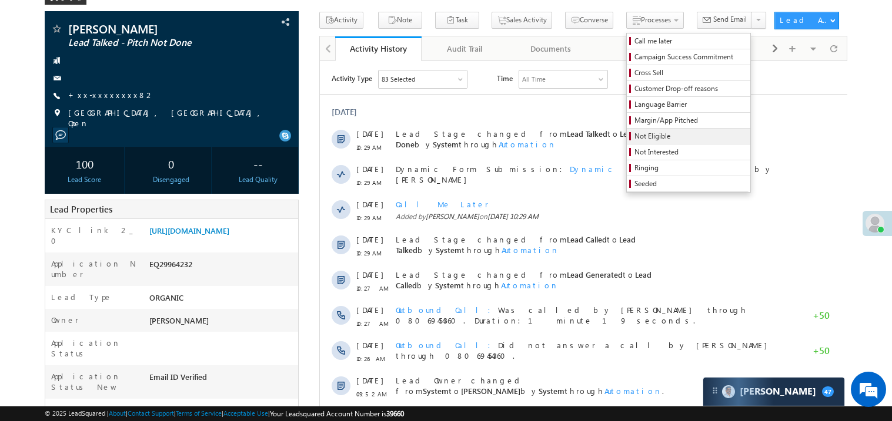
click at [634, 138] on span "Not Eligible" at bounding box center [690, 136] width 112 height 11
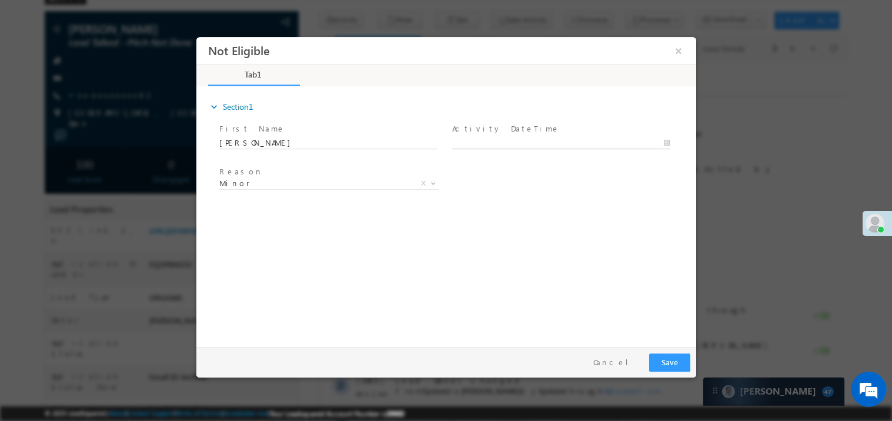
click at [488, 144] on body "Not Eligible ×" at bounding box center [446, 188] width 500 height 305
type input "10/11/25 12:52 PM"
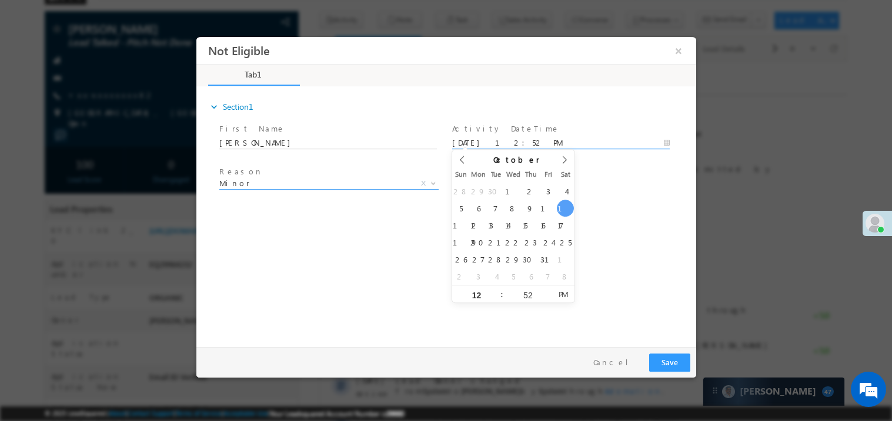
click at [306, 187] on span "Minor X" at bounding box center [328, 183] width 219 height 12
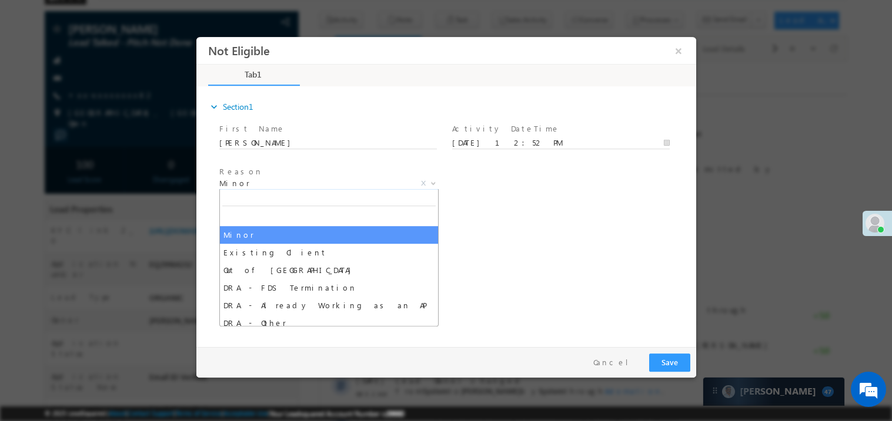
click at [529, 169] on div "Reason * Minor Existing Client Out of India DRA - FDS Termination DRA - Already…" at bounding box center [455, 184] width 479 height 43
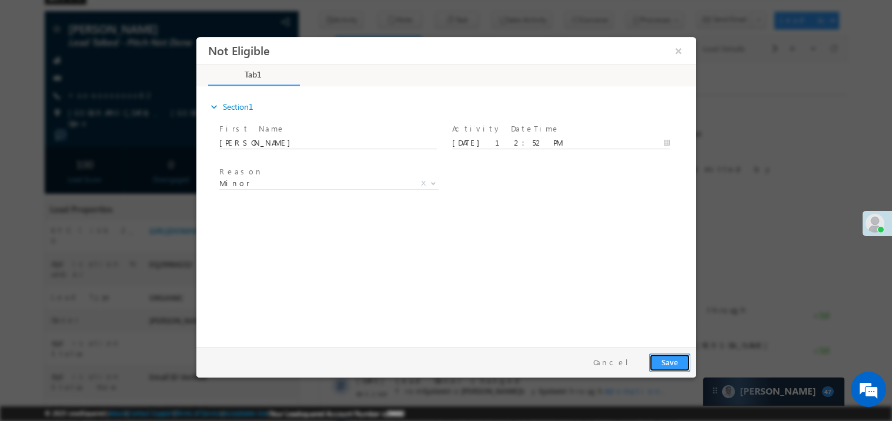
click at [676, 366] on button "Save" at bounding box center [668, 362] width 41 height 18
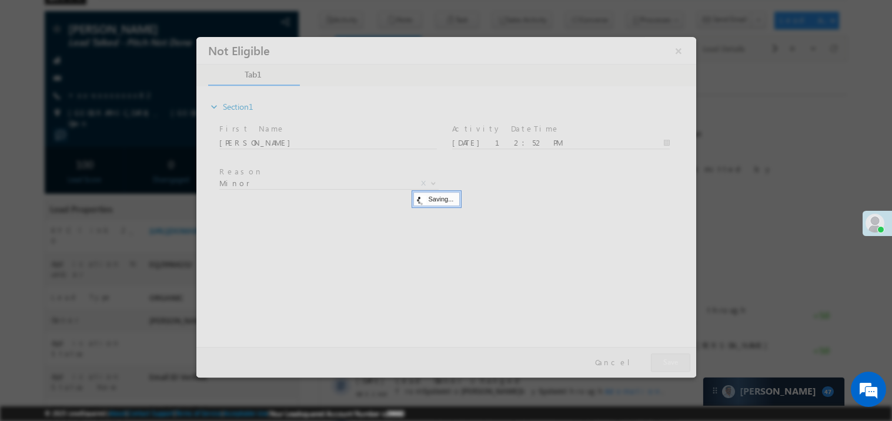
click at [676, 366] on div at bounding box center [446, 206] width 500 height 341
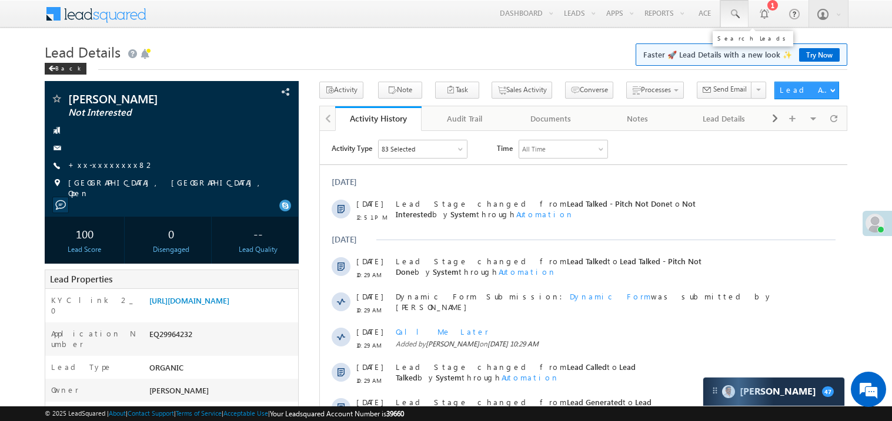
click at [732, 15] on span at bounding box center [734, 14] width 12 height 12
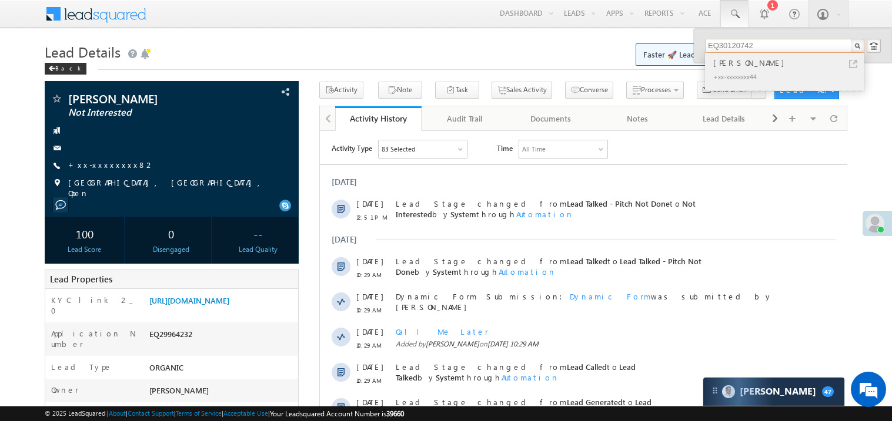
type input "EQ30120742"
click at [731, 64] on div "[PERSON_NAME]" at bounding box center [788, 62] width 157 height 13
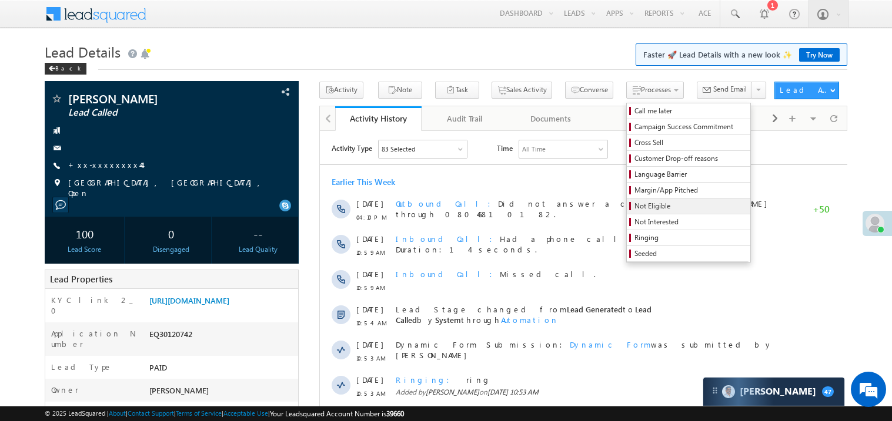
click at [640, 207] on span "Not Eligible" at bounding box center [690, 206] width 112 height 11
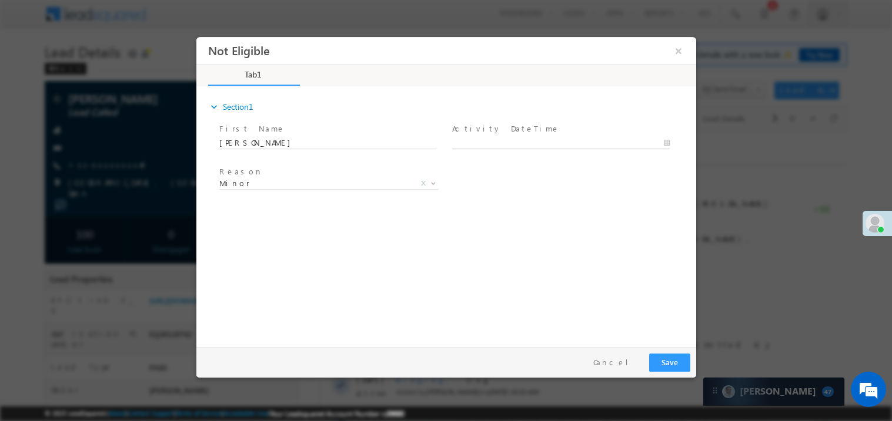
click at [497, 137] on body "Not Eligible ×" at bounding box center [446, 188] width 500 height 305
type input "[DATE] 12:53 PM"
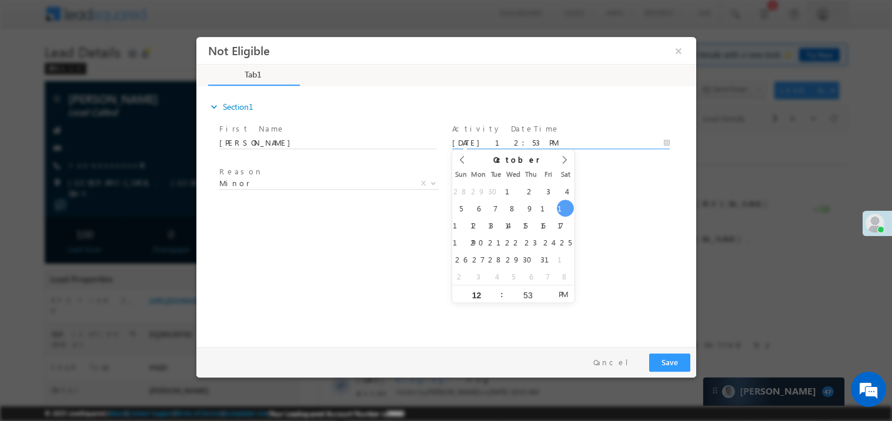
click at [336, 251] on div "expand_more Section1 First Name *" at bounding box center [449, 215] width 494 height 254
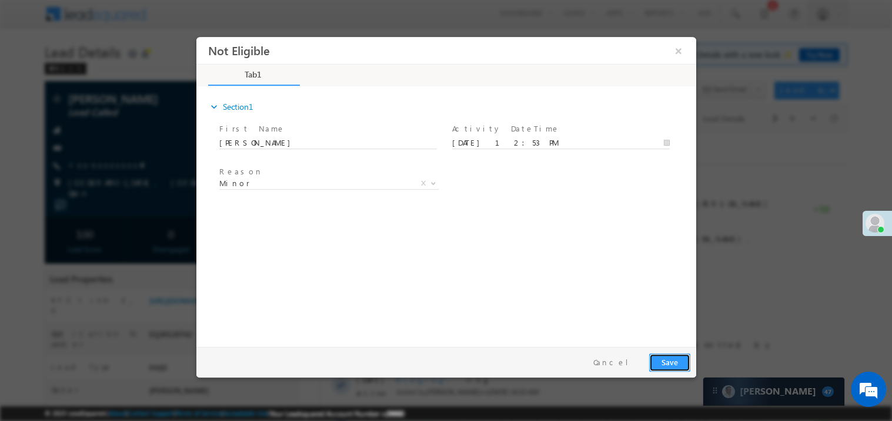
click at [671, 361] on button "Save" at bounding box center [668, 362] width 41 height 18
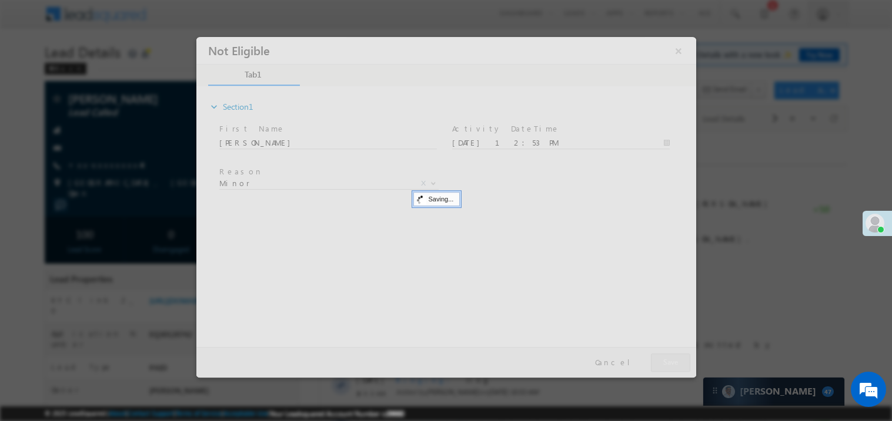
click at [671, 361] on div at bounding box center [446, 206] width 500 height 341
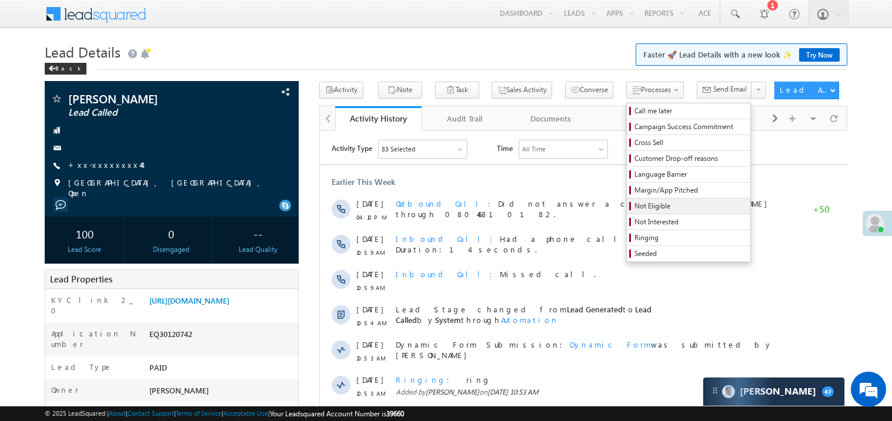
click at [634, 206] on span "Not Eligible" at bounding box center [690, 206] width 112 height 11
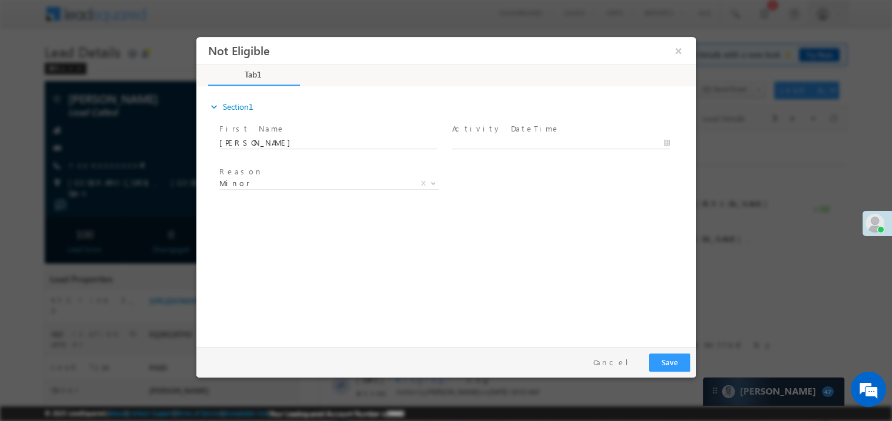
click at [464, 131] on label "Activity DateTime" at bounding box center [505, 128] width 108 height 11
click at [486, 142] on body "Not Eligible ×" at bounding box center [446, 188] width 500 height 305
type input "10/11/25 12:54 PM"
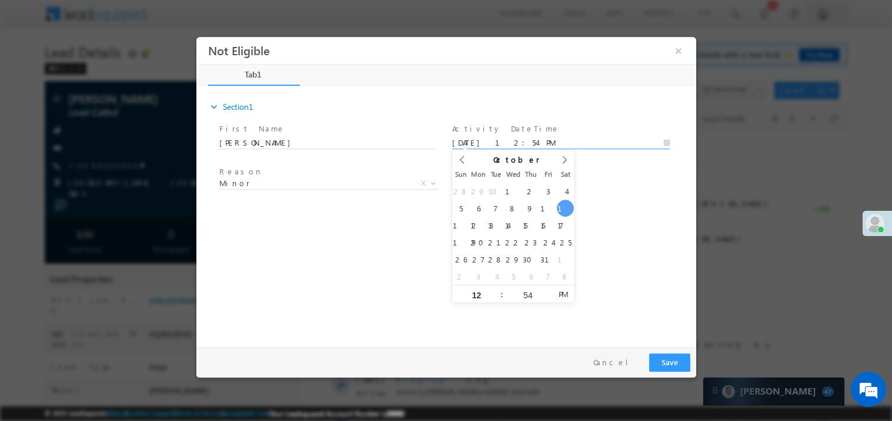
click at [358, 252] on div "expand_more Section1 First Name *" at bounding box center [449, 215] width 494 height 254
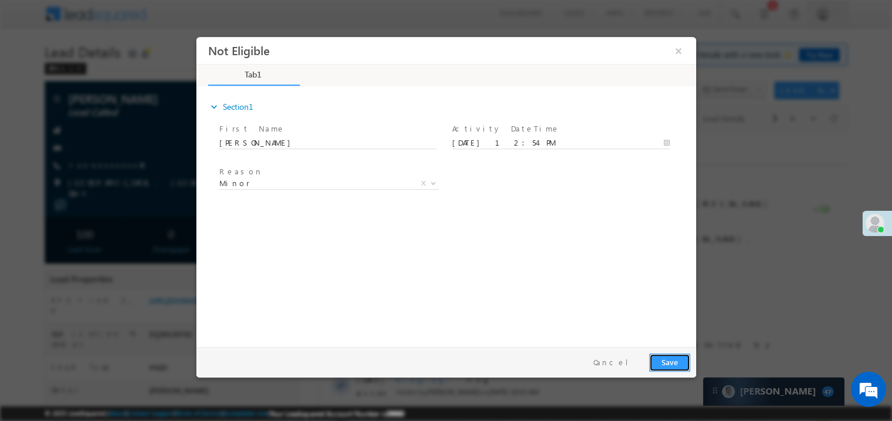
click at [666, 360] on button "Save" at bounding box center [668, 362] width 41 height 18
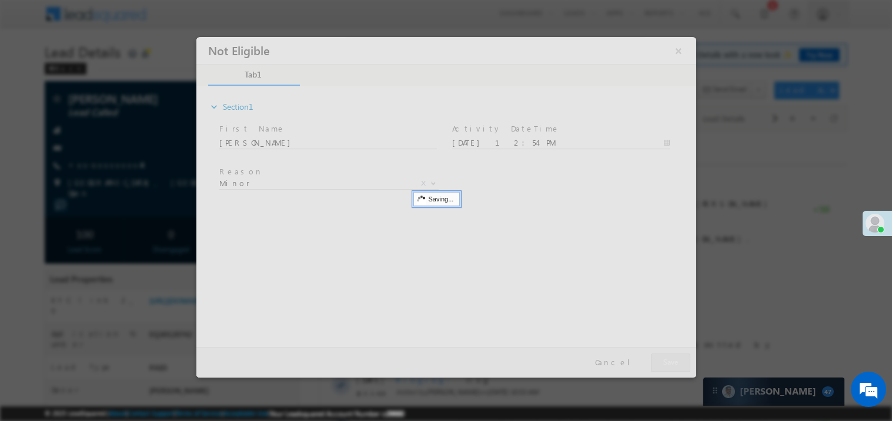
click at [666, 360] on div at bounding box center [446, 206] width 500 height 341
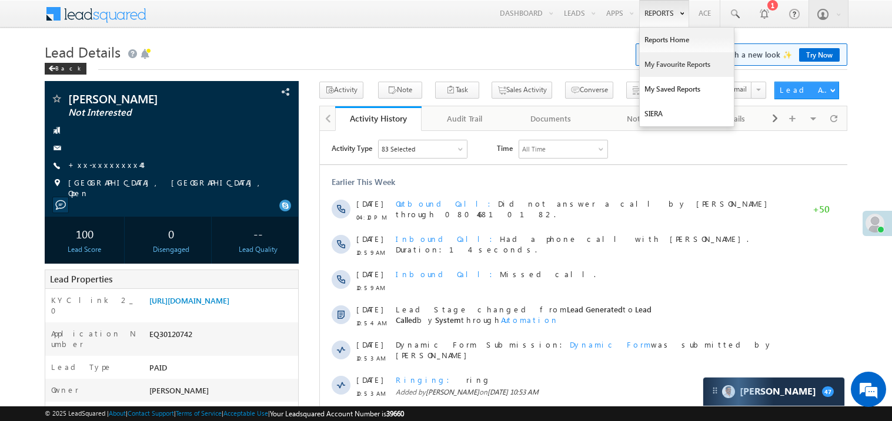
click at [660, 67] on link "My Favourite Reports" at bounding box center [686, 64] width 94 height 25
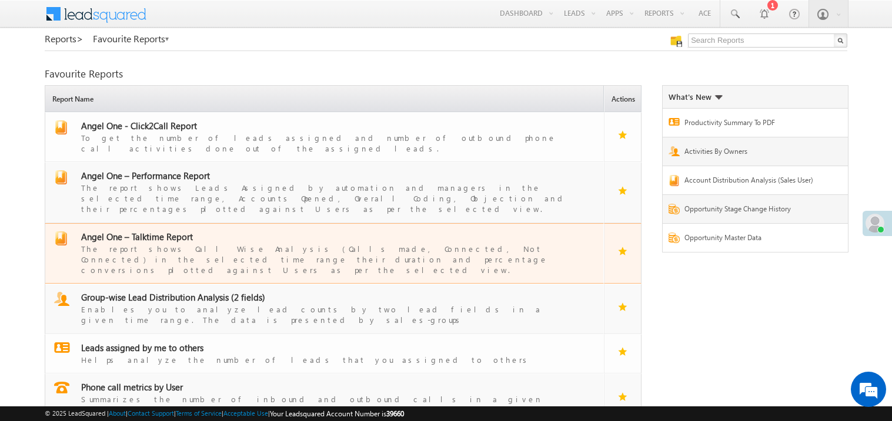
click at [151, 231] on span "Angel One – Talktime Report" at bounding box center [137, 237] width 112 height 12
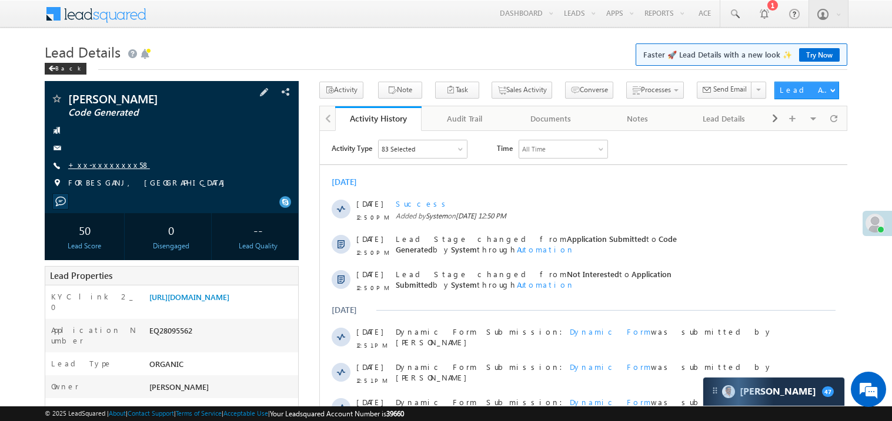
click at [104, 162] on link "+xx-xxxxxxxx58" at bounding box center [109, 165] width 82 height 10
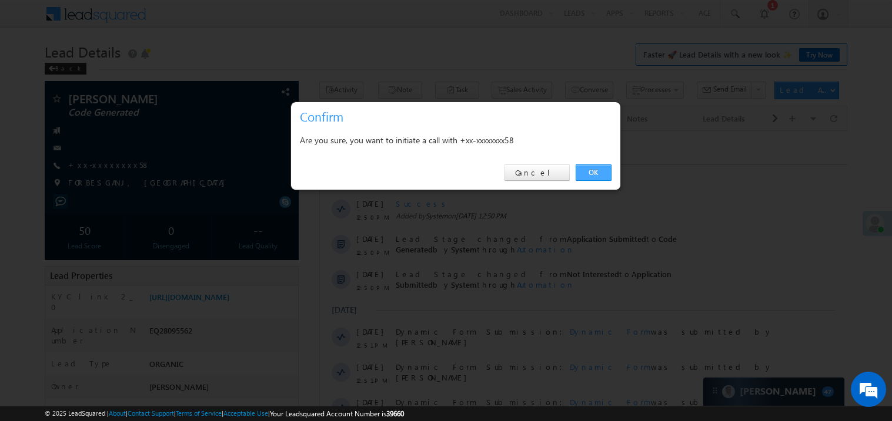
click at [595, 173] on link "OK" at bounding box center [593, 173] width 36 height 16
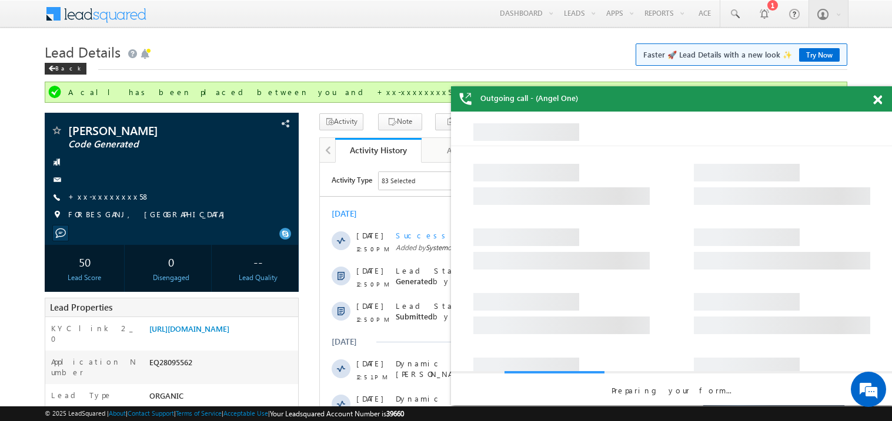
click at [875, 95] on span at bounding box center [877, 100] width 9 height 10
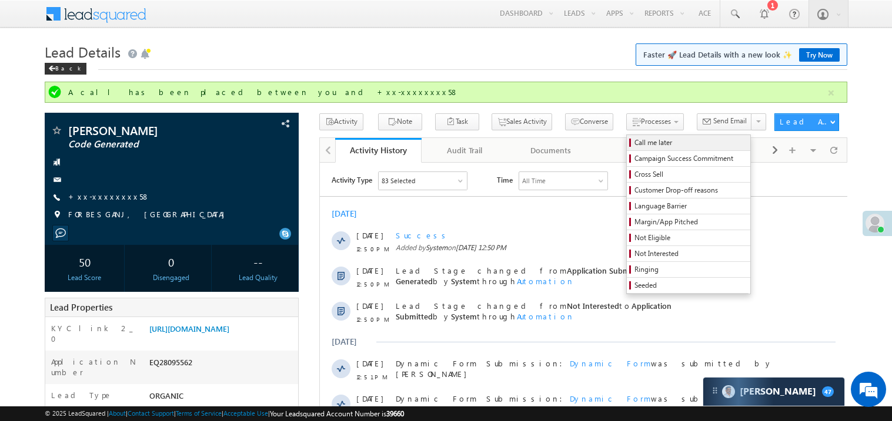
click at [634, 145] on span "Call me later" at bounding box center [690, 143] width 112 height 11
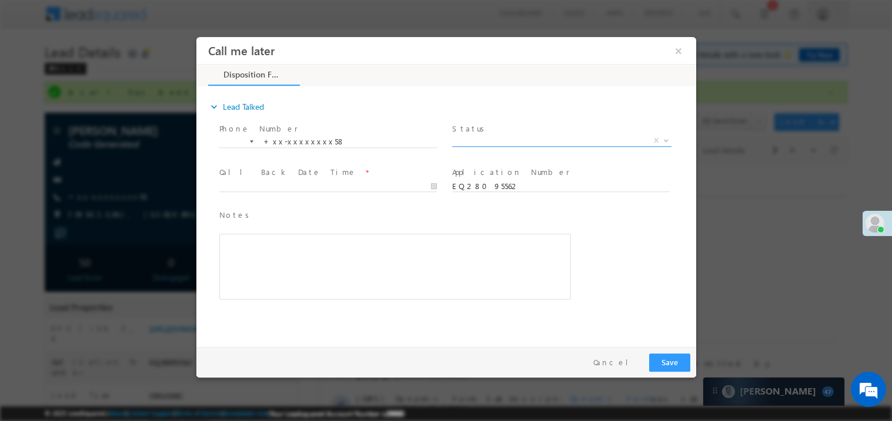
click at [482, 135] on span "X" at bounding box center [560, 141] width 219 height 12
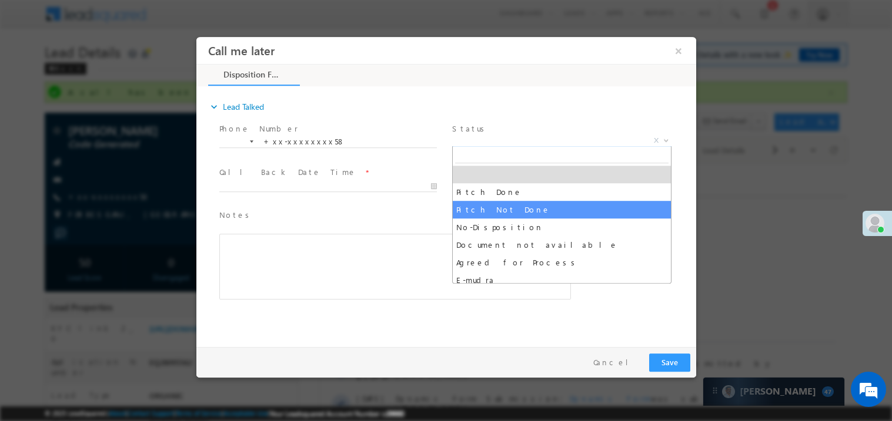
select select "Pitch Not Done"
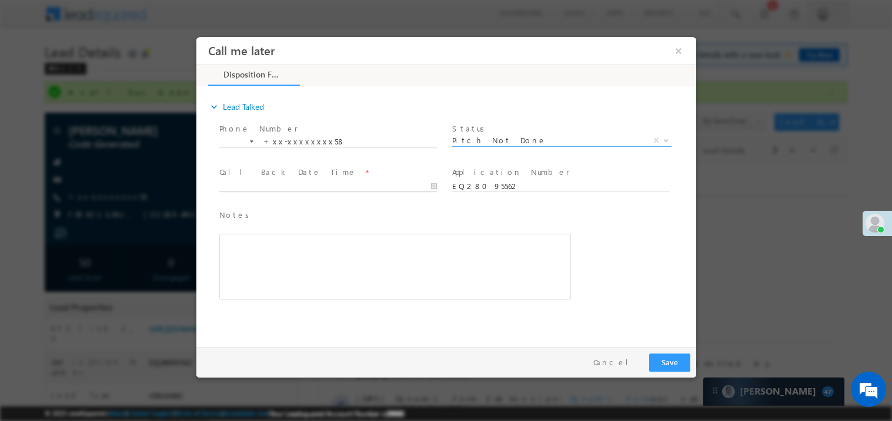
click at [251, 189] on body "Call me later ×" at bounding box center [446, 188] width 500 height 305
type input "10/11/25 12:58 PM"
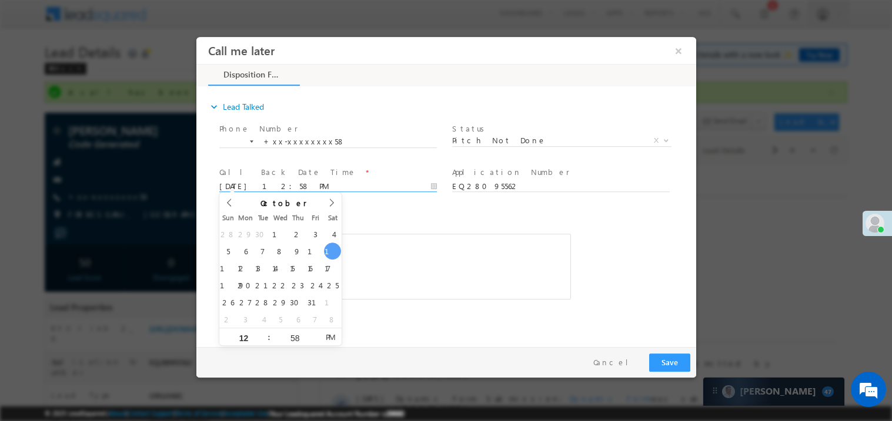
click at [366, 233] on div "Rich Text Editor, 40788eee-0fb2-11ec-a811-0adc8a9d82c2__tab1__section1__Notes__…" at bounding box center [394, 266] width 351 height 66
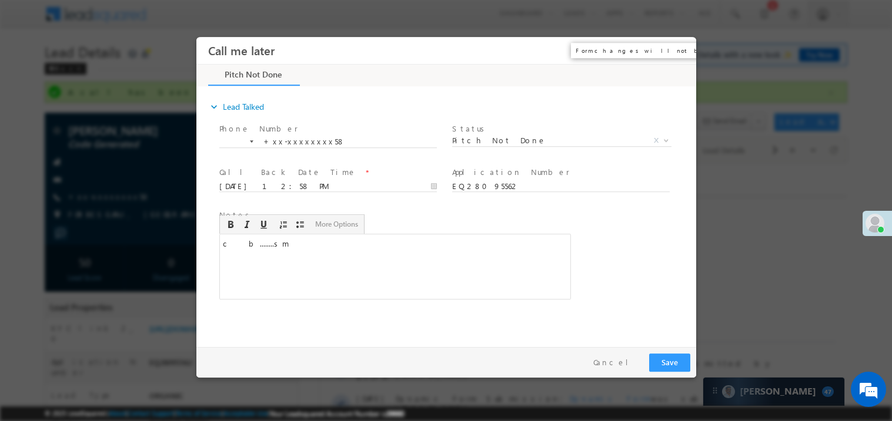
click at [673, 49] on button "×" at bounding box center [678, 50] width 20 height 22
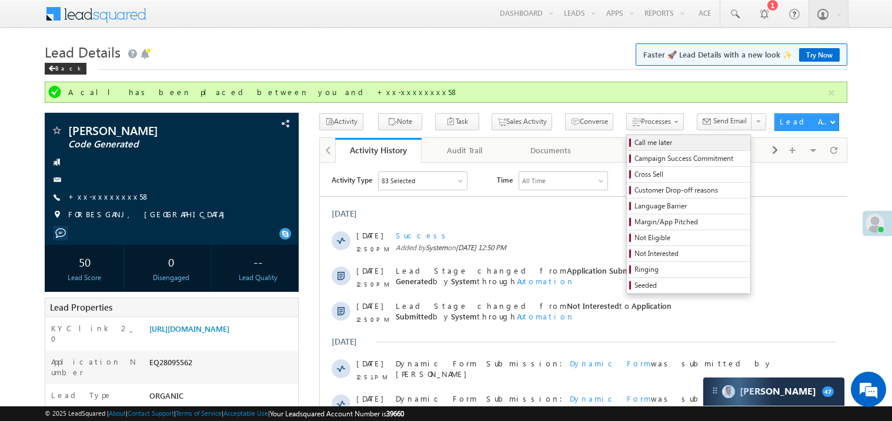
click at [634, 143] on span "Call me later" at bounding box center [690, 143] width 112 height 11
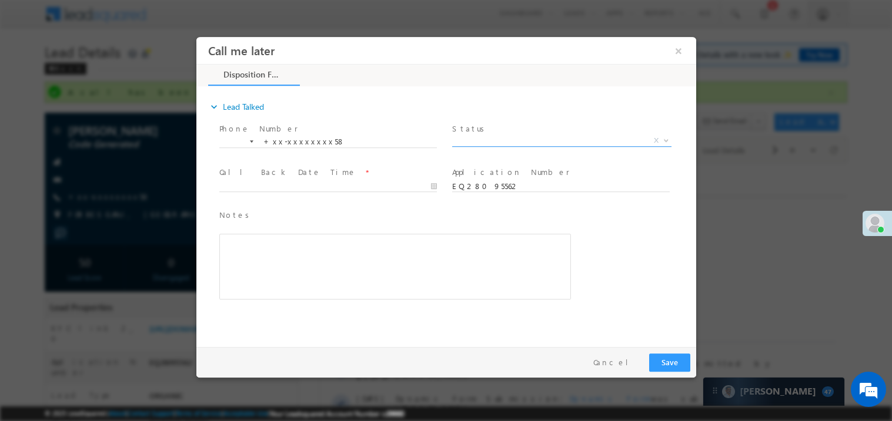
click at [474, 140] on span "X" at bounding box center [560, 141] width 219 height 12
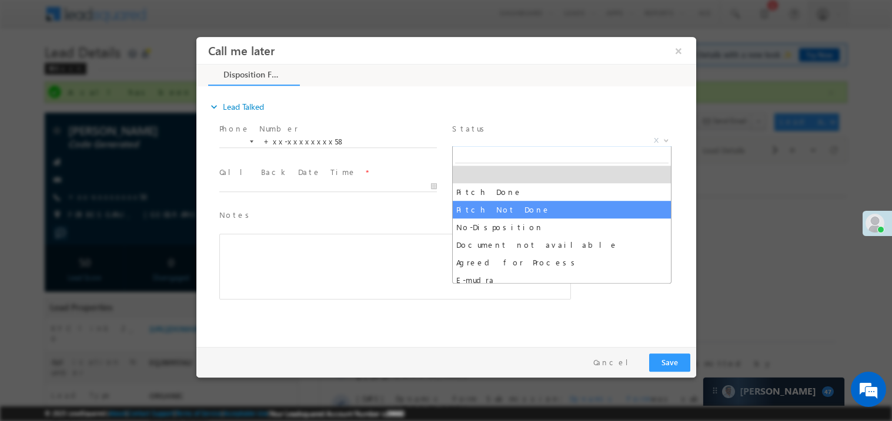
select select "Pitch Not Done"
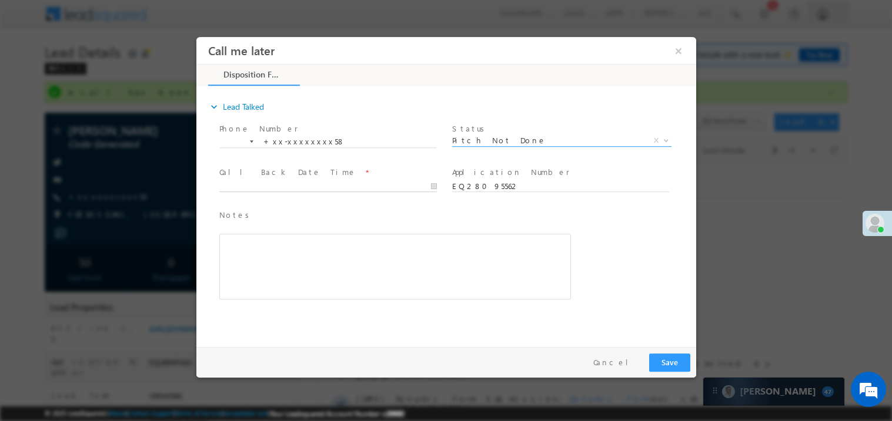
click at [271, 183] on body "Call me later ×" at bounding box center [446, 188] width 500 height 305
type input "10/11/25 12:59 PM"
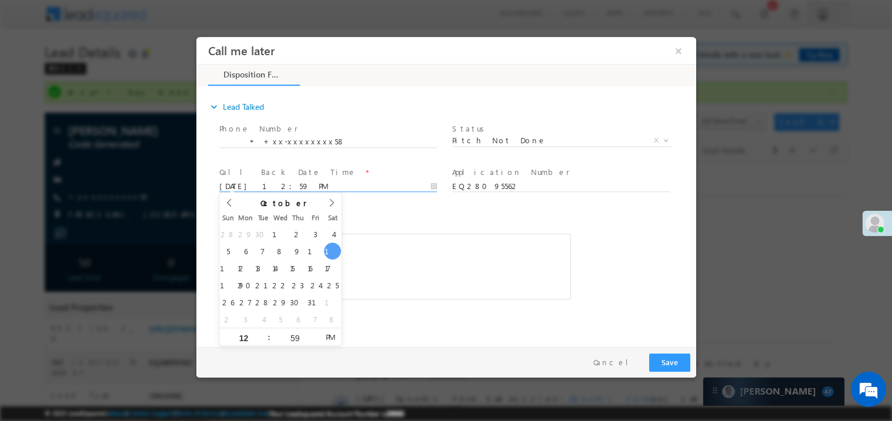
click at [455, 238] on div "Rich Text Editor, 40788eee-0fb2-11ec-a811-0adc8a9d82c2__tab1__section1__Notes__…" at bounding box center [394, 266] width 351 height 66
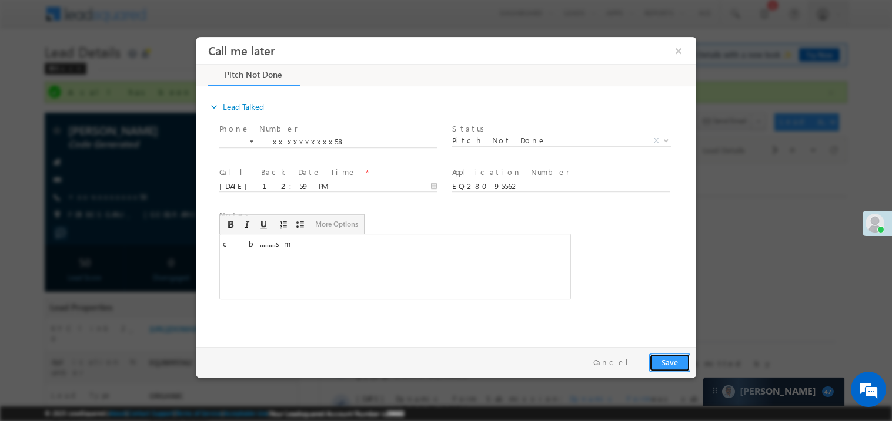
click at [667, 357] on button "Save" at bounding box center [668, 362] width 41 height 18
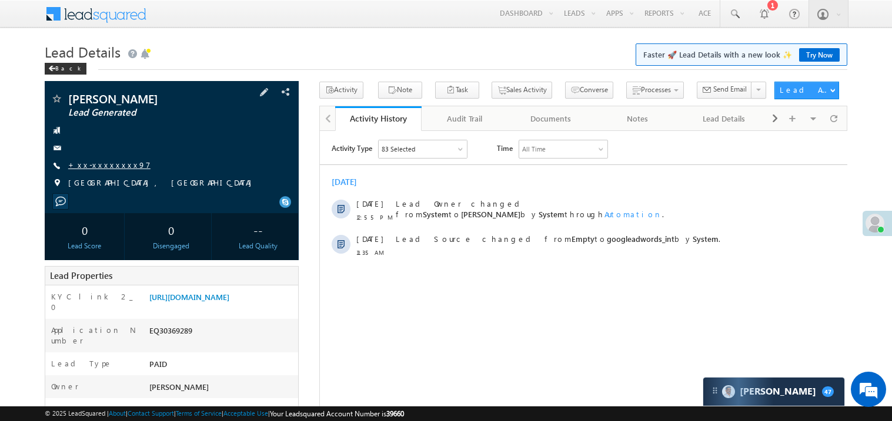
click at [108, 167] on link "+xx-xxxxxxxx97" at bounding box center [109, 165] width 82 height 10
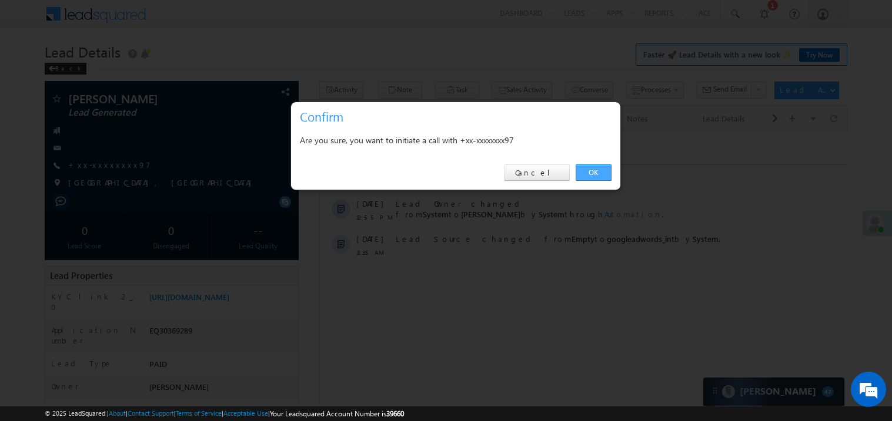
click at [593, 172] on link "OK" at bounding box center [593, 173] width 36 height 16
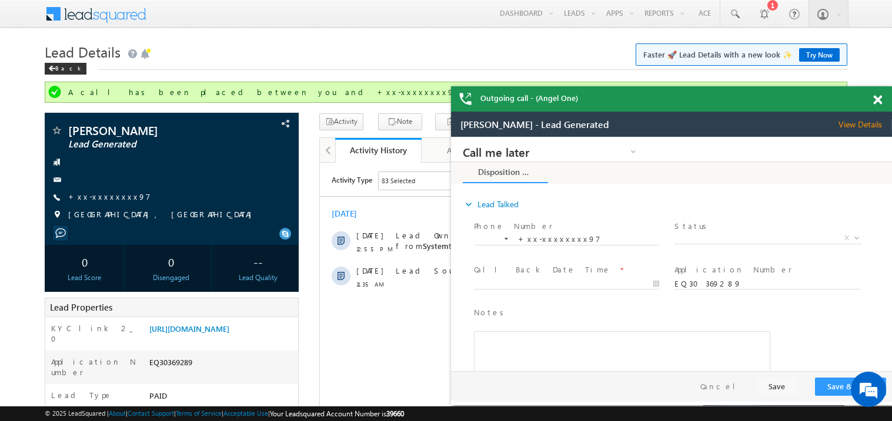
click at [875, 100] on span at bounding box center [877, 100] width 9 height 10
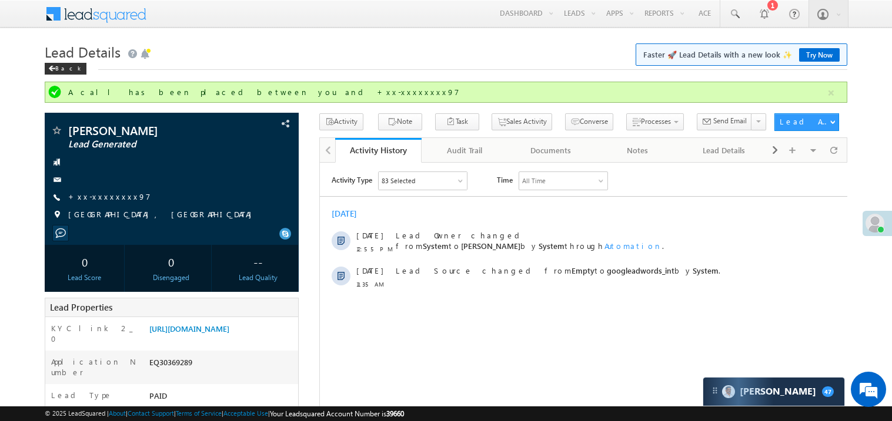
click at [458, 51] on h1 "Lead Details Faster 🚀 Lead Details with a new look ✨ Try Now" at bounding box center [446, 50] width 802 height 23
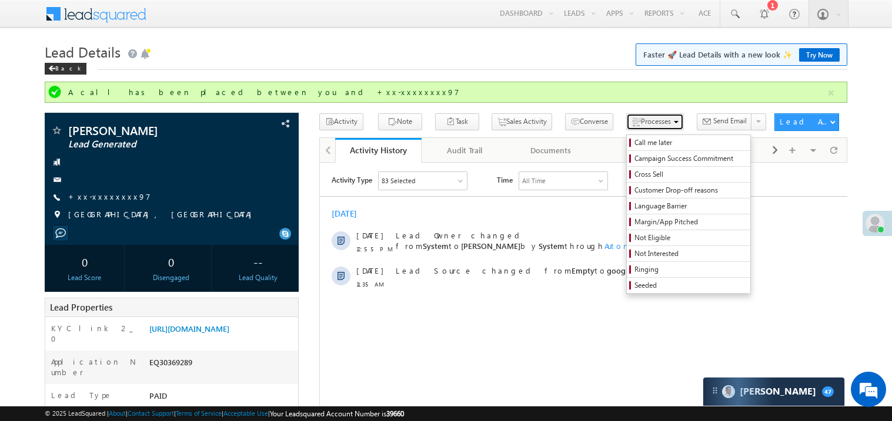
click at [631, 118] on span "button" at bounding box center [635, 122] width 9 height 11
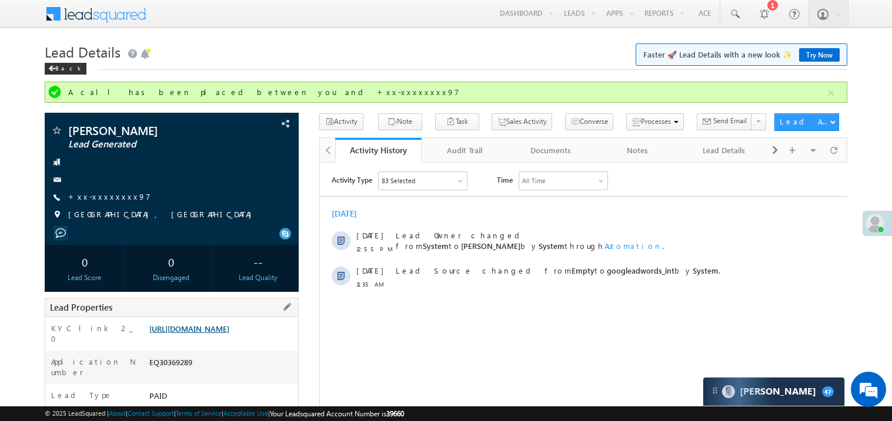
click at [216, 332] on link "[URL][DOMAIN_NAME]" at bounding box center [189, 329] width 80 height 10
click at [105, 201] on link "+xx-xxxxxxxx97" at bounding box center [109, 197] width 82 height 10
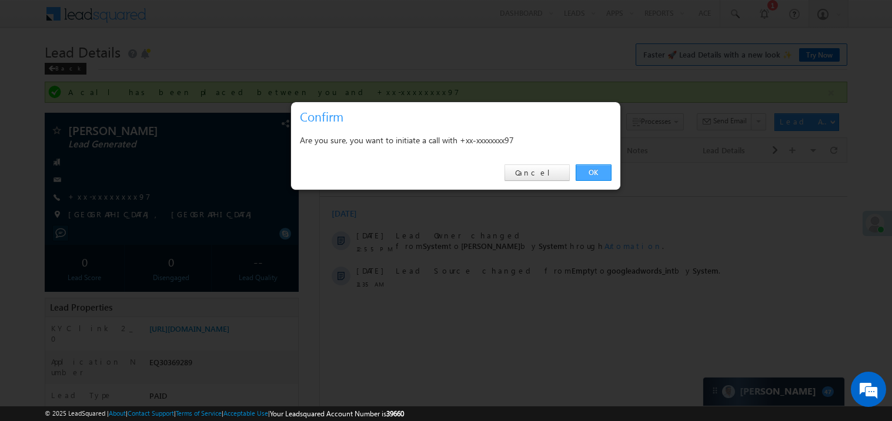
click at [597, 172] on link "OK" at bounding box center [593, 173] width 36 height 16
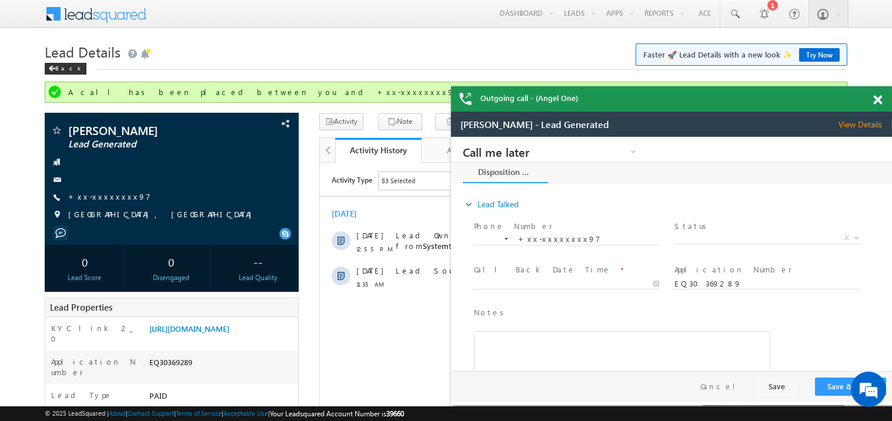
click at [877, 98] on span at bounding box center [877, 100] width 9 height 10
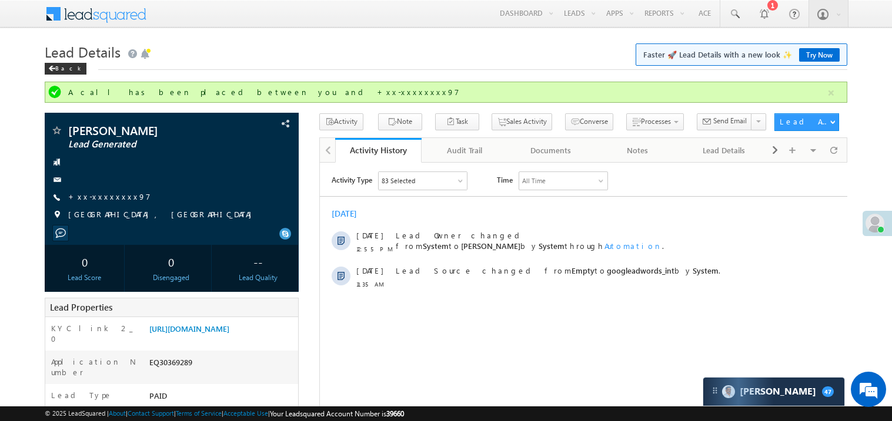
click at [400, 60] on h1 "Lead Details Faster 🚀 Lead Details with a new look ✨ Try Now" at bounding box center [446, 50] width 802 height 23
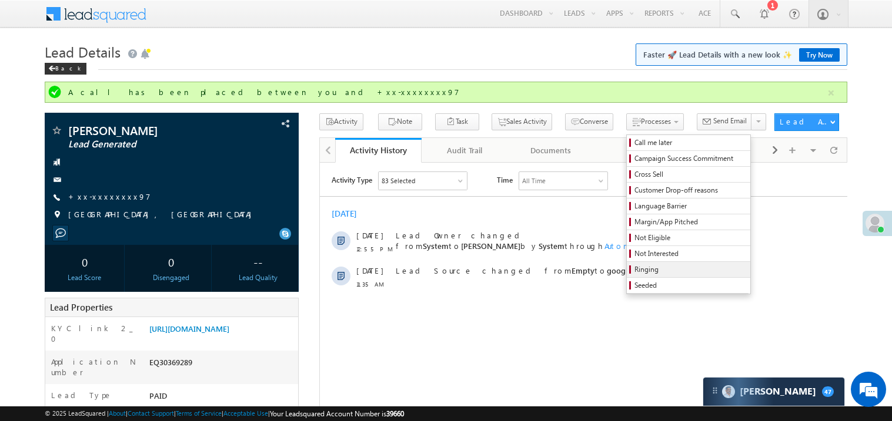
click at [659, 265] on link "Ringing" at bounding box center [687, 269] width 123 height 15
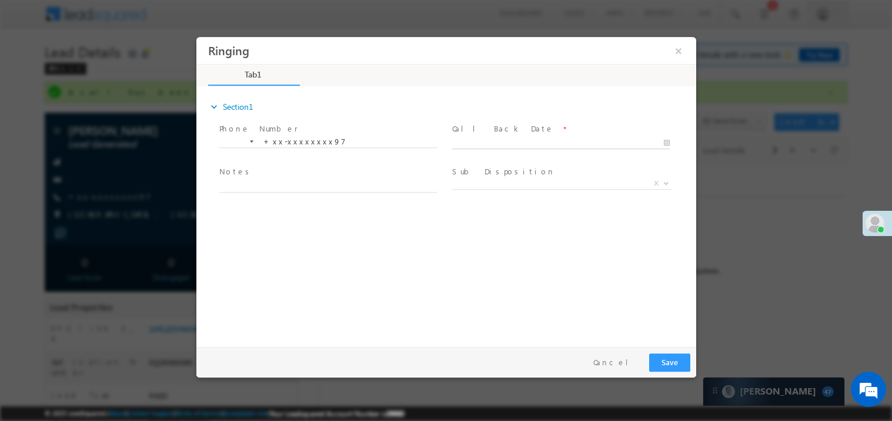
click at [500, 142] on body "Ringing ×" at bounding box center [446, 188] width 500 height 305
type input "10/11/25 1:05 PM"
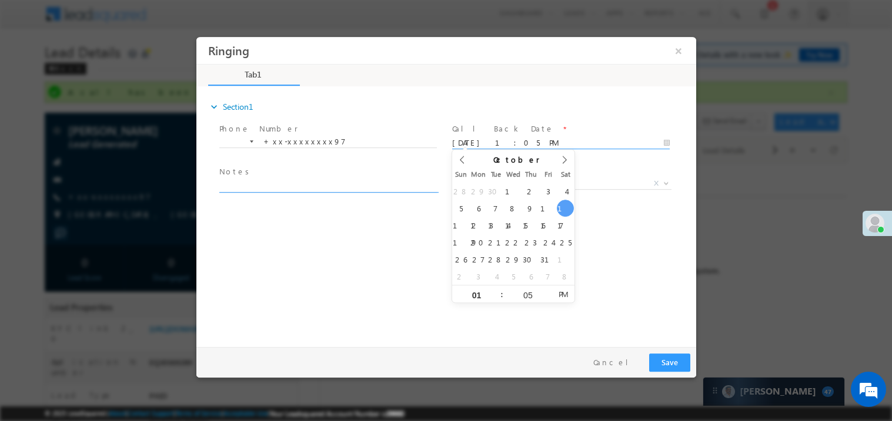
click at [251, 183] on textarea at bounding box center [327, 186] width 217 height 14
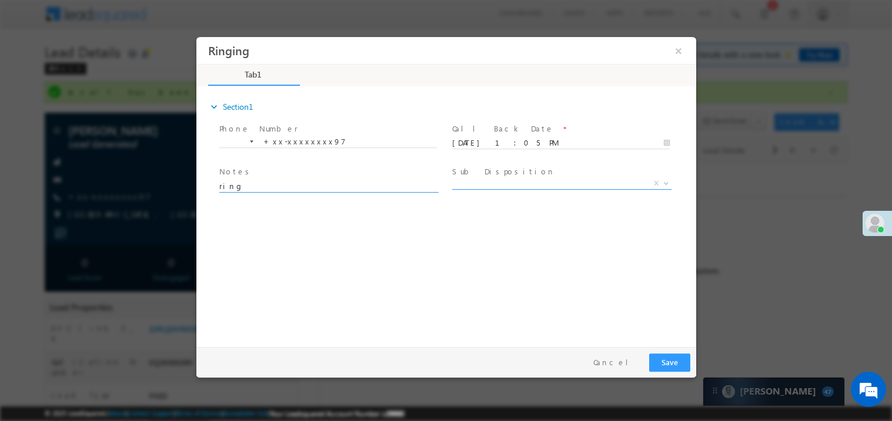
type textarea "ring"
click at [495, 185] on span "X" at bounding box center [560, 183] width 219 height 12
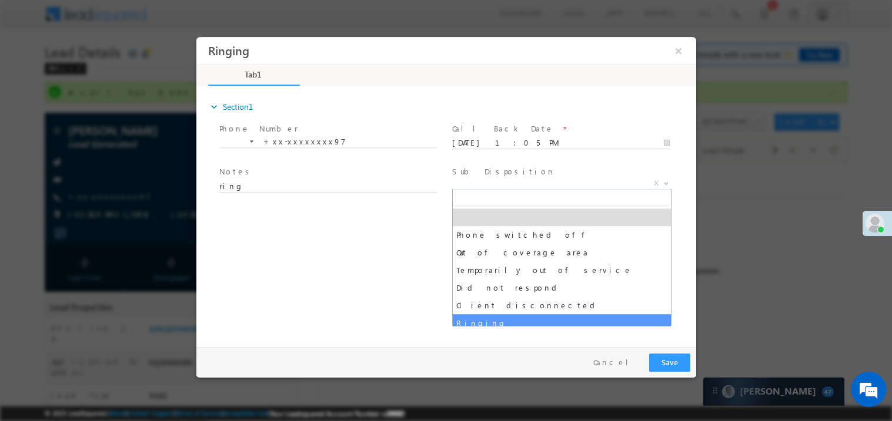
click at [284, 222] on div "expand_more Section1 Phone Number *" at bounding box center [449, 215] width 494 height 254
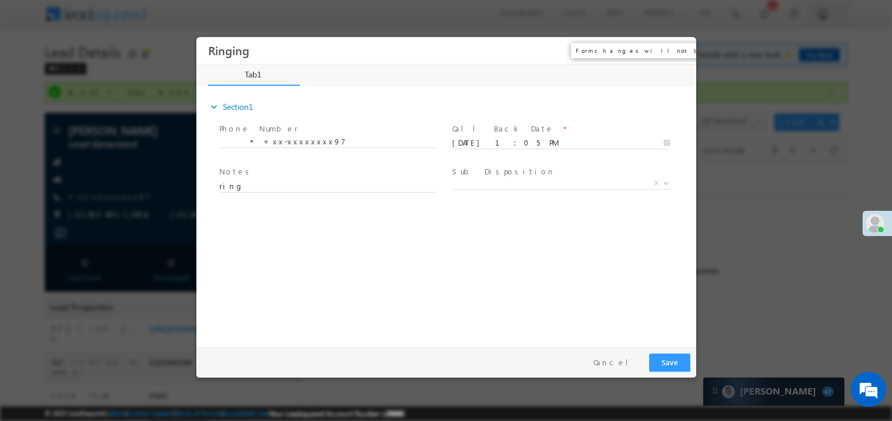
click at [678, 46] on button "×" at bounding box center [678, 50] width 20 height 22
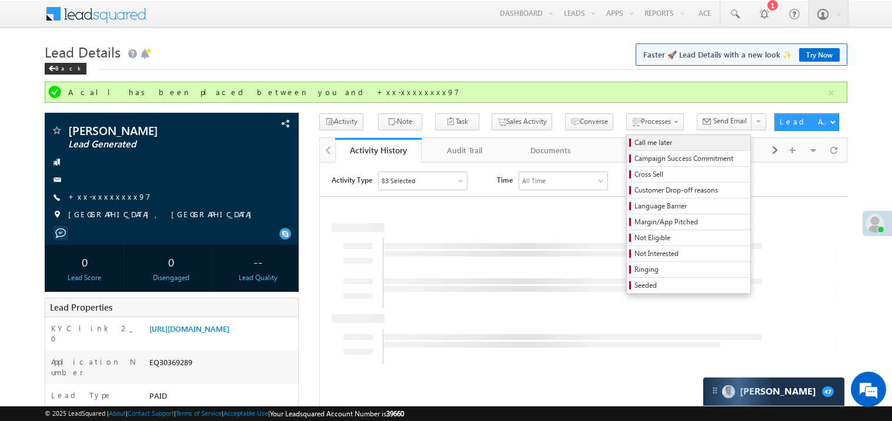
click at [634, 144] on span "Call me later" at bounding box center [690, 143] width 112 height 11
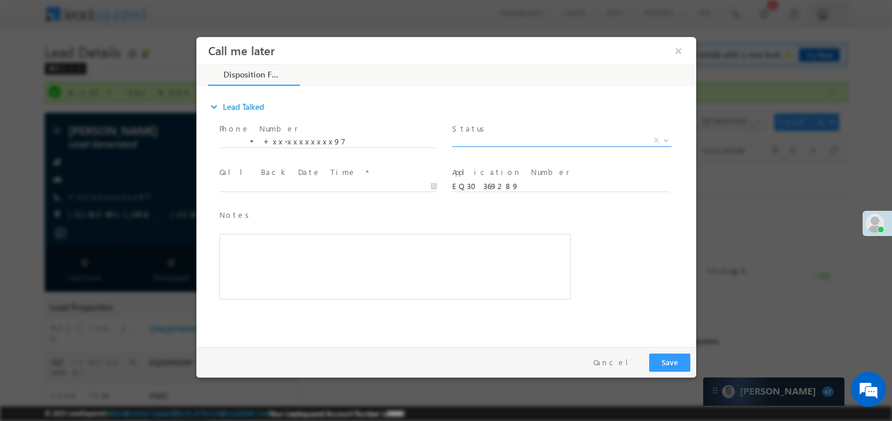
click at [471, 141] on span "X" at bounding box center [560, 141] width 219 height 12
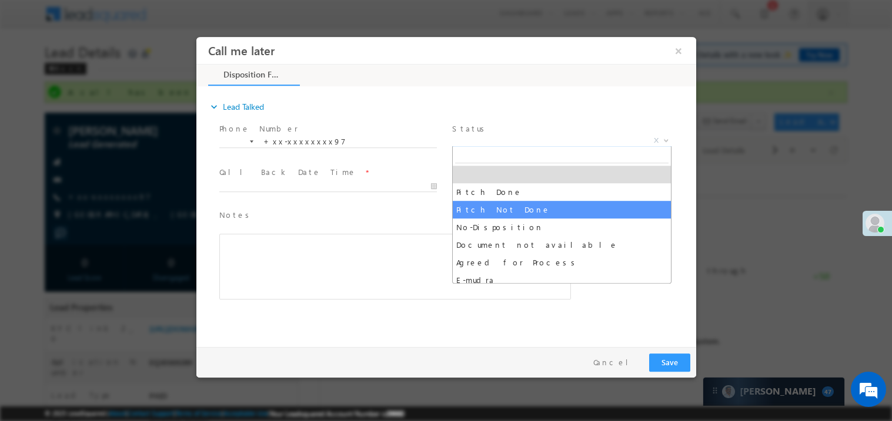
select select "Pitch Not Done"
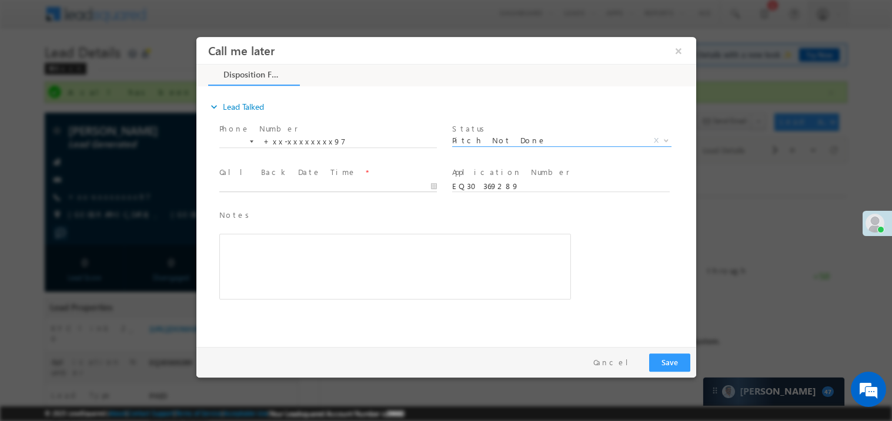
click at [242, 185] on body "Call me later ×" at bounding box center [446, 188] width 500 height 305
type input "10/11/25 1:06 PM"
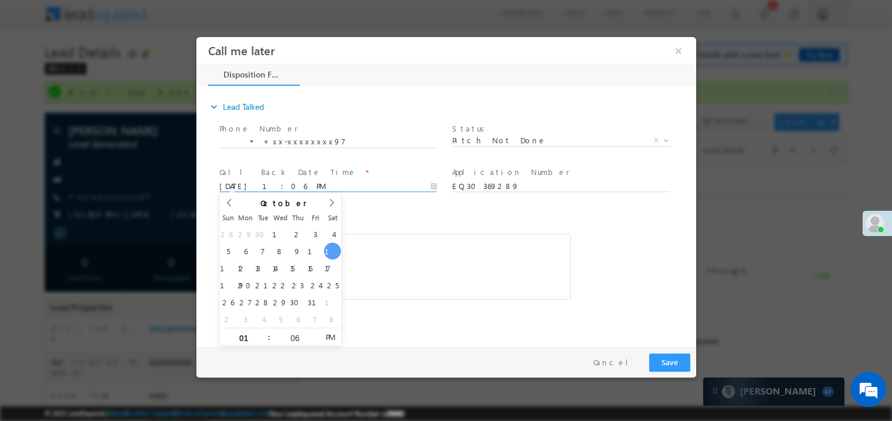
click at [437, 260] on div "Rich Text Editor, 40788eee-0fb2-11ec-a811-0adc8a9d82c2__tab1__section1__Notes__…" at bounding box center [394, 266] width 351 height 66
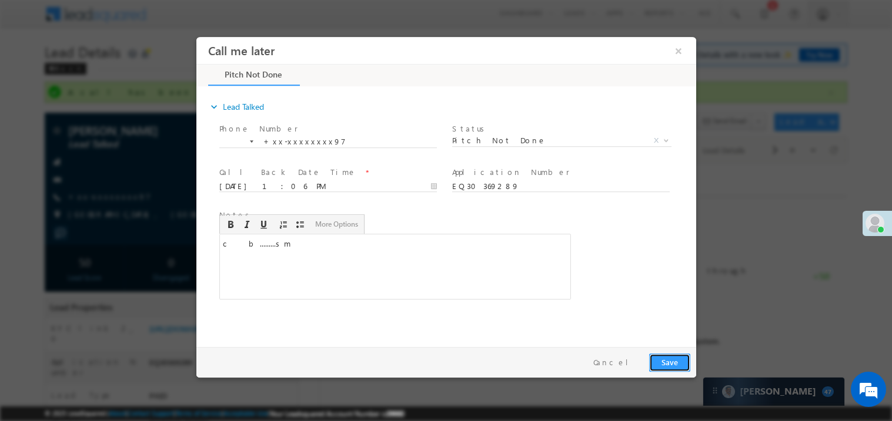
click at [676, 367] on button "Save" at bounding box center [668, 362] width 41 height 18
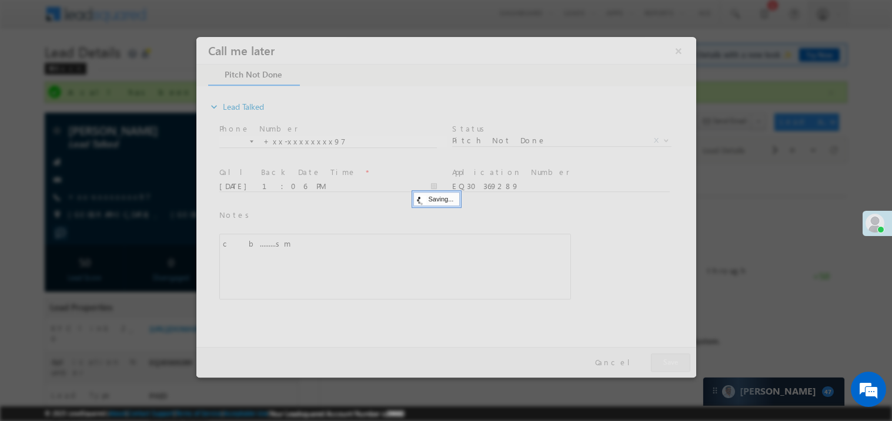
click at [676, 367] on div at bounding box center [446, 206] width 500 height 341
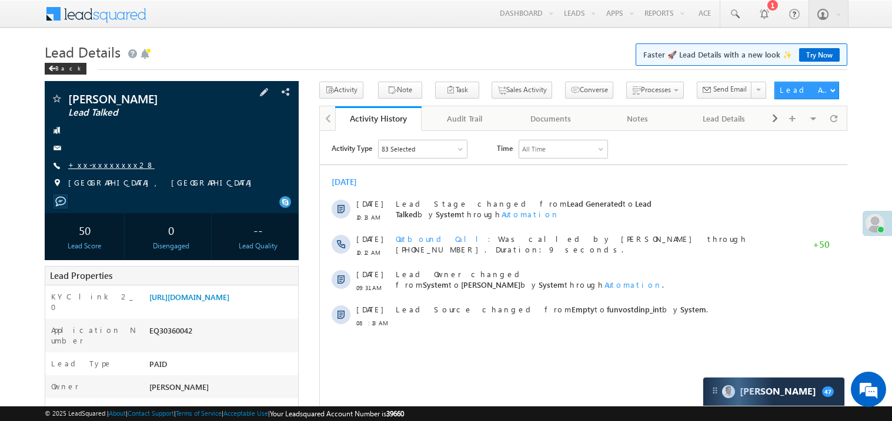
click at [96, 166] on link "+xx-xxxxxxxx28" at bounding box center [111, 165] width 86 height 10
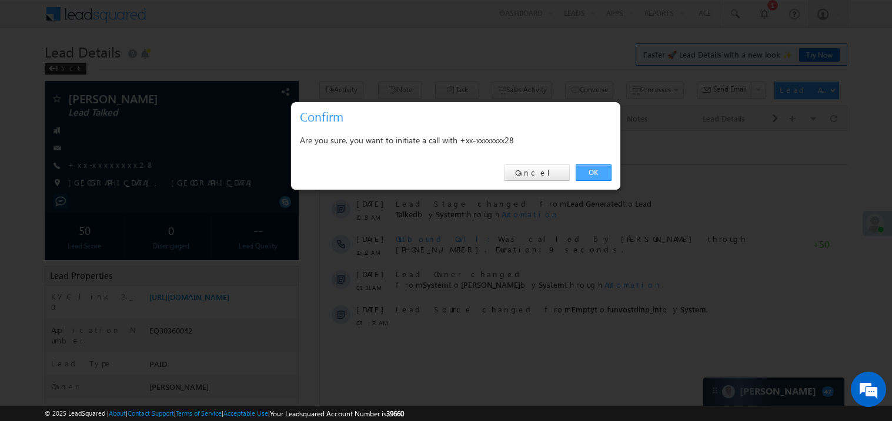
click at [589, 171] on link "OK" at bounding box center [593, 173] width 36 height 16
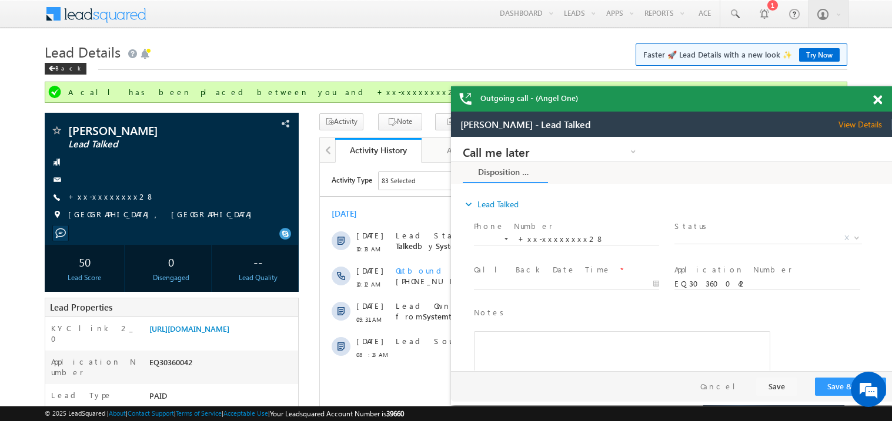
click at [877, 100] on span at bounding box center [877, 100] width 9 height 10
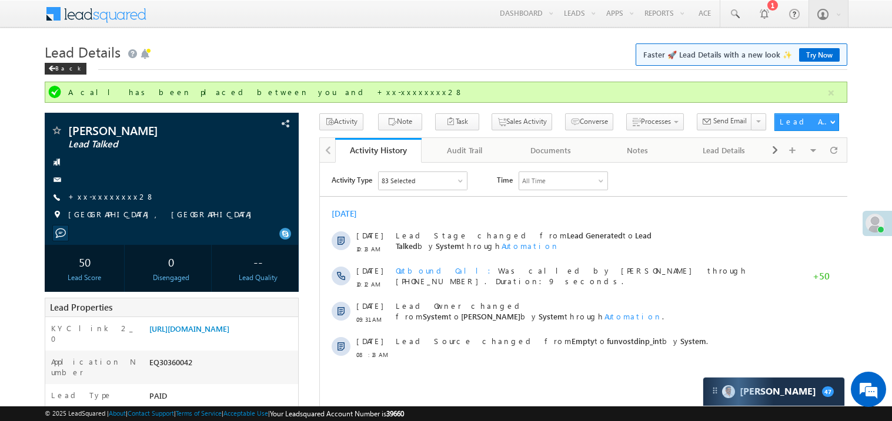
click at [268, 45] on h1 "Lead Details Faster 🚀 Lead Details with a new look ✨ Try Now" at bounding box center [446, 50] width 802 height 23
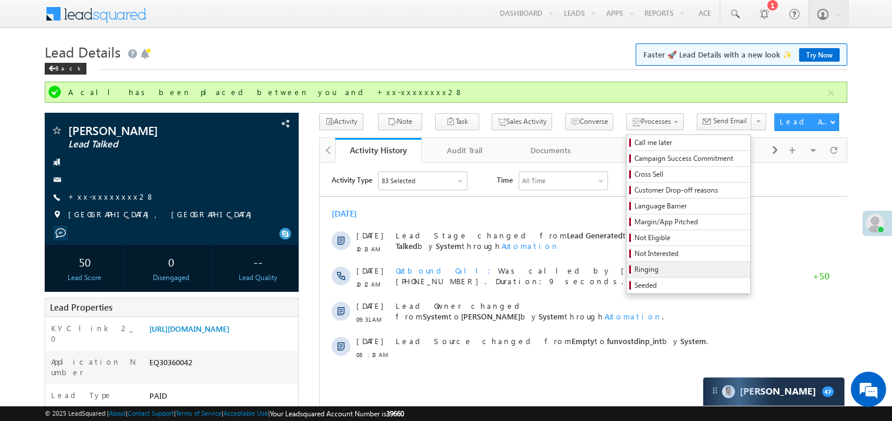
click at [640, 274] on span "Ringing" at bounding box center [690, 269] width 112 height 11
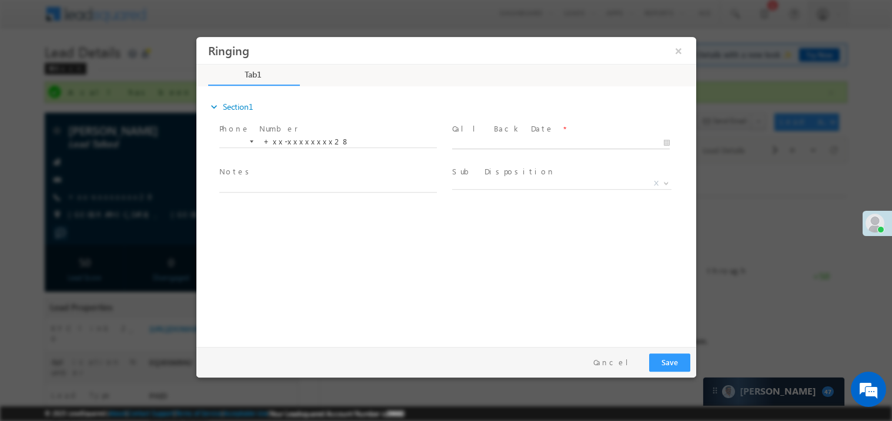
click at [496, 145] on body "Ringing ×" at bounding box center [446, 188] width 500 height 305
type input "[DATE] 1:16 PM"
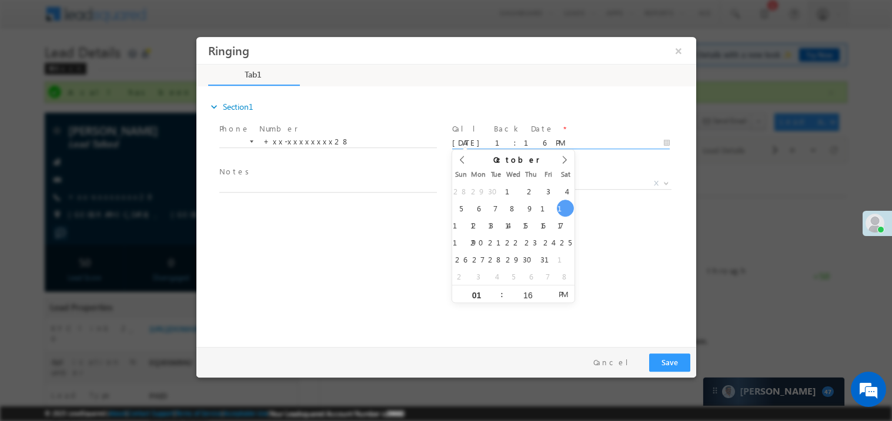
click at [317, 177] on span "Notes *" at bounding box center [327, 172] width 217 height 13
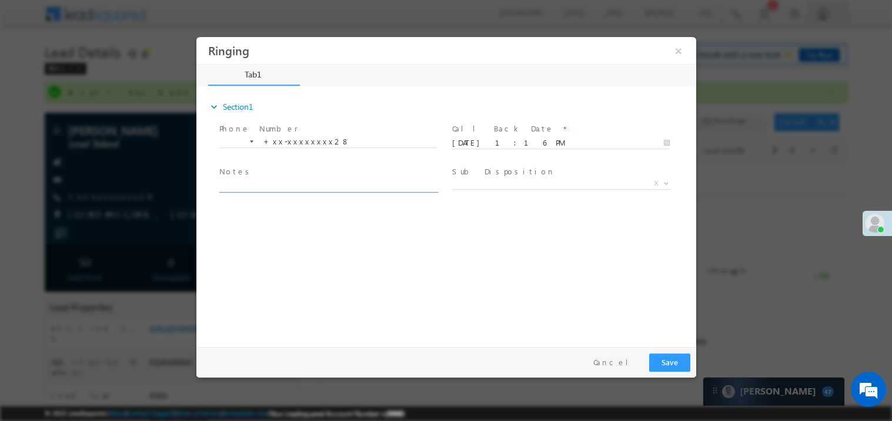
click at [304, 183] on textarea at bounding box center [327, 186] width 217 height 14
type textarea "ring"
click at [673, 351] on div "Pay & Save Save Cancel" at bounding box center [448, 362] width 505 height 31
click at [671, 354] on button "Save" at bounding box center [668, 362] width 41 height 18
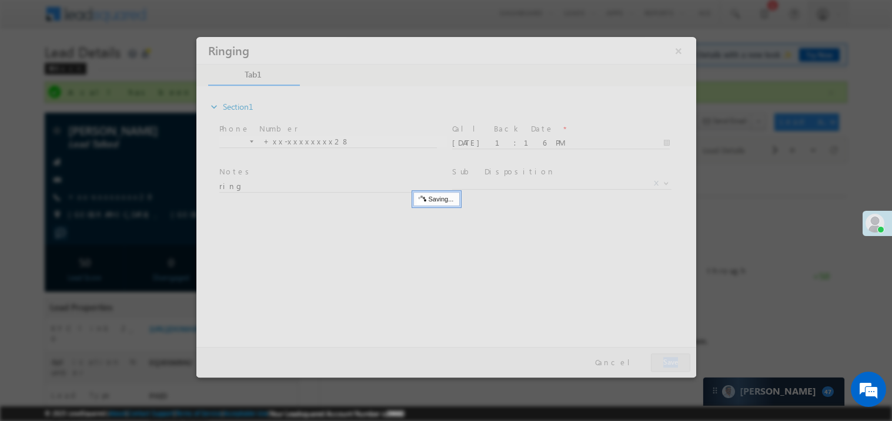
click at [671, 354] on div at bounding box center [446, 206] width 500 height 341
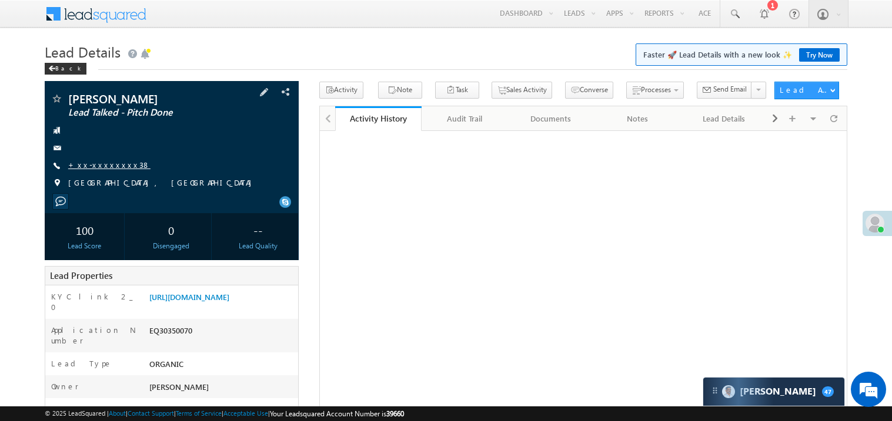
click at [106, 167] on link "+xx-xxxxxxxx38" at bounding box center [109, 165] width 82 height 10
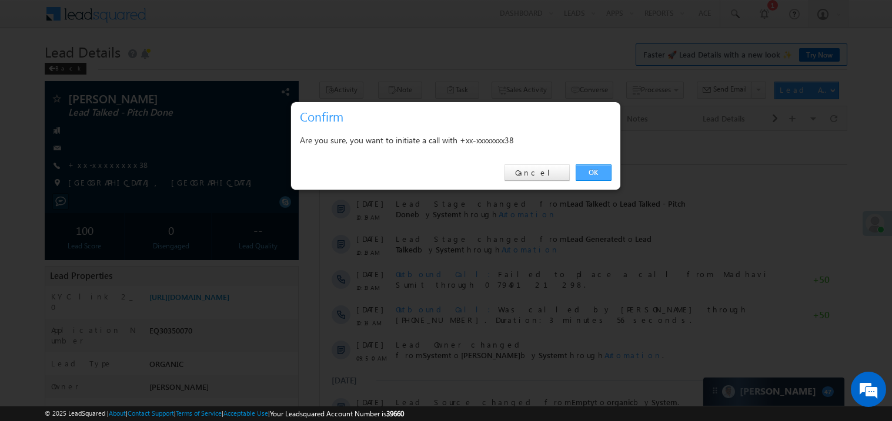
click at [595, 174] on link "OK" at bounding box center [593, 173] width 36 height 16
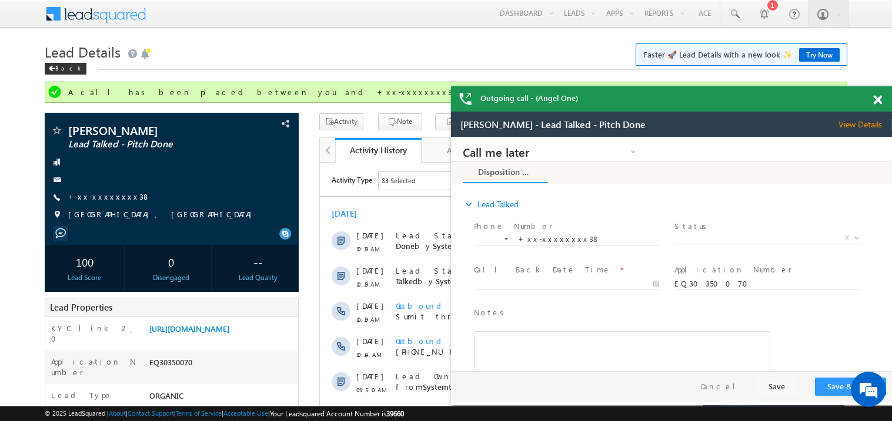
click at [876, 100] on span at bounding box center [877, 100] width 9 height 10
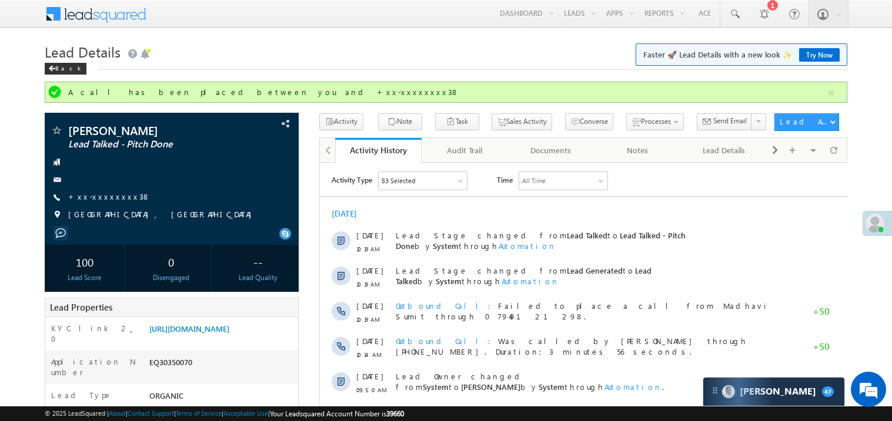
click at [544, 44] on h1 "Lead Details Faster 🚀 Lead Details with a new look ✨ Try Now" at bounding box center [446, 50] width 802 height 23
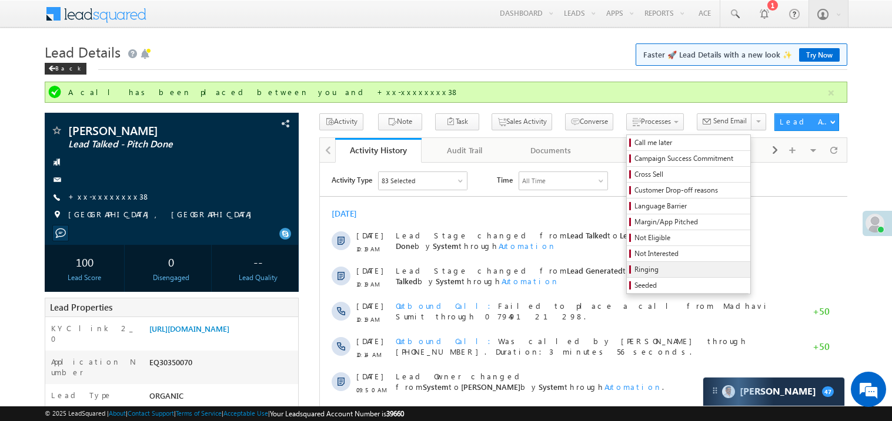
click at [634, 273] on span "Ringing" at bounding box center [690, 269] width 112 height 11
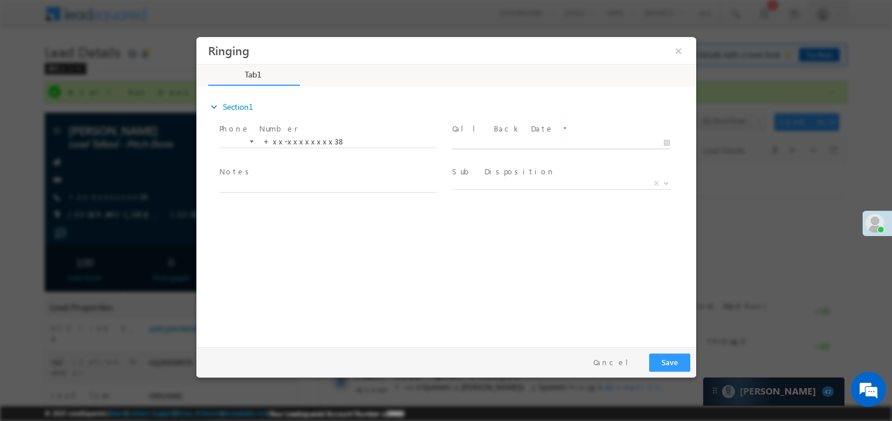
click at [497, 142] on body "Ringing ×" at bounding box center [446, 188] width 500 height 305
type input "10/11/25 1:16 PM"
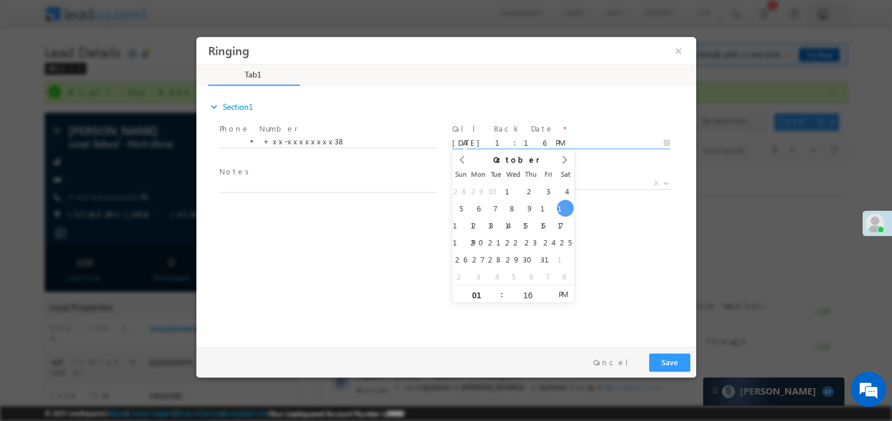
click at [293, 192] on span at bounding box center [327, 198] width 217 height 13
click at [265, 175] on span "Notes *" at bounding box center [327, 172] width 217 height 13
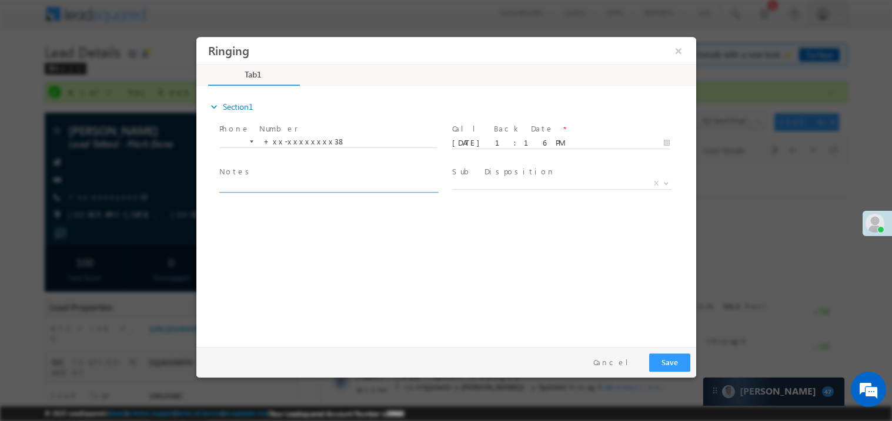
click at [255, 186] on textarea at bounding box center [327, 186] width 217 height 14
type textarea "ring"
click at [673, 354] on button "Save" at bounding box center [668, 362] width 41 height 18
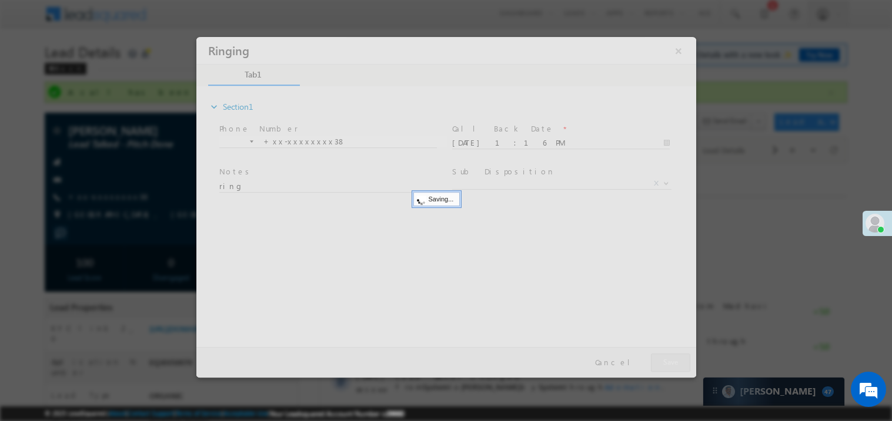
click at [673, 354] on div at bounding box center [446, 206] width 500 height 341
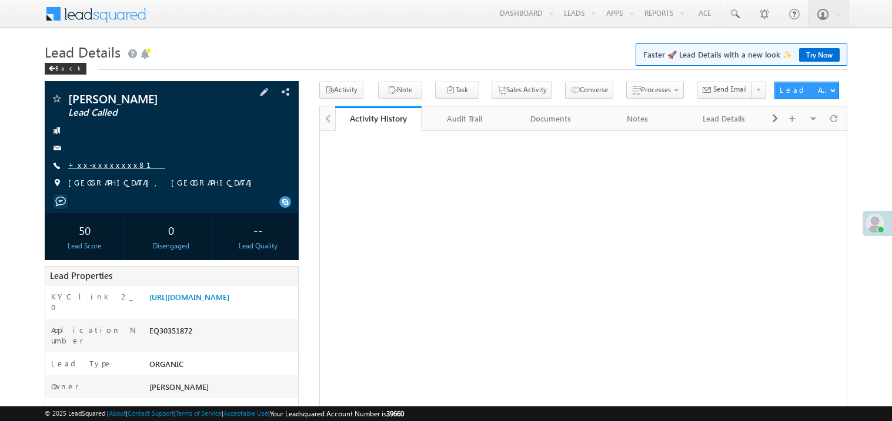
click at [111, 169] on link "+xx-xxxxxxxx81" at bounding box center [116, 165] width 97 height 10
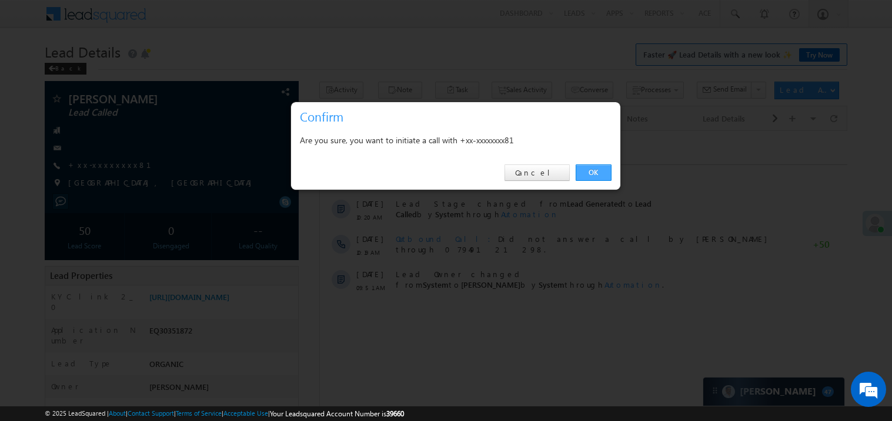
click at [594, 173] on link "OK" at bounding box center [593, 173] width 36 height 16
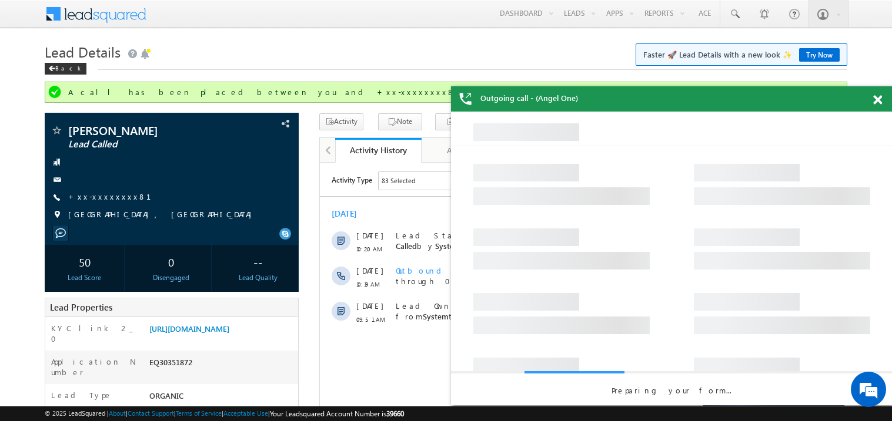
click at [883, 97] on div at bounding box center [884, 97] width 16 height 23
click at [879, 102] on span at bounding box center [877, 100] width 9 height 10
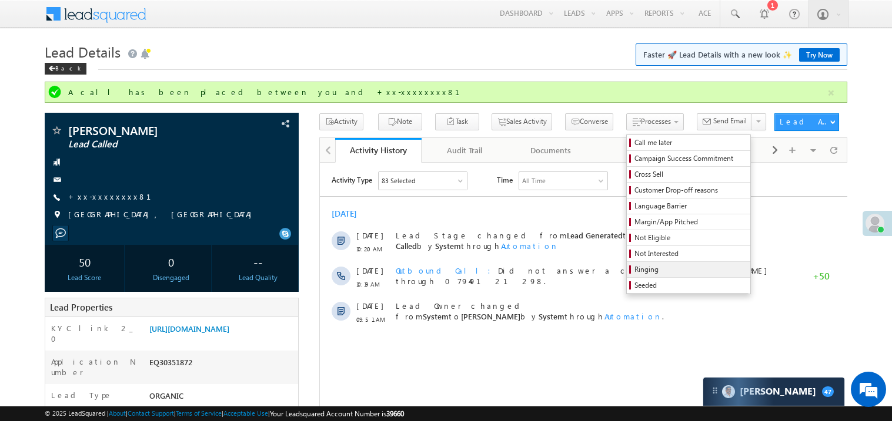
click at [634, 275] on span "Ringing" at bounding box center [690, 269] width 112 height 11
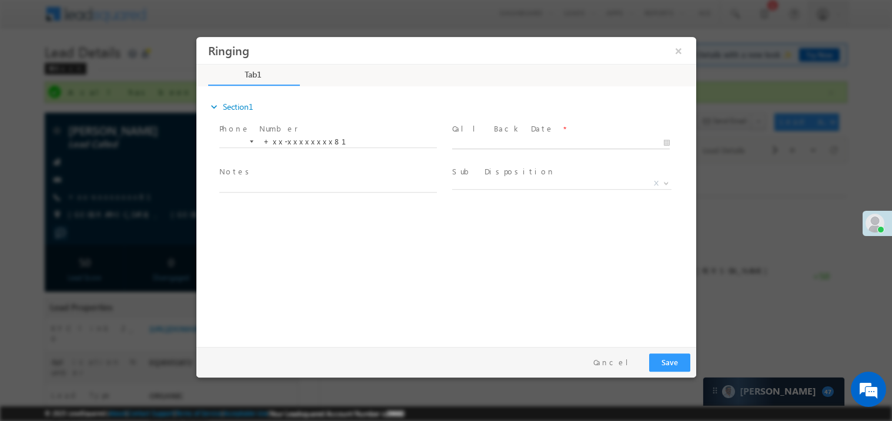
click at [464, 140] on body "Ringing ×" at bounding box center [446, 188] width 500 height 305
type input "[DATE] 1:18 PM"
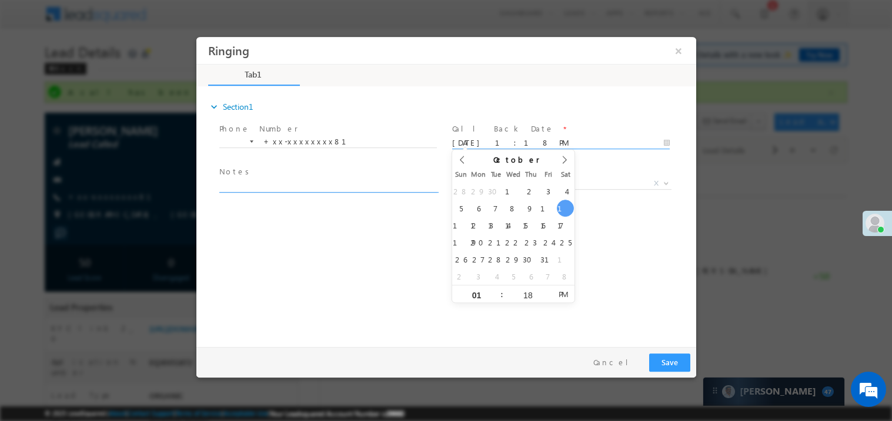
click at [291, 187] on textarea at bounding box center [327, 186] width 217 height 14
type textarea "ring"
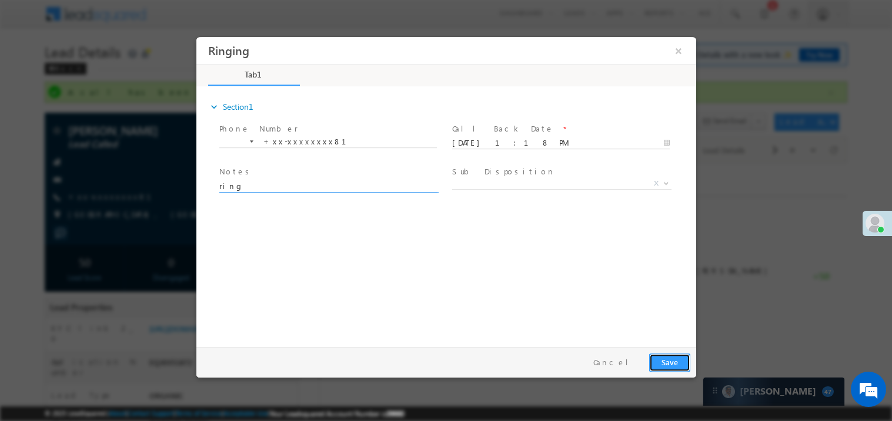
click at [674, 364] on button "Save" at bounding box center [668, 362] width 41 height 18
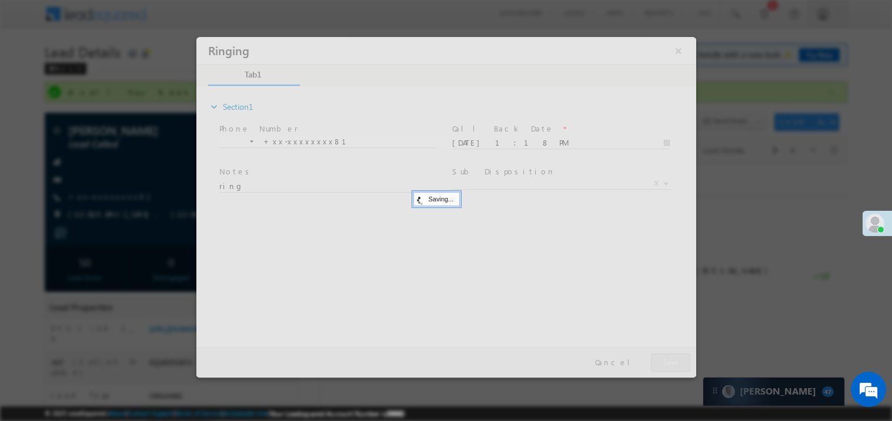
click at [674, 364] on div at bounding box center [446, 206] width 500 height 341
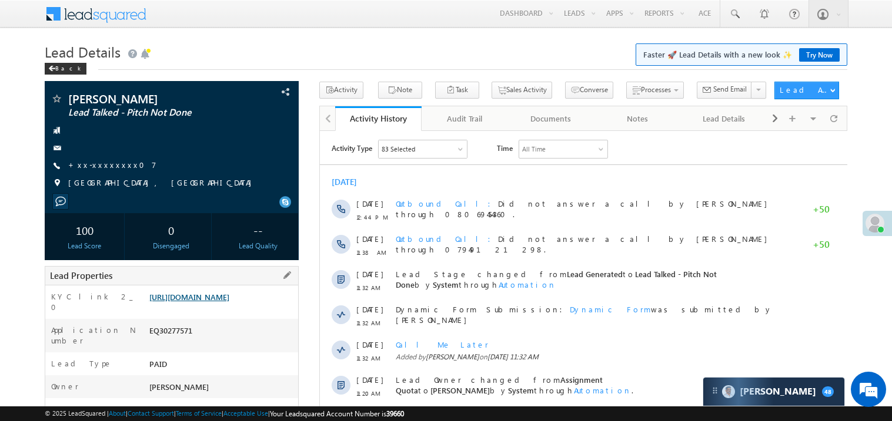
click at [222, 302] on link "[URL][DOMAIN_NAME]" at bounding box center [189, 297] width 80 height 10
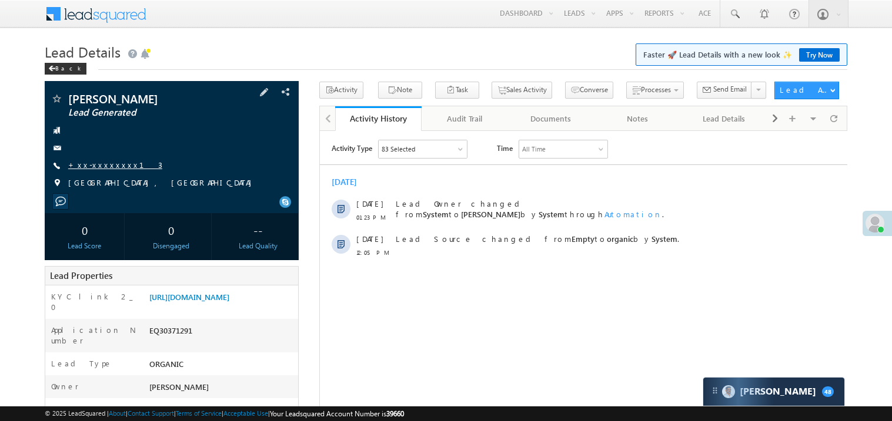
click at [103, 163] on link "+xx-xxxxxxxx13" at bounding box center [115, 165] width 94 height 10
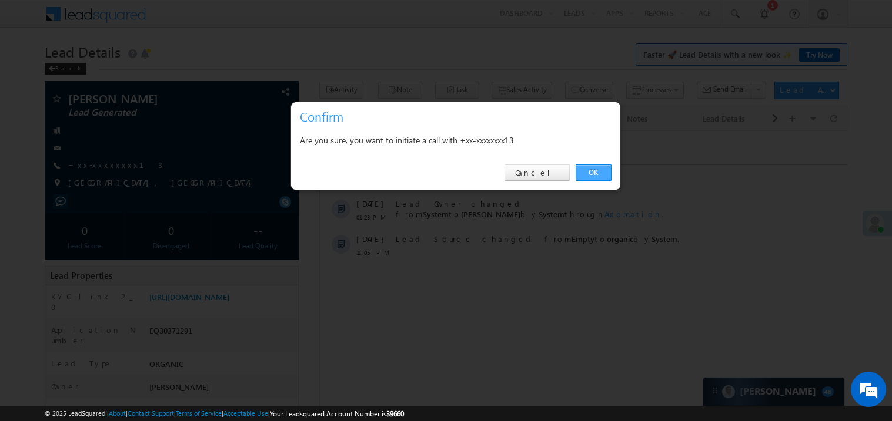
click at [596, 170] on link "OK" at bounding box center [593, 173] width 36 height 16
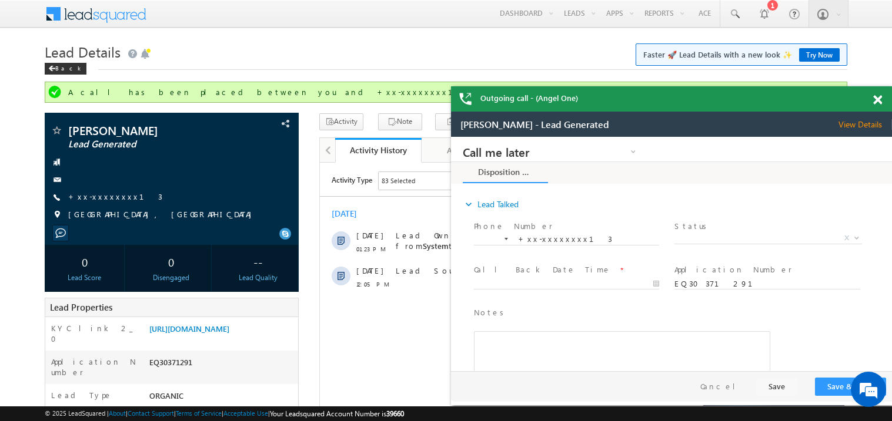
click at [878, 98] on span at bounding box center [877, 100] width 9 height 10
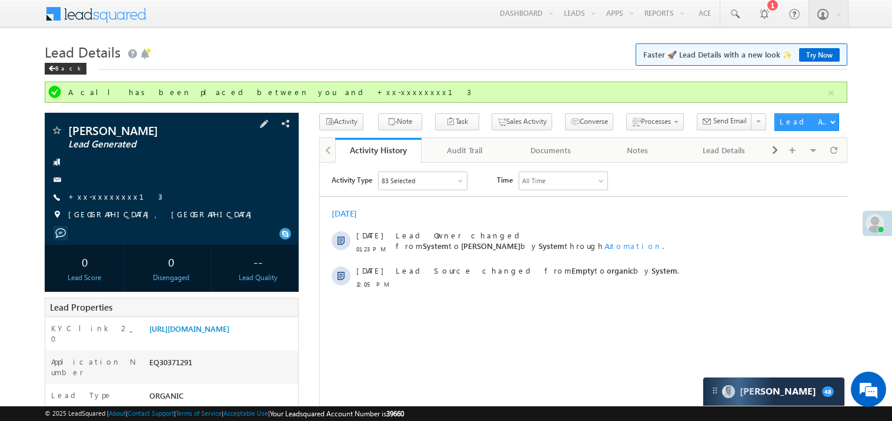
click at [108, 190] on div "[PERSON_NAME] Lead Generated +xx-xxxxxxxx13" at bounding box center [172, 176] width 242 height 102
click at [102, 199] on link "+xx-xxxxxxxx13" at bounding box center [115, 197] width 94 height 10
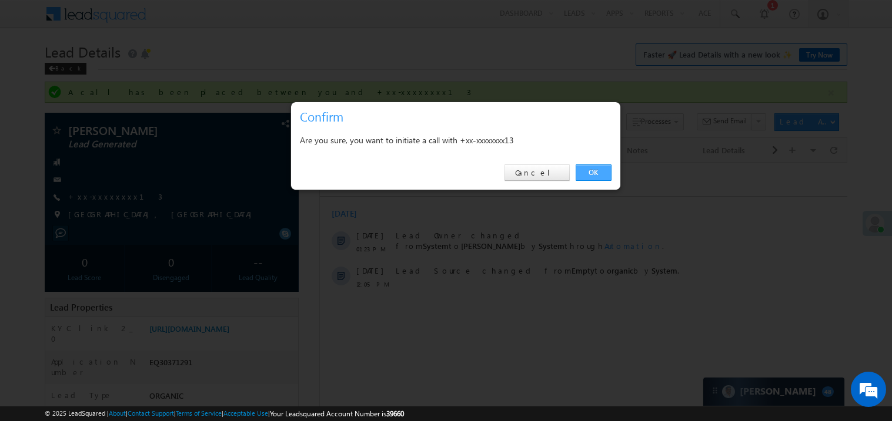
click at [590, 167] on link "OK" at bounding box center [593, 173] width 36 height 16
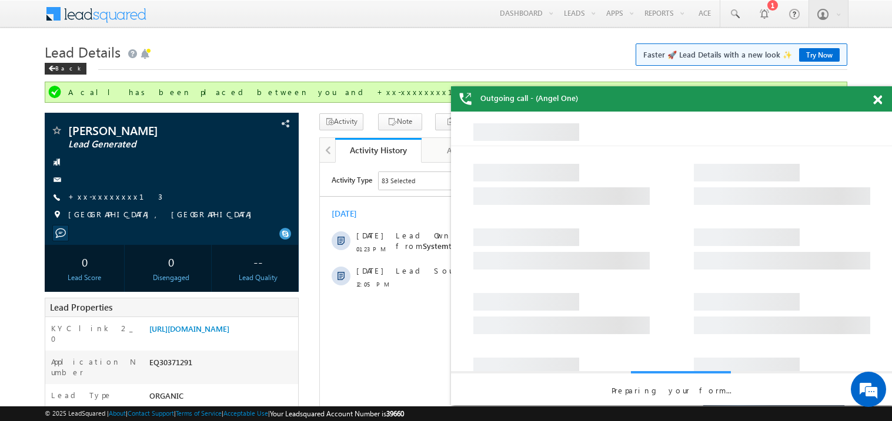
click at [880, 102] on span at bounding box center [877, 100] width 9 height 10
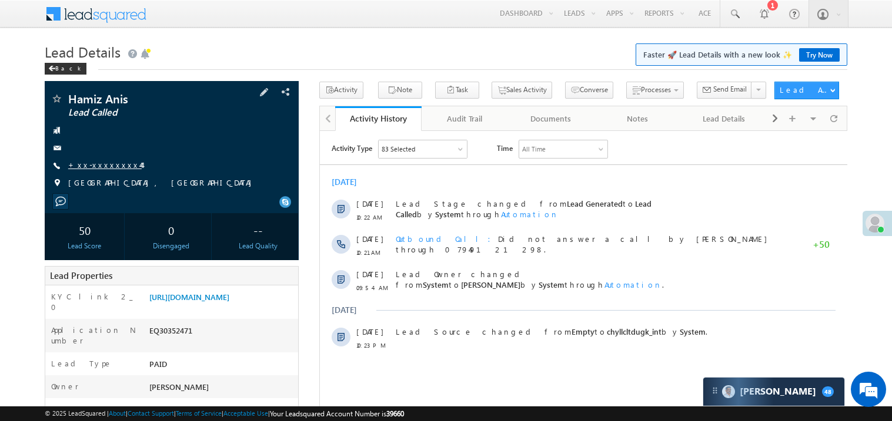
click at [98, 163] on link "+xx-xxxxxxxx44" at bounding box center [104, 165] width 73 height 10
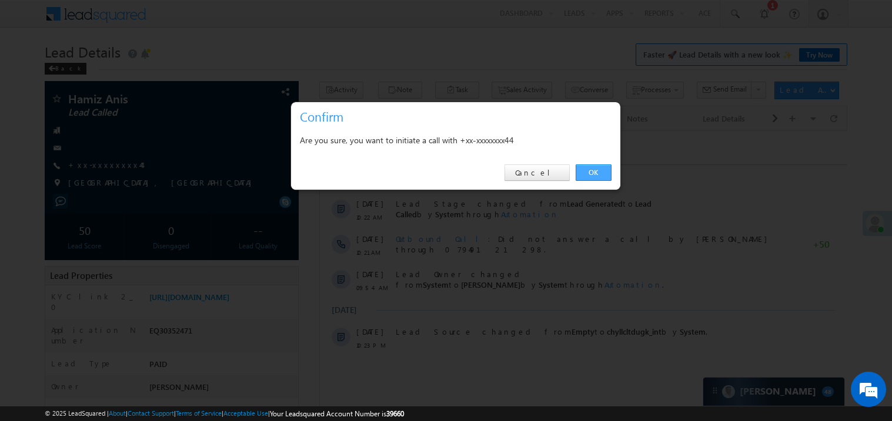
click at [597, 172] on link "OK" at bounding box center [593, 173] width 36 height 16
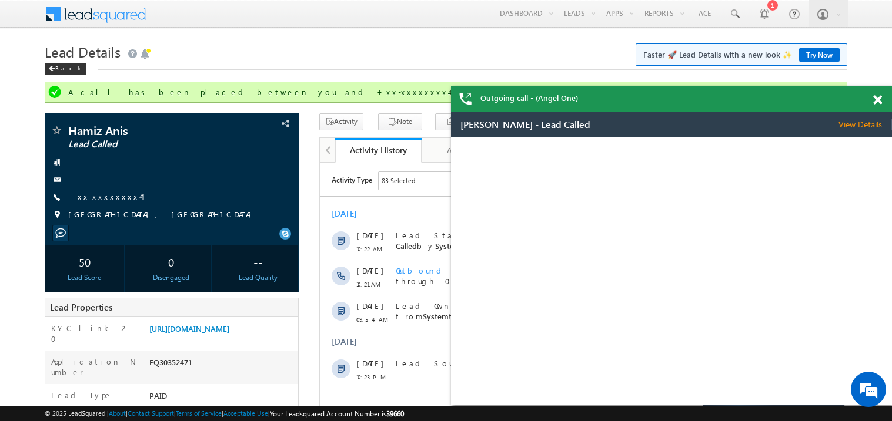
click at [879, 95] on span at bounding box center [877, 100] width 9 height 10
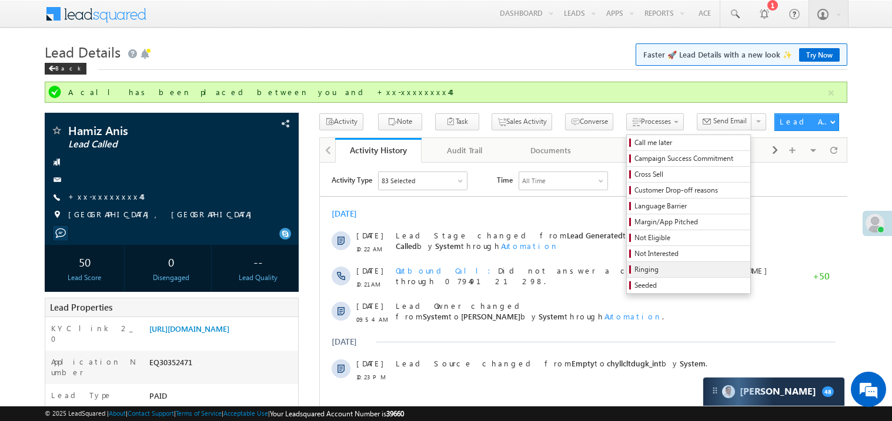
click at [665, 266] on span "Ringing" at bounding box center [690, 269] width 112 height 11
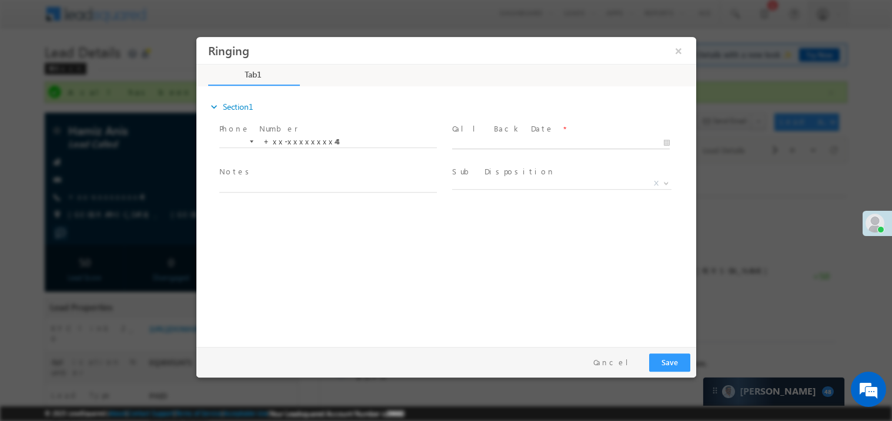
click at [537, 140] on body "Ringing ×" at bounding box center [446, 188] width 500 height 305
type input "10/11/25 1:35 PM"
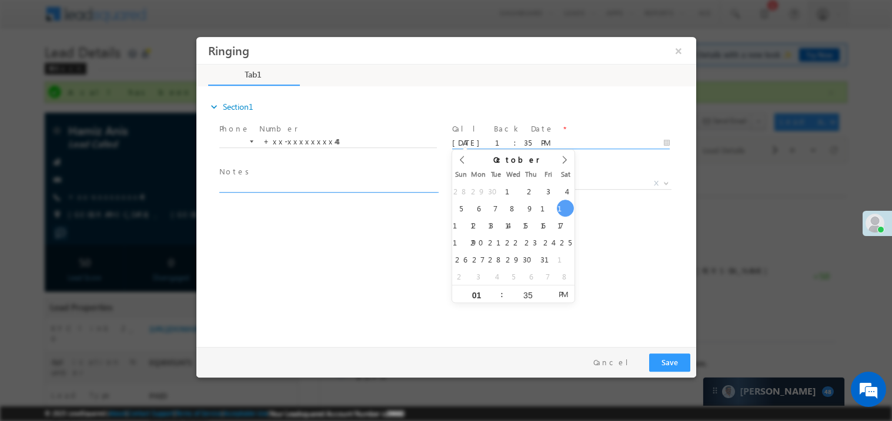
click at [279, 183] on textarea at bounding box center [327, 186] width 217 height 14
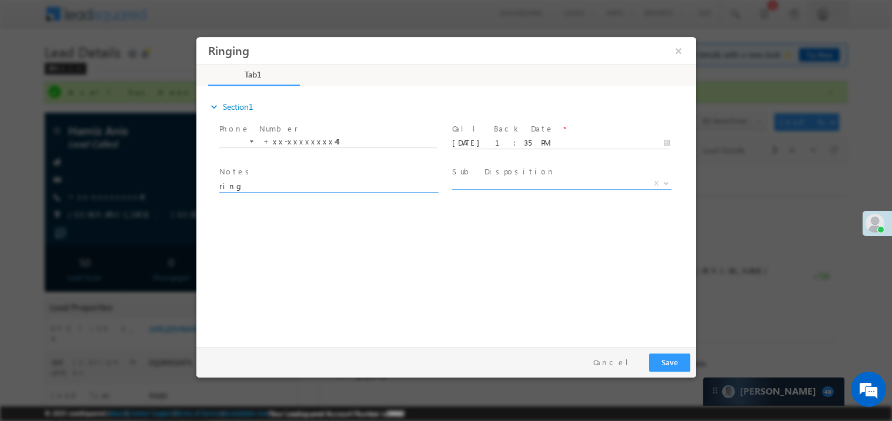
type textarea "ring"
click at [491, 179] on span "X" at bounding box center [560, 183] width 219 height 12
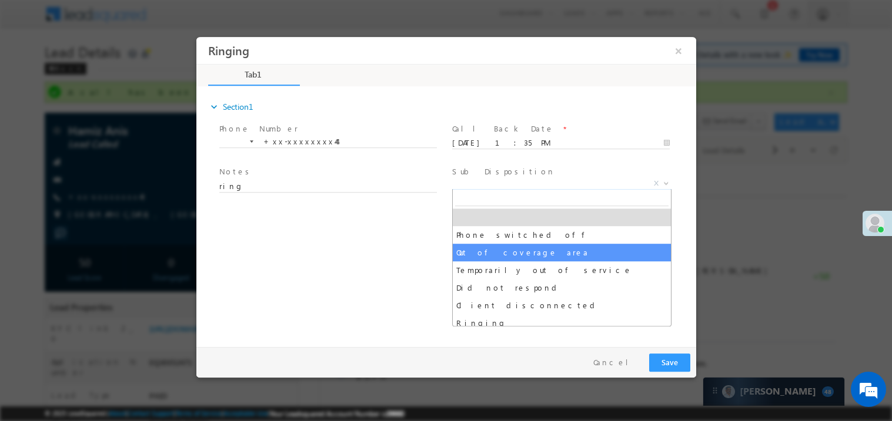
click at [358, 279] on div "expand_more Section1 Phone Number *" at bounding box center [449, 215] width 494 height 254
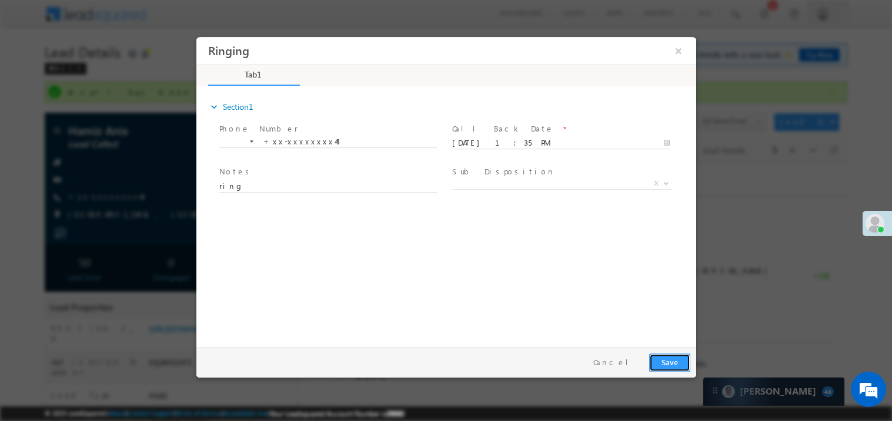
click at [676, 369] on button "Save" at bounding box center [668, 362] width 41 height 18
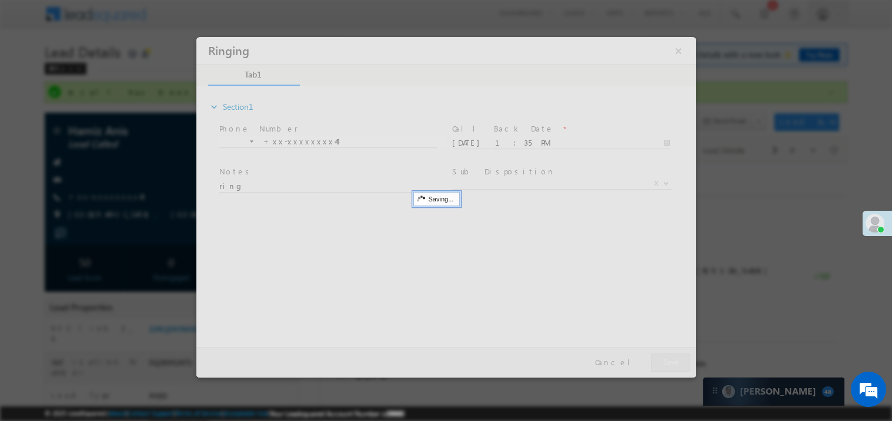
click at [676, 369] on div at bounding box center [446, 206] width 500 height 341
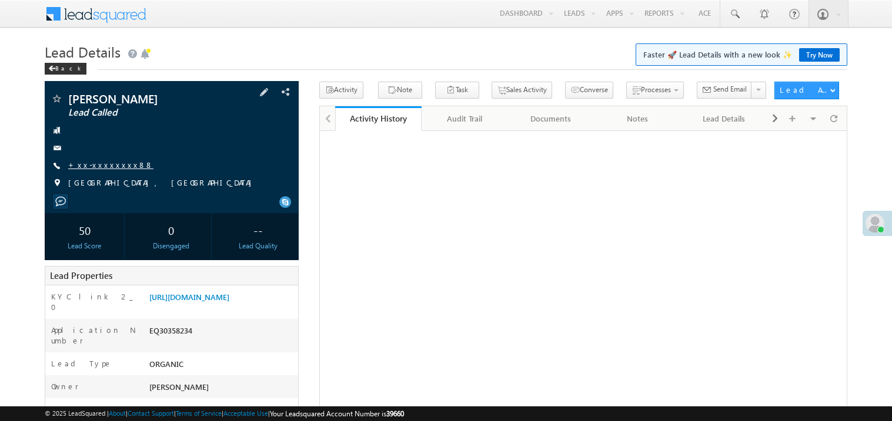
click at [106, 163] on link "+xx-xxxxxxxx88" at bounding box center [110, 165] width 85 height 10
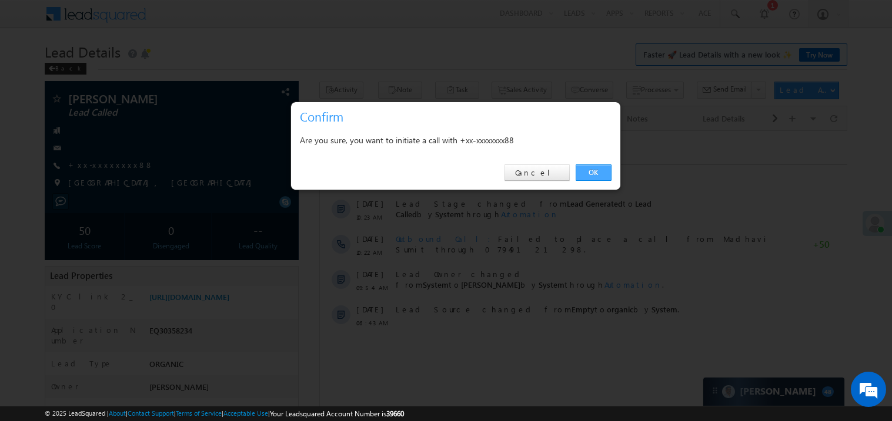
click at [598, 173] on link "OK" at bounding box center [593, 173] width 36 height 16
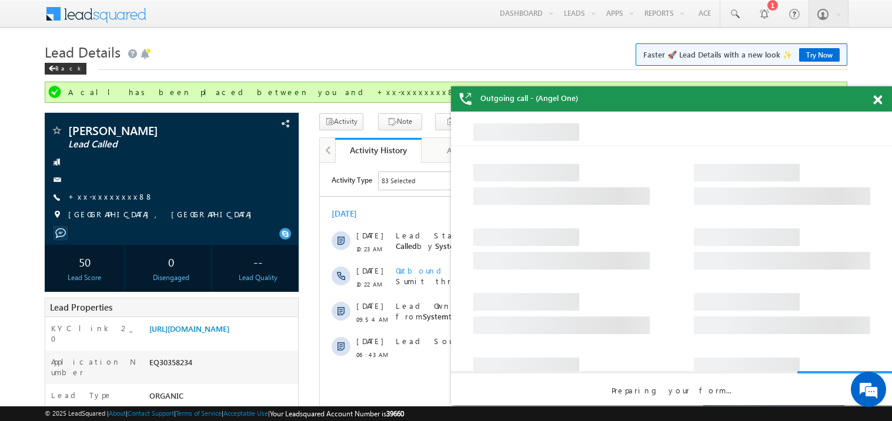
click at [877, 99] on span at bounding box center [877, 100] width 9 height 10
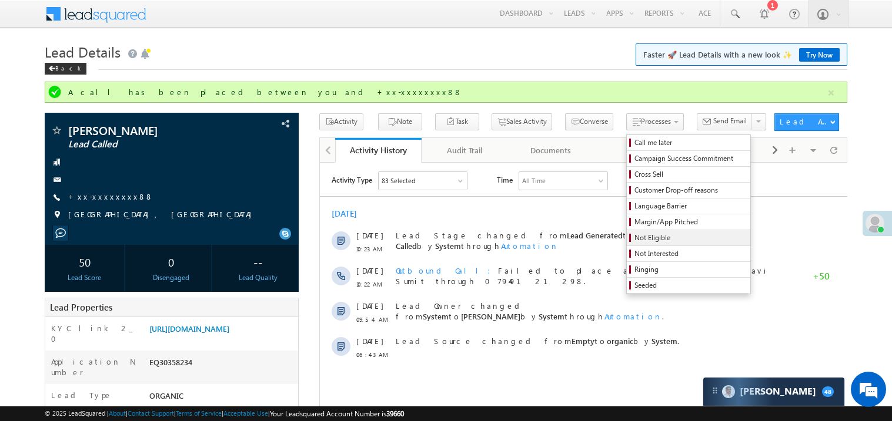
click at [639, 240] on span "Not Eligible" at bounding box center [690, 238] width 112 height 11
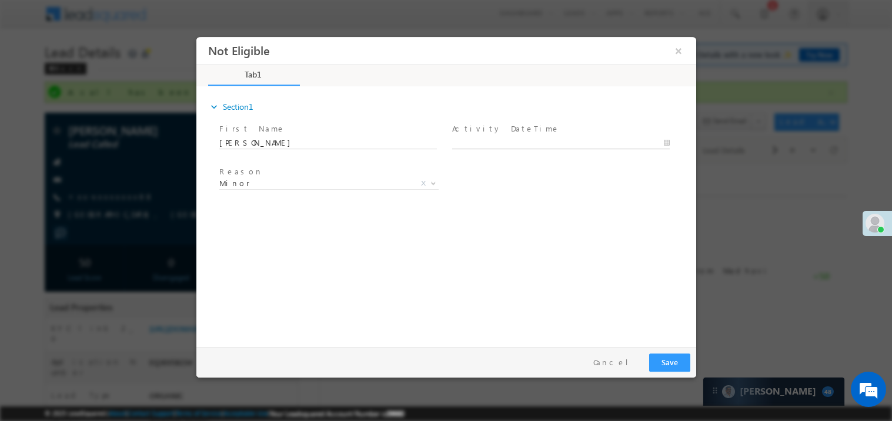
click at [502, 142] on body "Not Eligible ×" at bounding box center [446, 188] width 500 height 305
type input "[DATE] 1:36 PM"
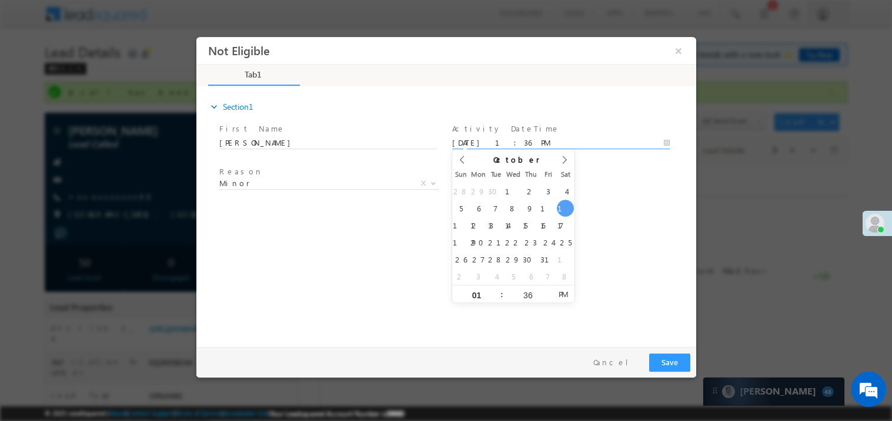
click at [297, 252] on div "expand_more Section1 First Name *" at bounding box center [449, 215] width 494 height 254
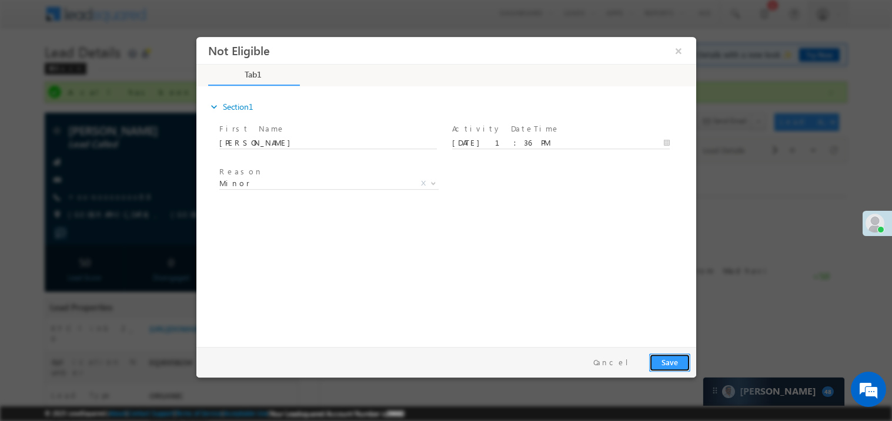
click at [668, 358] on button "Save" at bounding box center [668, 362] width 41 height 18
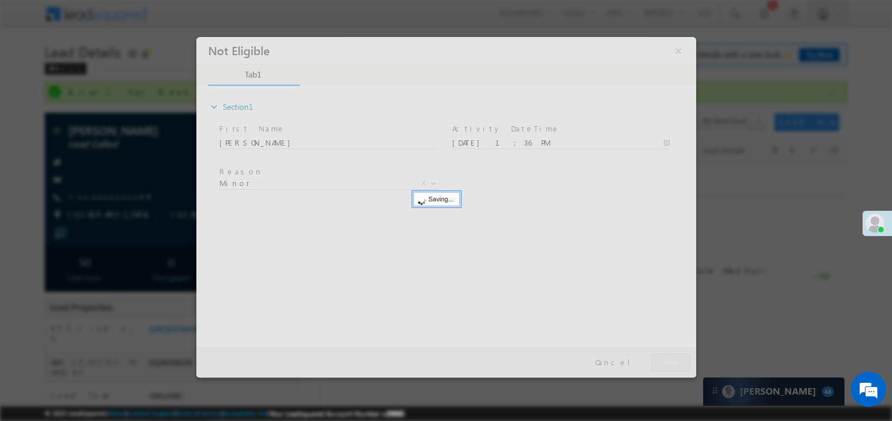
click at [668, 358] on div at bounding box center [446, 206] width 500 height 341
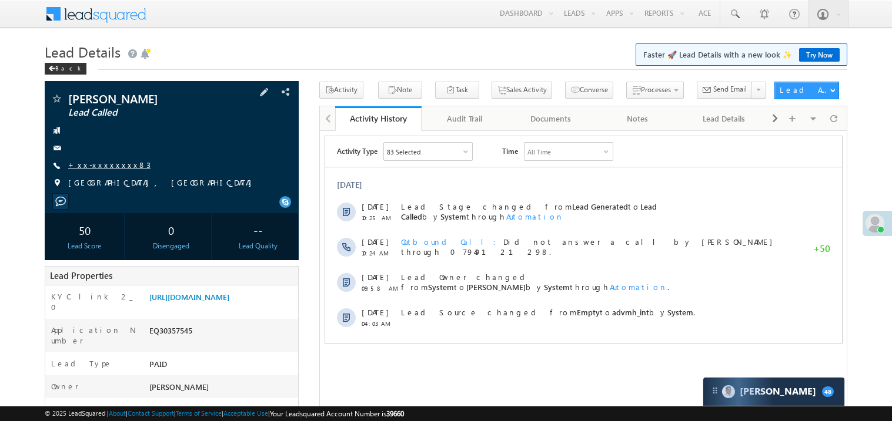
click at [103, 169] on link "+xx-xxxxxxxx83" at bounding box center [109, 165] width 82 height 10
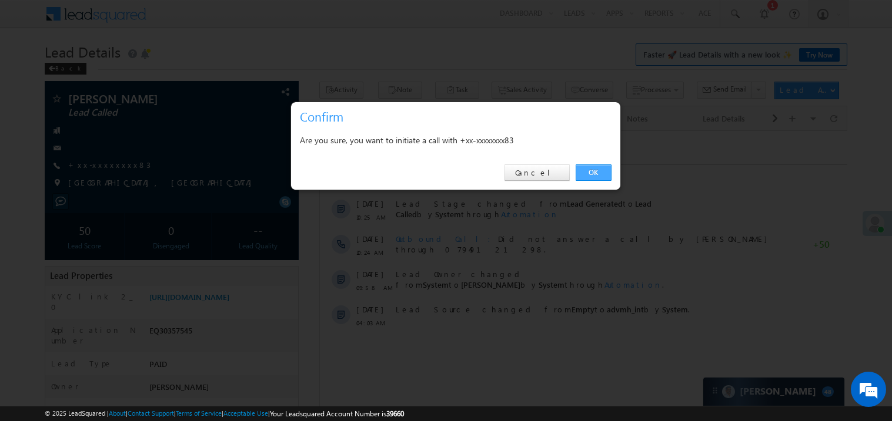
click at [593, 173] on link "OK" at bounding box center [593, 173] width 36 height 16
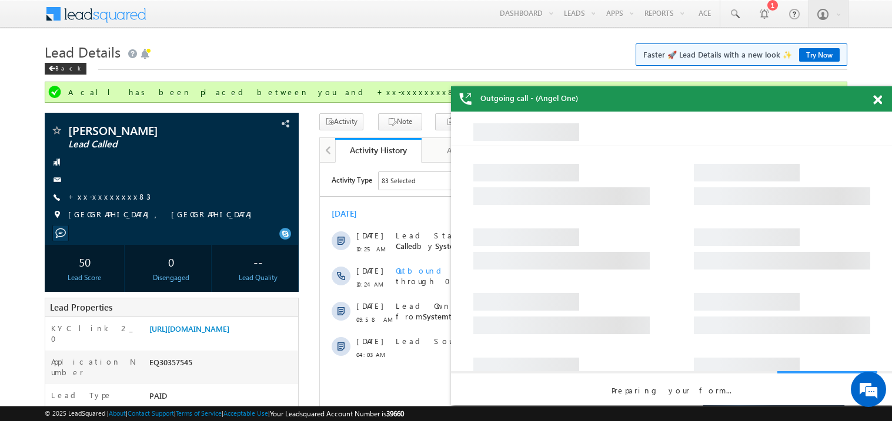
click at [874, 101] on span at bounding box center [877, 100] width 9 height 10
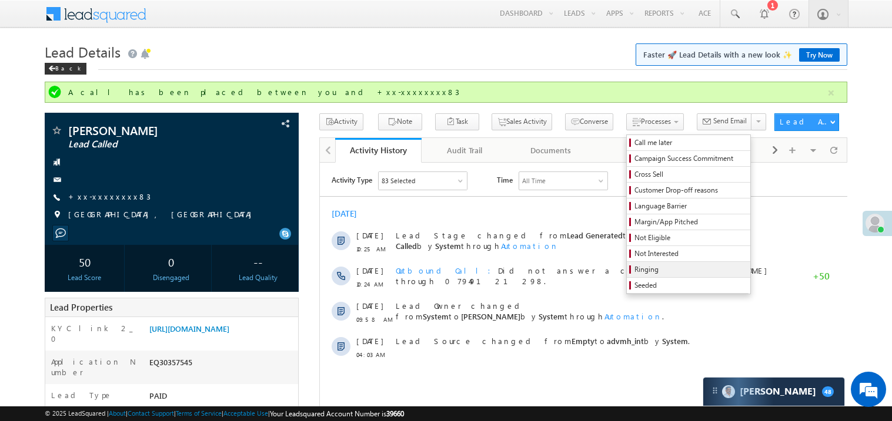
click at [680, 275] on span "Ringing" at bounding box center [690, 269] width 112 height 11
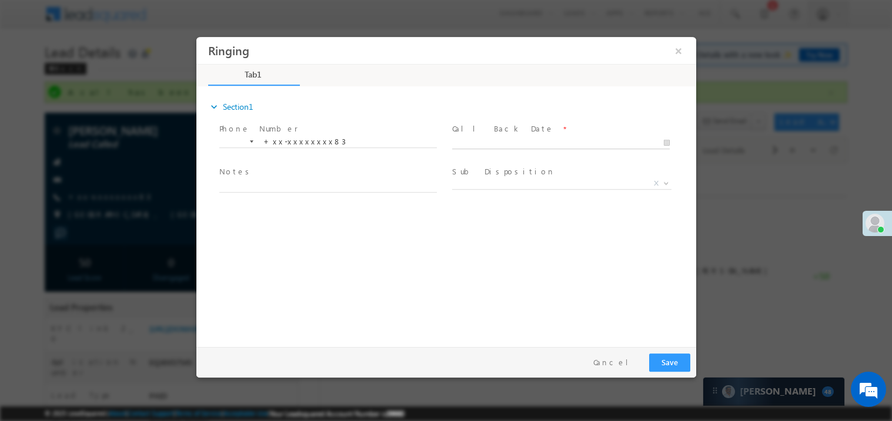
click at [485, 147] on body "Ringing ×" at bounding box center [446, 188] width 500 height 305
type input "[DATE] 1:38 PM"
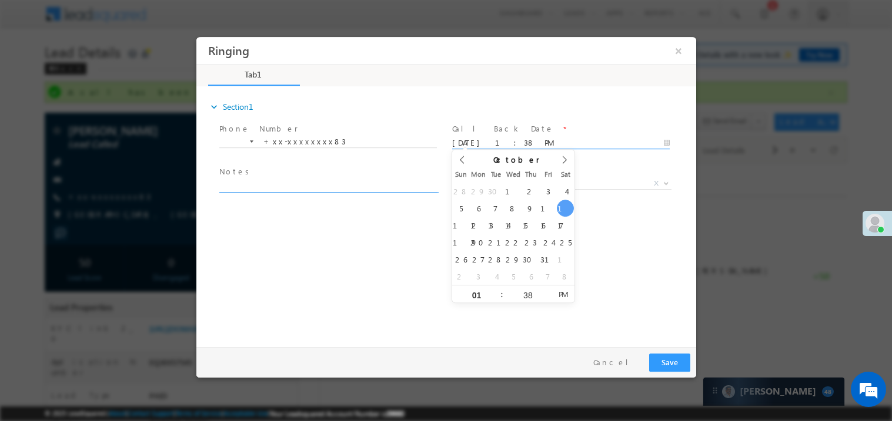
click at [281, 182] on textarea at bounding box center [327, 186] width 217 height 14
type textarea "ring"
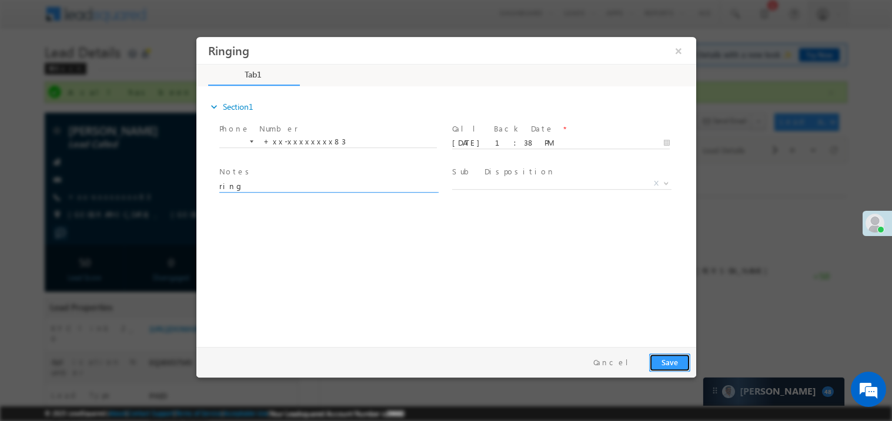
click at [659, 361] on button "Save" at bounding box center [668, 362] width 41 height 18
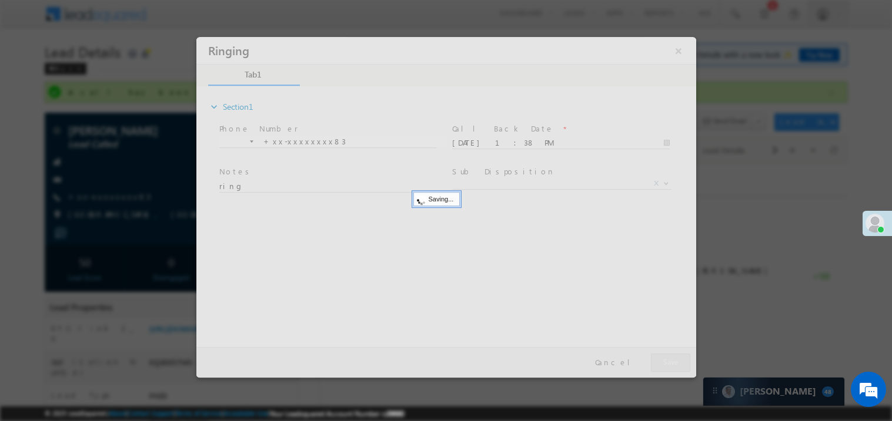
click at [659, 361] on div at bounding box center [446, 206] width 500 height 341
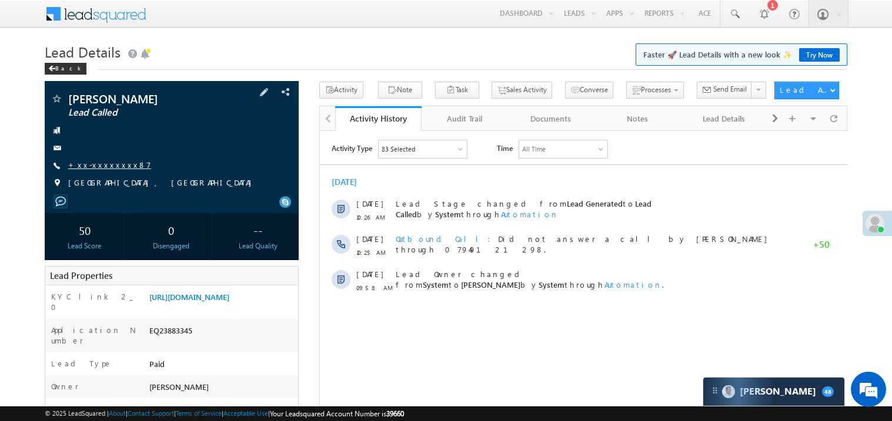
click at [101, 165] on link "+xx-xxxxxxxx87" at bounding box center [109, 165] width 83 height 10
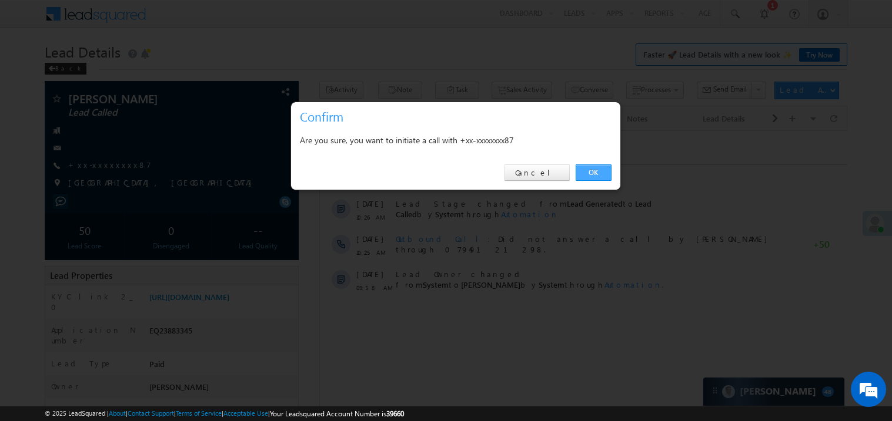
click at [598, 177] on link "OK" at bounding box center [593, 173] width 36 height 16
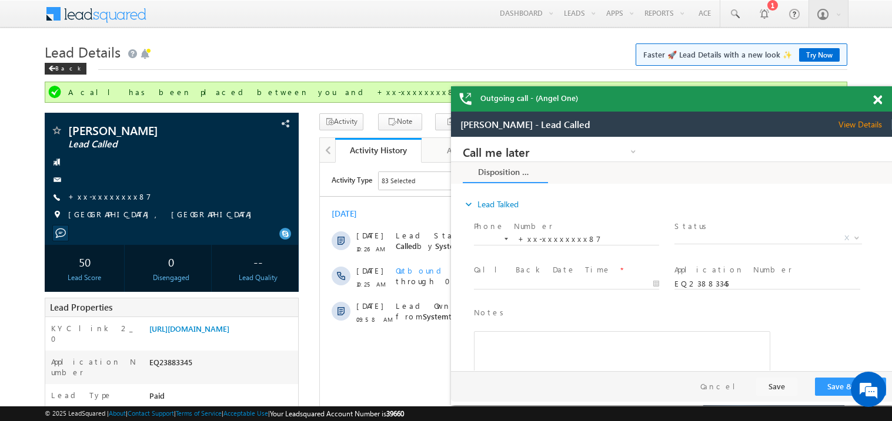
click at [876, 99] on span at bounding box center [877, 100] width 9 height 10
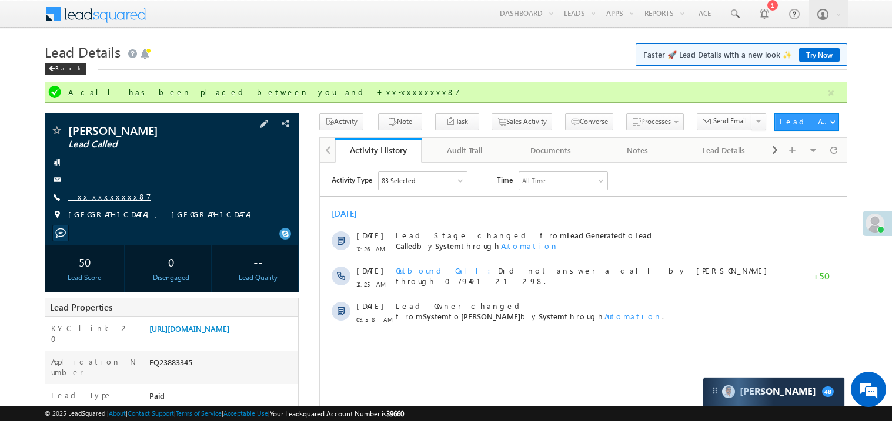
click at [103, 199] on link "+xx-xxxxxxxx87" at bounding box center [109, 197] width 83 height 10
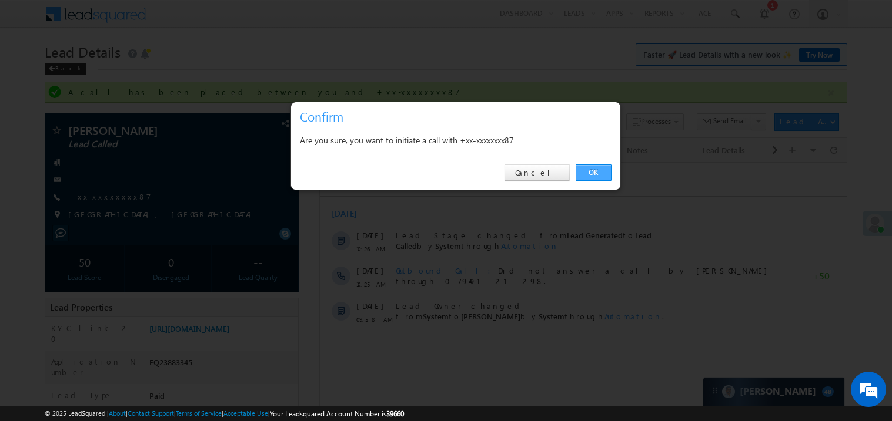
click at [593, 173] on link "OK" at bounding box center [593, 173] width 36 height 16
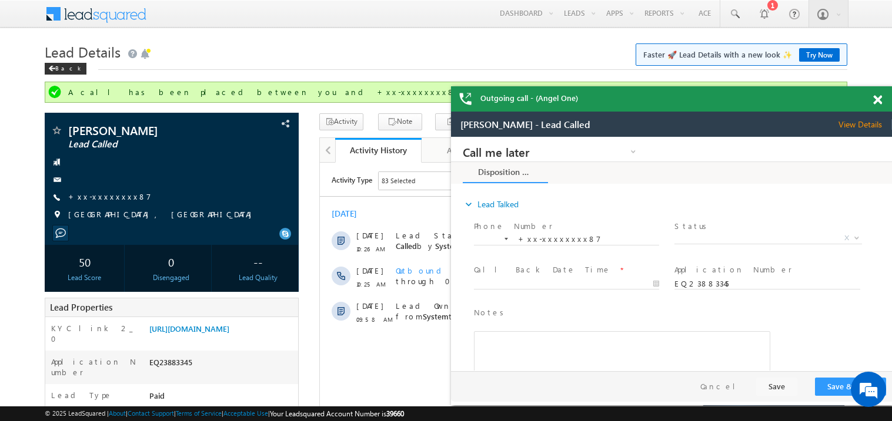
click at [877, 98] on span at bounding box center [877, 100] width 9 height 10
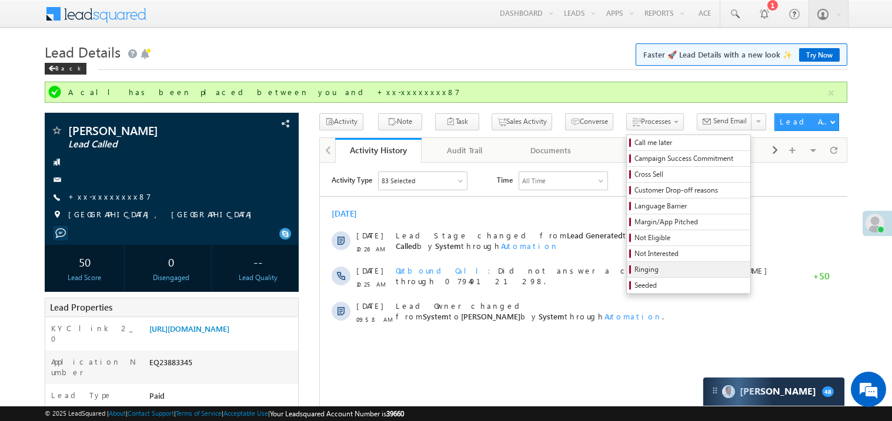
click at [651, 267] on span "Ringing" at bounding box center [690, 269] width 112 height 11
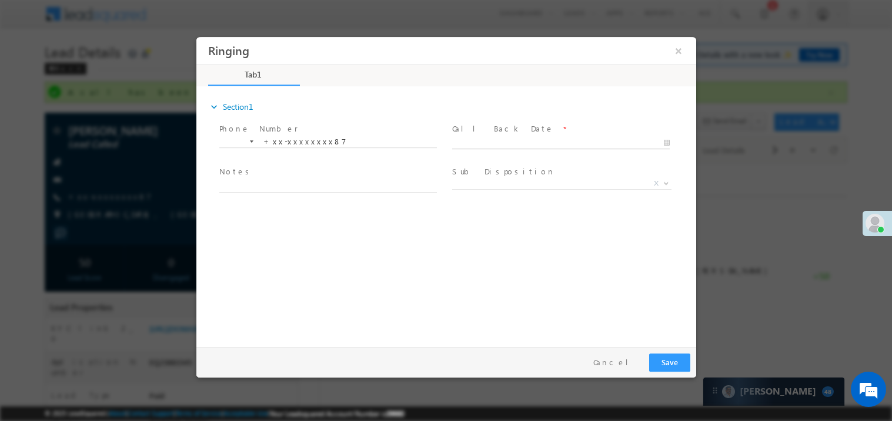
click at [494, 147] on body "Ringing ×" at bounding box center [446, 188] width 500 height 305
type input "10/11/25 1:39 PM"
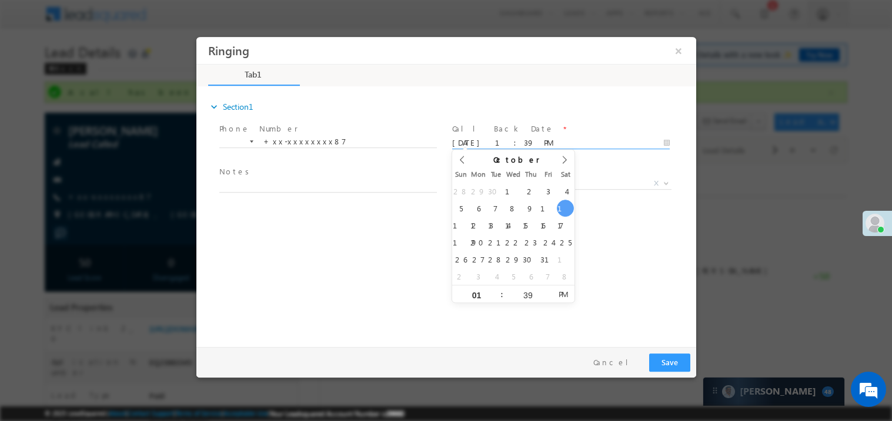
click at [267, 192] on span at bounding box center [327, 198] width 217 height 13
click at [266, 192] on span at bounding box center [327, 198] width 217 height 13
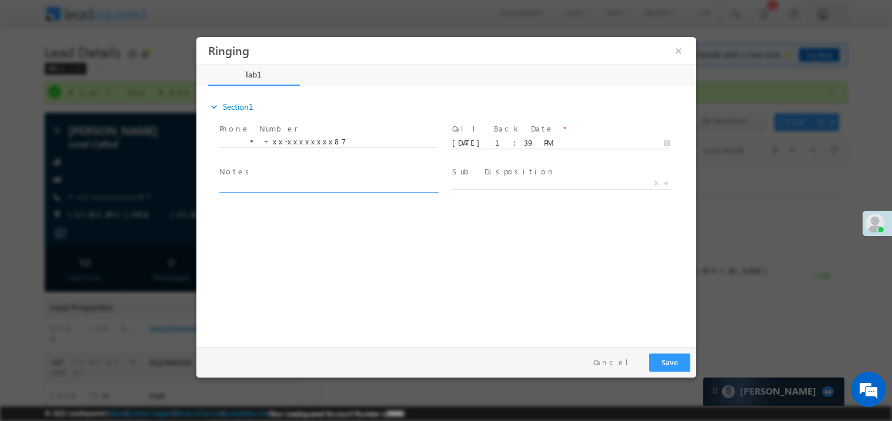
click at [263, 182] on textarea at bounding box center [327, 186] width 217 height 14
type textarea "ring"
click at [668, 364] on button "Save" at bounding box center [668, 362] width 41 height 18
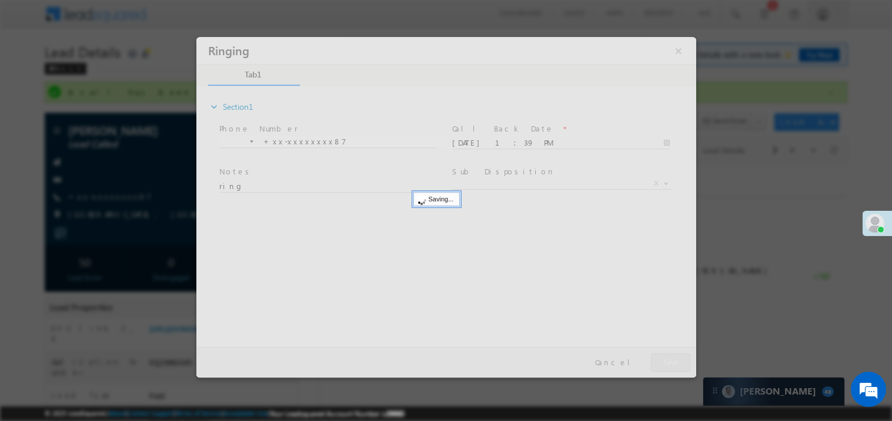
click at [668, 364] on div at bounding box center [446, 206] width 500 height 341
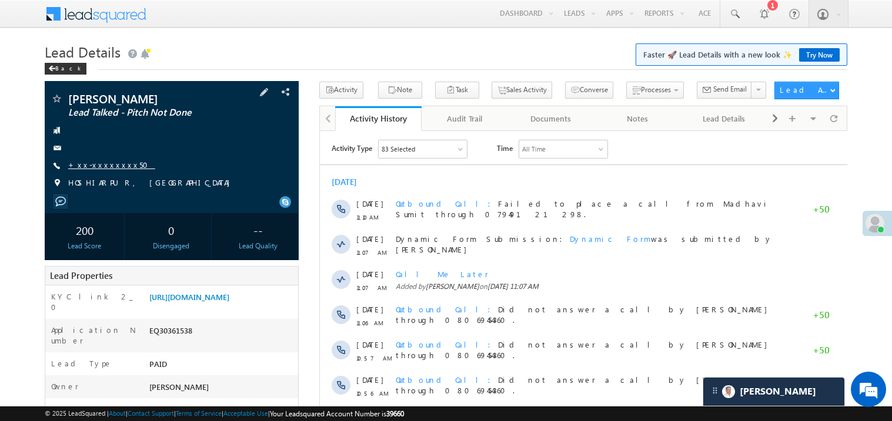
click at [113, 165] on link "+xx-xxxxxxxx50" at bounding box center [111, 165] width 87 height 10
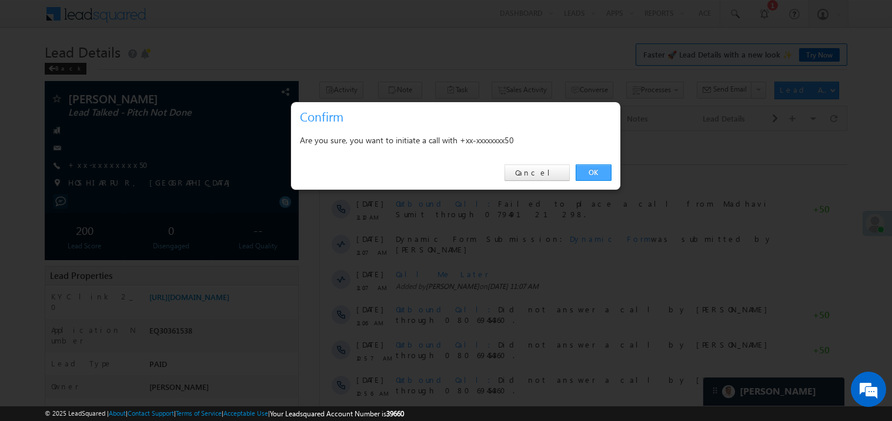
click at [592, 170] on link "OK" at bounding box center [593, 173] width 36 height 16
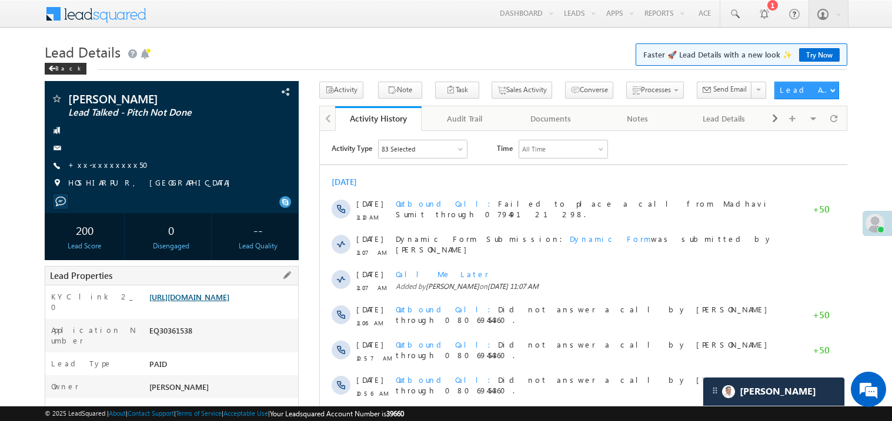
click at [229, 302] on link "https://angelbroking1-pk3em7sa.customui-test.leadsquared.com?leadId=58f79848-7c…" at bounding box center [189, 297] width 80 height 10
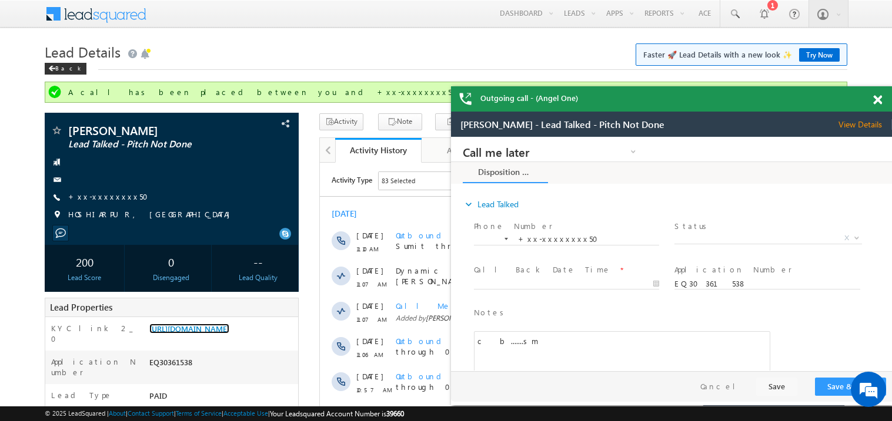
click at [877, 99] on span at bounding box center [877, 100] width 9 height 10
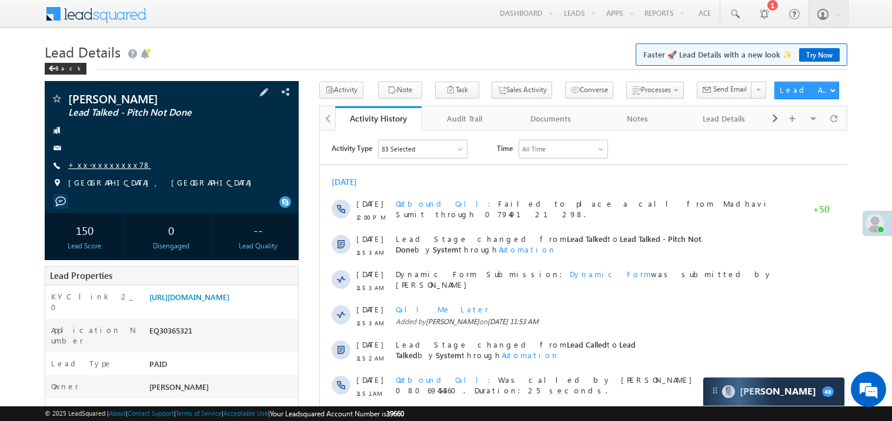
click at [108, 162] on link "+xx-xxxxxxxx78" at bounding box center [109, 165] width 83 height 10
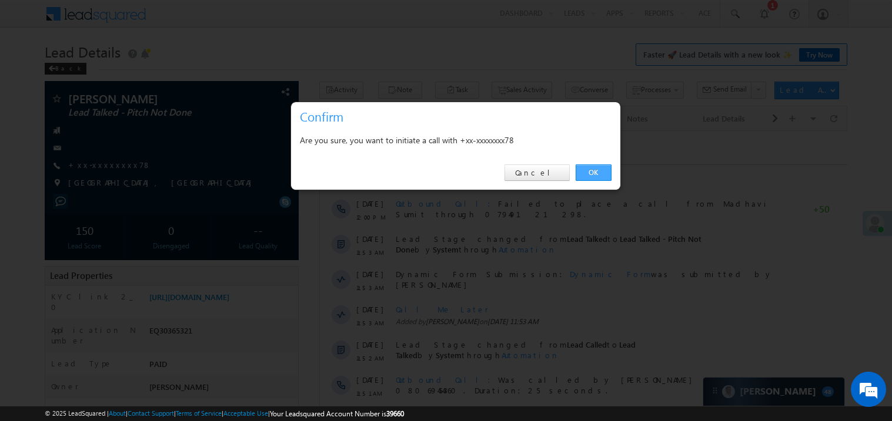
click at [596, 165] on link "OK" at bounding box center [593, 173] width 36 height 16
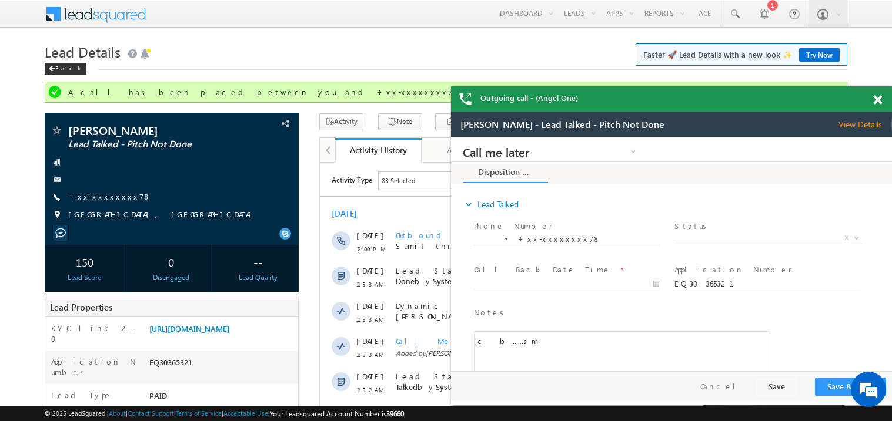
click at [877, 97] on span at bounding box center [877, 100] width 9 height 10
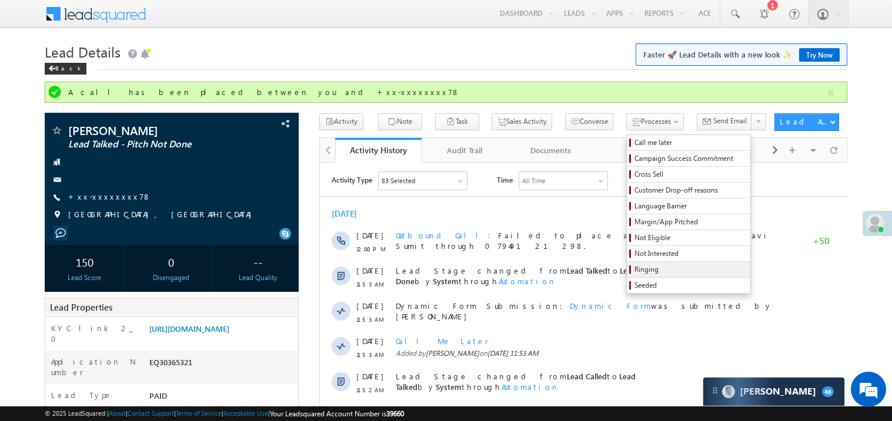
click at [661, 275] on span "Ringing" at bounding box center [690, 269] width 112 height 11
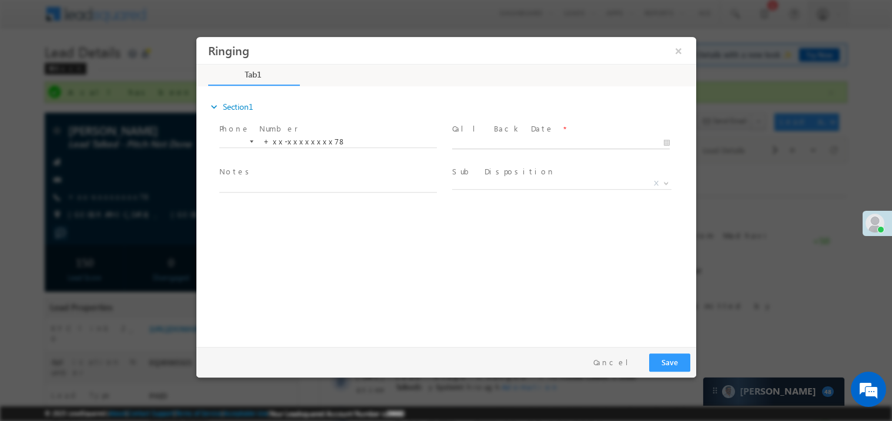
click at [524, 137] on body "Ringing ×" at bounding box center [446, 188] width 500 height 305
type input "[DATE] 1:44 PM"
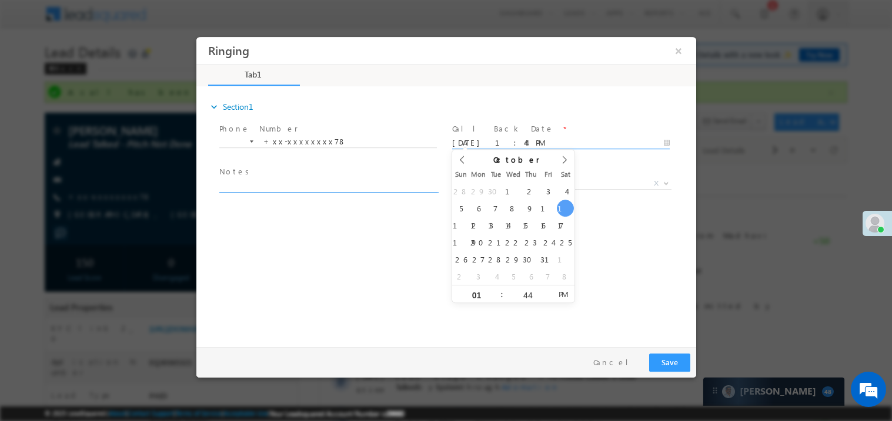
click at [307, 186] on textarea at bounding box center [327, 186] width 217 height 14
type textarea "ring"
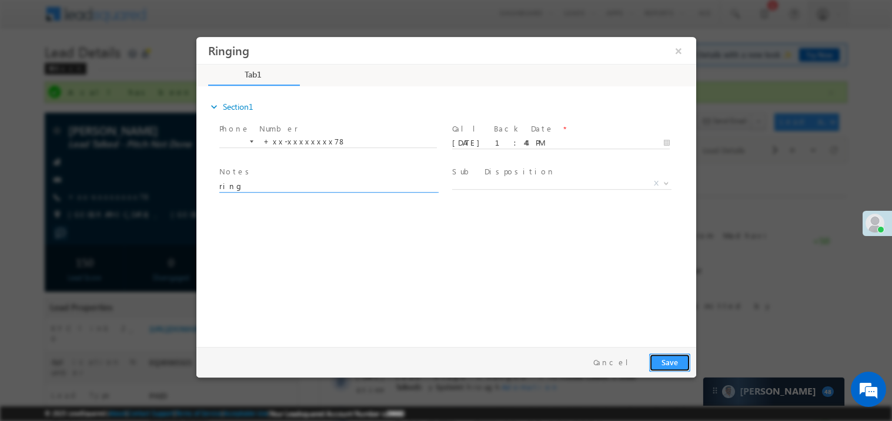
click at [671, 363] on button "Save" at bounding box center [668, 362] width 41 height 18
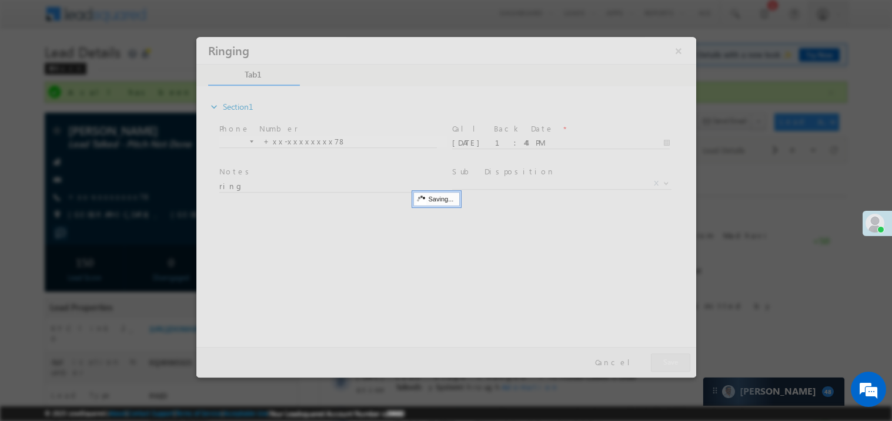
click at [671, 363] on div at bounding box center [446, 206] width 500 height 341
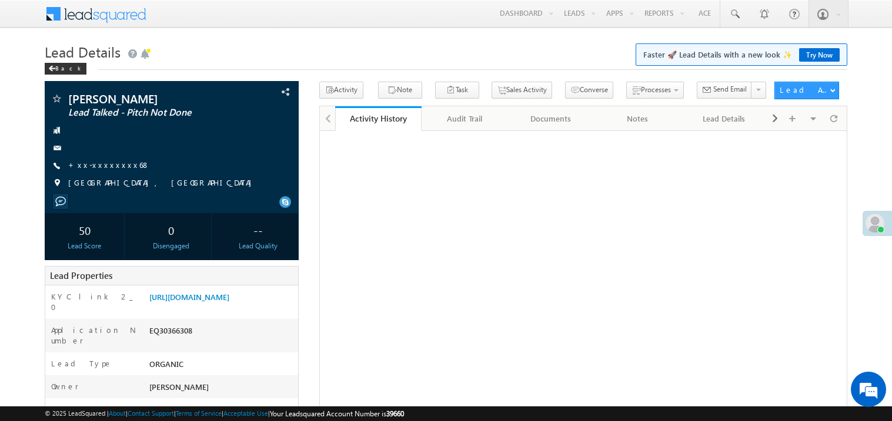
click at [108, 162] on link "+xx-xxxxxxxx68" at bounding box center [109, 165] width 82 height 10
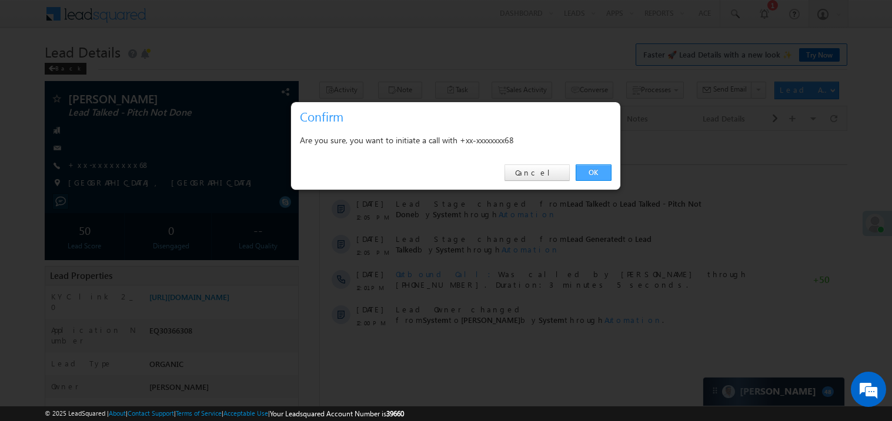
click at [598, 170] on link "OK" at bounding box center [593, 173] width 36 height 16
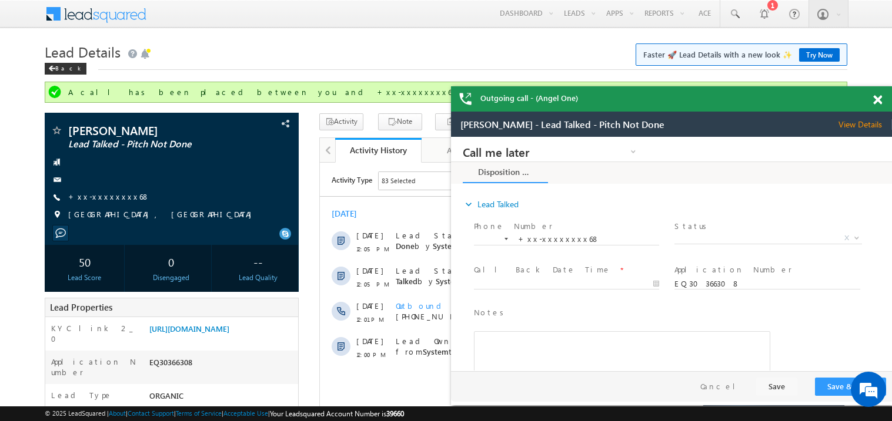
click at [878, 96] on span at bounding box center [877, 100] width 9 height 10
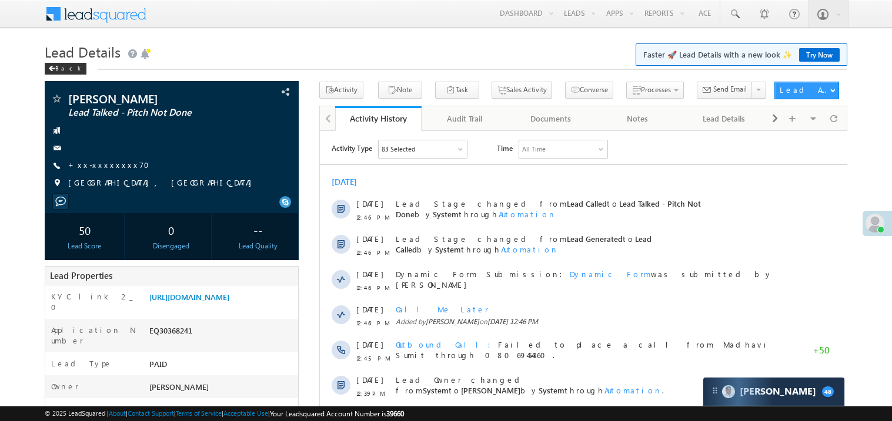
click at [110, 169] on link "+xx-xxxxxxxx70" at bounding box center [112, 165] width 88 height 10
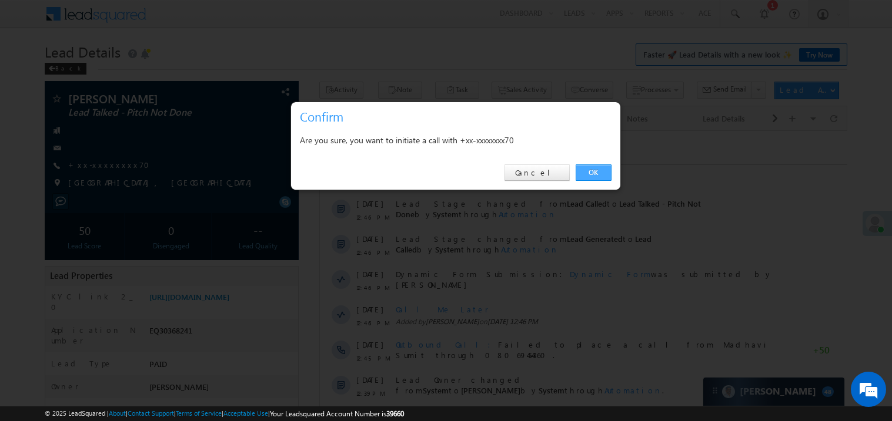
click at [596, 170] on link "OK" at bounding box center [593, 173] width 36 height 16
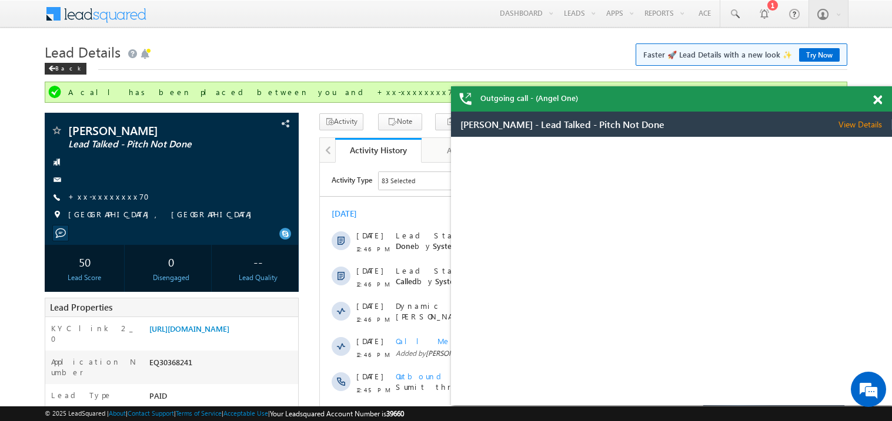
click at [877, 96] on span at bounding box center [877, 100] width 9 height 10
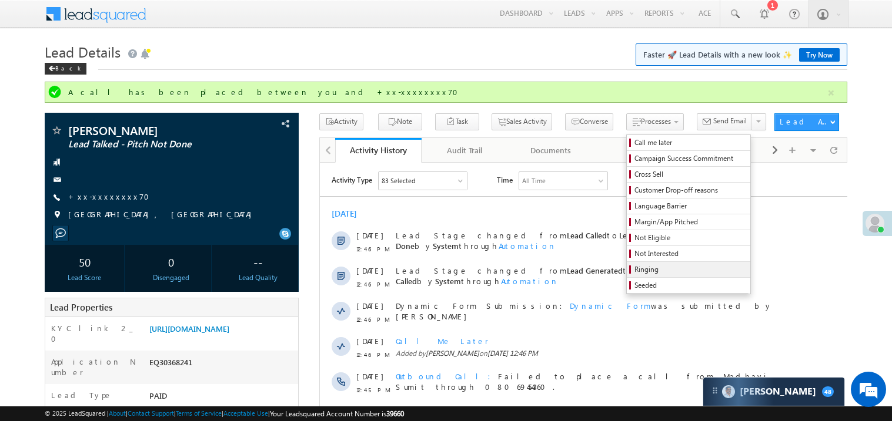
click at [664, 277] on link "Ringing" at bounding box center [687, 269] width 123 height 15
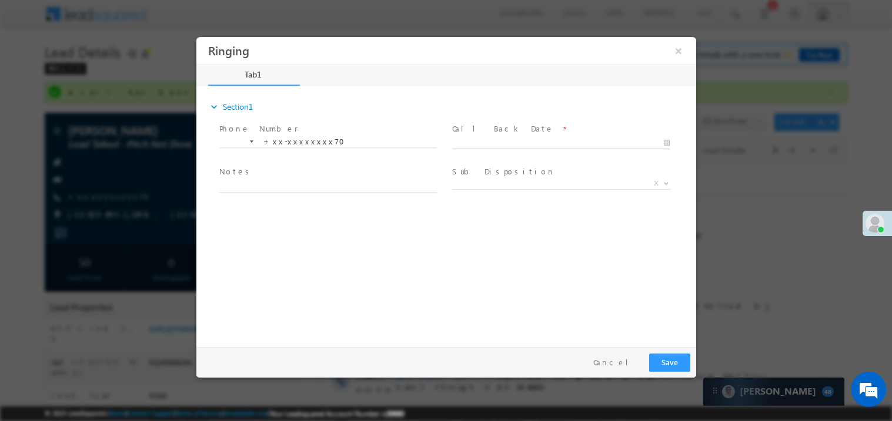
click at [481, 142] on body "Ringing ×" at bounding box center [446, 188] width 500 height 305
type input "10/11/25 1:47 PM"
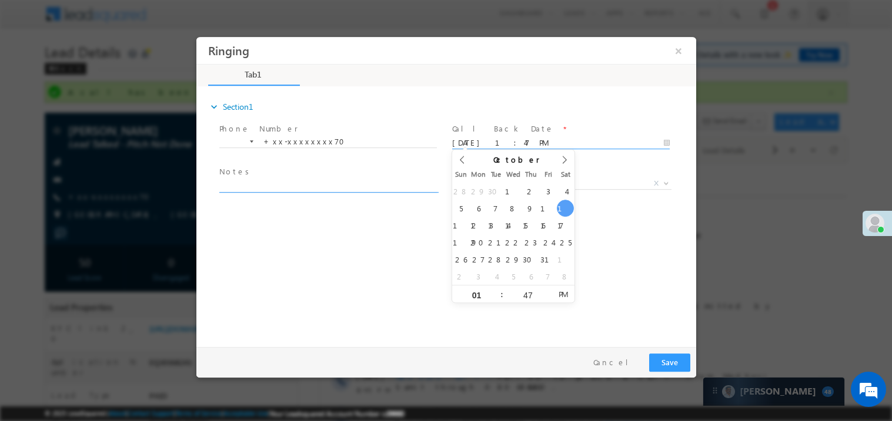
click at [321, 188] on textarea at bounding box center [327, 186] width 217 height 14
type textarea "ring"
click at [514, 191] on span at bounding box center [559, 197] width 217 height 13
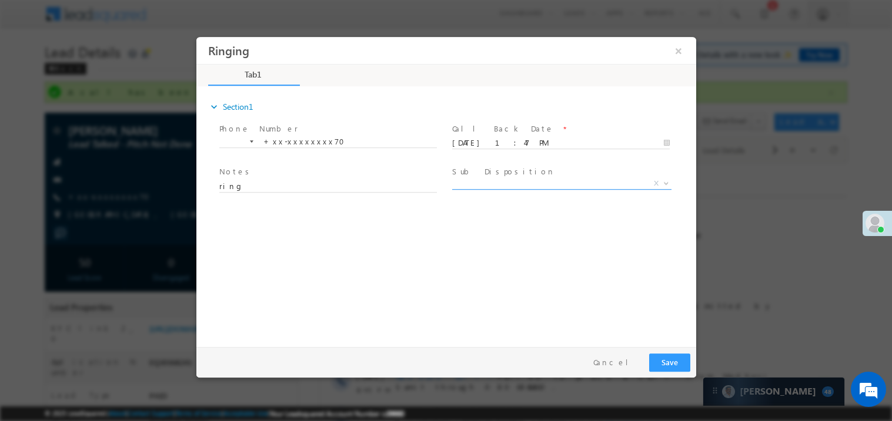
click at [511, 183] on span "X" at bounding box center [560, 183] width 219 height 12
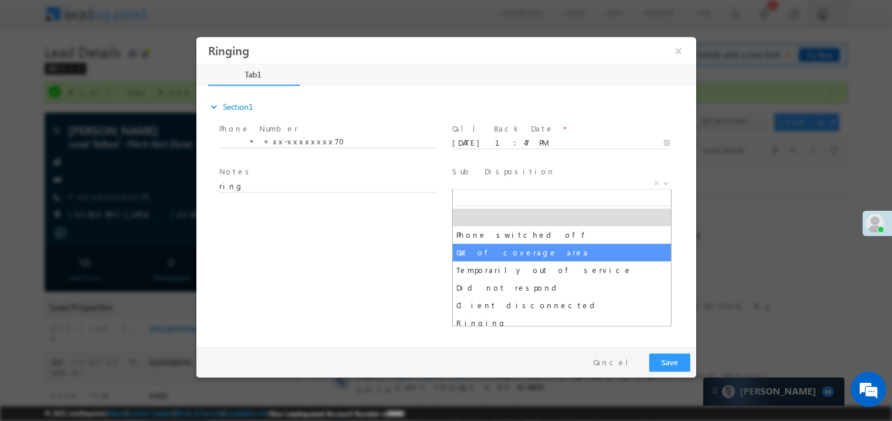
click at [397, 271] on div "expand_more Section1 Phone Number *" at bounding box center [449, 215] width 494 height 254
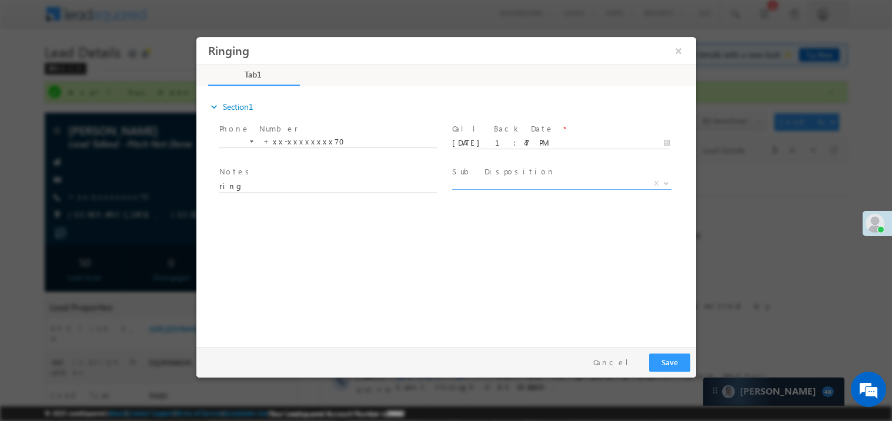
click at [474, 179] on span "X" at bounding box center [560, 183] width 219 height 12
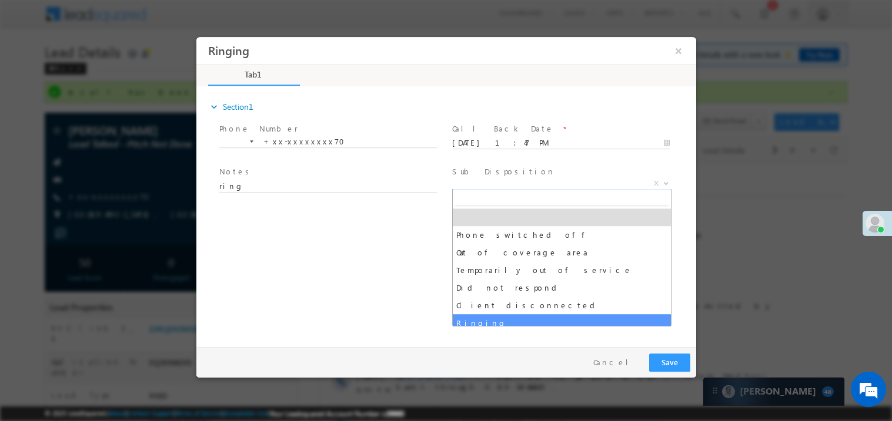
select select "Ringing"
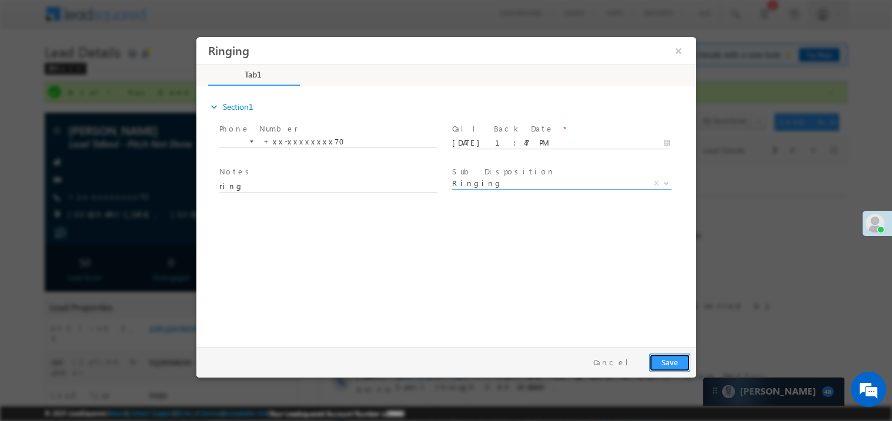
click at [679, 367] on button "Save" at bounding box center [668, 362] width 41 height 18
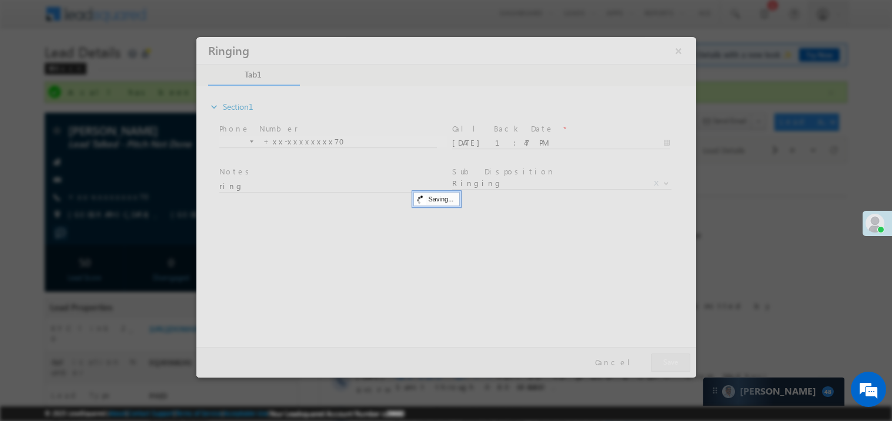
click at [679, 367] on div at bounding box center [446, 206] width 500 height 341
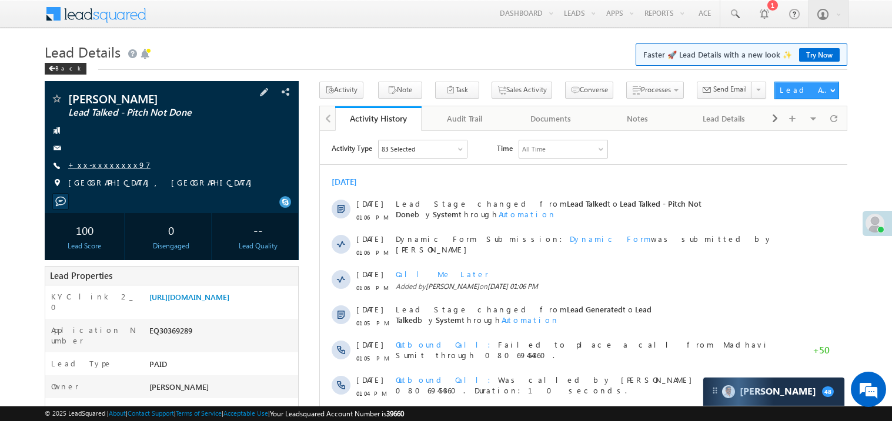
click at [106, 165] on link "+xx-xxxxxxxx97" at bounding box center [109, 165] width 82 height 10
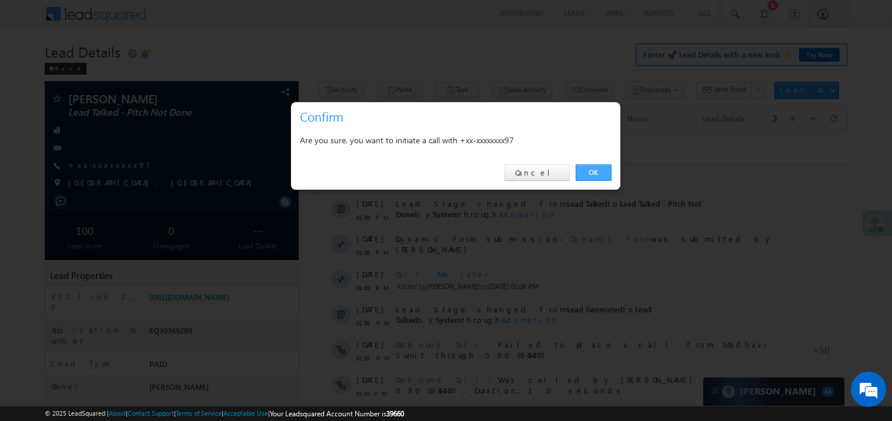
click at [594, 170] on link "OK" at bounding box center [593, 173] width 36 height 16
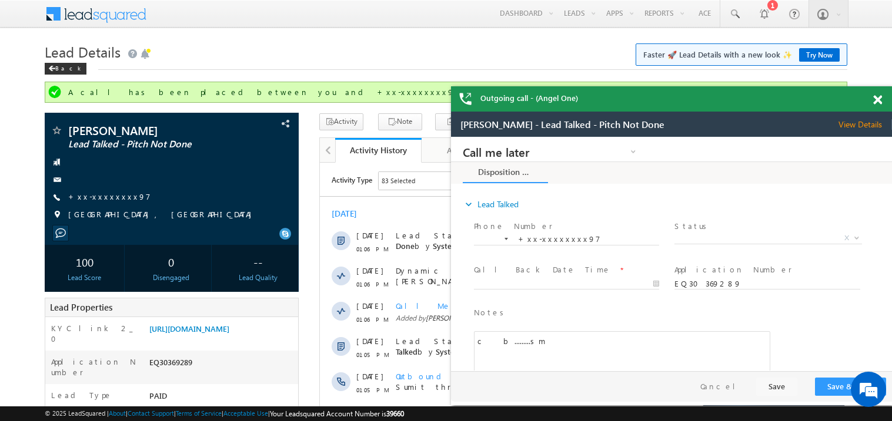
click at [881, 102] on span at bounding box center [877, 100] width 9 height 10
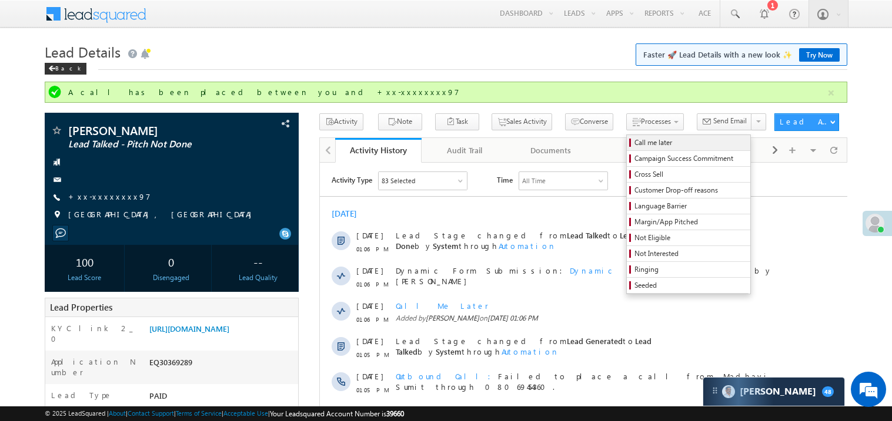
click at [634, 143] on span "Call me later" at bounding box center [690, 143] width 112 height 11
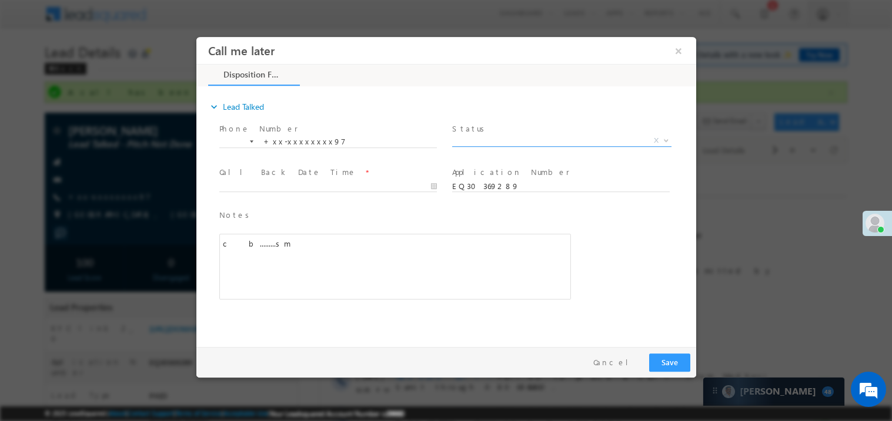
click at [516, 142] on span "X" at bounding box center [560, 141] width 219 height 12
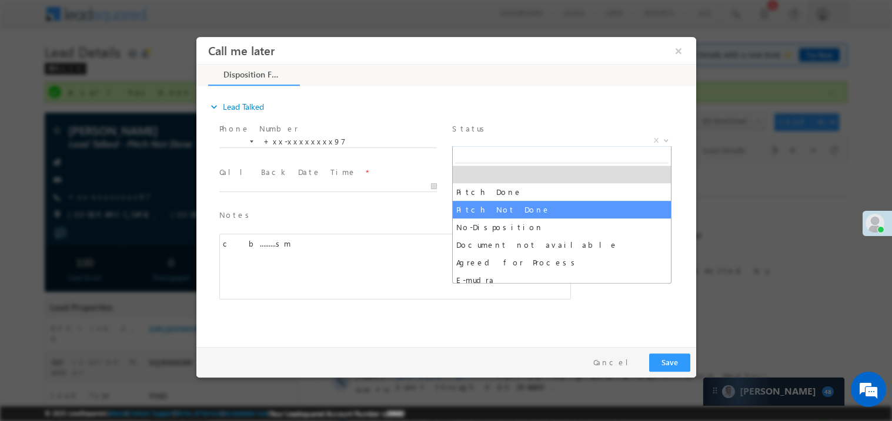
select select "Pitch Not Done"
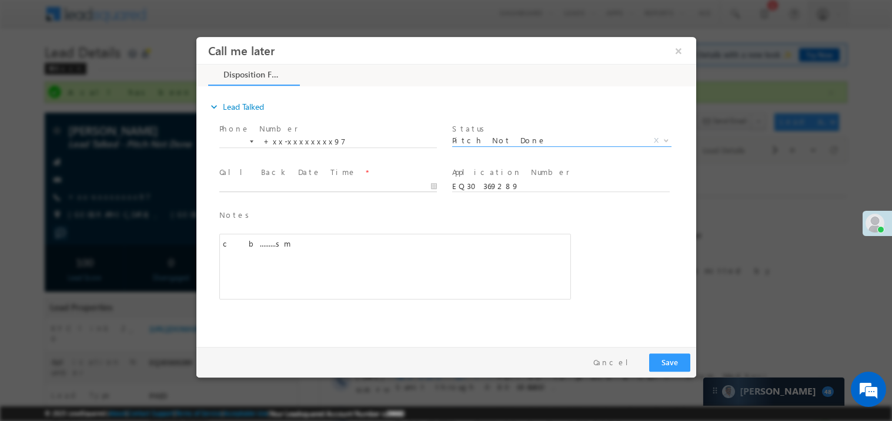
click at [308, 183] on body "Call me later ×" at bounding box center [446, 188] width 500 height 305
type input "10/11/25 1:49 PM"
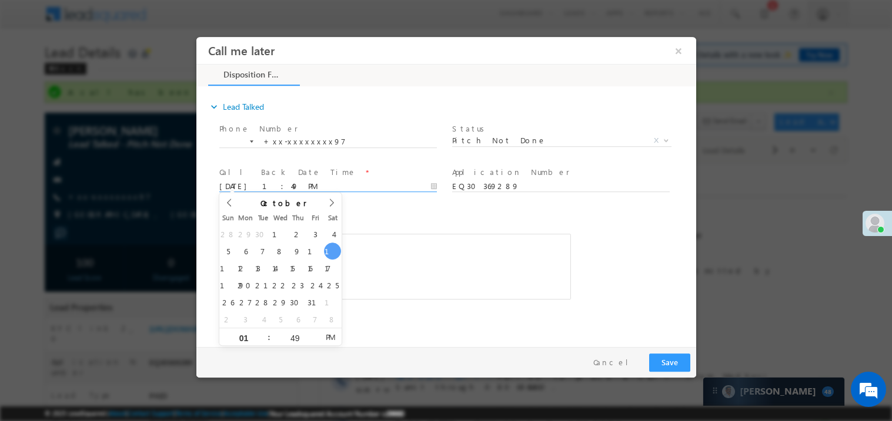
click at [401, 242] on div "c b.........sm" at bounding box center [394, 266] width 351 height 66
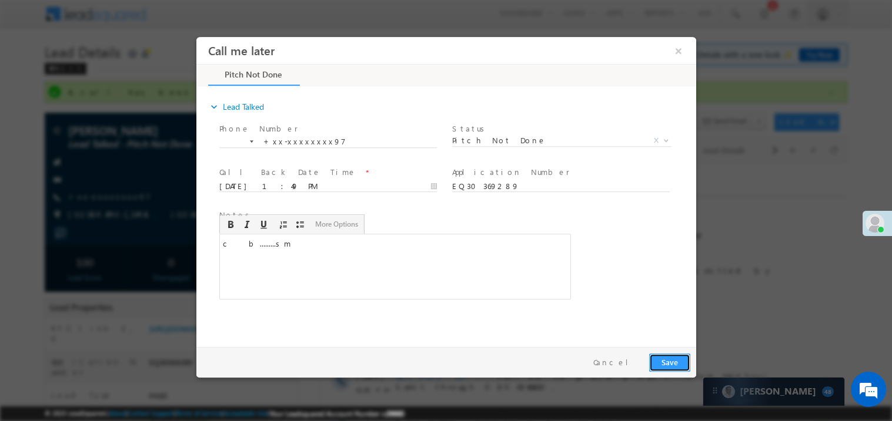
click at [662, 357] on button "Save" at bounding box center [668, 362] width 41 height 18
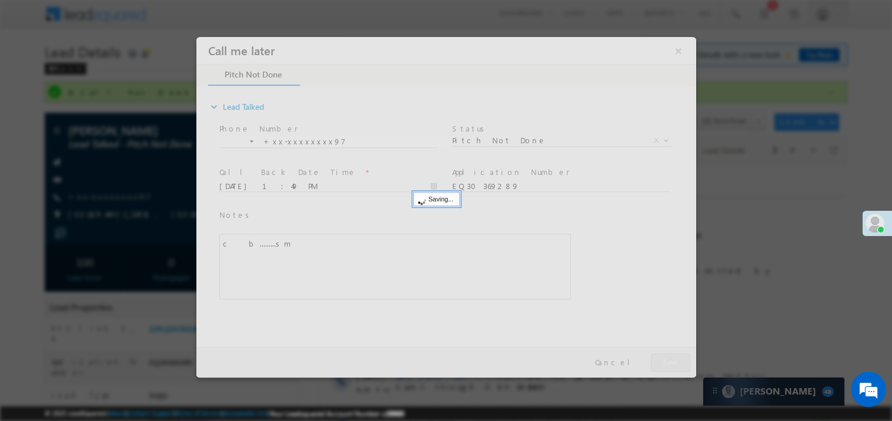
click at [662, 357] on div at bounding box center [446, 206] width 500 height 341
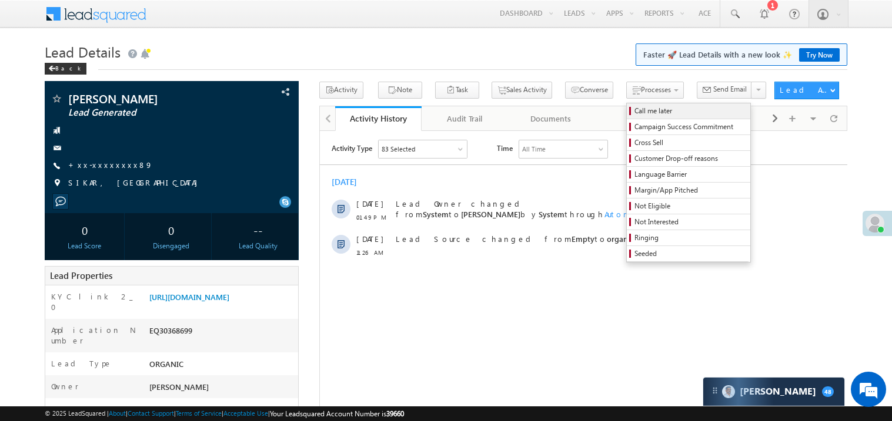
click at [634, 106] on span "Call me later" at bounding box center [690, 111] width 112 height 11
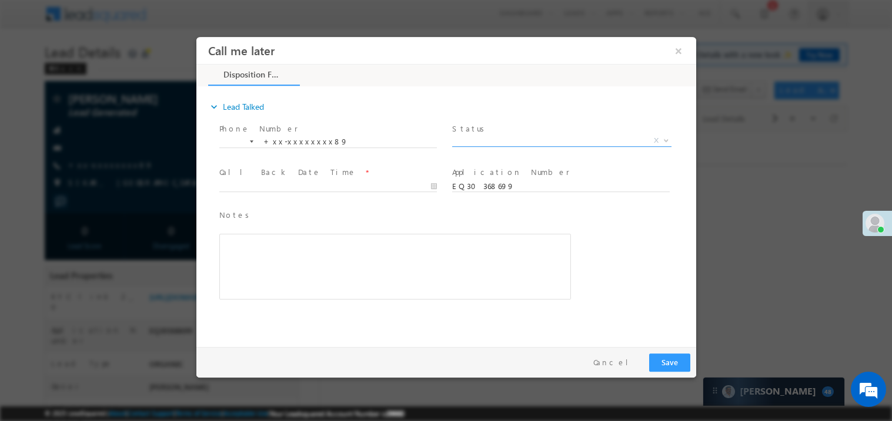
click at [506, 136] on span "X" at bounding box center [560, 141] width 219 height 12
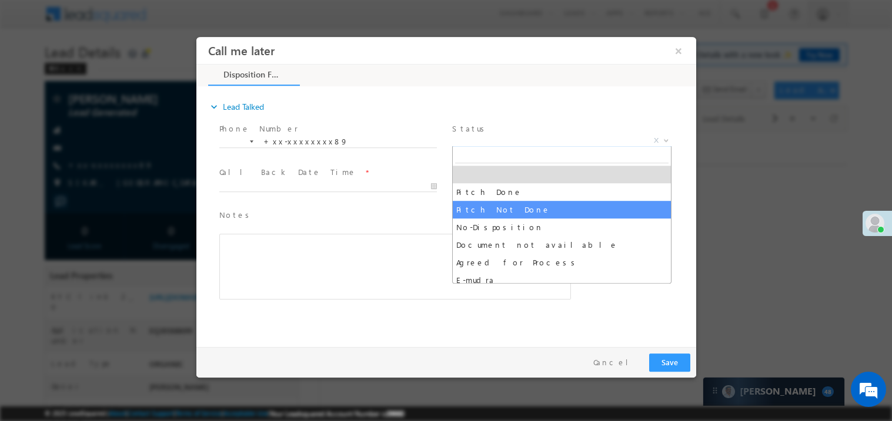
select select "Pitch Not Done"
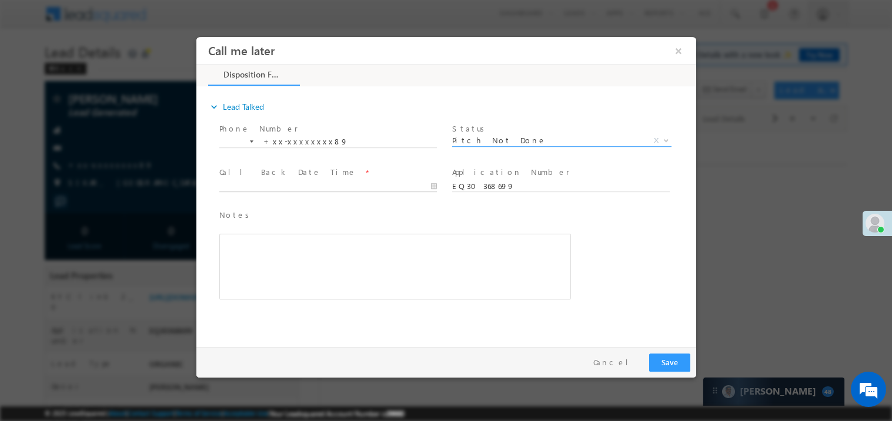
click at [299, 189] on body "Call me later ×" at bounding box center [446, 188] width 500 height 305
type input "10/11/25 1:50 PM"
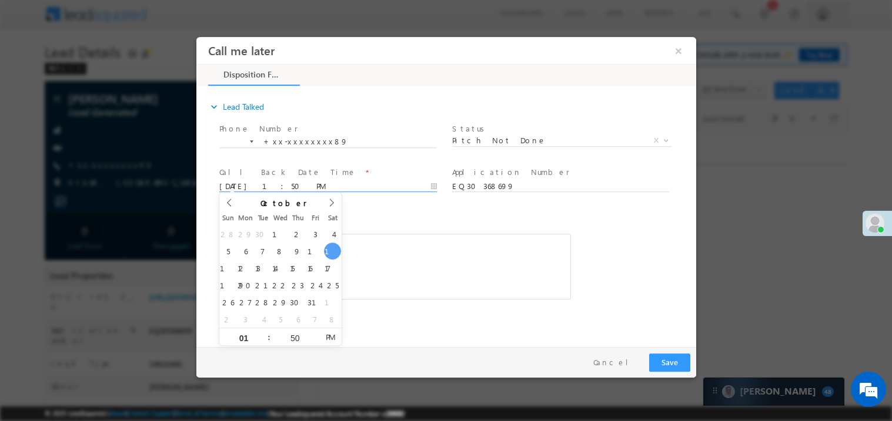
click at [421, 230] on div "Notes * Editor toolbars Basic Styles Bold Italic Underline Paragraph Insert/Rem…" at bounding box center [394, 254] width 351 height 91
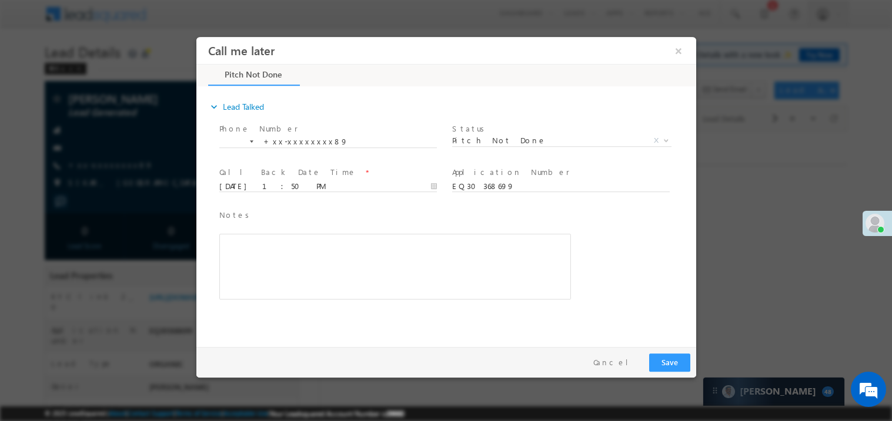
click at [366, 271] on div "Rich Text Editor, 40788eee-0fb2-11ec-a811-0adc8a9d82c2__tab1__section1__Notes__…" at bounding box center [394, 266] width 351 height 66
click at [672, 359] on button "Save" at bounding box center [668, 362] width 41 height 18
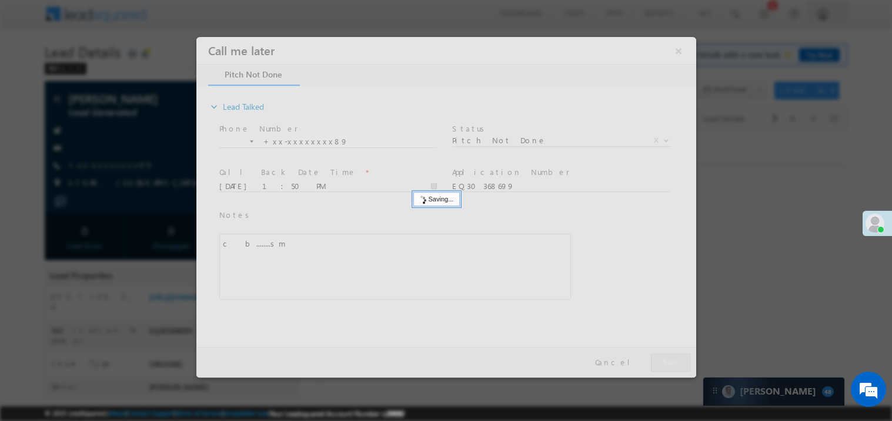
click at [672, 359] on div at bounding box center [446, 206] width 500 height 341
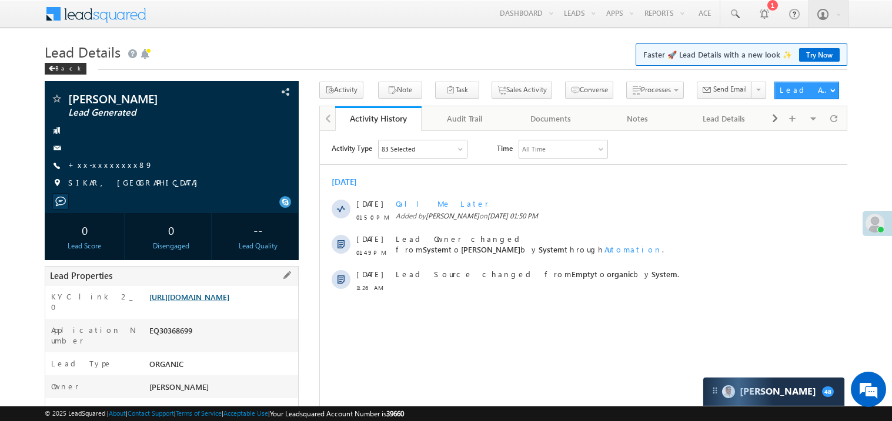
click at [222, 300] on link "https://angelbroking1-pk3em7sa.customui-test.leadsquared.com?leadId=3385c277-a0…" at bounding box center [189, 297] width 80 height 10
click at [89, 165] on link "+xx-xxxxxxxx89" at bounding box center [110, 165] width 85 height 10
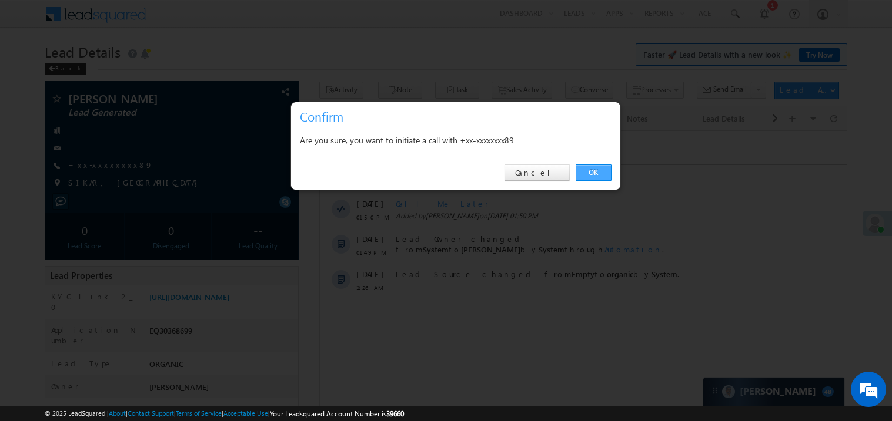
click at [596, 170] on link "OK" at bounding box center [593, 173] width 36 height 16
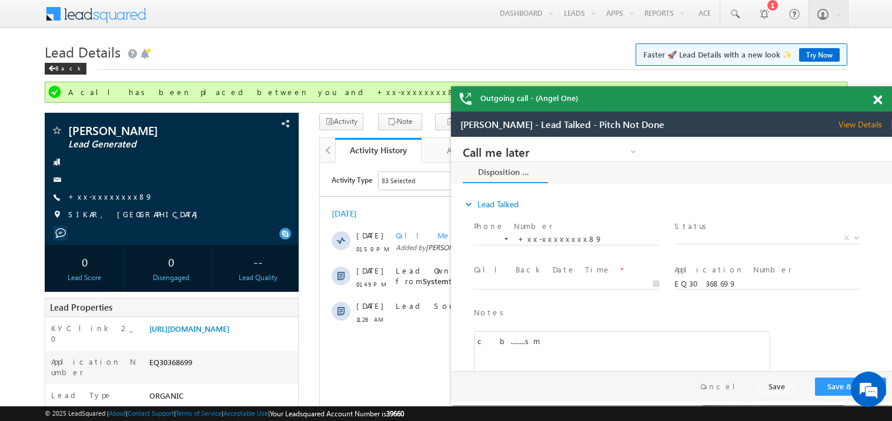
click at [879, 99] on span at bounding box center [877, 100] width 9 height 10
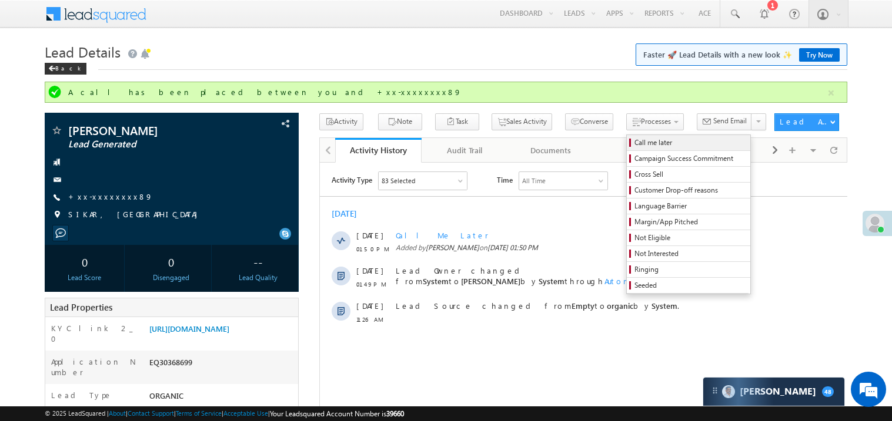
click at [634, 142] on span "Call me later" at bounding box center [690, 143] width 112 height 11
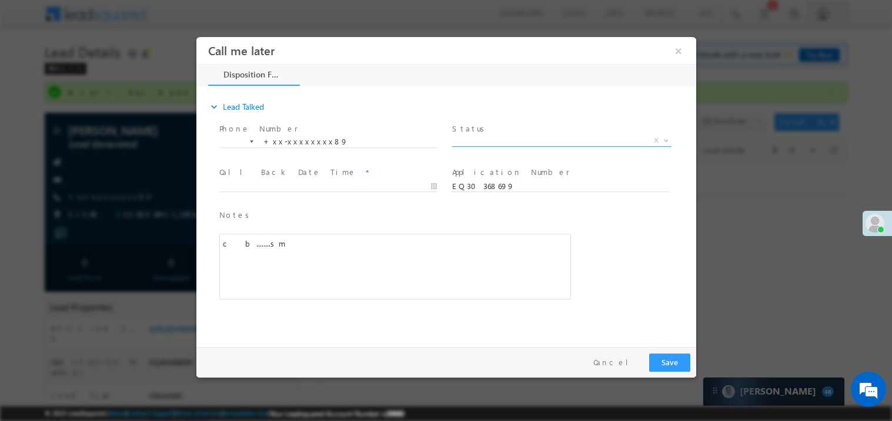
click at [489, 138] on span "X" at bounding box center [560, 141] width 219 height 12
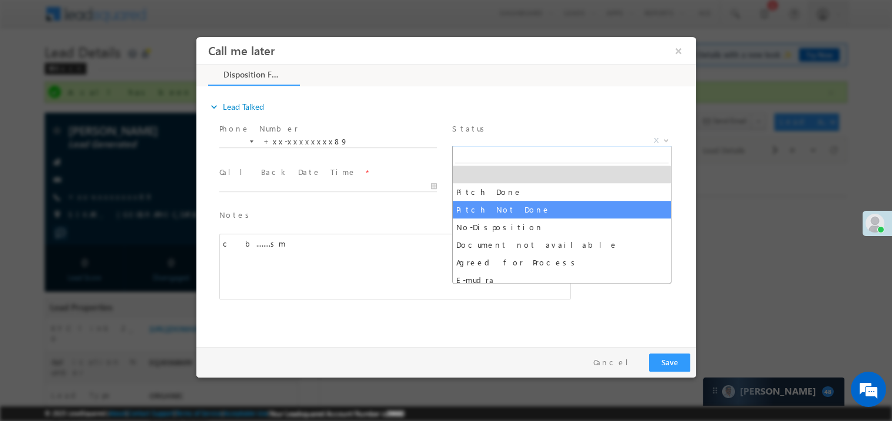
select select "Pitch Not Done"
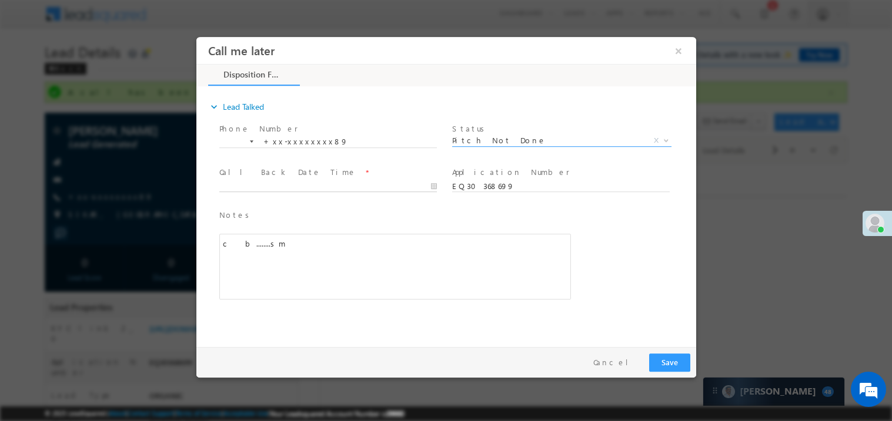
click at [274, 185] on body "Call me later ×" at bounding box center [446, 188] width 500 height 305
type input "10/11/25 1:51 PM"
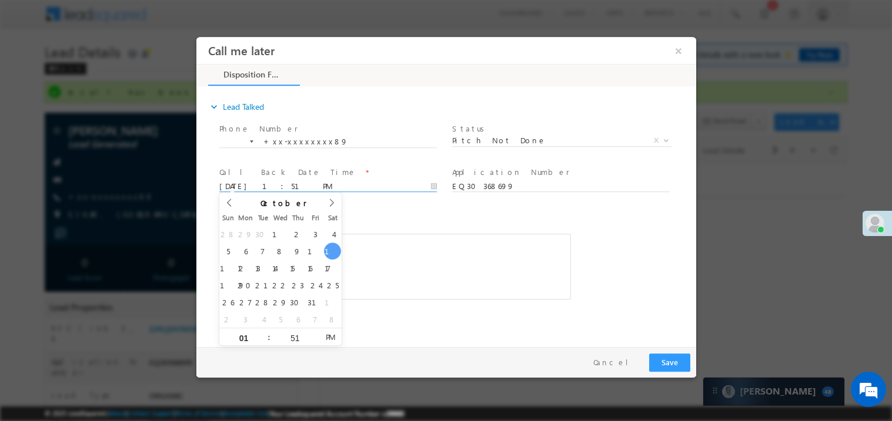
click at [397, 244] on div "c b........sm" at bounding box center [394, 266] width 351 height 66
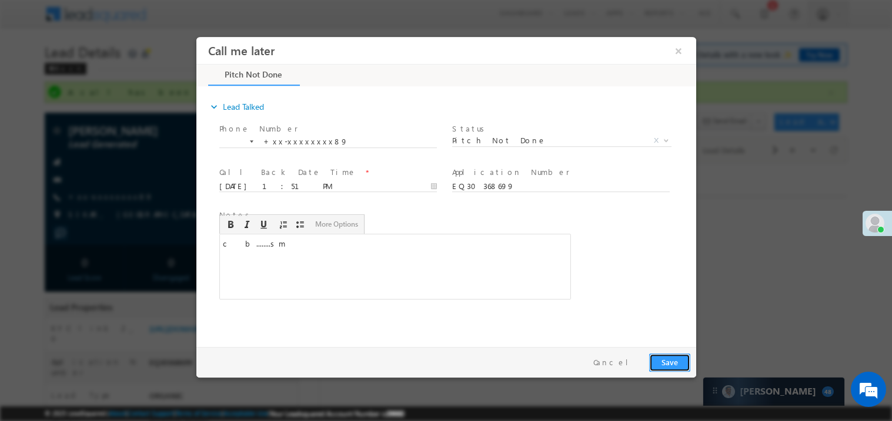
click at [673, 366] on button "Save" at bounding box center [668, 362] width 41 height 18
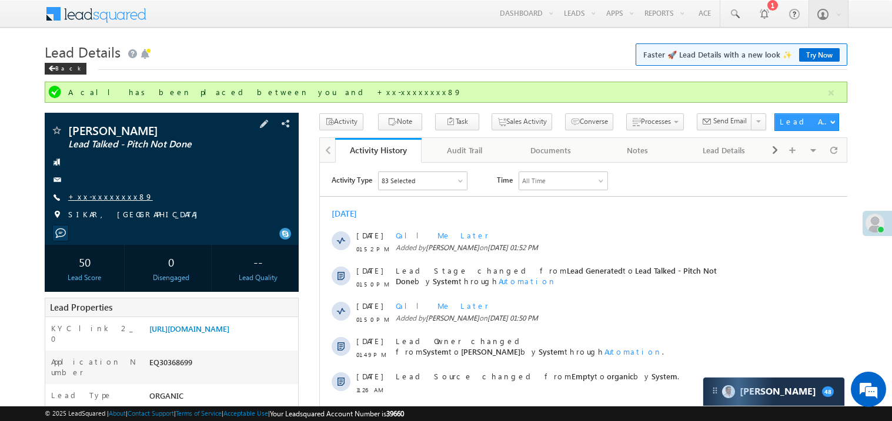
click at [99, 201] on link "+xx-xxxxxxxx89" at bounding box center [110, 197] width 85 height 10
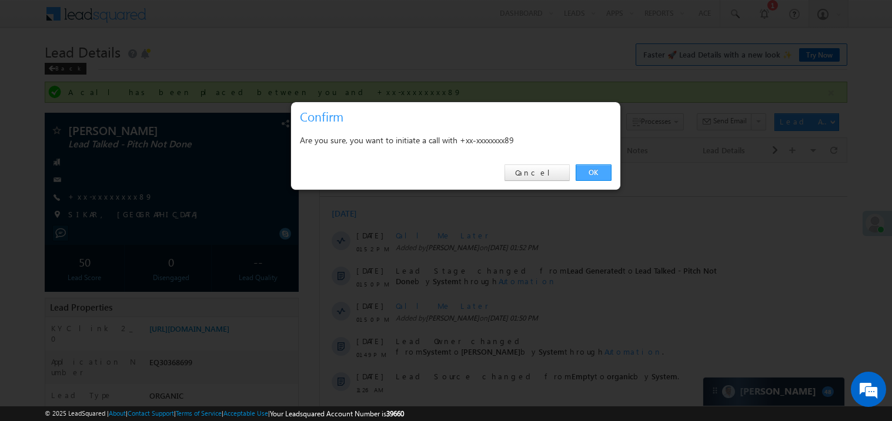
click at [591, 167] on link "OK" at bounding box center [593, 173] width 36 height 16
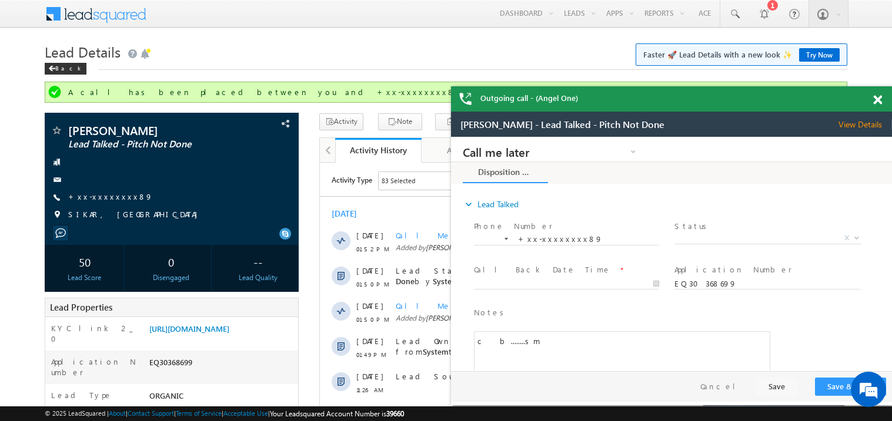
click at [878, 99] on span at bounding box center [877, 100] width 9 height 10
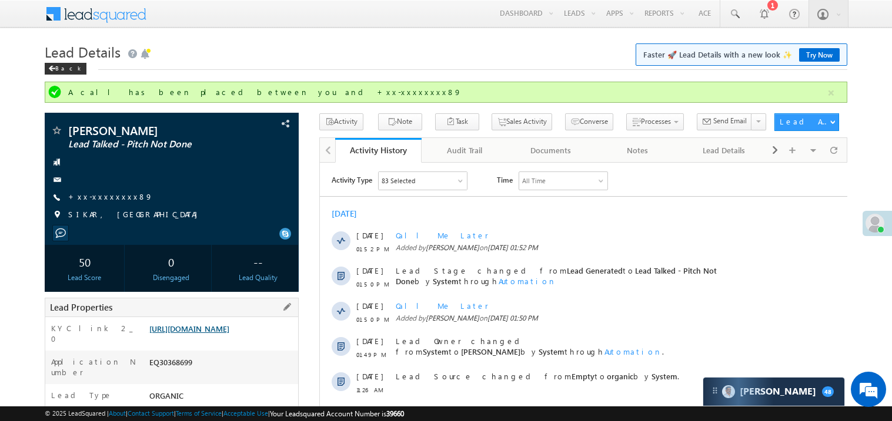
click at [209, 334] on link "https://angelbroking1-pk3em7sa.customui-test.leadsquared.com?leadId=3385c277-a0…" at bounding box center [189, 329] width 80 height 10
click at [210, 334] on link "https://angelbroking1-pk3em7sa.customui-test.leadsquared.com?leadId=3385c277-a0…" at bounding box center [189, 329] width 80 height 10
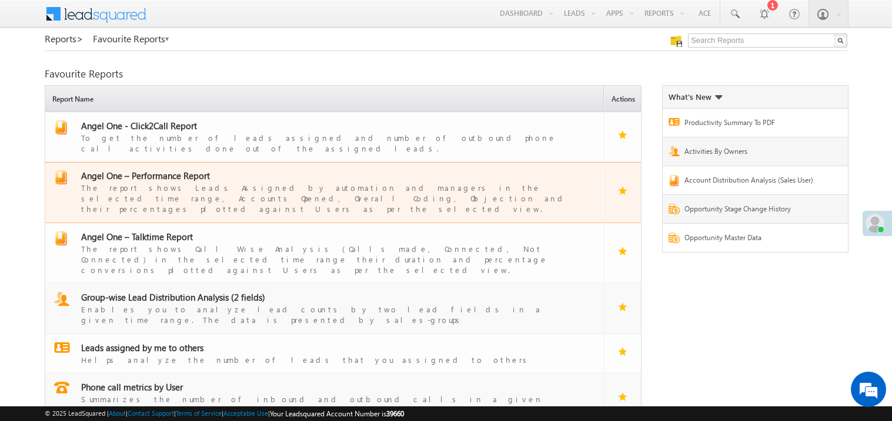
click at [159, 170] on span "Angel One – Performance Report" at bounding box center [145, 176] width 129 height 12
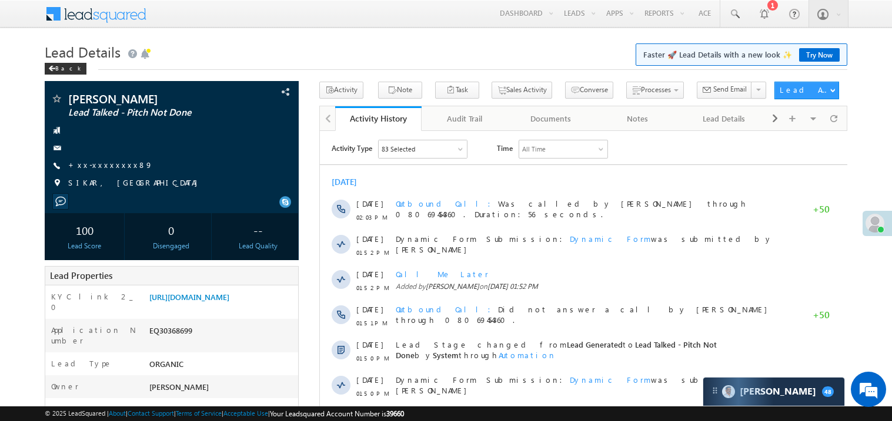
click at [814, 50] on link "Try Now" at bounding box center [819, 55] width 41 height 14
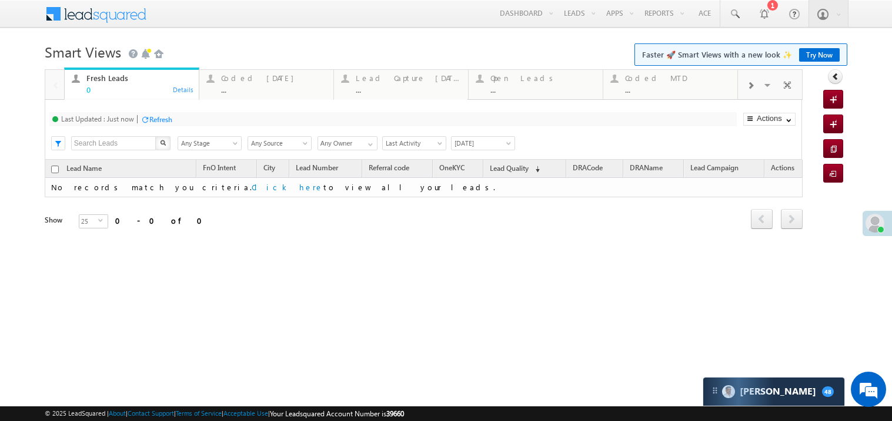
click at [815, 54] on link "Try Now" at bounding box center [819, 55] width 41 height 14
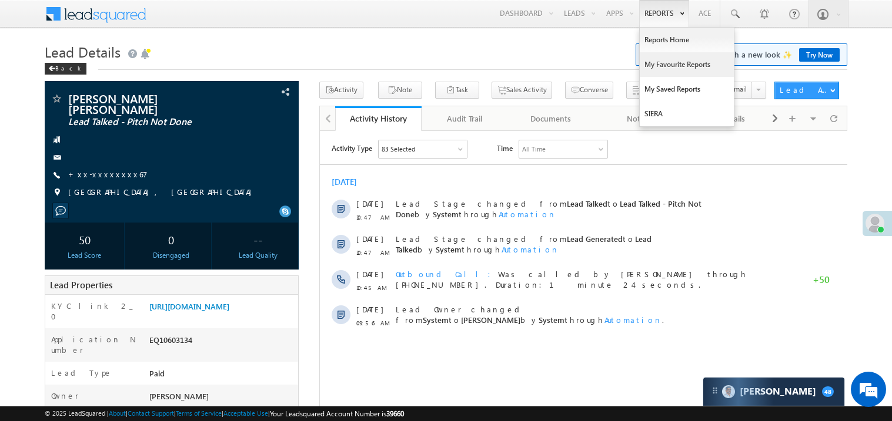
click at [656, 61] on link "My Favourite Reports" at bounding box center [686, 64] width 94 height 25
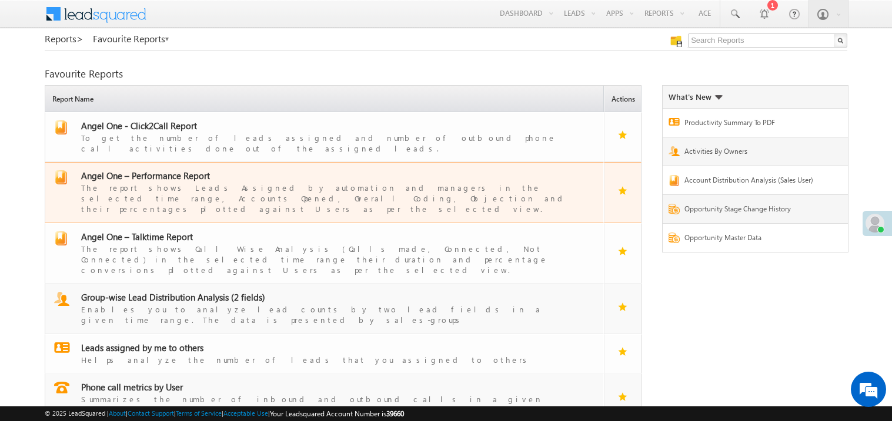
click at [153, 170] on span "Angel One – Performance Report" at bounding box center [145, 176] width 129 height 12
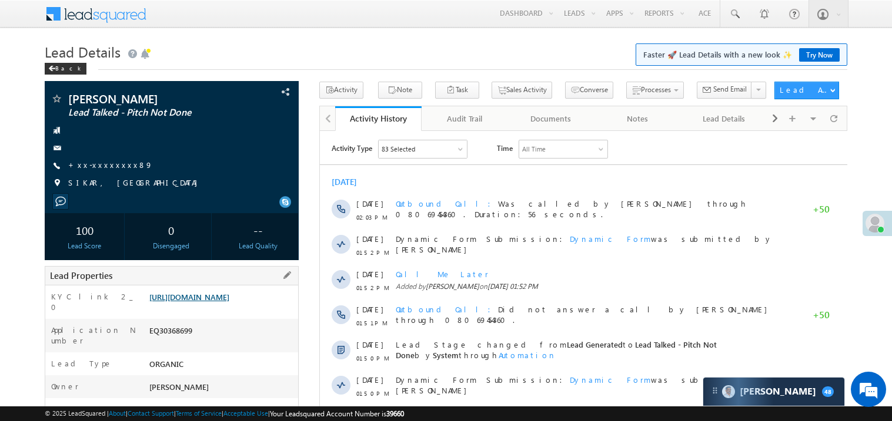
click at [229, 302] on link "https://angelbroking1-pk3em7sa.customui-test.leadsquared.com?leadId=3385c277-a0…" at bounding box center [189, 297] width 80 height 10
click at [213, 302] on link "https://angelbroking1-pk3em7sa.customui-test.leadsquared.com?leadId=3385c277-a0…" at bounding box center [189, 297] width 80 height 10
click at [229, 302] on link "https://angelbroking1-pk3em7sa.customui-test.leadsquared.com?leadId=3385c277-a0…" at bounding box center [189, 297] width 80 height 10
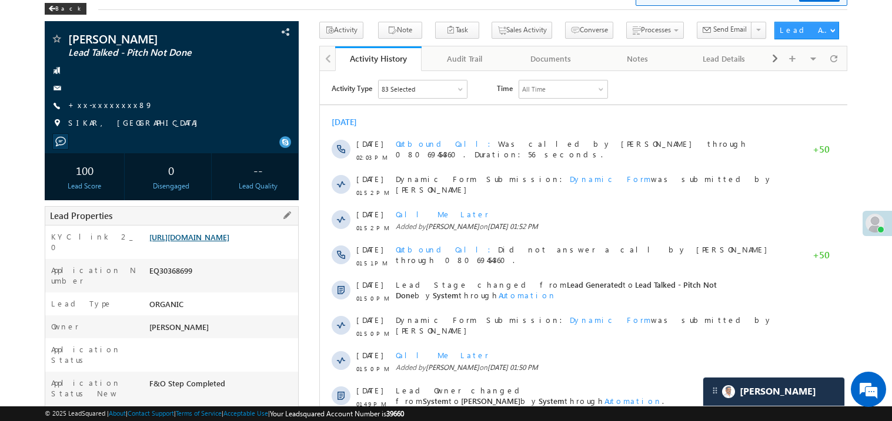
scroll to position [93, 0]
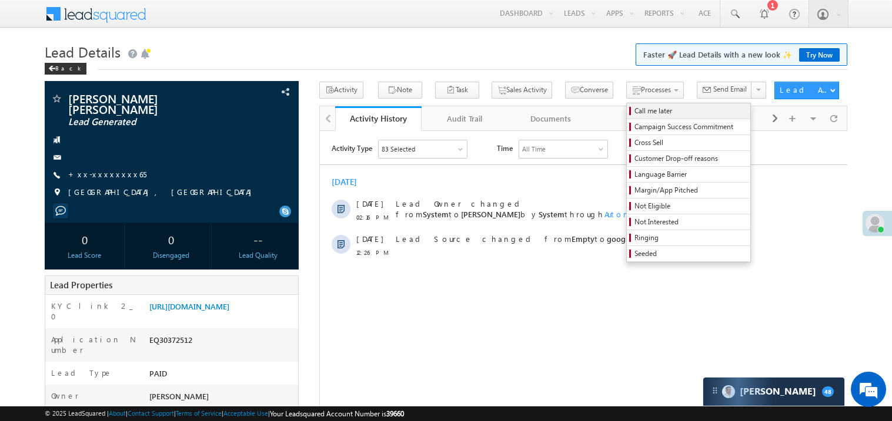
click at [634, 107] on span "Call me later" at bounding box center [690, 111] width 112 height 11
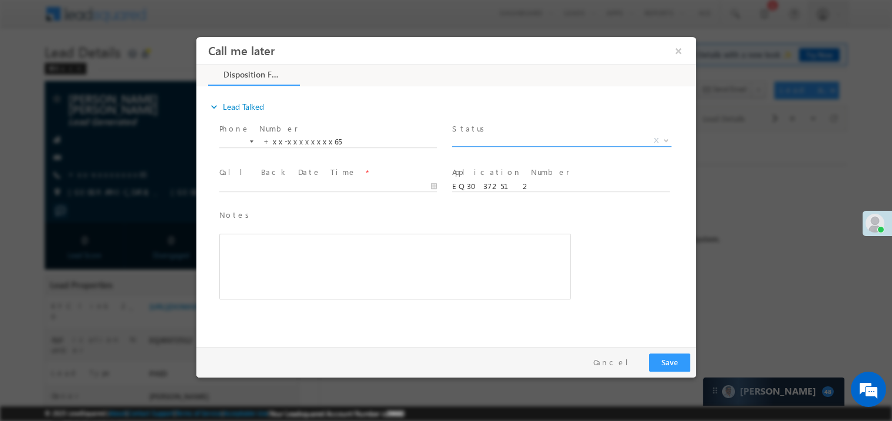
click at [512, 140] on span "X" at bounding box center [560, 141] width 219 height 12
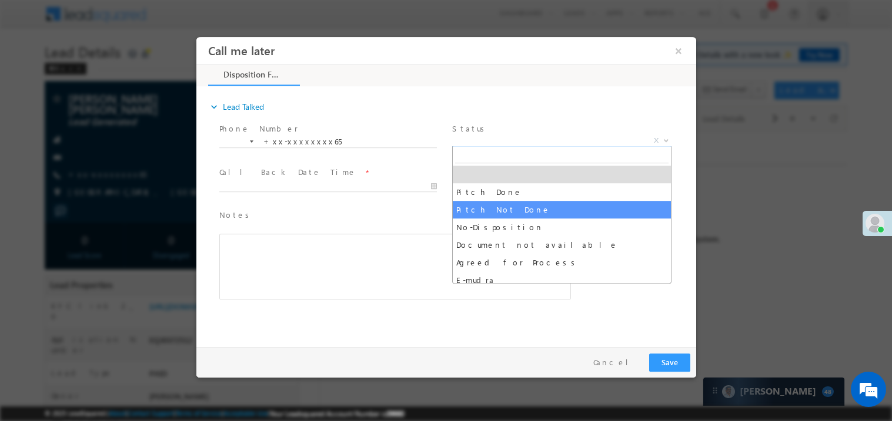
select select "Pitch Not Done"
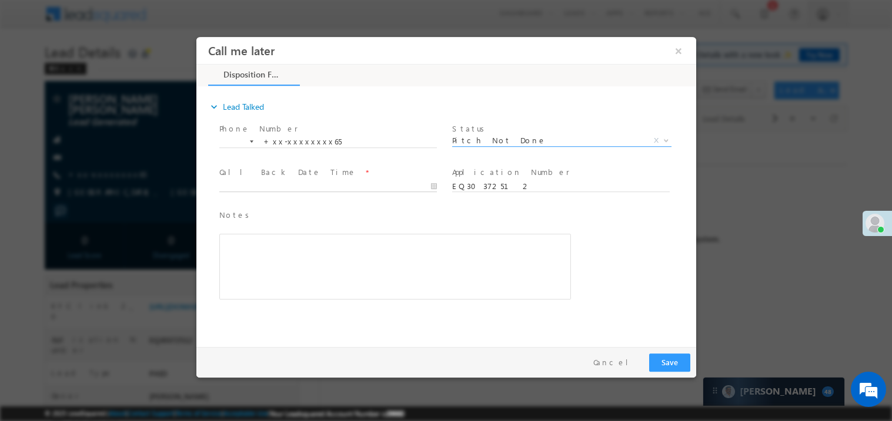
click at [259, 187] on body "Call me later ×" at bounding box center [446, 188] width 500 height 305
type input "10/11/25 2:18 PM"
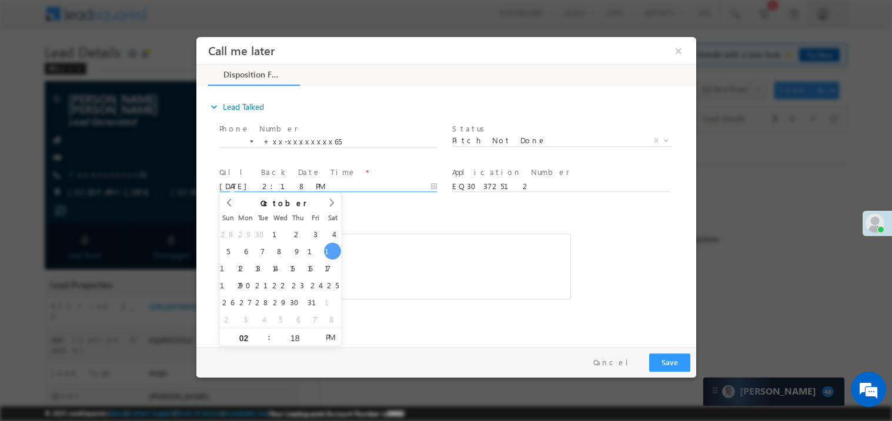
click at [470, 253] on div "Rich Text Editor, 40788eee-0fb2-11ec-a811-0adc8a9d82c2__tab1__section1__Notes__…" at bounding box center [394, 266] width 351 height 66
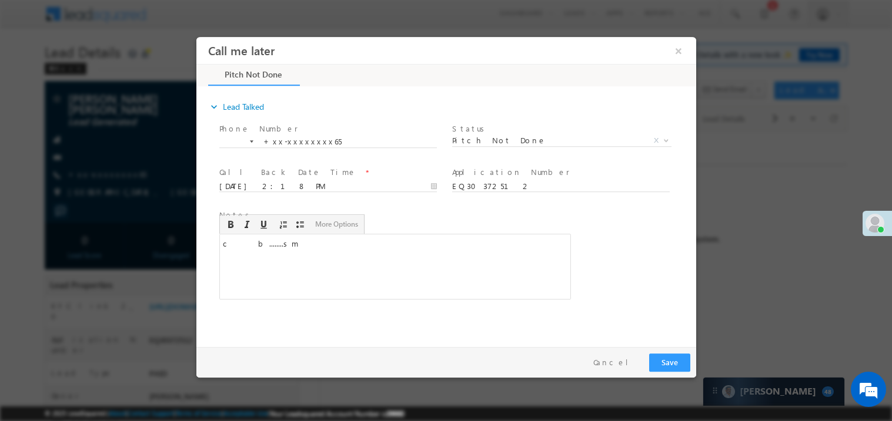
click at [666, 350] on div "Pay & Save Save Cancel" at bounding box center [448, 362] width 505 height 31
click at [665, 364] on button "Save" at bounding box center [668, 362] width 41 height 18
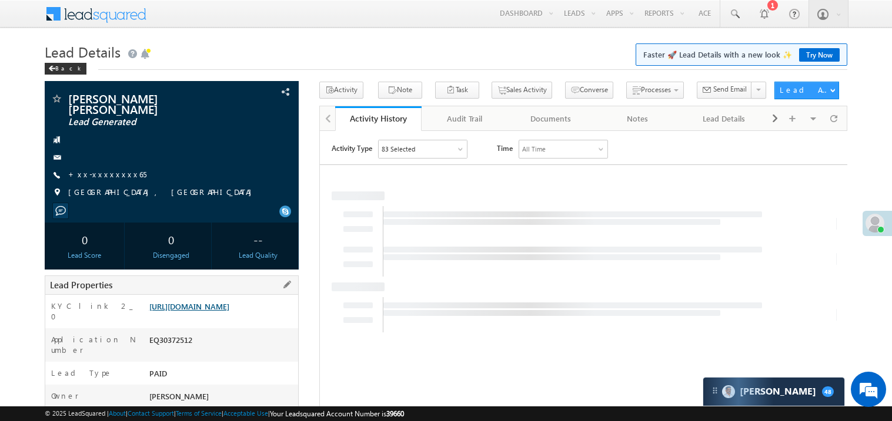
click at [229, 301] on link "https://angelbroking1-pk3em7sa.customui-test.leadsquared.com?leadId=9de92773-e9…" at bounding box center [189, 306] width 80 height 10
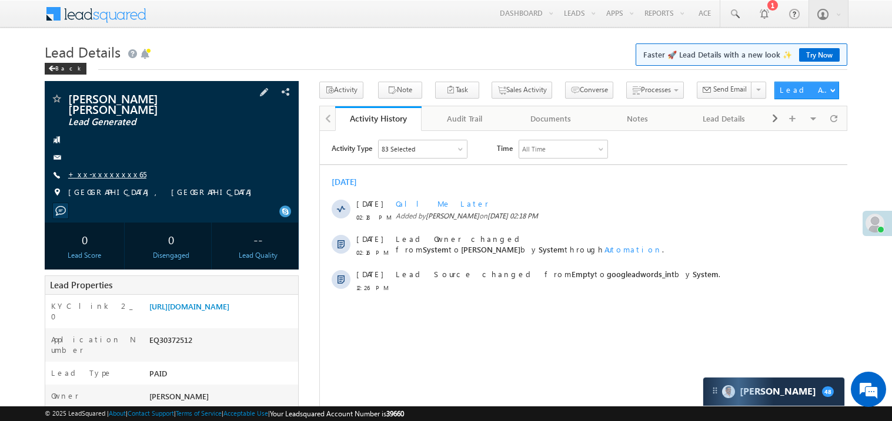
click at [108, 169] on link "+xx-xxxxxxxx65" at bounding box center [107, 174] width 78 height 10
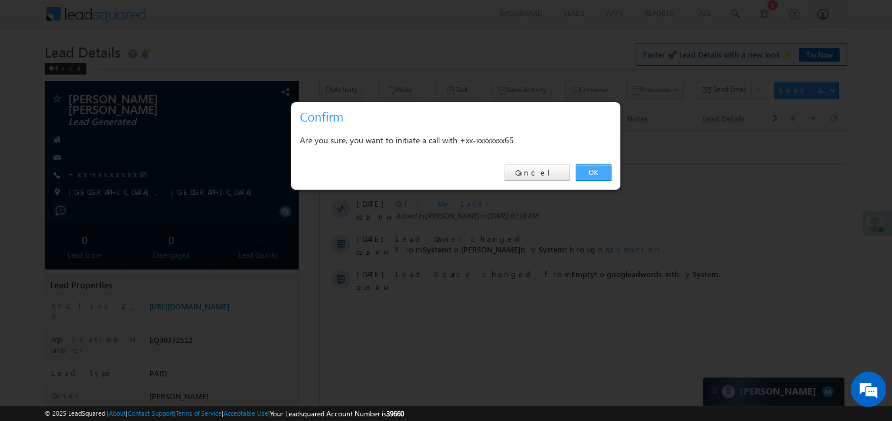
click at [598, 171] on link "OK" at bounding box center [593, 173] width 36 height 16
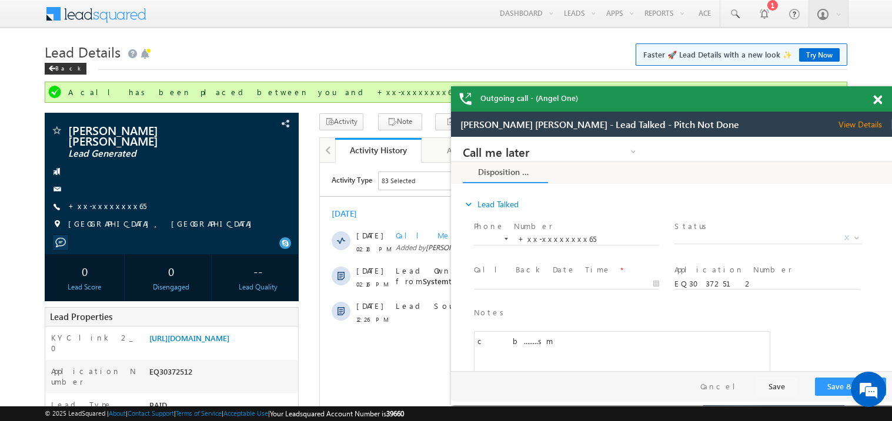
click at [881, 102] on span at bounding box center [877, 100] width 9 height 10
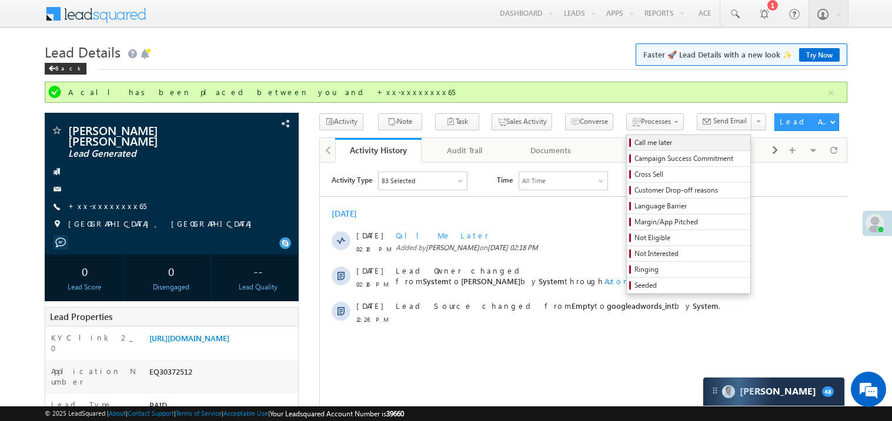
click at [634, 142] on span "Call me later" at bounding box center [690, 143] width 112 height 11
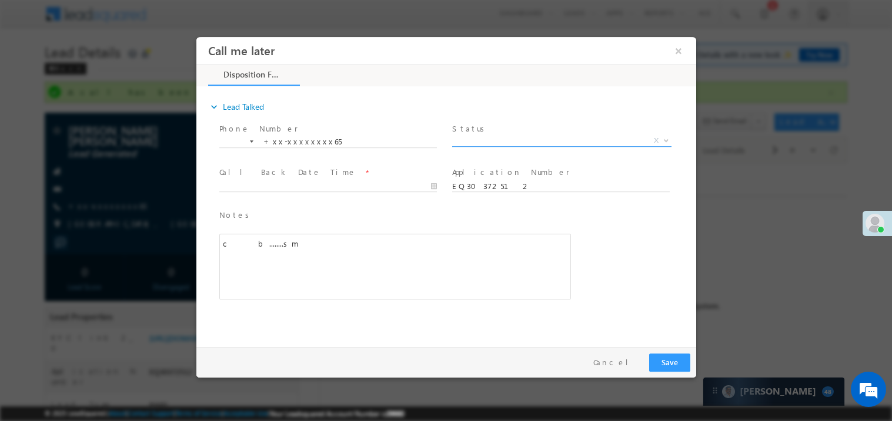
click at [478, 139] on span "X" at bounding box center [560, 141] width 219 height 12
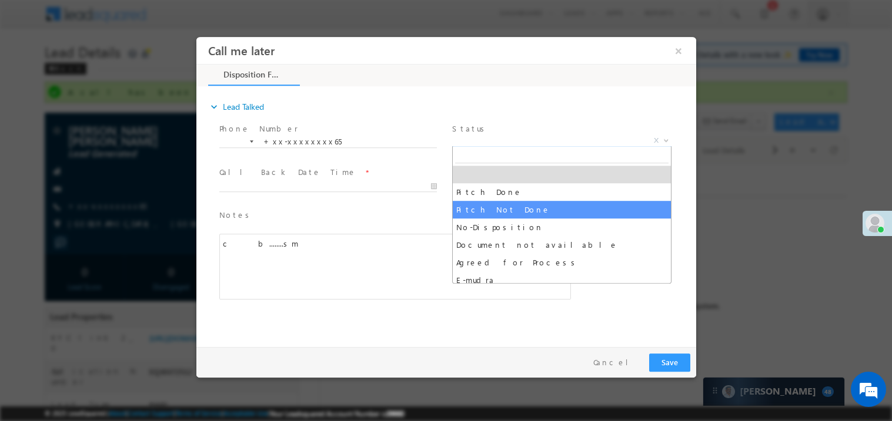
select select "Pitch Not Done"
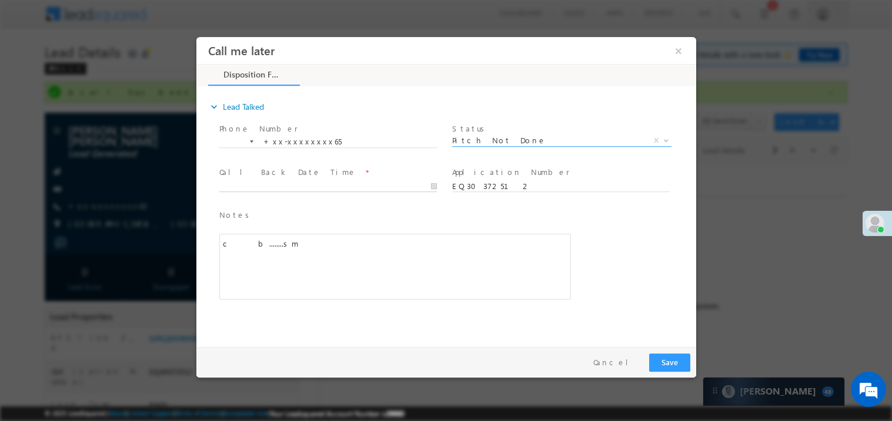
click at [296, 183] on body "Call me later ×" at bounding box center [446, 188] width 500 height 305
type input "10/11/25 2:23 PM"
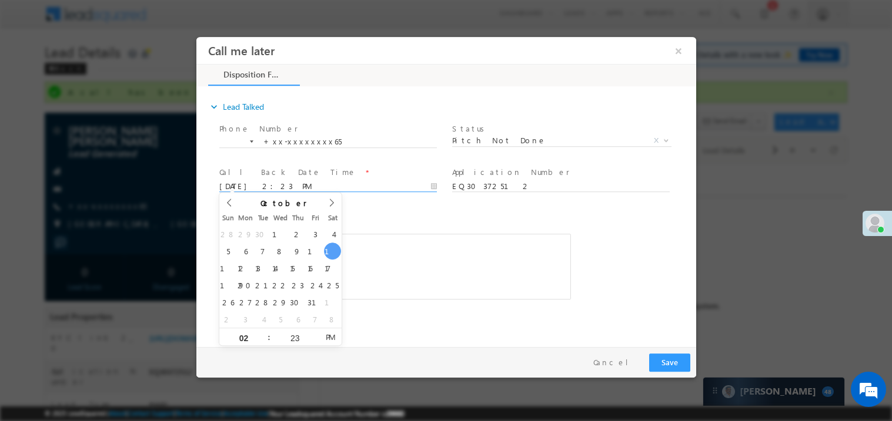
click at [461, 291] on div "c b........sm" at bounding box center [394, 266] width 351 height 66
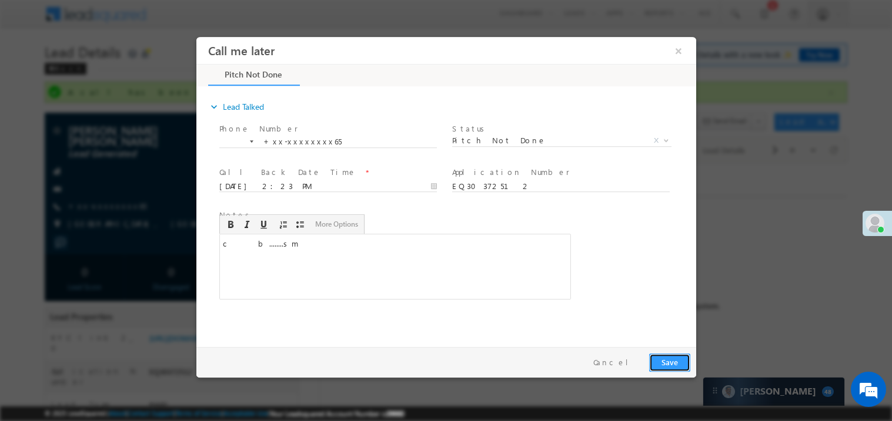
click at [668, 363] on button "Save" at bounding box center [668, 362] width 41 height 18
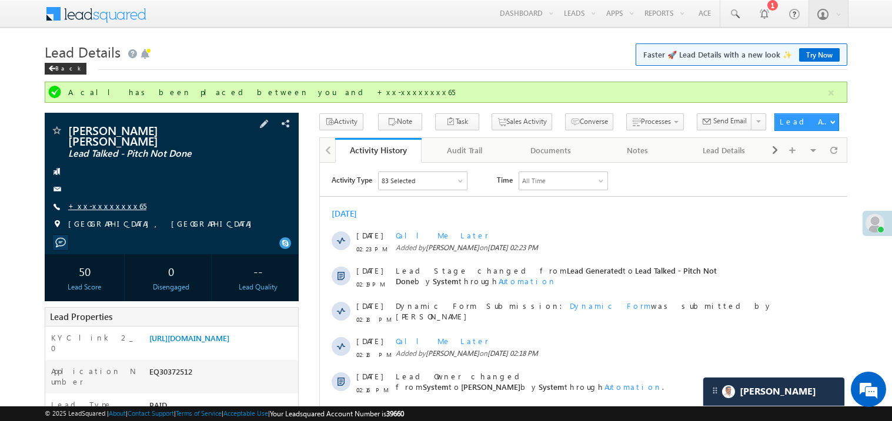
click at [115, 201] on link "+xx-xxxxxxxx65" at bounding box center [107, 206] width 78 height 10
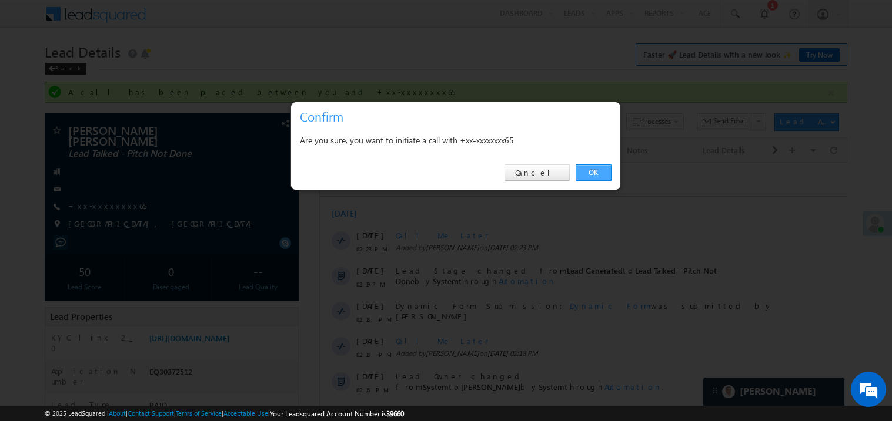
click at [589, 173] on link "OK" at bounding box center [593, 173] width 36 height 16
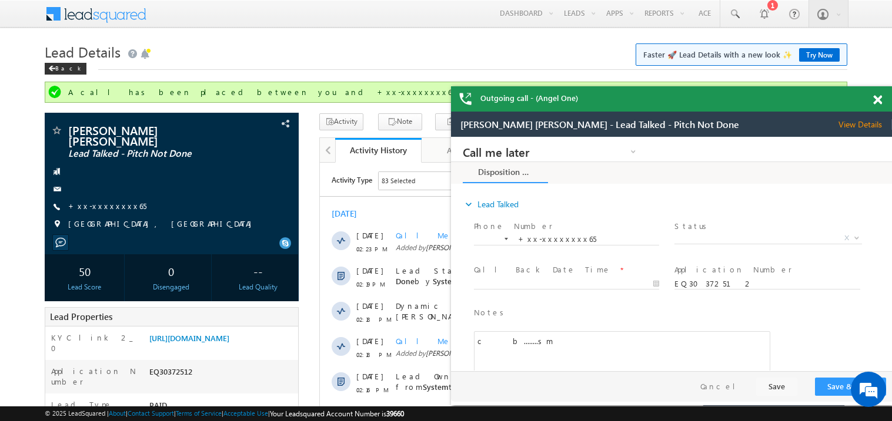
click at [879, 98] on span at bounding box center [877, 100] width 9 height 10
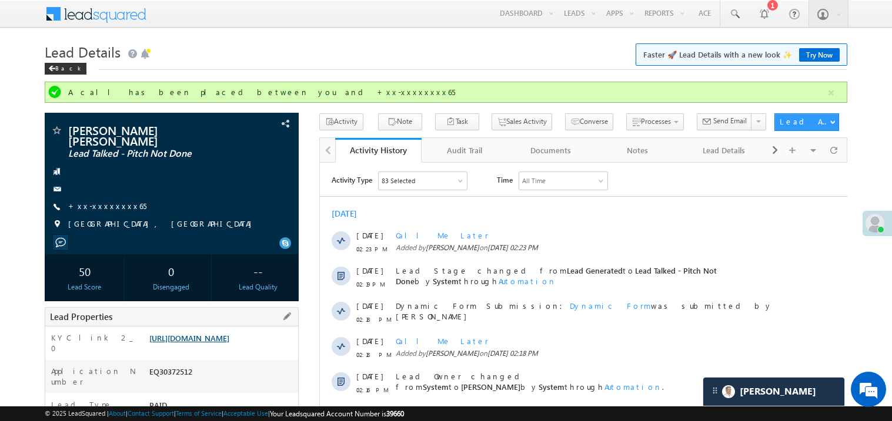
click at [216, 337] on link "https://angelbroking1-pk3em7sa.customui-test.leadsquared.com?leadId=9de92773-e9…" at bounding box center [189, 338] width 80 height 10
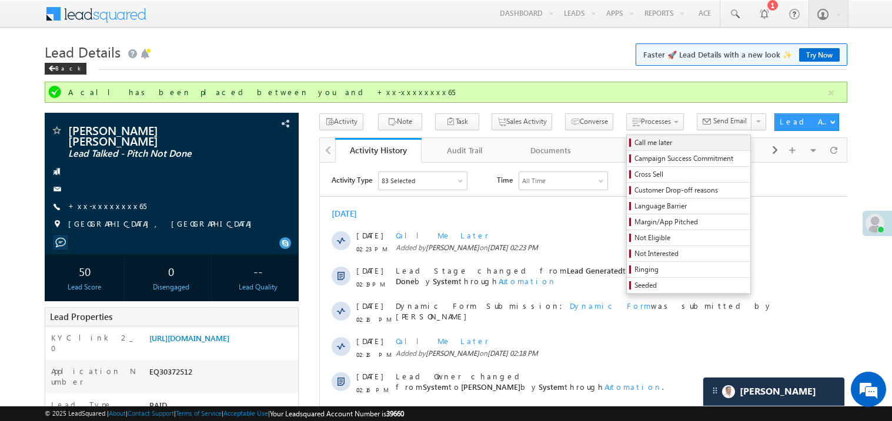
click at [634, 148] on span "Call me later" at bounding box center [690, 143] width 112 height 11
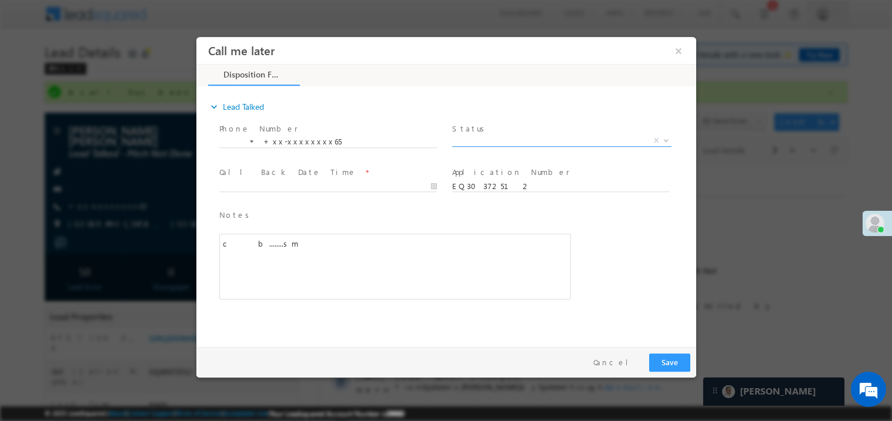
click at [480, 138] on span "X" at bounding box center [560, 141] width 219 height 12
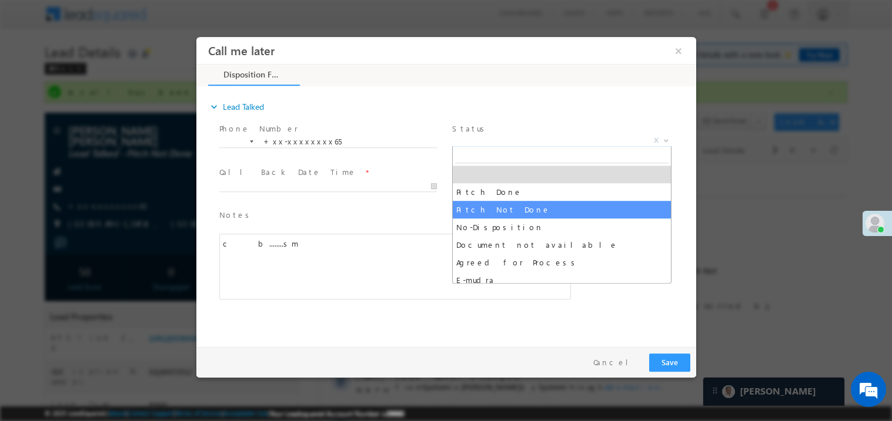
select select "Pitch Not Done"
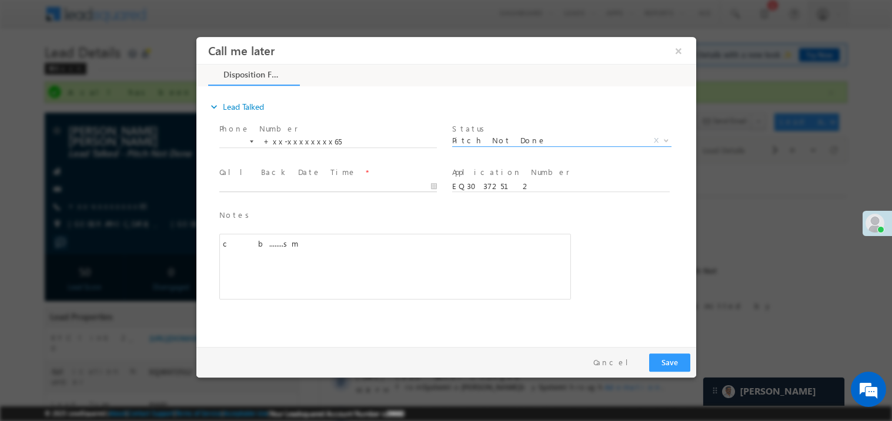
click at [280, 185] on body "Call me later ×" at bounding box center [446, 188] width 500 height 305
type input "10/11/25 3:08 PM"
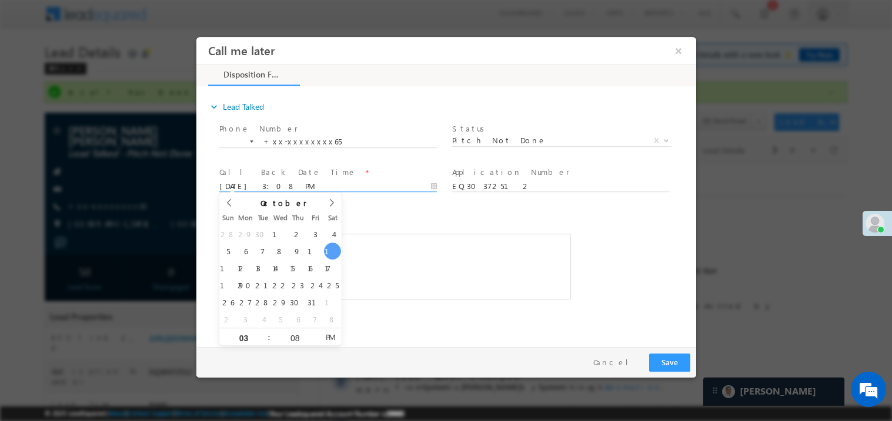
click at [442, 264] on div "c b........sm" at bounding box center [394, 266] width 351 height 66
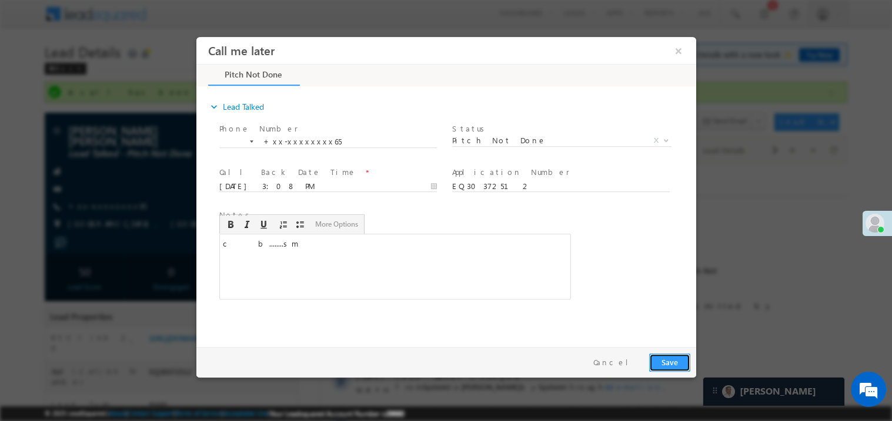
click at [671, 361] on button "Save" at bounding box center [668, 362] width 41 height 18
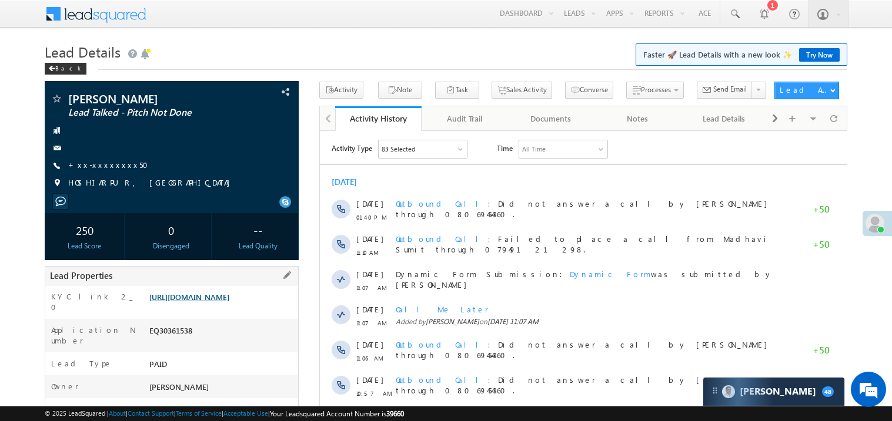
click at [192, 302] on link "[URL][DOMAIN_NAME]" at bounding box center [189, 297] width 80 height 10
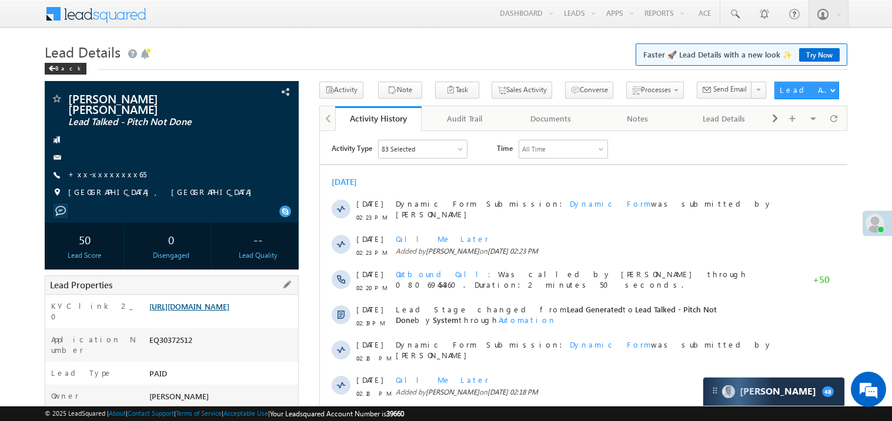
click at [210, 311] on link "[URL][DOMAIN_NAME]" at bounding box center [189, 306] width 80 height 10
click at [102, 169] on link "+xx-xxxxxxxx65" at bounding box center [107, 174] width 78 height 10
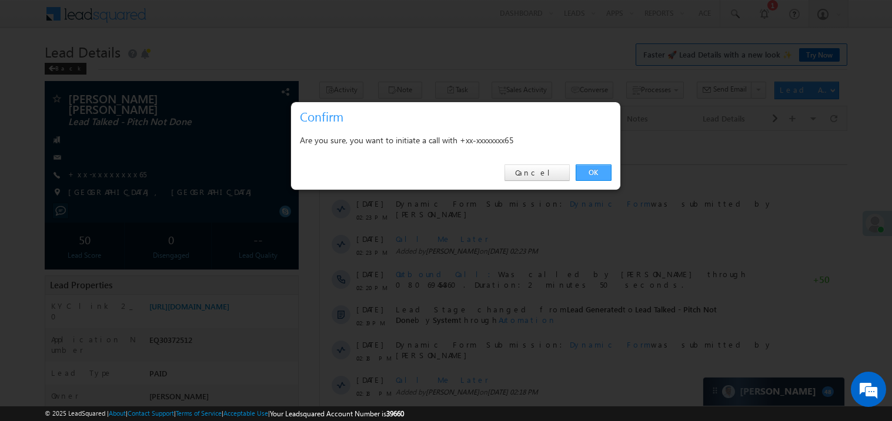
click at [592, 173] on link "OK" at bounding box center [593, 173] width 36 height 16
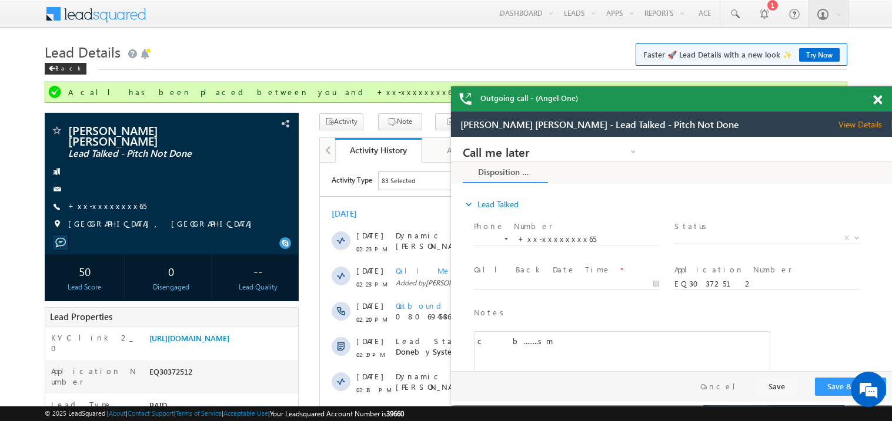
click at [877, 100] on span at bounding box center [877, 100] width 9 height 10
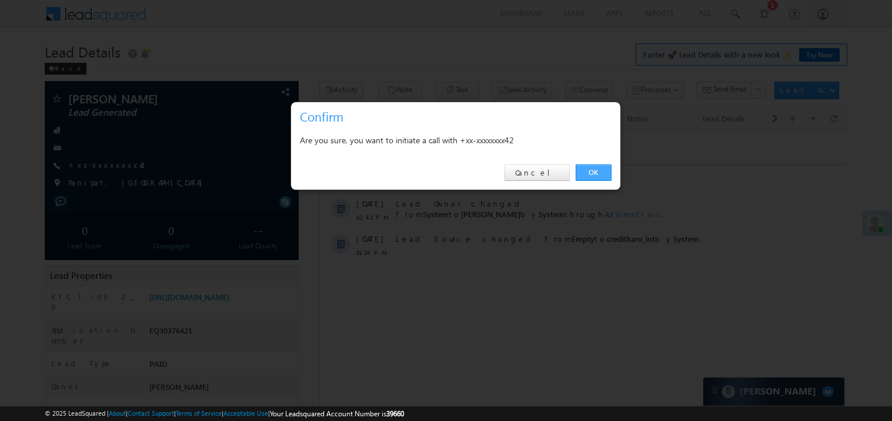
click at [596, 170] on link "OK" at bounding box center [593, 173] width 36 height 16
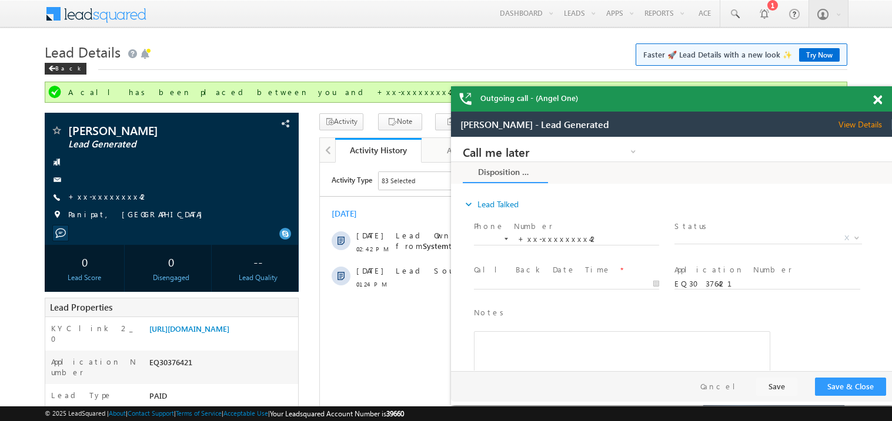
click at [879, 98] on span at bounding box center [877, 100] width 9 height 10
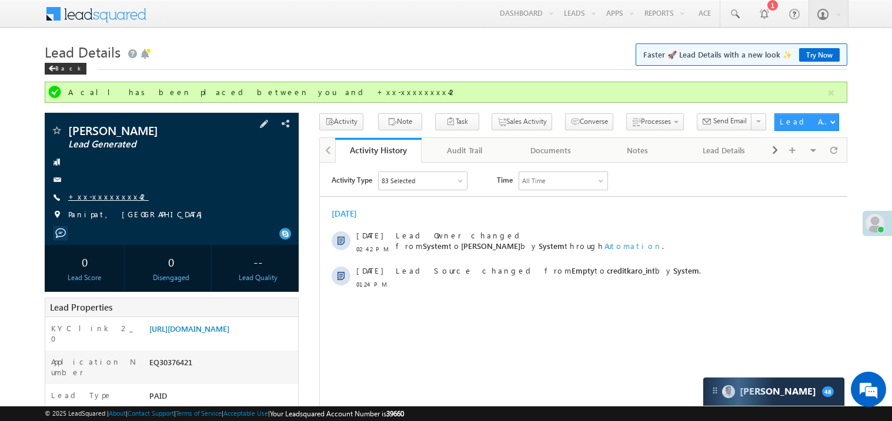
click at [111, 196] on link "+xx-xxxxxxxx42" at bounding box center [108, 197] width 81 height 10
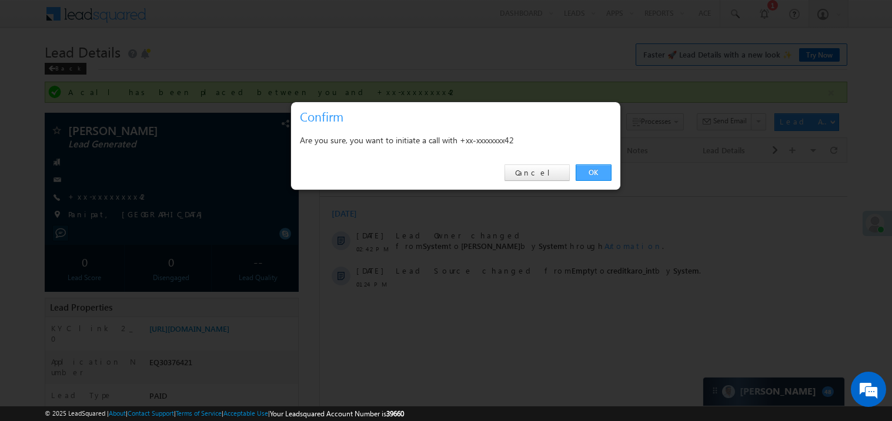
click at [592, 172] on link "OK" at bounding box center [593, 173] width 36 height 16
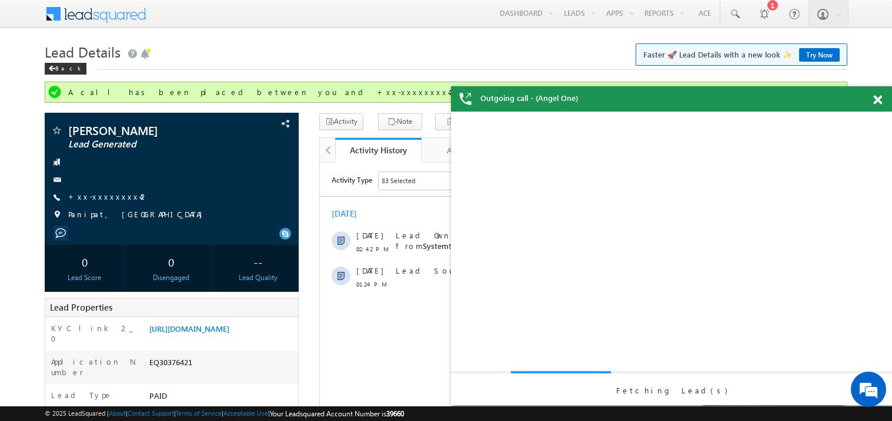
click at [877, 101] on span at bounding box center [877, 100] width 9 height 10
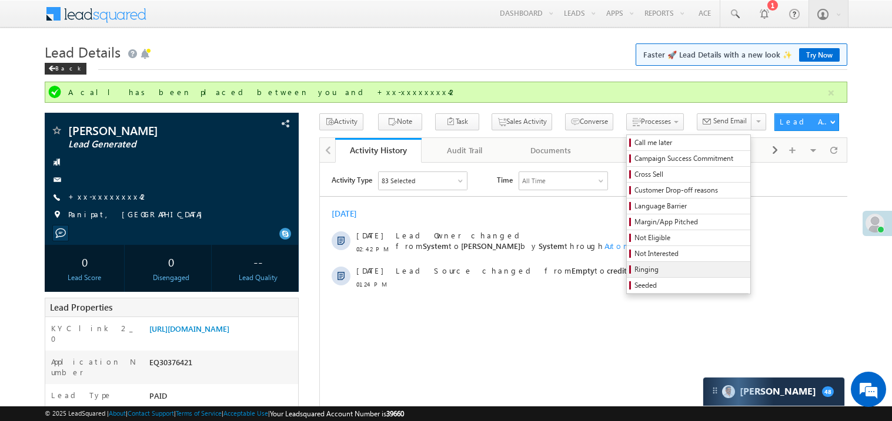
click at [649, 268] on span "Ringing" at bounding box center [690, 269] width 112 height 11
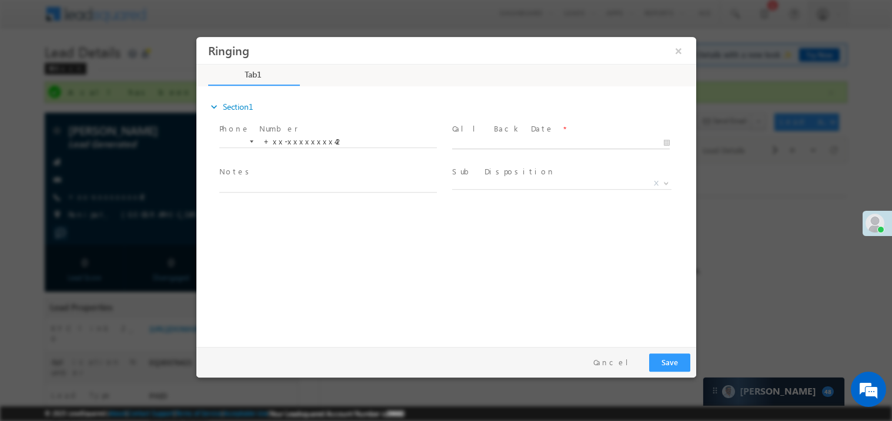
click at [497, 139] on body "Ringing ×" at bounding box center [446, 188] width 500 height 305
type input "10/11/25 2:59 PM"
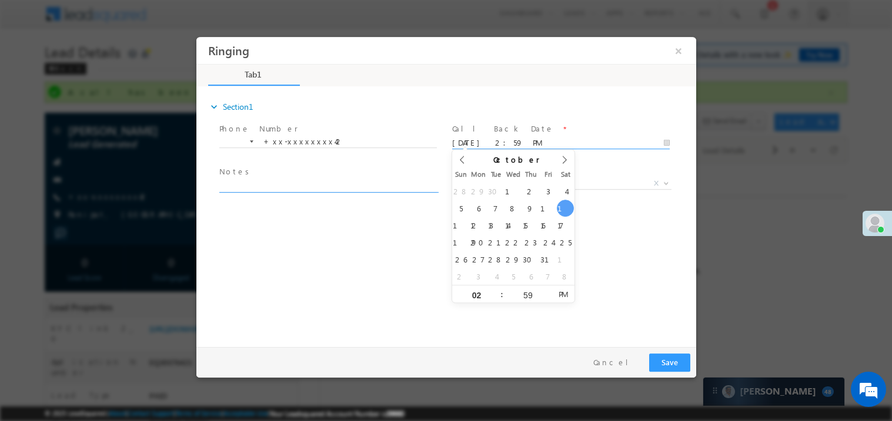
click at [262, 187] on textarea at bounding box center [327, 186] width 217 height 14
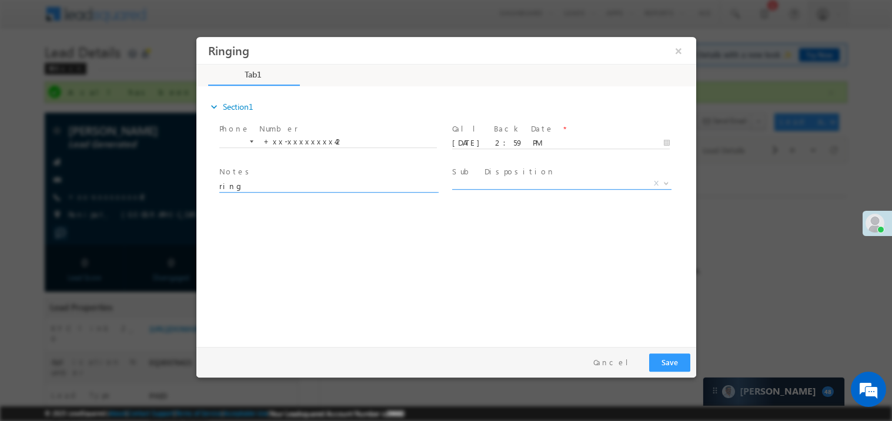
type textarea "ring"
click at [499, 187] on span "X" at bounding box center [560, 183] width 219 height 12
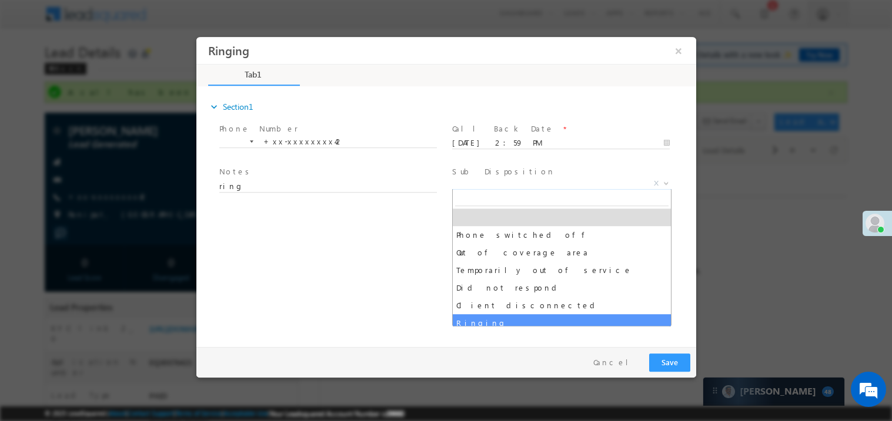
select select "Ringing"
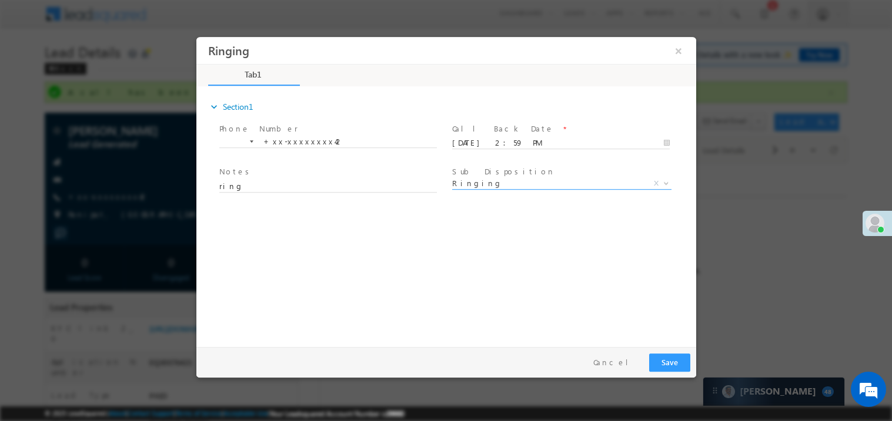
click at [291, 291] on div "expand_more Section1 Phone Number *" at bounding box center [449, 215] width 494 height 254
click at [673, 365] on button "Save" at bounding box center [668, 362] width 41 height 18
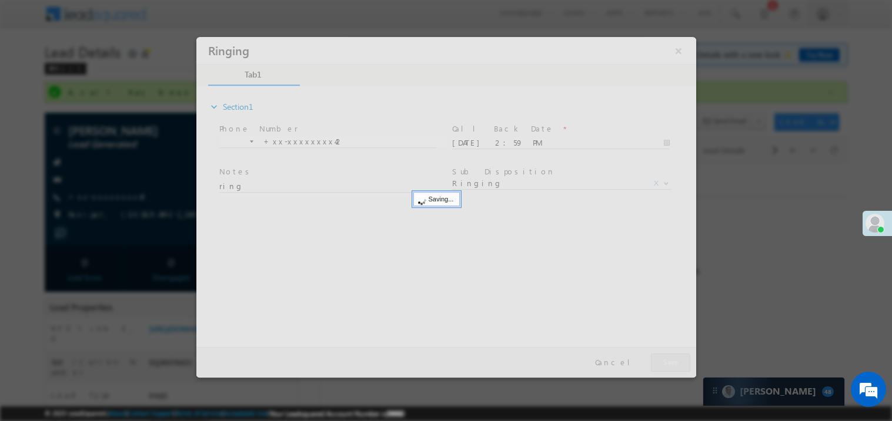
click at [673, 365] on div at bounding box center [446, 206] width 500 height 341
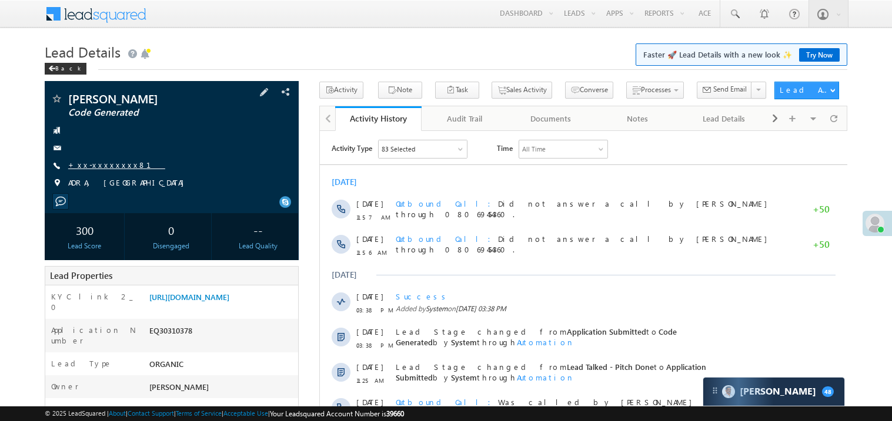
click at [108, 168] on link "+xx-xxxxxxxx81" at bounding box center [116, 165] width 97 height 10
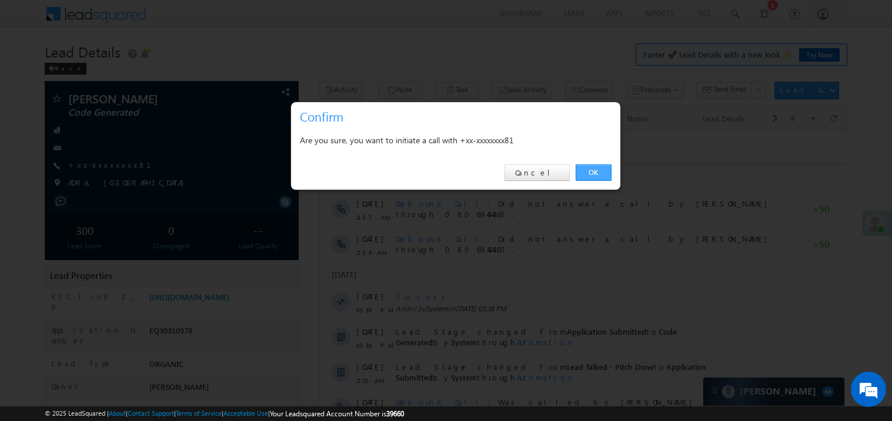
click at [598, 173] on link "OK" at bounding box center [593, 173] width 36 height 16
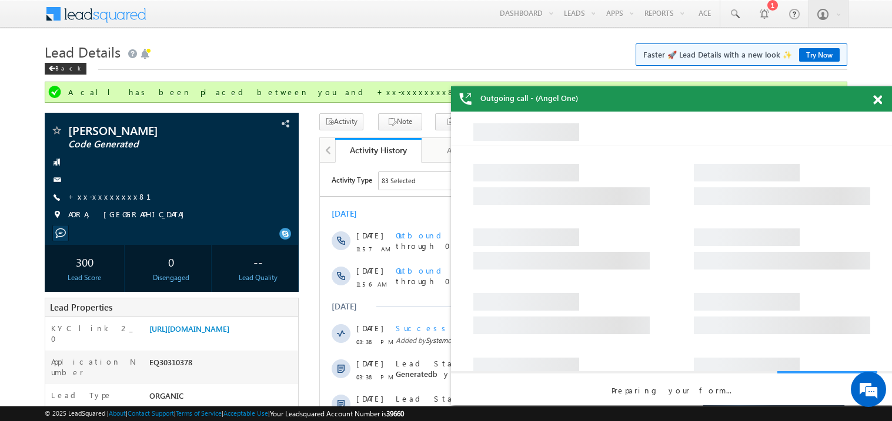
click at [880, 99] on span at bounding box center [877, 100] width 9 height 10
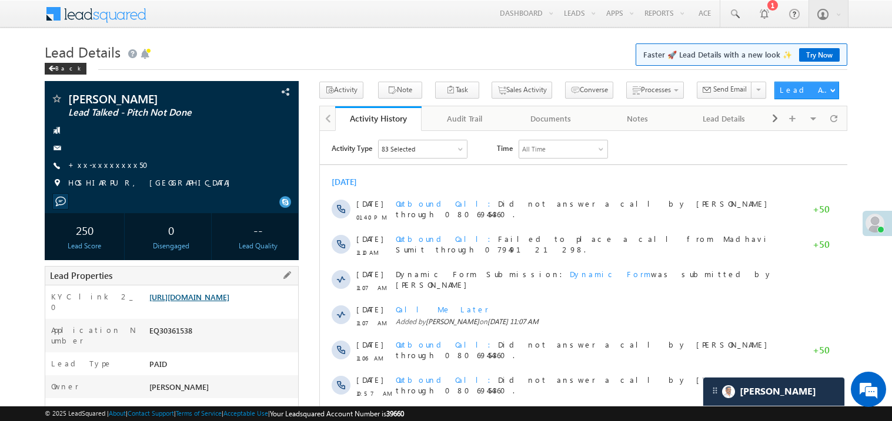
click at [229, 302] on link "[URL][DOMAIN_NAME]" at bounding box center [189, 297] width 80 height 10
click at [102, 164] on link "+xx-xxxxxxxx50" at bounding box center [111, 165] width 87 height 10
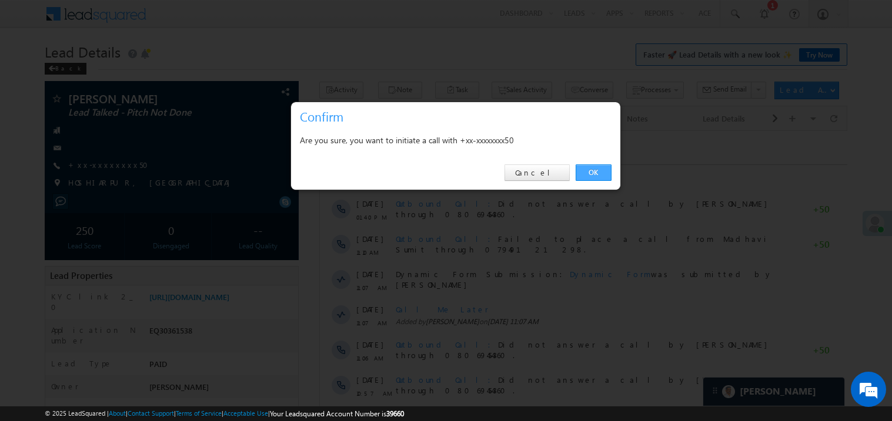
click at [602, 172] on link "OK" at bounding box center [593, 173] width 36 height 16
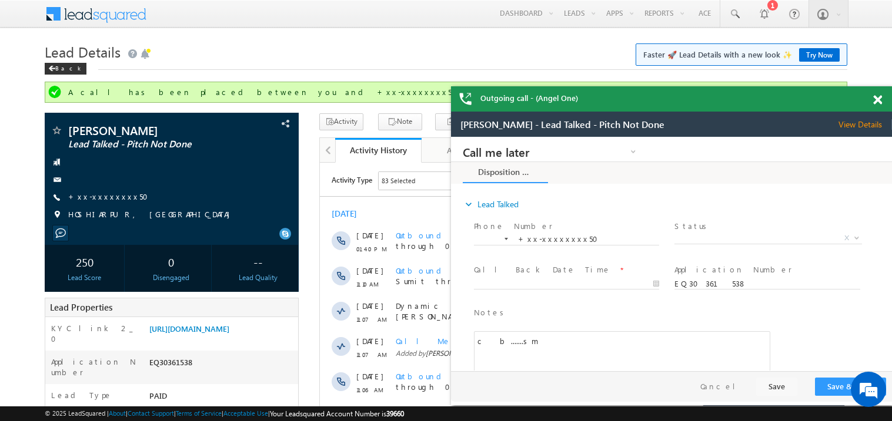
click at [880, 102] on span at bounding box center [877, 100] width 9 height 10
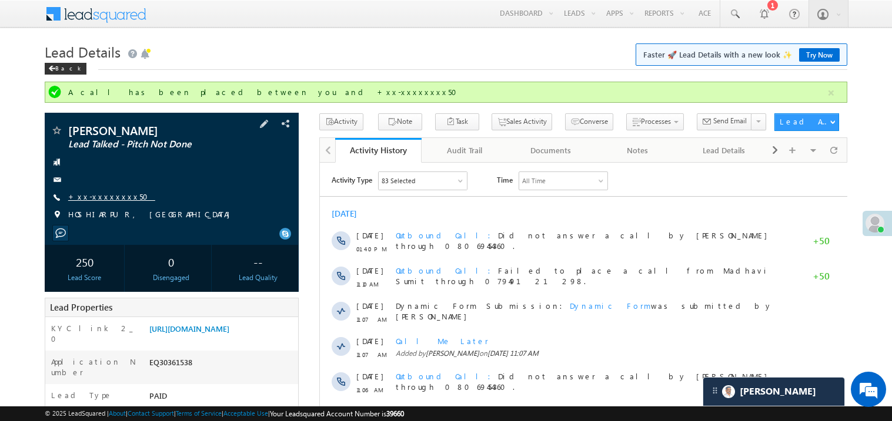
click at [118, 200] on link "+xx-xxxxxxxx50" at bounding box center [111, 197] width 87 height 10
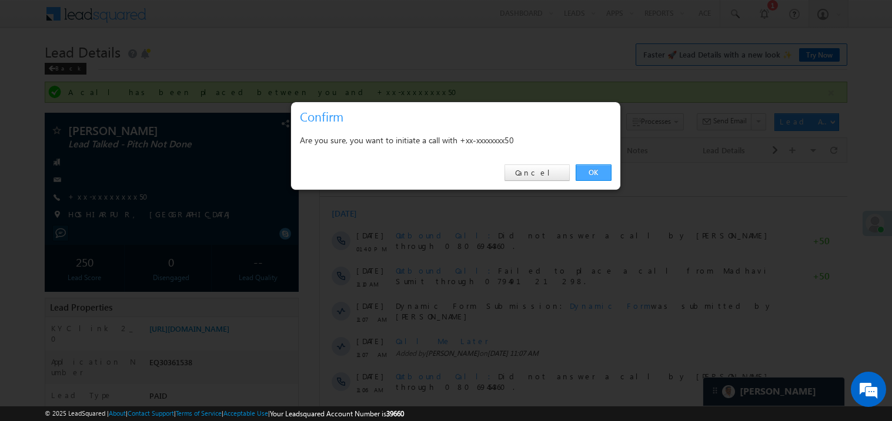
click at [596, 175] on link "OK" at bounding box center [593, 173] width 36 height 16
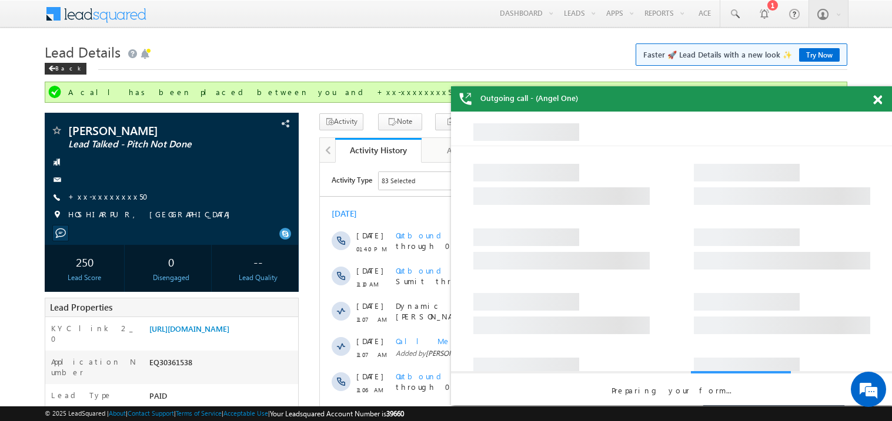
click at [877, 96] on span at bounding box center [877, 100] width 9 height 10
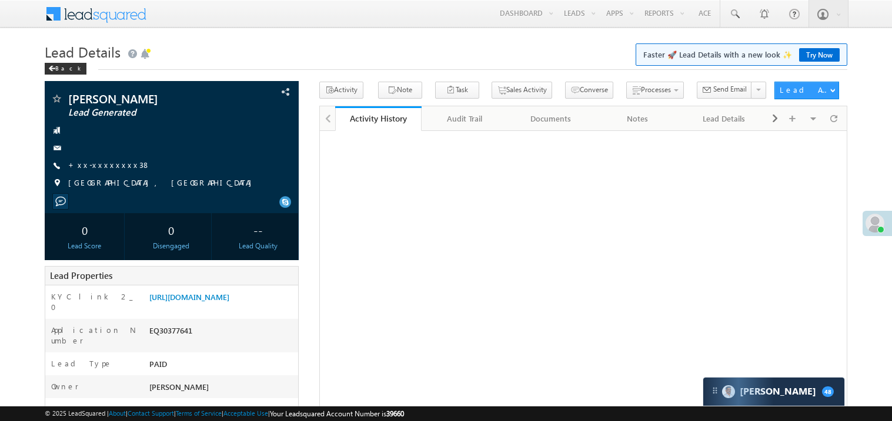
click at [106, 169] on link "+xx-xxxxxxxx38" at bounding box center [109, 165] width 82 height 10
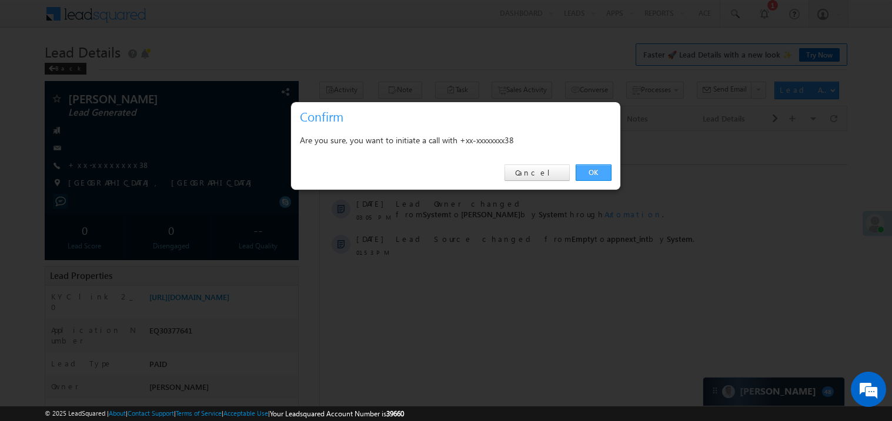
click at [598, 172] on link "OK" at bounding box center [593, 173] width 36 height 16
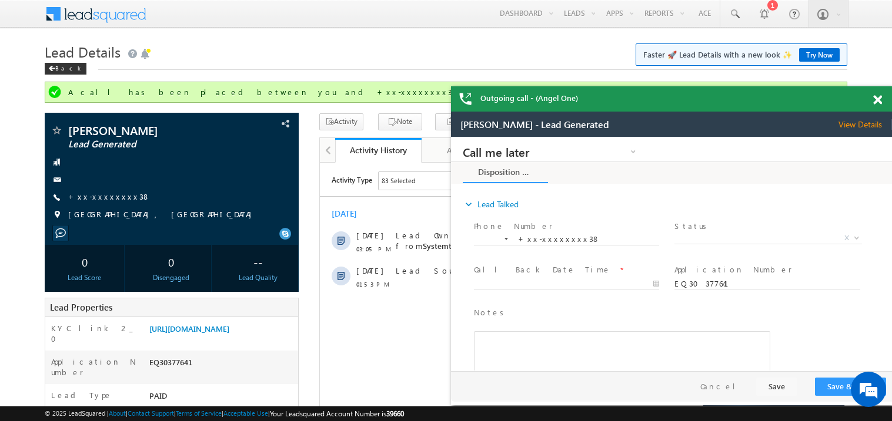
click at [879, 100] on span at bounding box center [877, 100] width 9 height 10
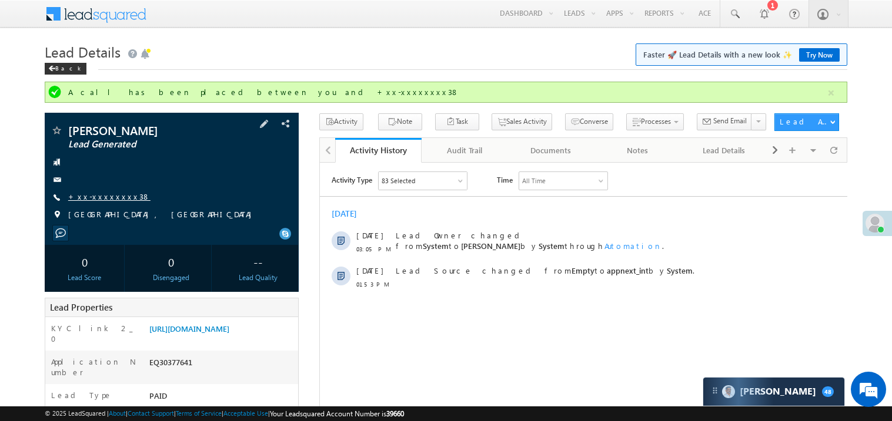
click at [106, 199] on link "+xx-xxxxxxxx38" at bounding box center [109, 197] width 82 height 10
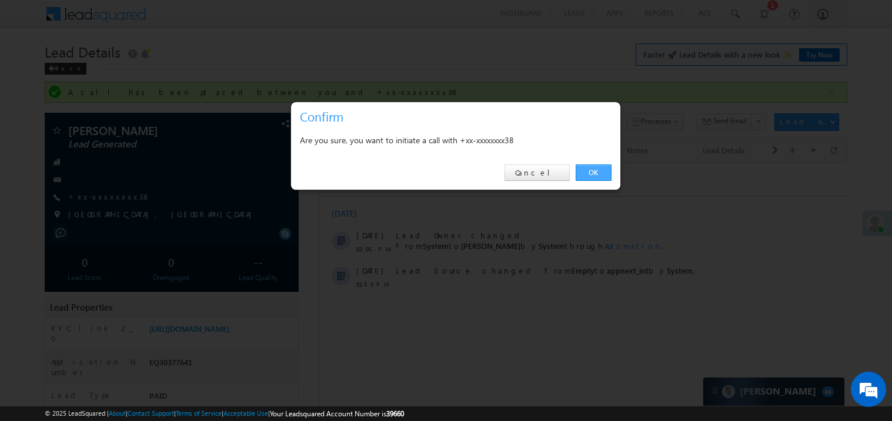
click at [596, 171] on link "OK" at bounding box center [593, 173] width 36 height 16
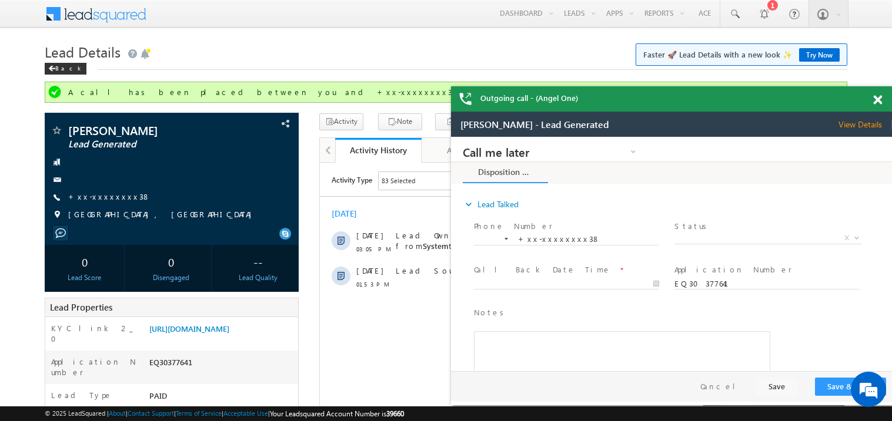
click at [877, 99] on span at bounding box center [877, 100] width 9 height 10
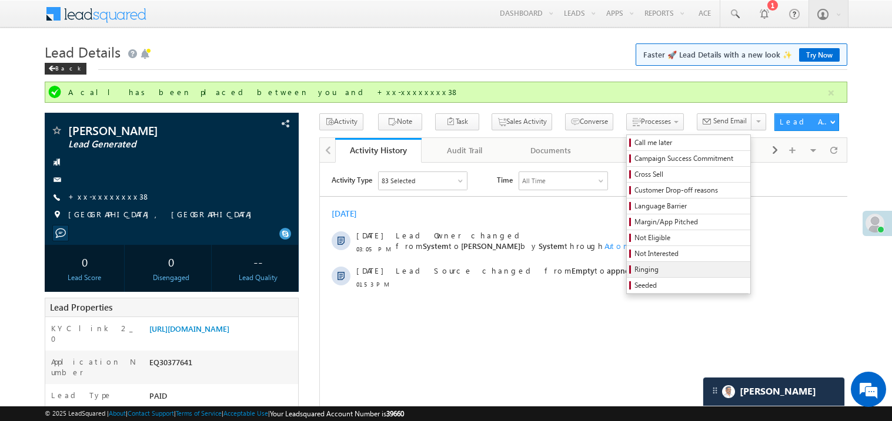
click at [634, 269] on span "Ringing" at bounding box center [690, 269] width 112 height 11
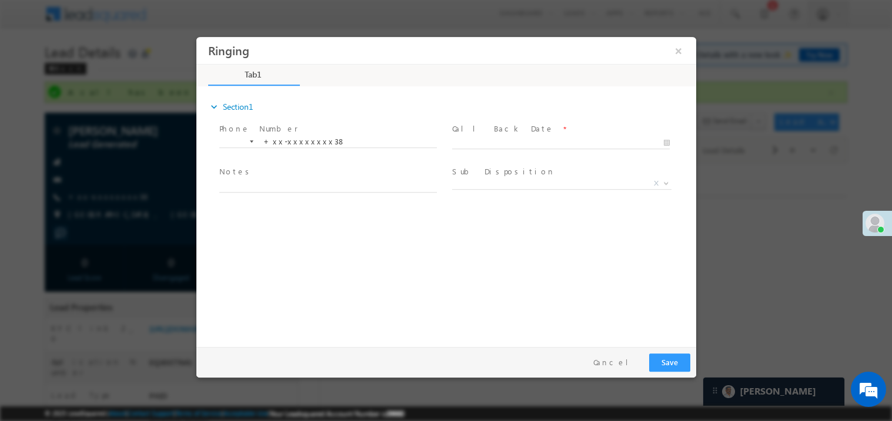
click at [489, 136] on span at bounding box center [565, 142] width 228 height 13
click at [479, 139] on body "Ringing ×" at bounding box center [446, 188] width 500 height 305
type input "[DATE] 3:48 PM"
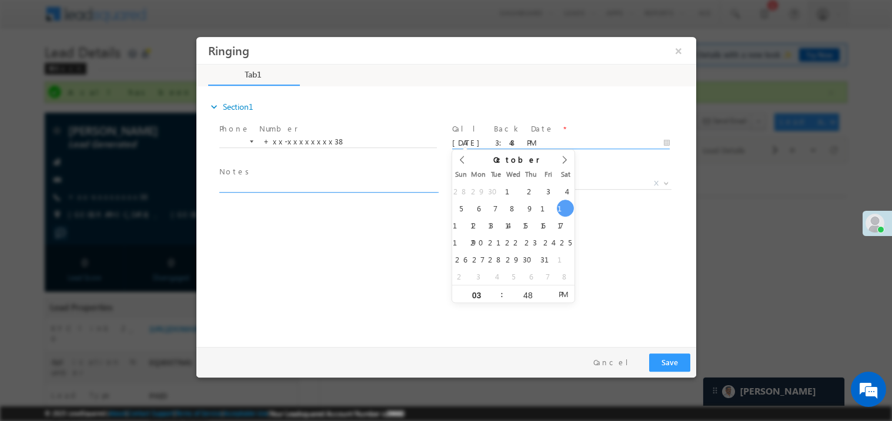
click at [276, 188] on textarea at bounding box center [327, 186] width 217 height 14
type textarea "ring"
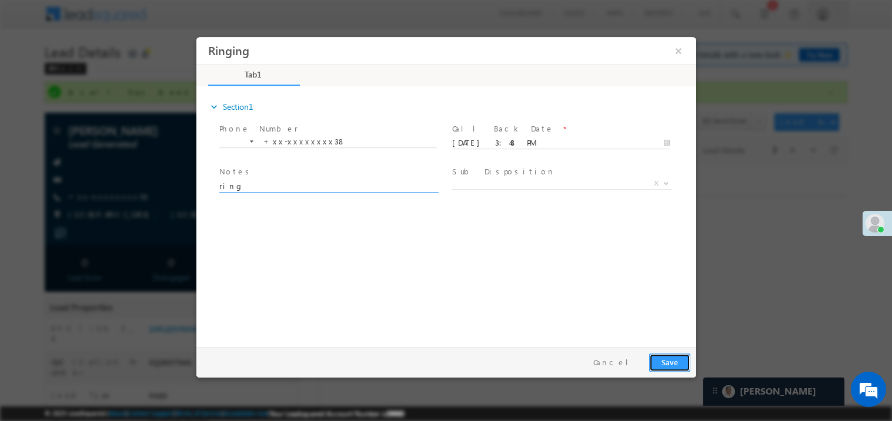
click at [684, 364] on button "Save" at bounding box center [668, 362] width 41 height 18
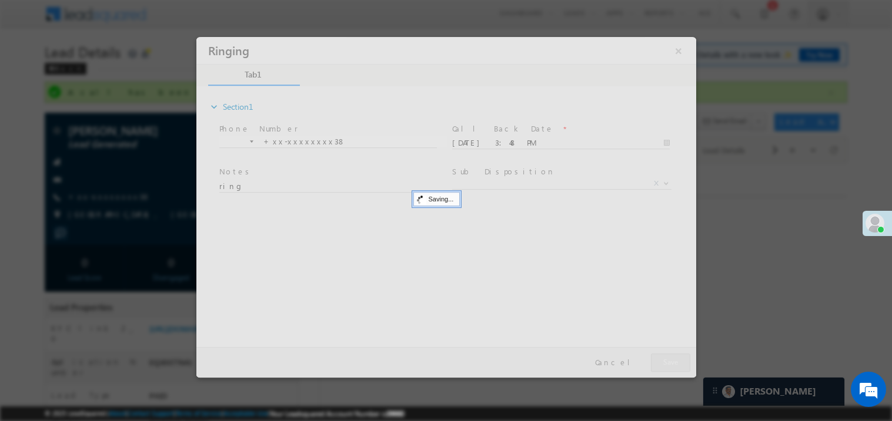
click at [684, 364] on div at bounding box center [446, 206] width 500 height 341
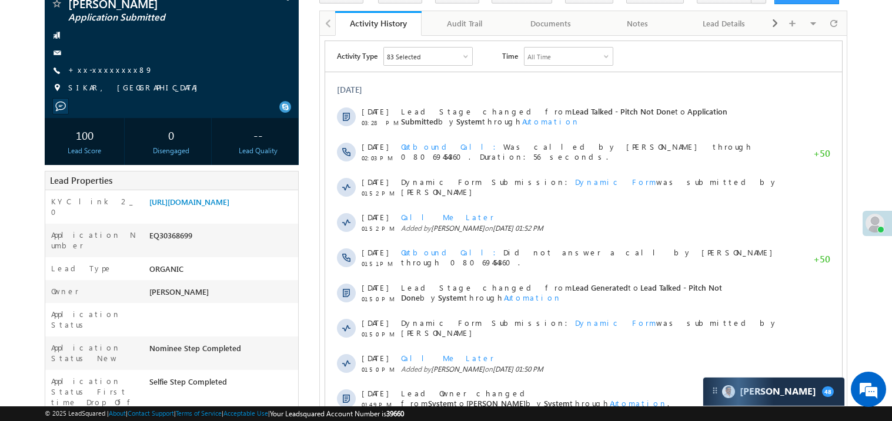
scroll to position [93, 0]
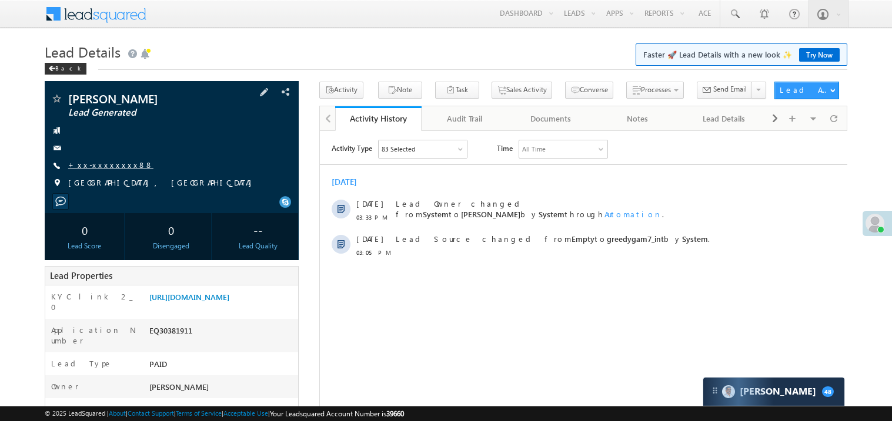
click at [109, 168] on link "+xx-xxxxxxxx88" at bounding box center [110, 165] width 85 height 10
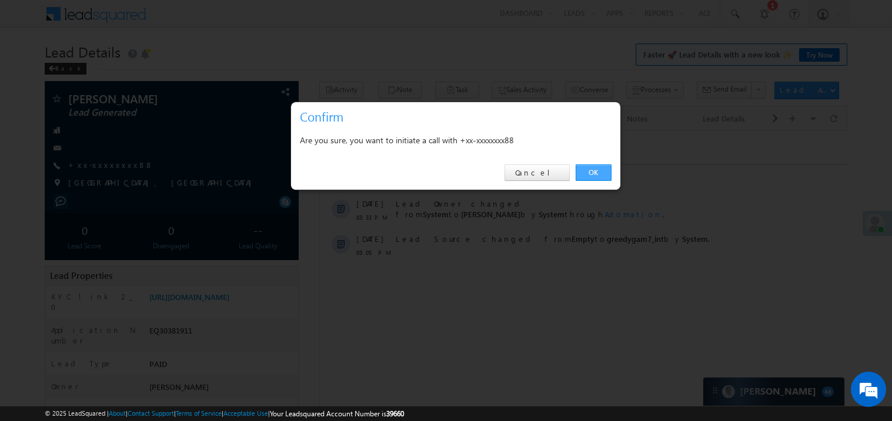
click at [596, 170] on link "OK" at bounding box center [593, 173] width 36 height 16
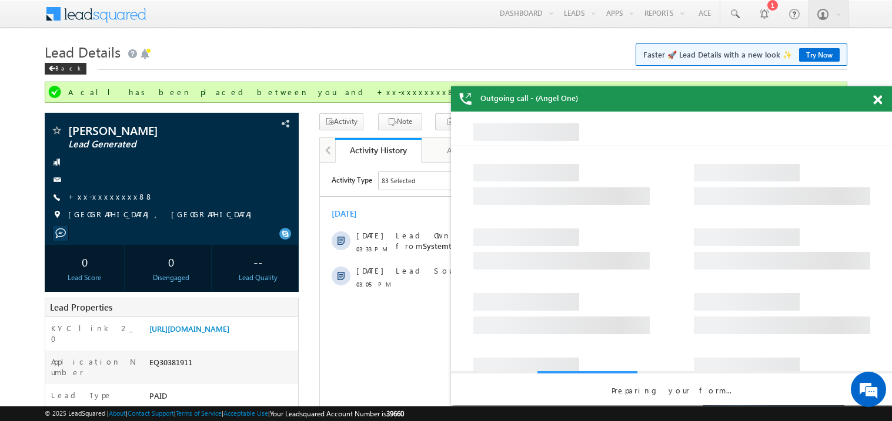
click at [877, 102] on span at bounding box center [877, 100] width 9 height 10
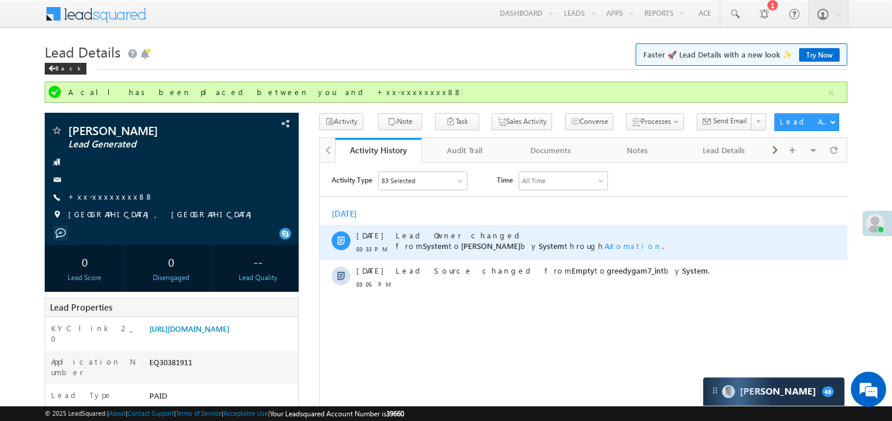
click at [491, 225] on div "Lead Owner changed from System to Madhavi Sumit by System through Automation ." at bounding box center [588, 241] width 387 height 35
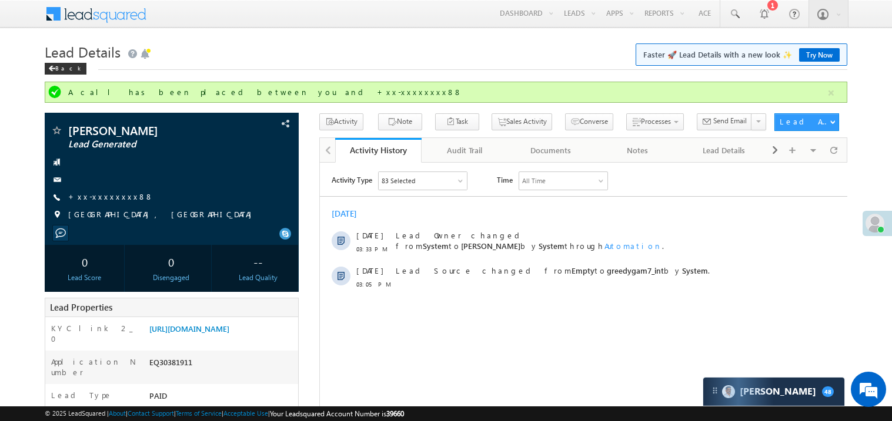
click at [518, 210] on div "[DATE]" at bounding box center [582, 213] width 527 height 11
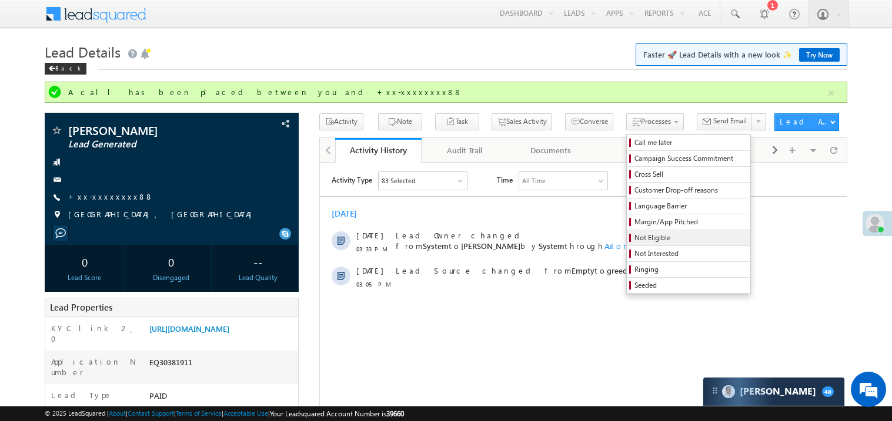
click at [653, 236] on span "Not Eligible" at bounding box center [690, 238] width 112 height 11
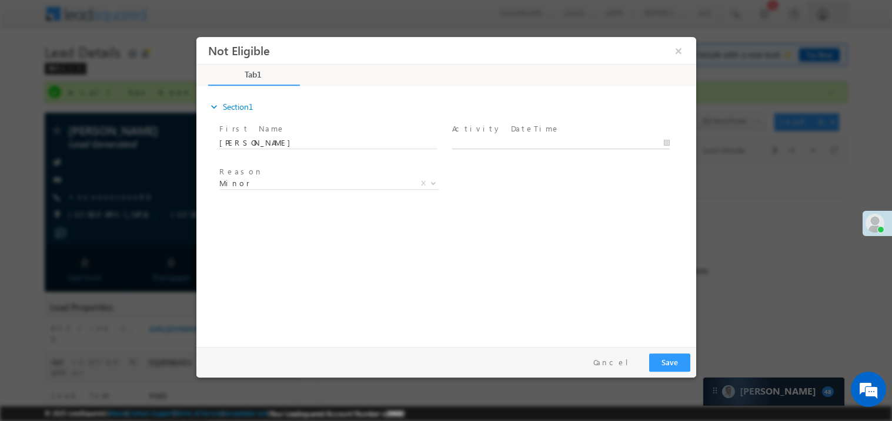
click at [491, 144] on body "Not Eligible ×" at bounding box center [446, 188] width 500 height 305
type input "10/11/25 3:50 PM"
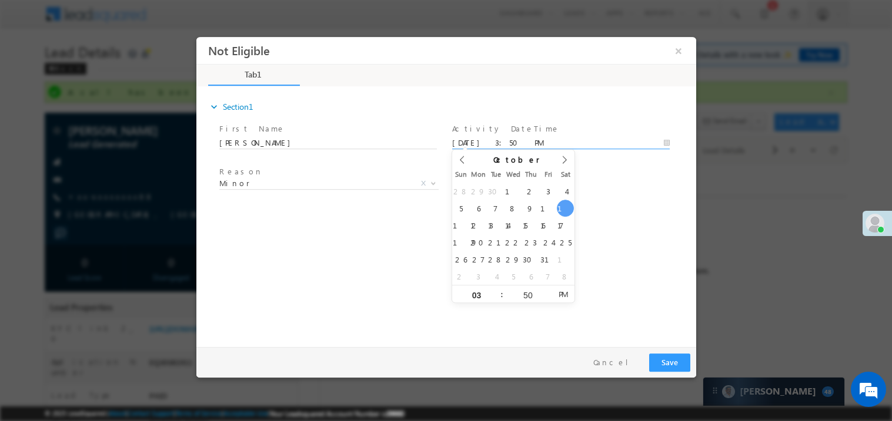
click at [348, 237] on div "expand_more Section1 First Name *" at bounding box center [449, 215] width 494 height 254
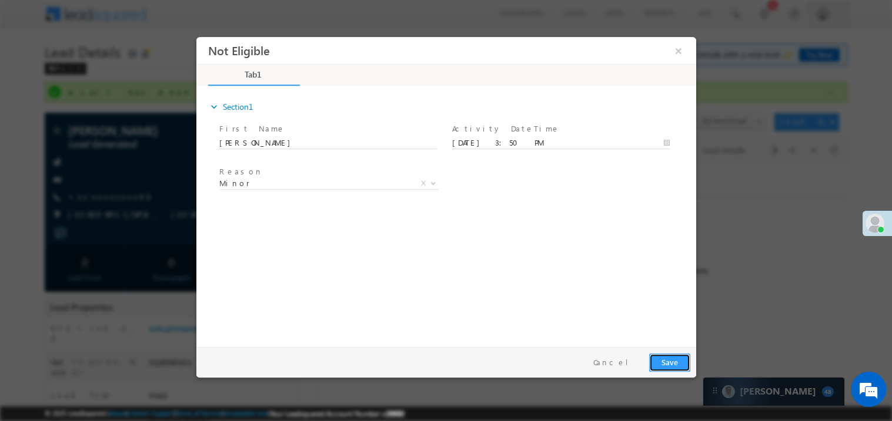
click at [676, 367] on button "Save" at bounding box center [668, 362] width 41 height 18
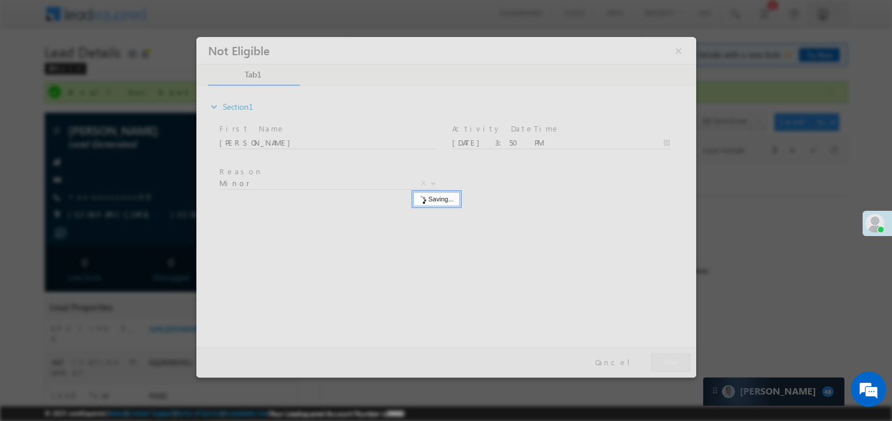
click at [676, 367] on div at bounding box center [446, 206] width 500 height 341
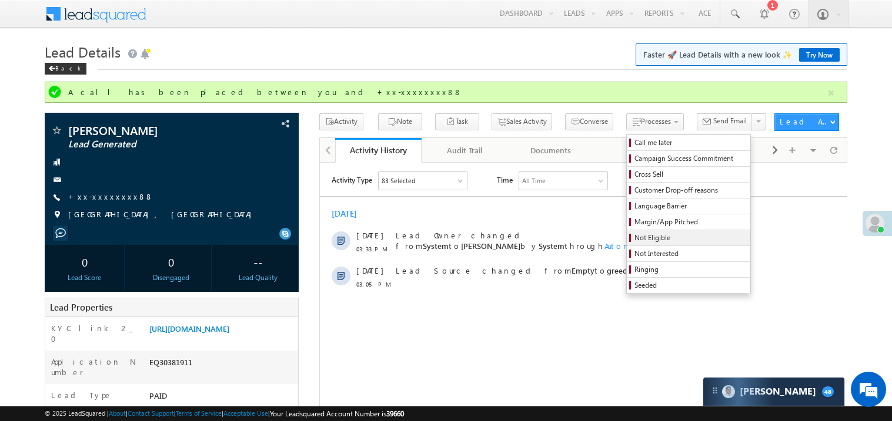
click at [634, 236] on span "Not Eligible" at bounding box center [690, 238] width 112 height 11
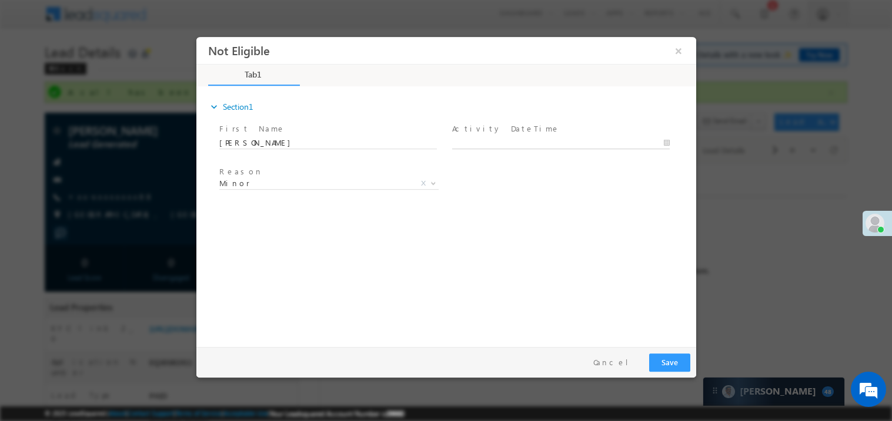
click at [473, 145] on body "Not Eligible ×" at bounding box center [446, 188] width 500 height 305
type input "10/11/25 3:50 PM"
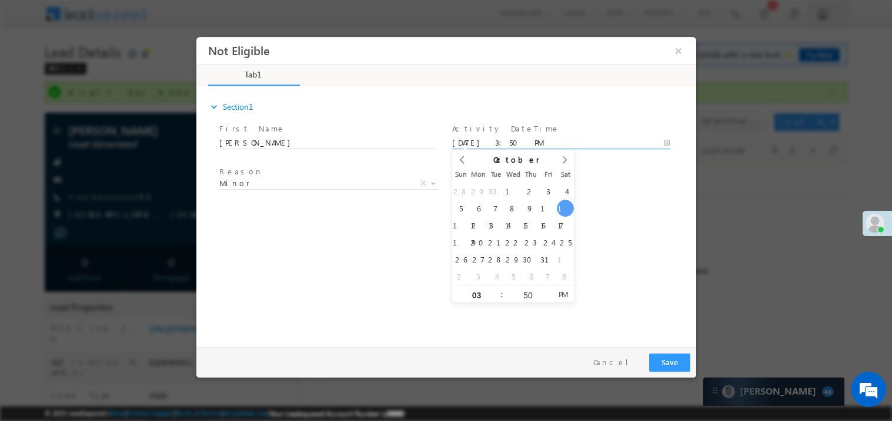
click at [293, 236] on div "expand_more Section1 First Name *" at bounding box center [449, 215] width 494 height 254
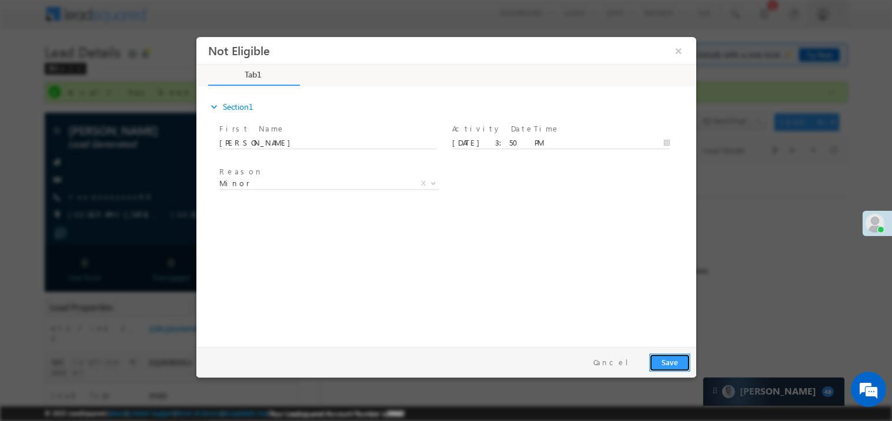
click at [675, 367] on button "Save" at bounding box center [668, 362] width 41 height 18
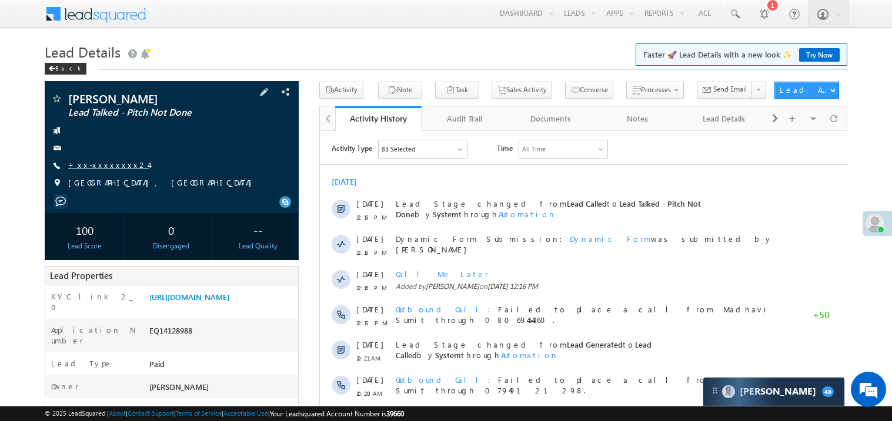
click at [100, 162] on link "+xx-xxxxxxxx24" at bounding box center [108, 165] width 81 height 10
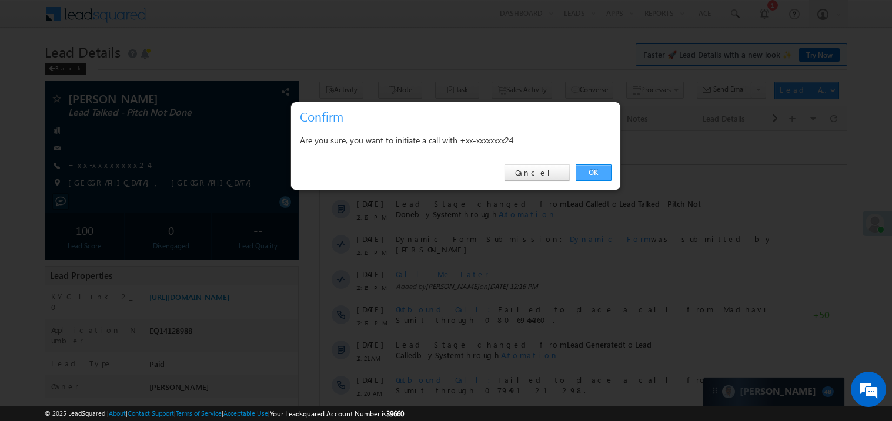
click at [600, 175] on link "OK" at bounding box center [593, 173] width 36 height 16
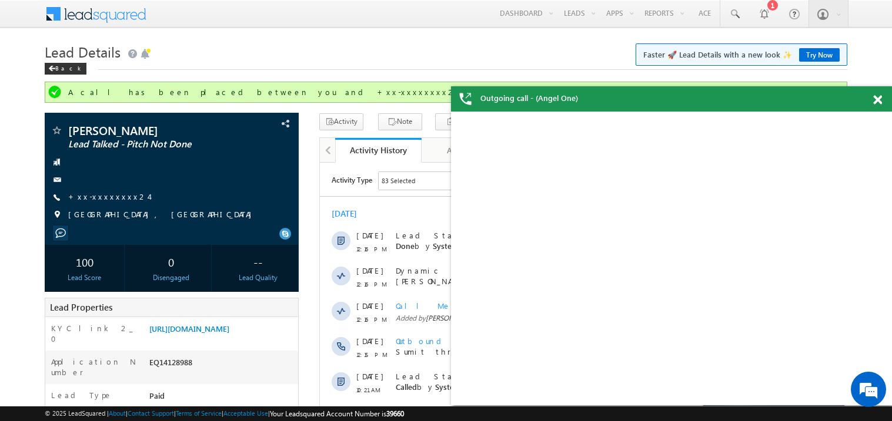
click at [877, 98] on span at bounding box center [877, 100] width 9 height 10
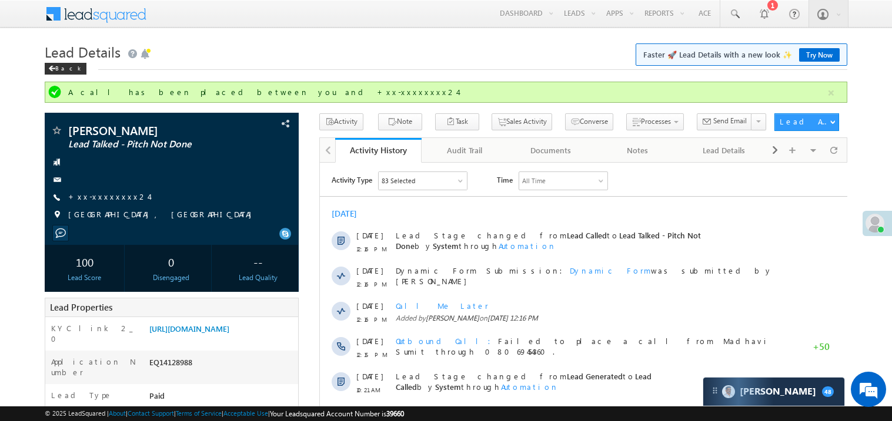
click at [343, 49] on h1 "Lead Details Faster 🚀 Lead Details with a new look ✨ Try Now" at bounding box center [446, 50] width 802 height 23
click at [105, 199] on link "+xx-xxxxxxxx24" at bounding box center [108, 197] width 81 height 10
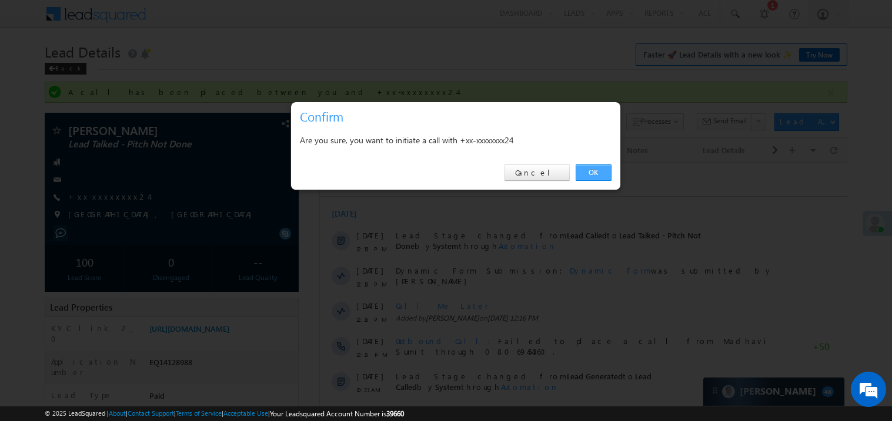
click at [597, 173] on link "OK" at bounding box center [593, 173] width 36 height 16
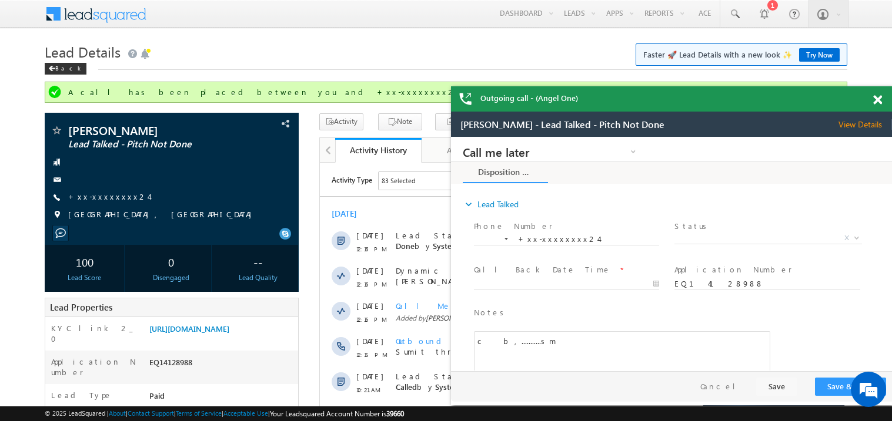
click at [877, 101] on span at bounding box center [877, 100] width 9 height 10
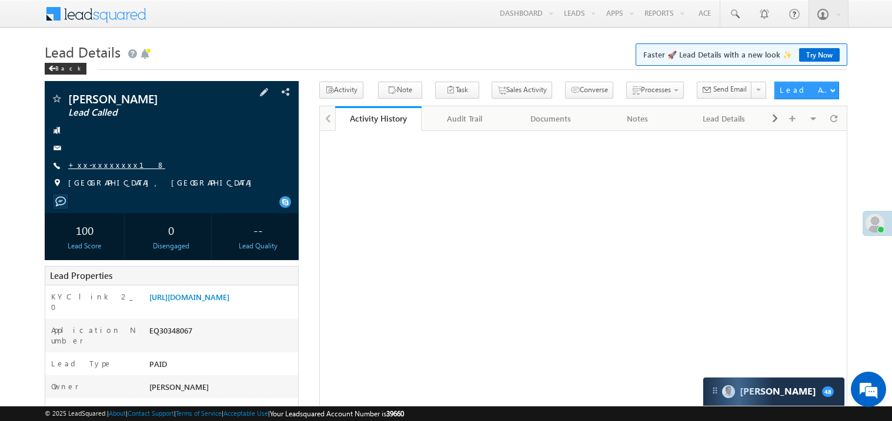
click at [104, 166] on link "+xx-xxxxxxxx18" at bounding box center [116, 165] width 97 height 10
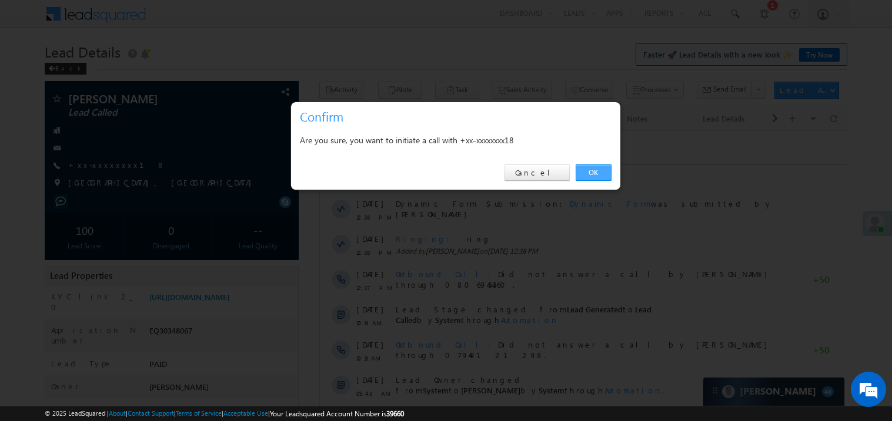
click at [588, 170] on link "OK" at bounding box center [593, 173] width 36 height 16
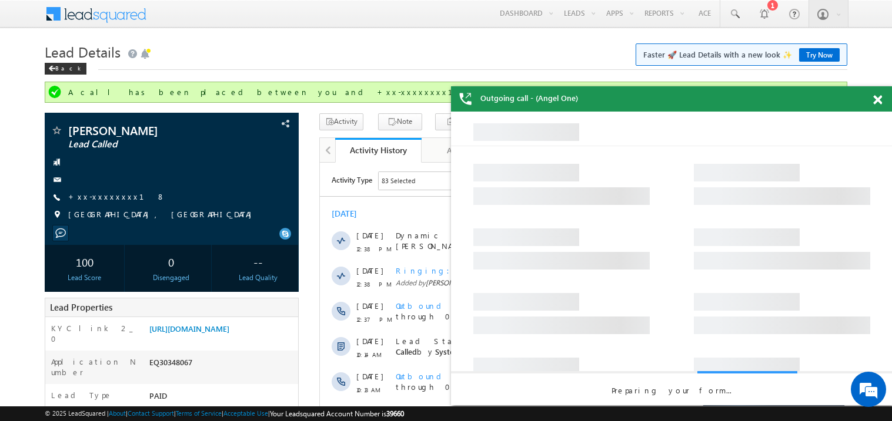
click at [878, 102] on span at bounding box center [877, 100] width 9 height 10
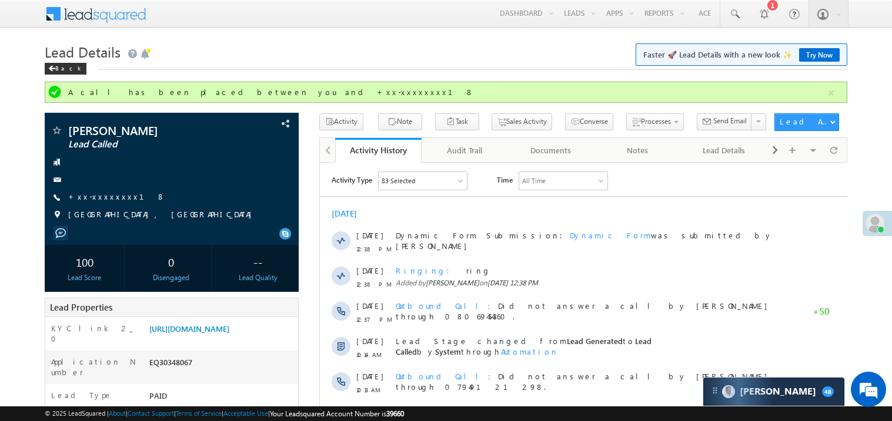
click at [476, 208] on div "[DATE]" at bounding box center [582, 213] width 527 height 11
click at [229, 334] on link "[URL][DOMAIN_NAME]" at bounding box center [189, 329] width 80 height 10
